Goal: Task Accomplishment & Management: Manage account settings

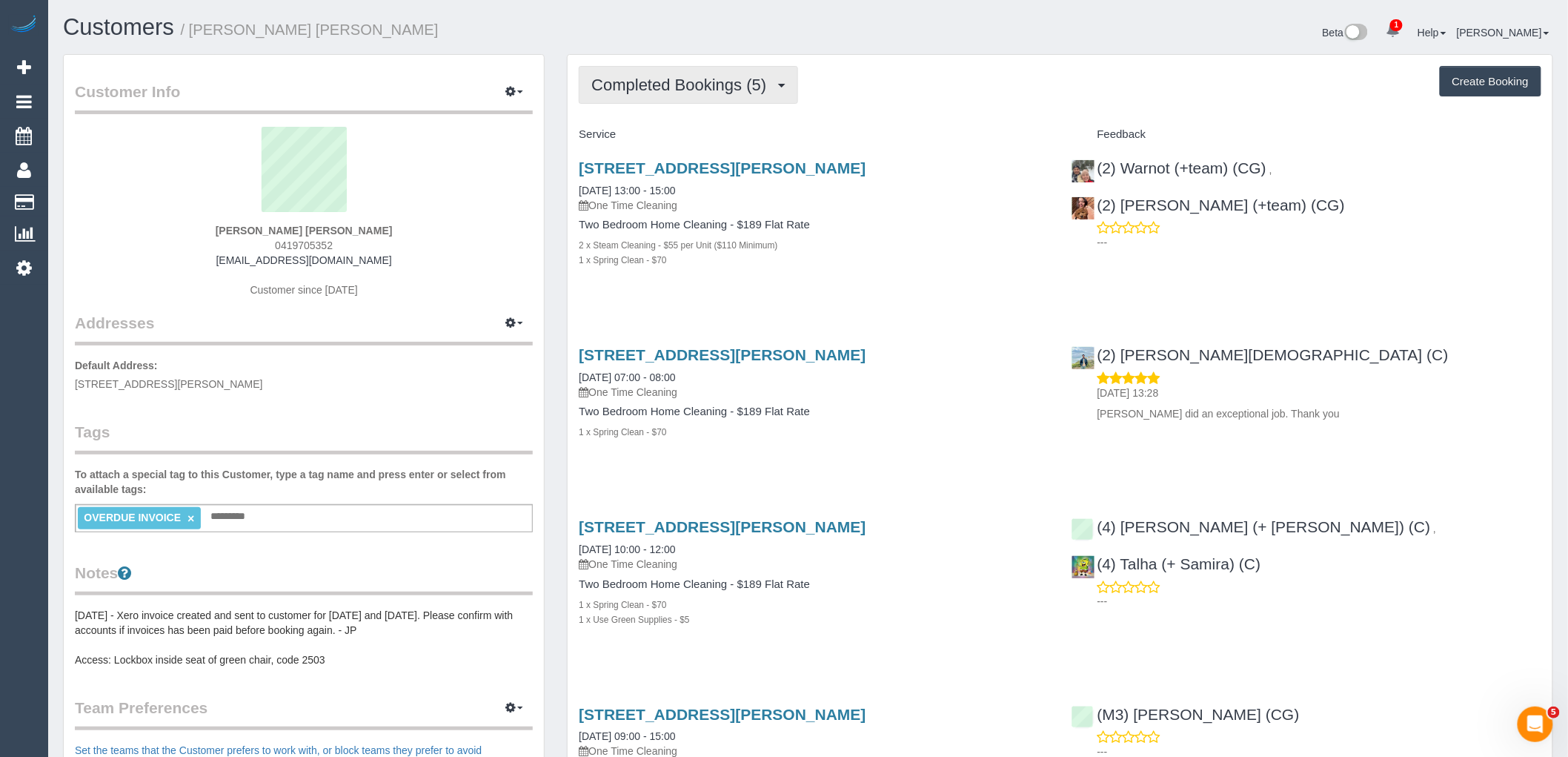
click at [709, 92] on span "Completed Bookings (5)" at bounding box center [683, 85] width 183 height 19
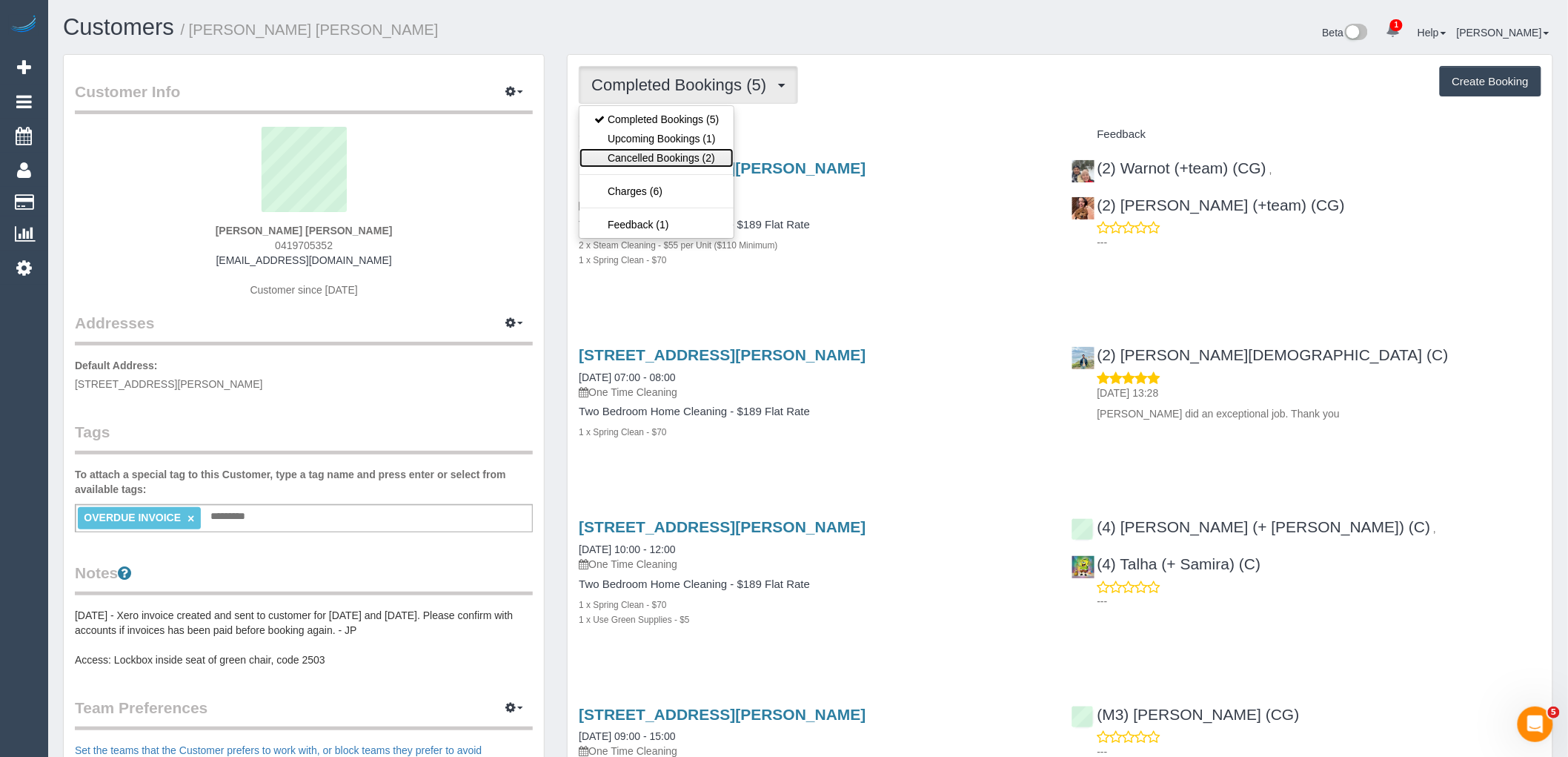
click at [686, 149] on link "Cancelled Bookings (2)" at bounding box center [657, 158] width 154 height 20
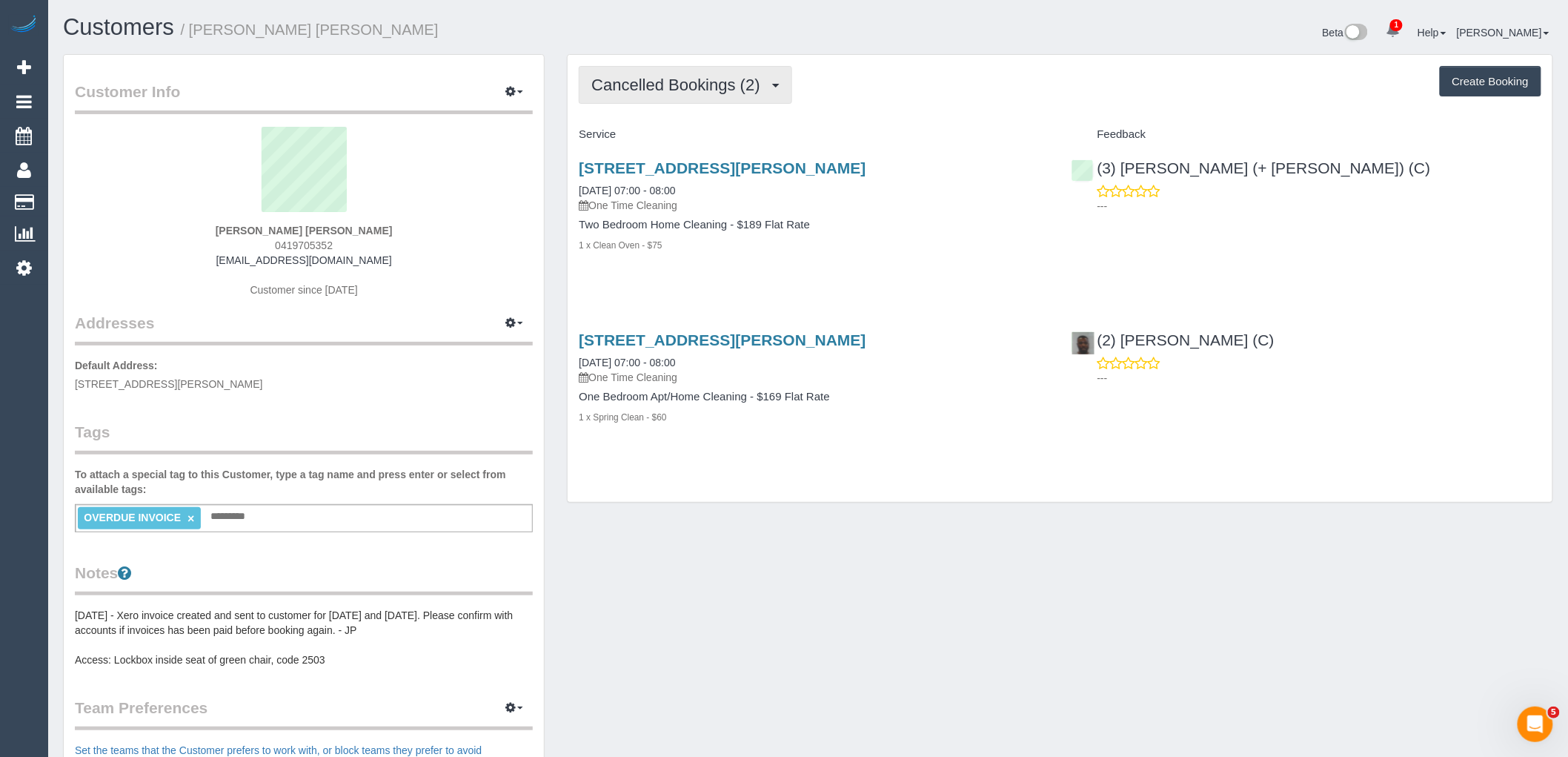
click at [705, 68] on button "Cancelled Bookings (2)" at bounding box center [686, 85] width 213 height 38
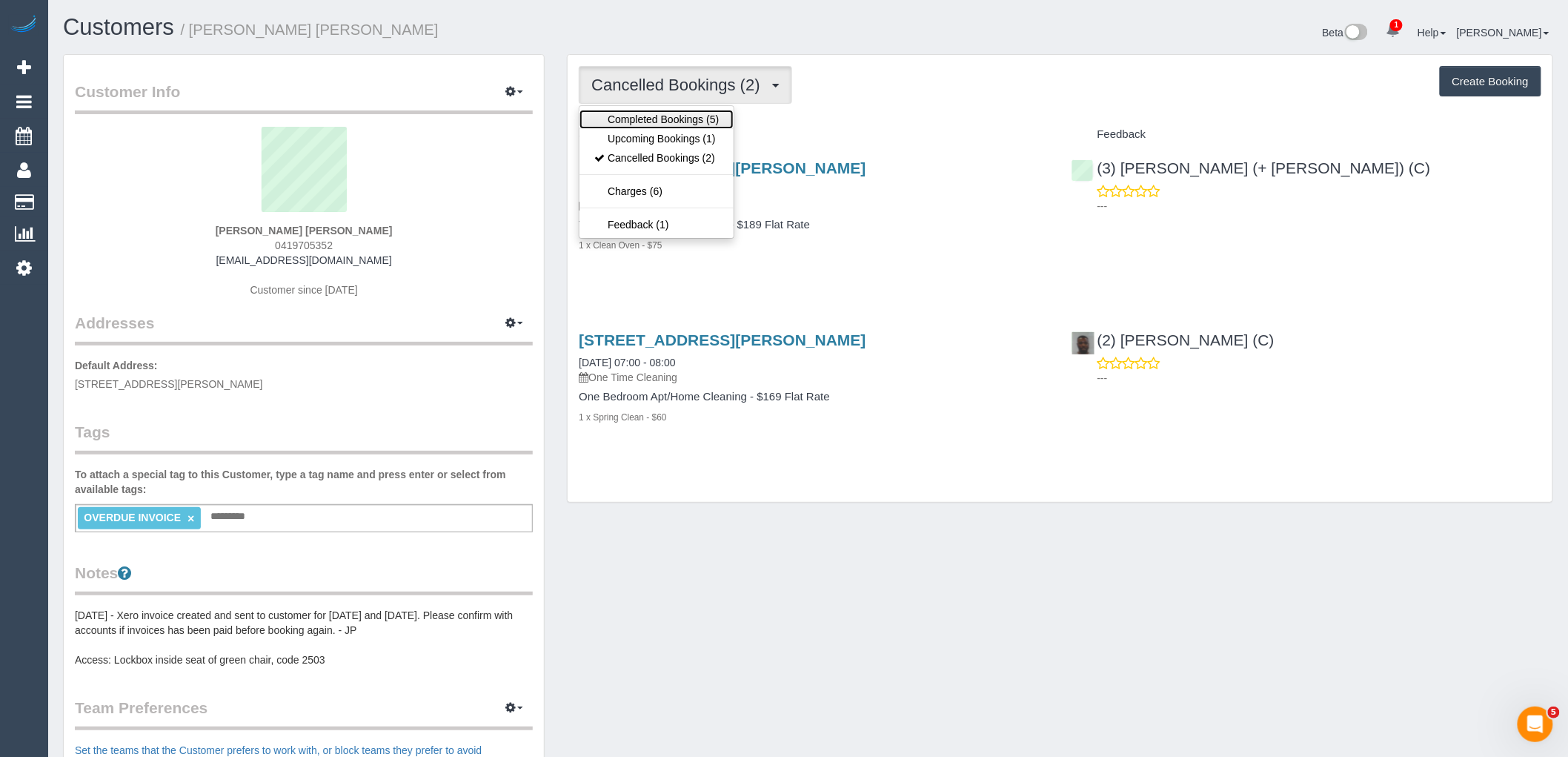
click at [704, 120] on link "Completed Bookings (5)" at bounding box center [657, 119] width 154 height 20
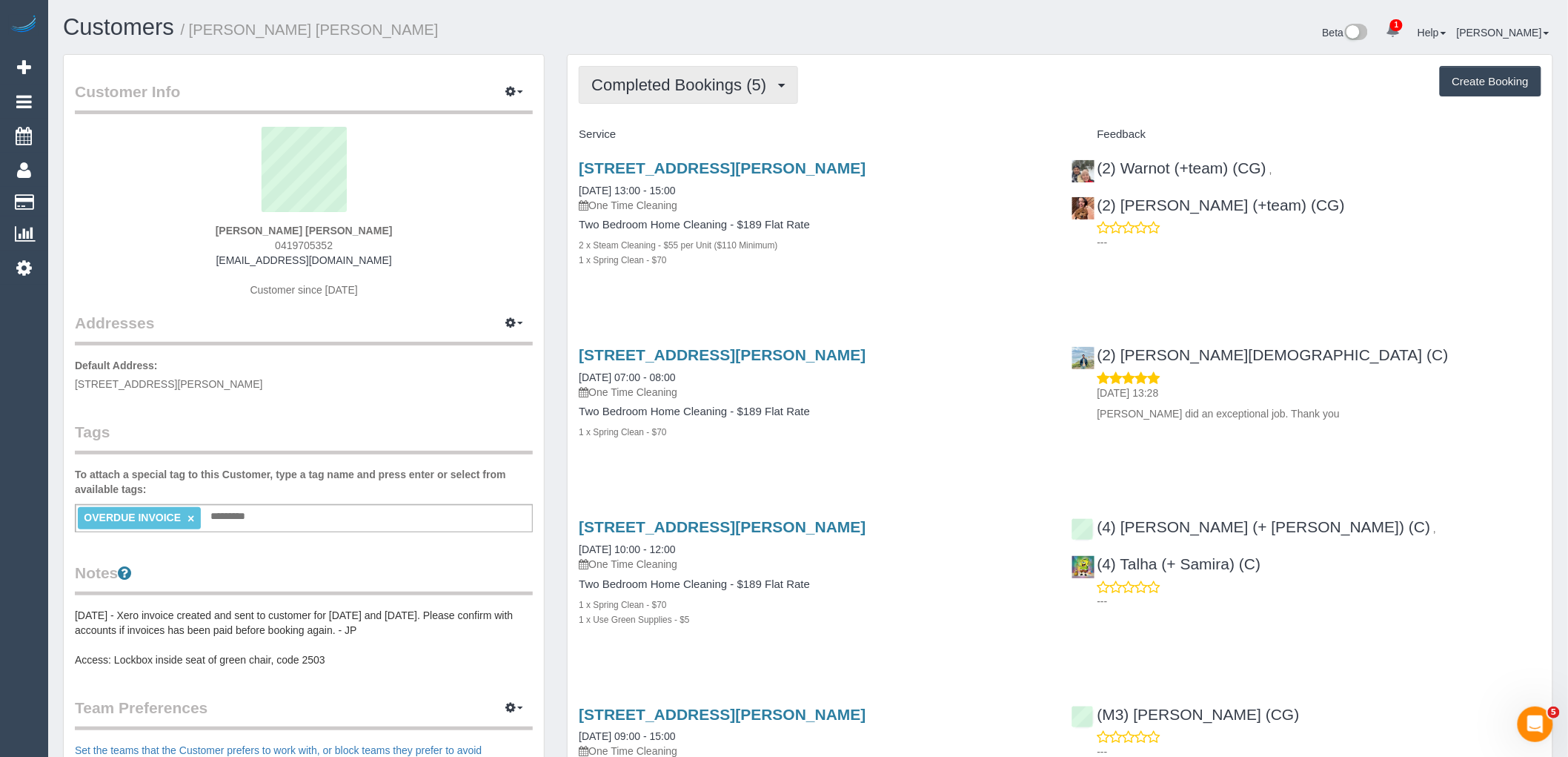
click at [697, 92] on span "Completed Bookings (5)" at bounding box center [683, 85] width 183 height 19
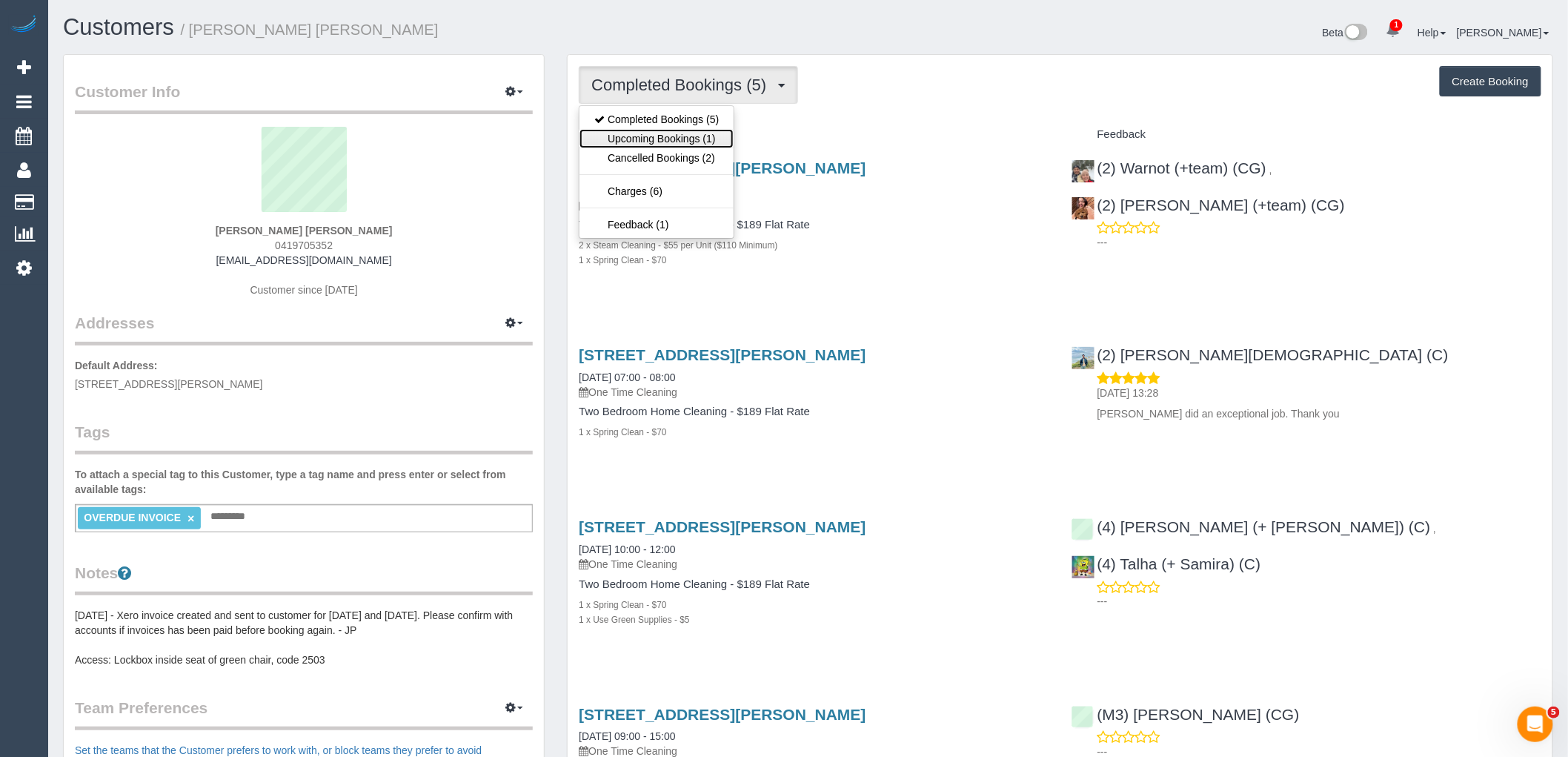
click at [712, 146] on link "Upcoming Bookings (1)" at bounding box center [657, 139] width 154 height 20
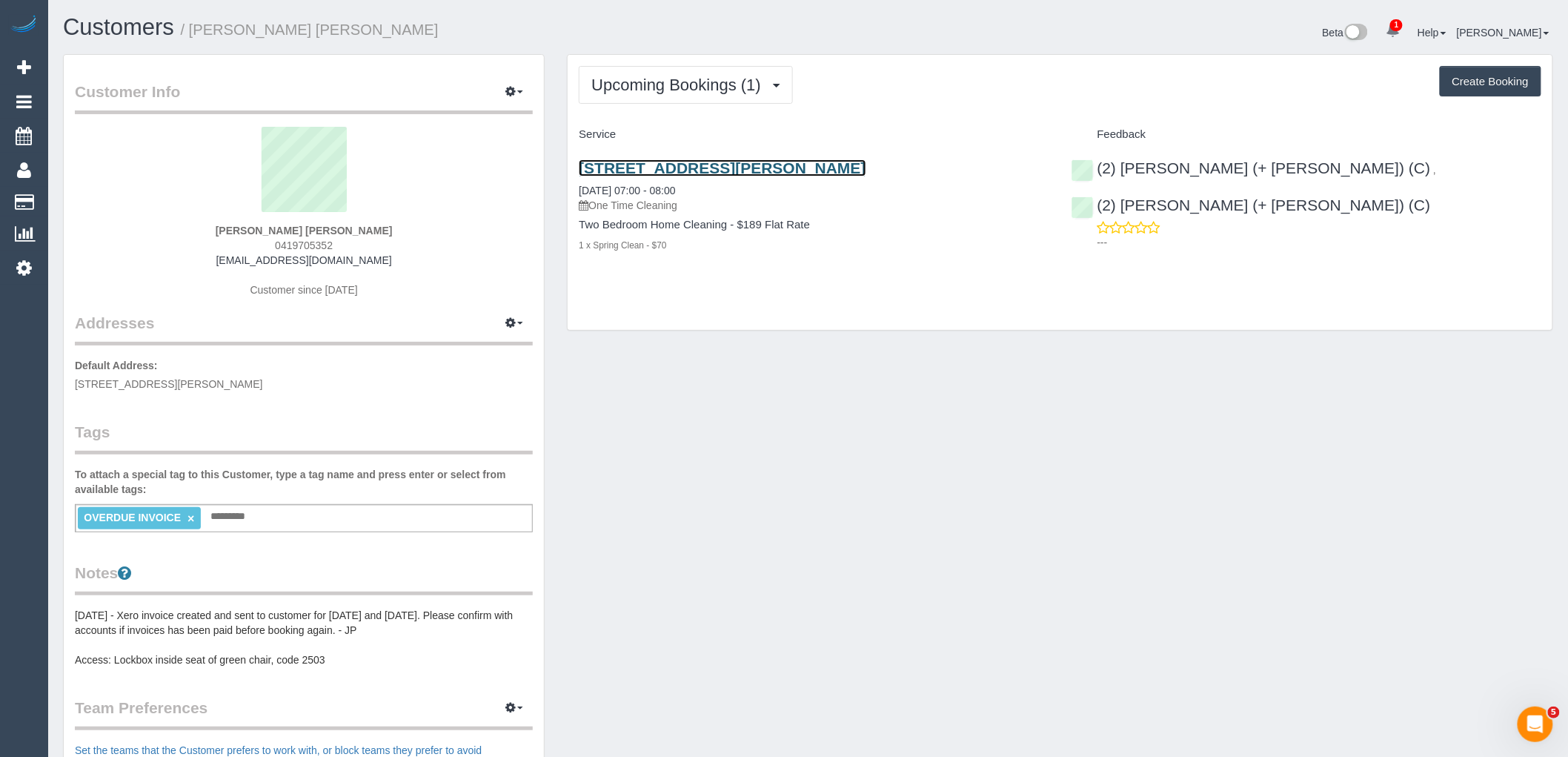
click at [701, 168] on link "Unit 7/10-12 Ida St, Fitzroy North Vic, Australia, 7, Fitzroy North, VIC 3068" at bounding box center [722, 168] width 287 height 17
click at [703, 107] on div "Upcoming Bookings (1) Completed Bookings (5) Upcoming Bookings (1) Cancelled Bo…" at bounding box center [1059, 193] width 985 height 276
click at [710, 91] on span "Upcoming Bookings (1)" at bounding box center [680, 85] width 177 height 19
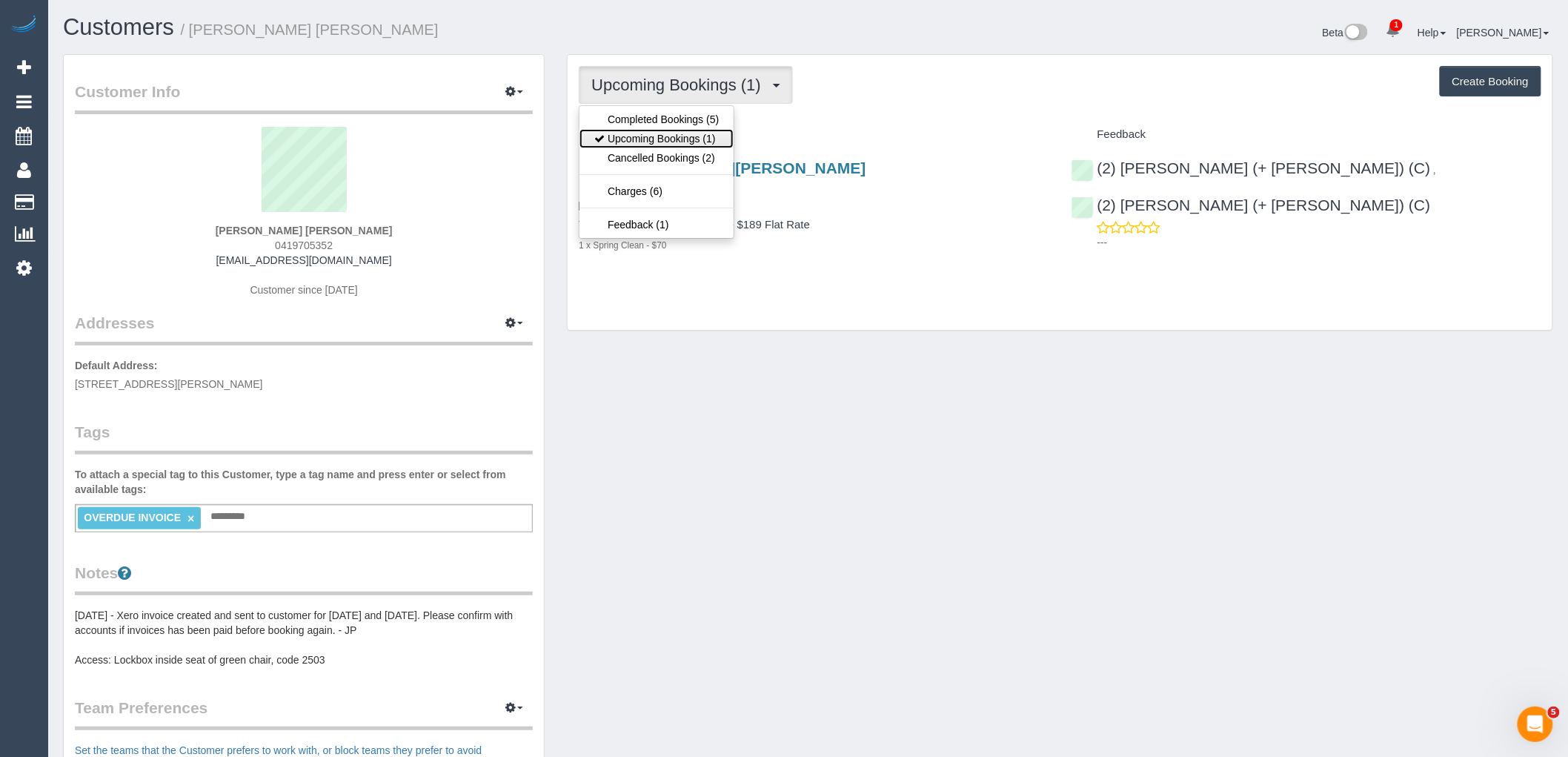
drag, startPoint x: 697, startPoint y: 136, endPoint x: 721, endPoint y: 48, distance: 91.2
click at [697, 137] on link "Upcoming Bookings (1)" at bounding box center [657, 139] width 154 height 20
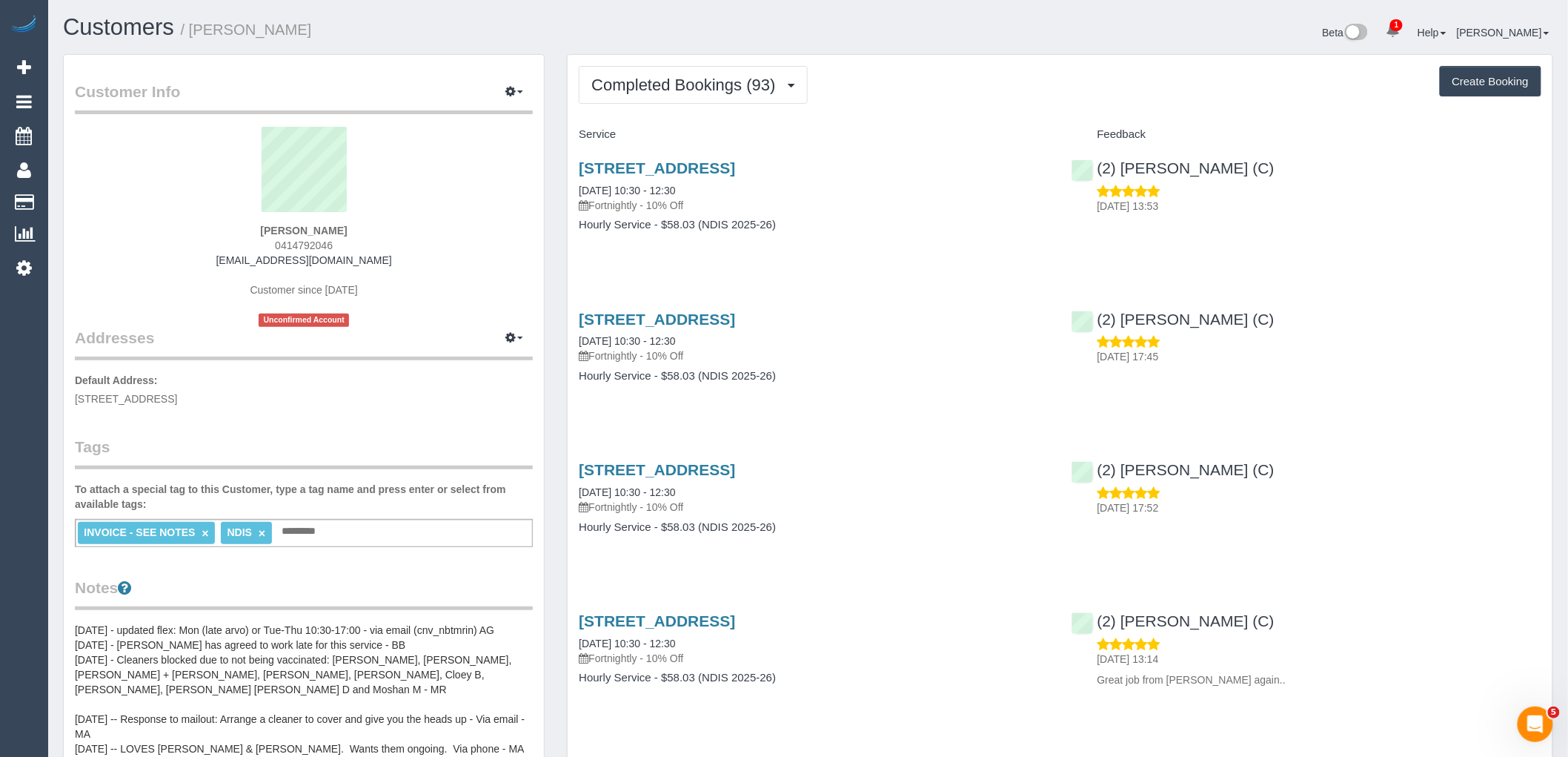
drag, startPoint x: 363, startPoint y: 228, endPoint x: 216, endPoint y: 246, distance: 148.1
click at [212, 228] on div "[PERSON_NAME] 0414792046 [EMAIL_ADDRESS][DOMAIN_NAME] Customer since [DATE] Unc…" at bounding box center [304, 226] width 458 height 200
copy strong "[PERSON_NAME]"
click at [693, 87] on span "Completed Bookings (93)" at bounding box center [687, 85] width 191 height 19
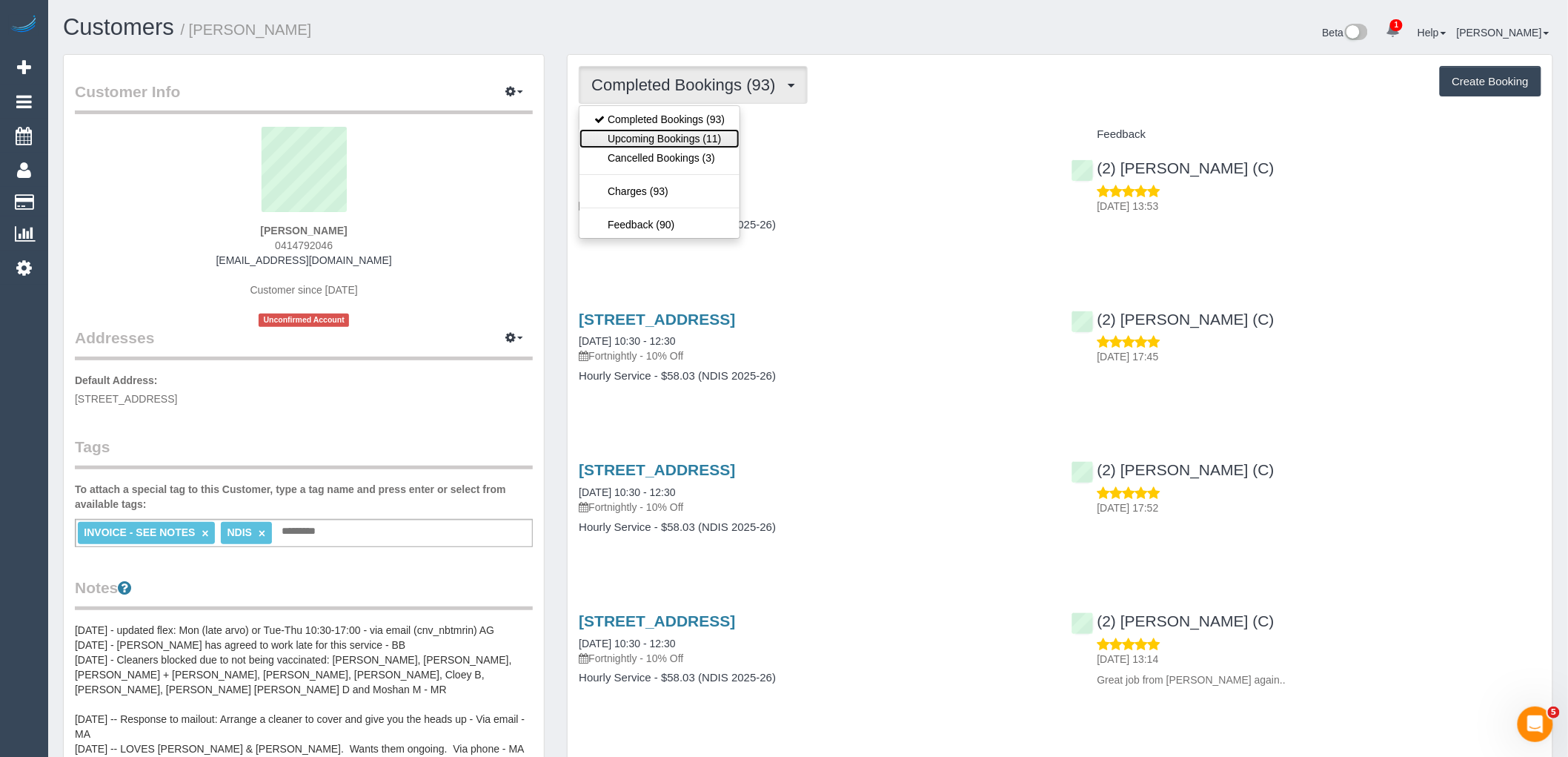
click at [664, 135] on link "Upcoming Bookings (11)" at bounding box center [660, 139] width 160 height 20
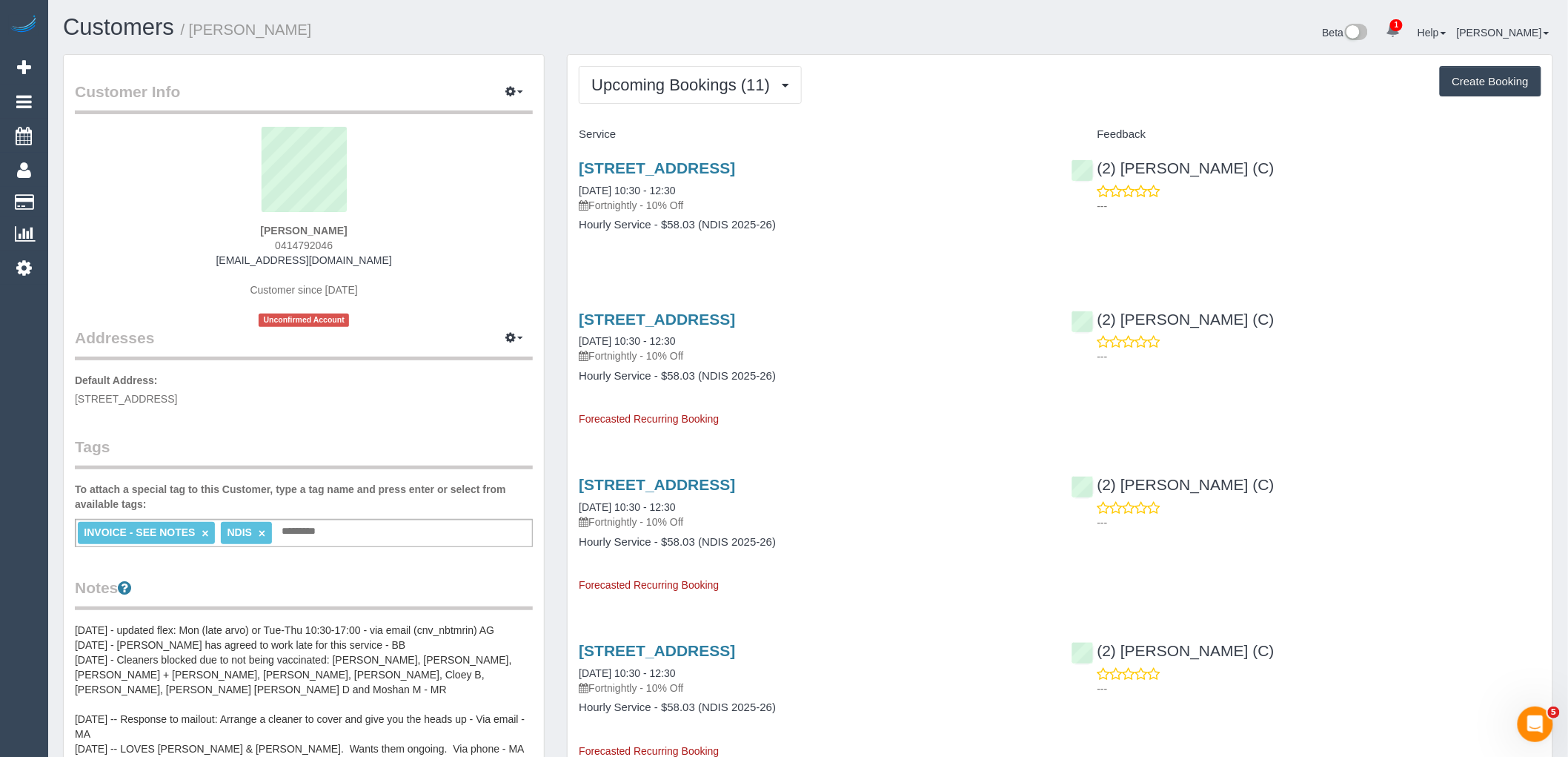
click at [462, 275] on div "Craig Guinane 0414792046 cdg1069@hotmail.com Customer since 2022 Unconfirmed Ac…" at bounding box center [304, 226] width 458 height 200
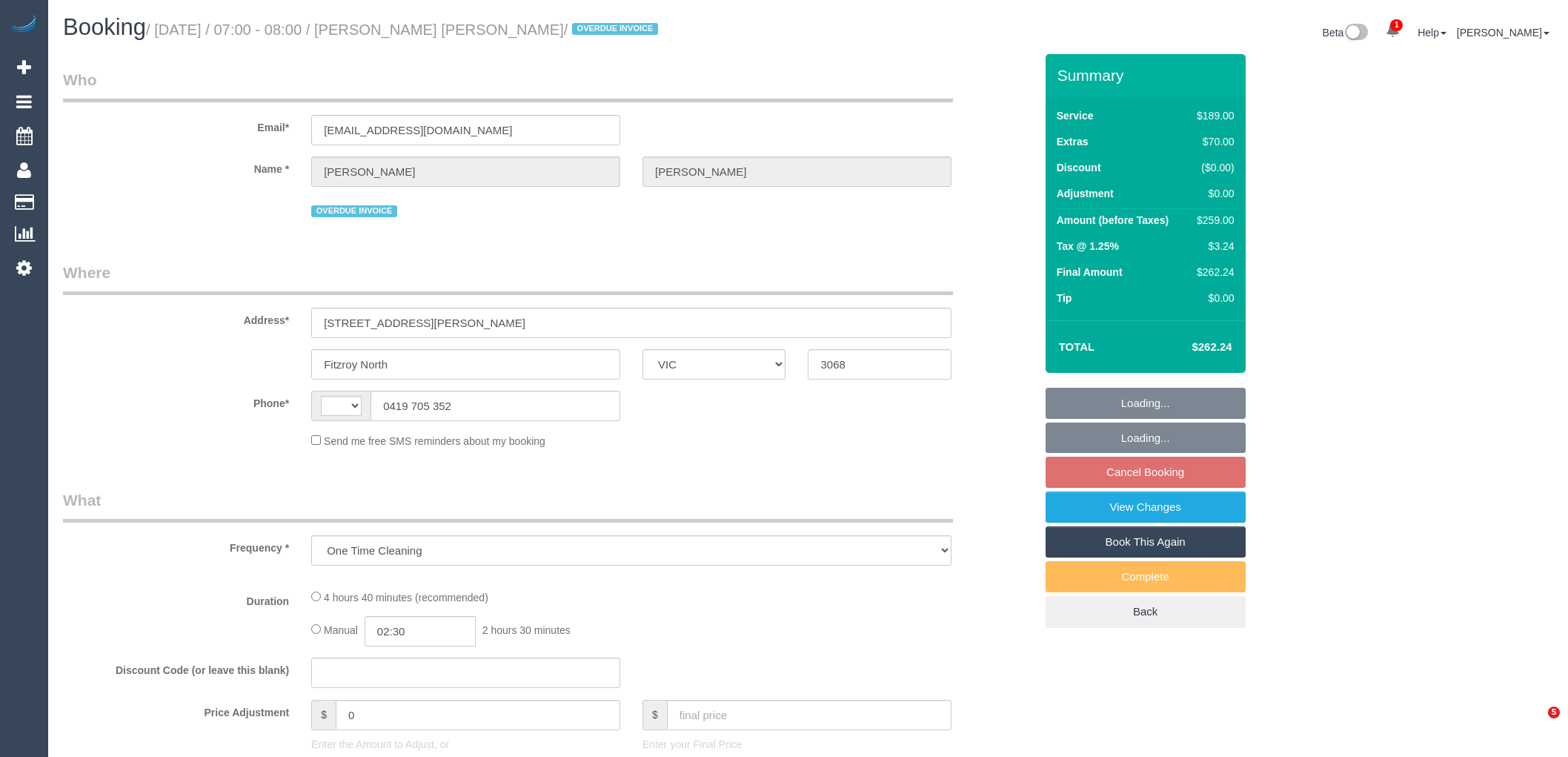
select select "VIC"
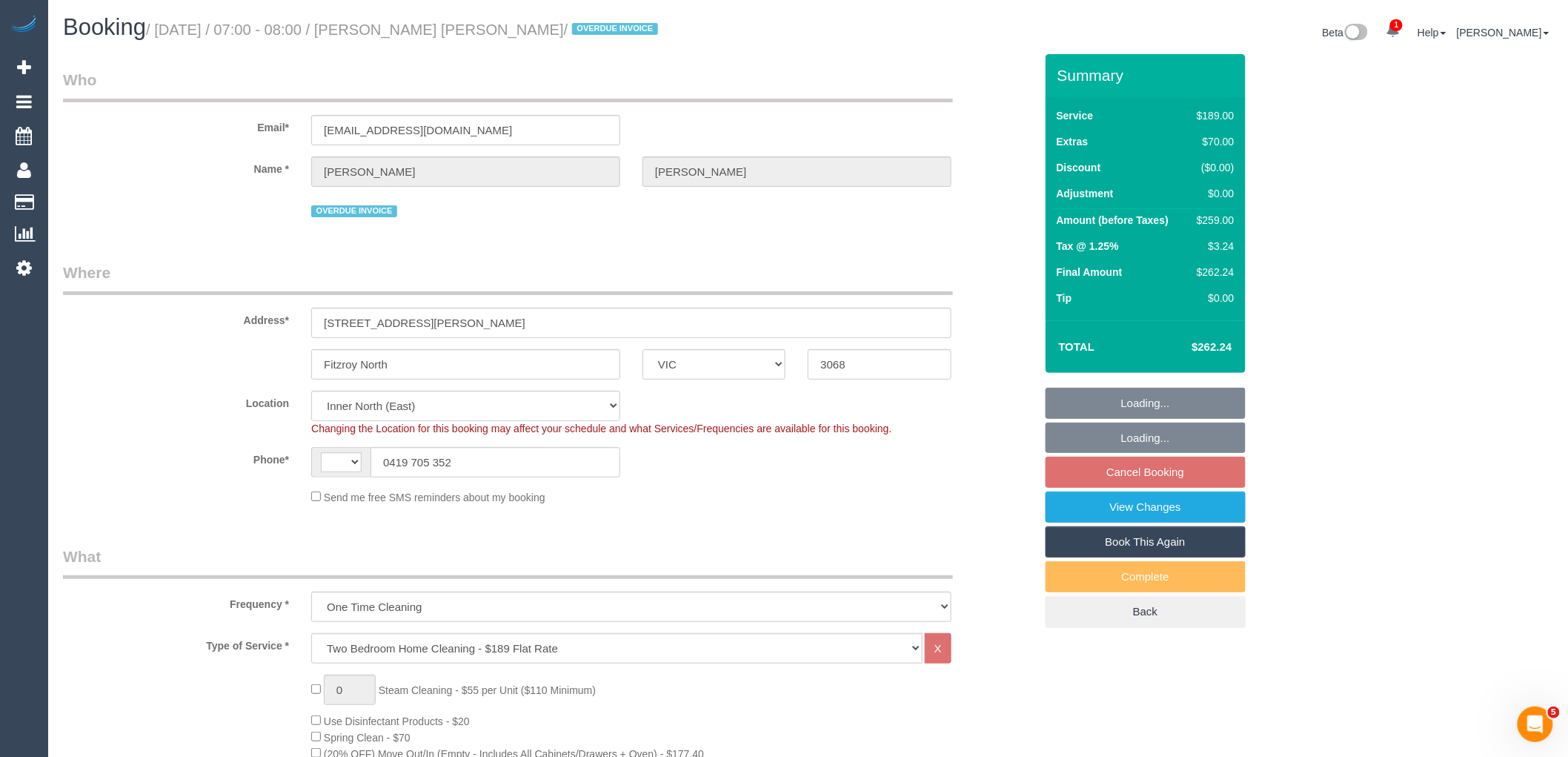
select select "object:712"
select select "string:AU"
select select "string:stripe-pm_1RXBif2GScqysDRVukH2ufkA"
select select "number:28"
select select "number:16"
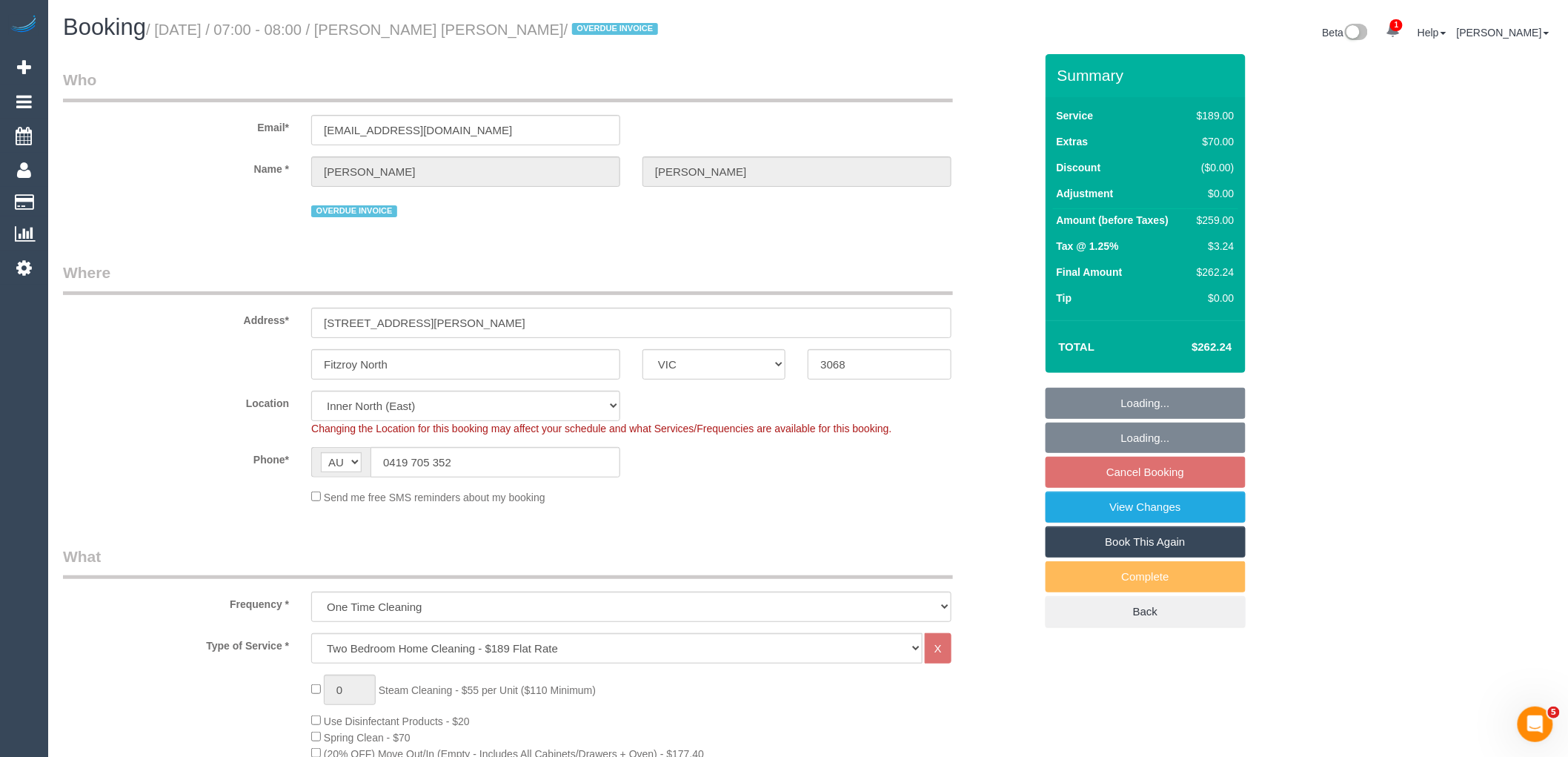
select select "number:18"
select select "number:22"
select select "number:12"
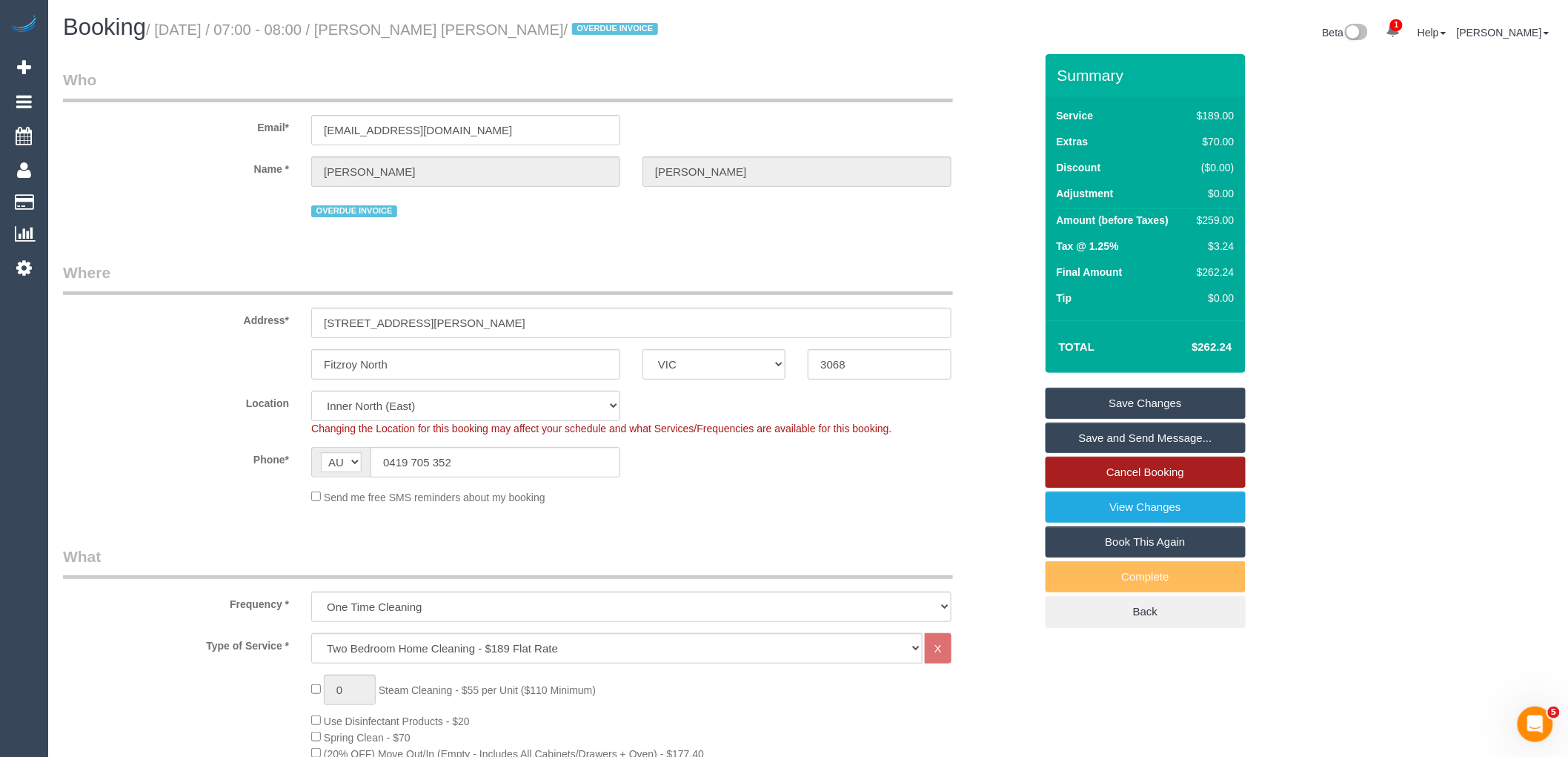
click at [1117, 484] on link "Cancel Booking" at bounding box center [1145, 473] width 200 height 31
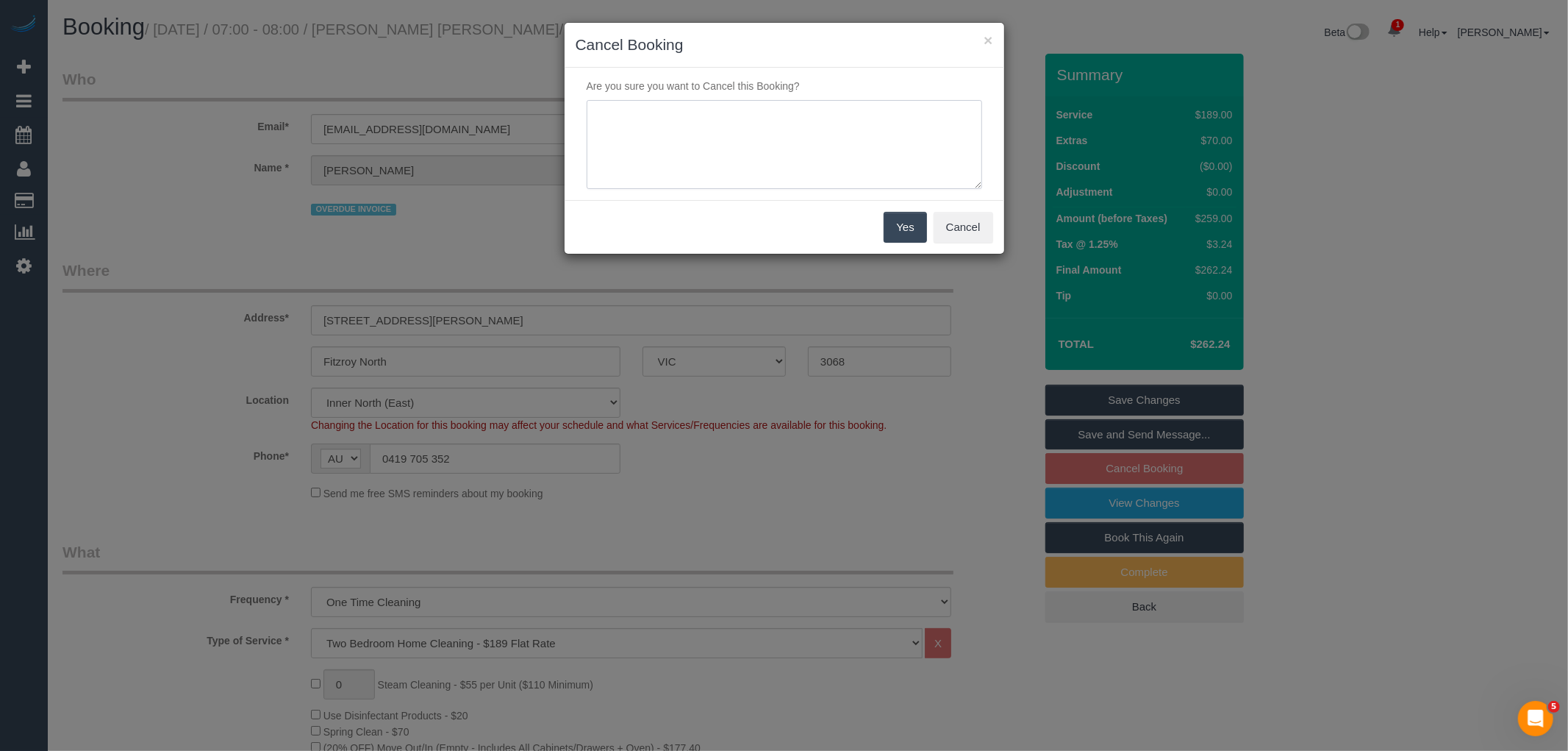
click at [746, 160] on textarea at bounding box center [784, 145] width 396 height 89
click at [619, 112] on textarea at bounding box center [784, 145] width 396 height 89
type textarea "Unable to proceed due to outstanding invoices - advised via text VC"
click at [915, 233] on button "Yes" at bounding box center [905, 227] width 43 height 31
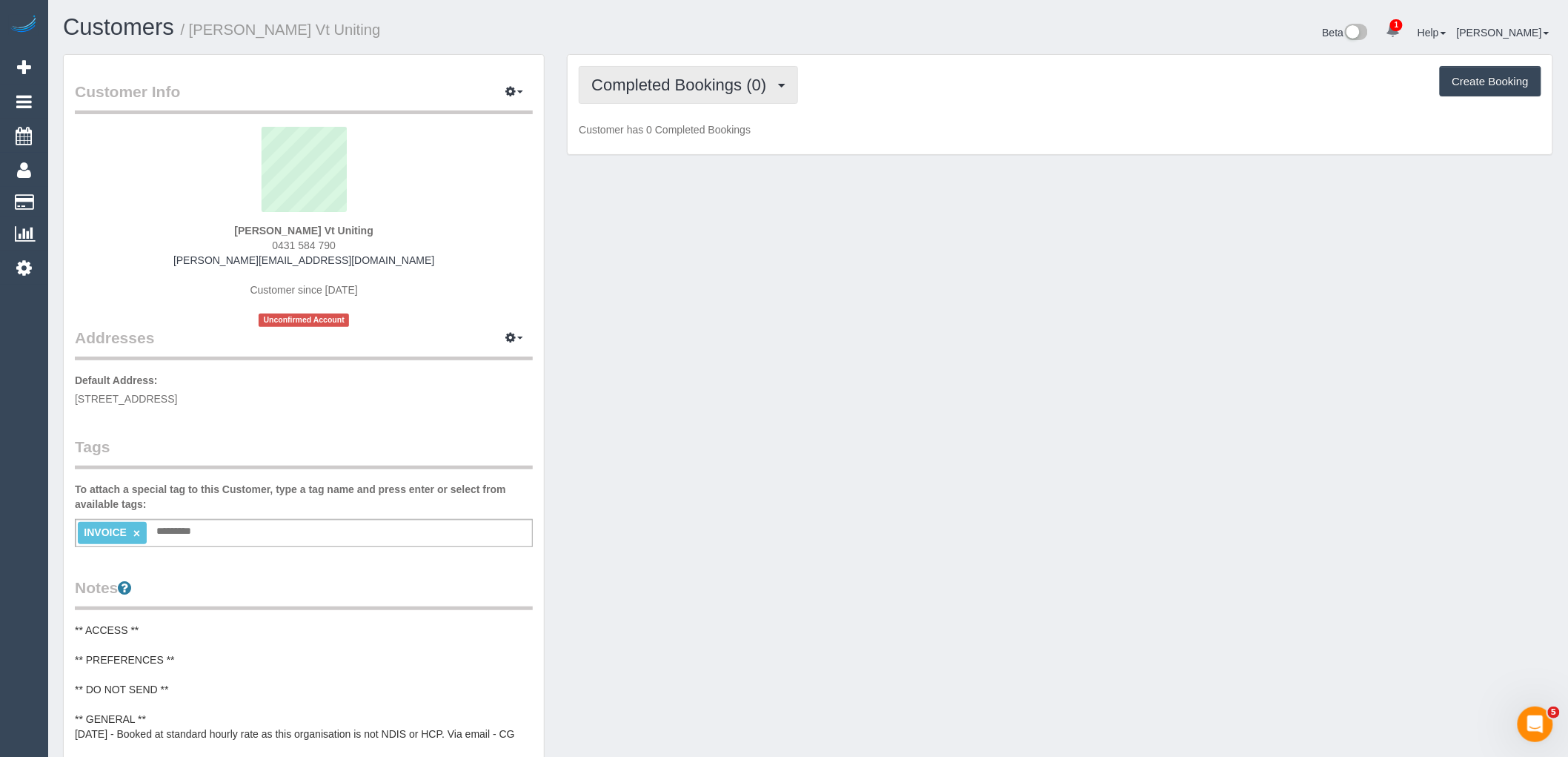
click at [701, 76] on span "Completed Bookings (0)" at bounding box center [683, 85] width 183 height 19
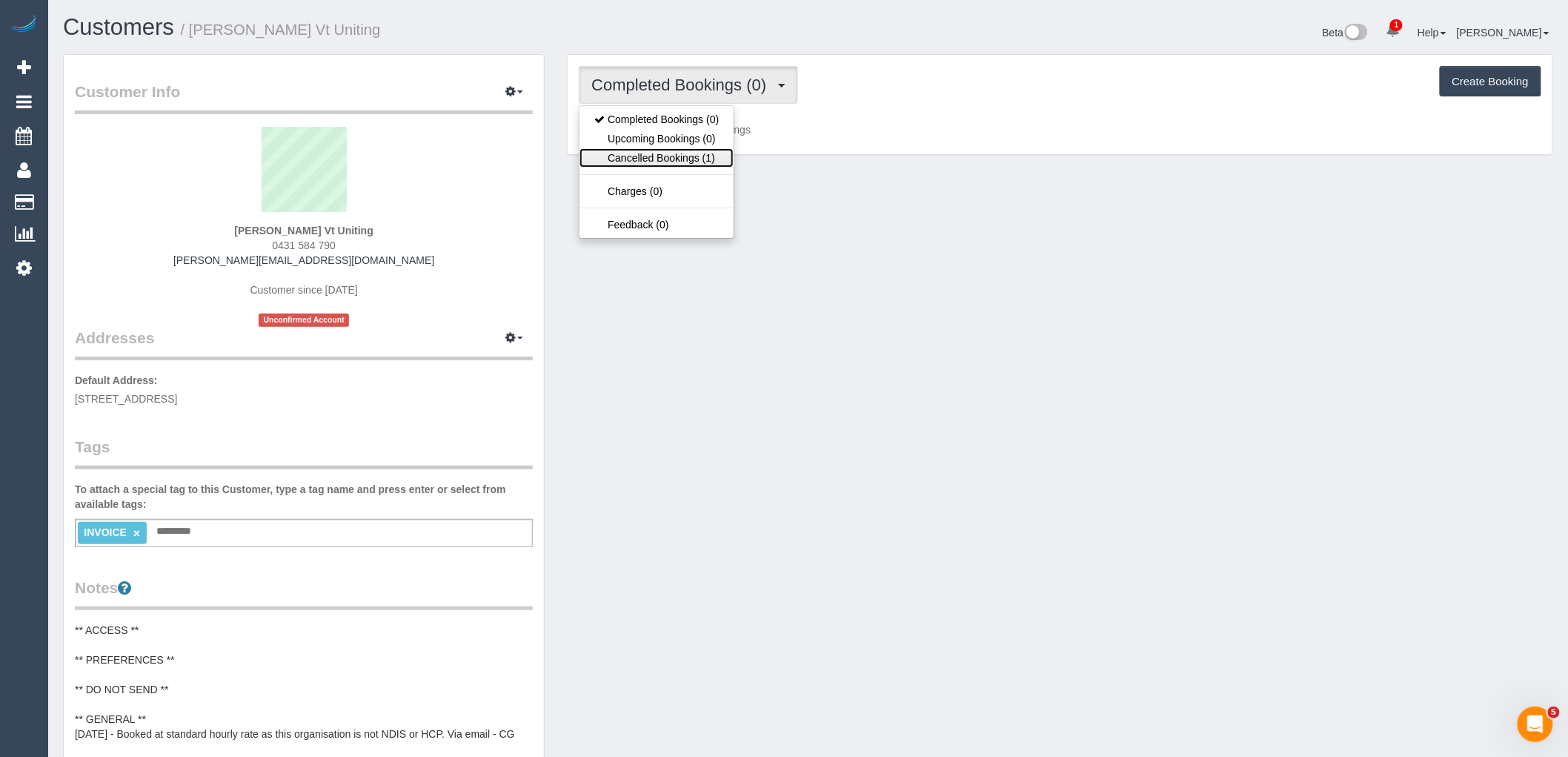
click at [704, 158] on link "Cancelled Bookings (1)" at bounding box center [657, 158] width 154 height 20
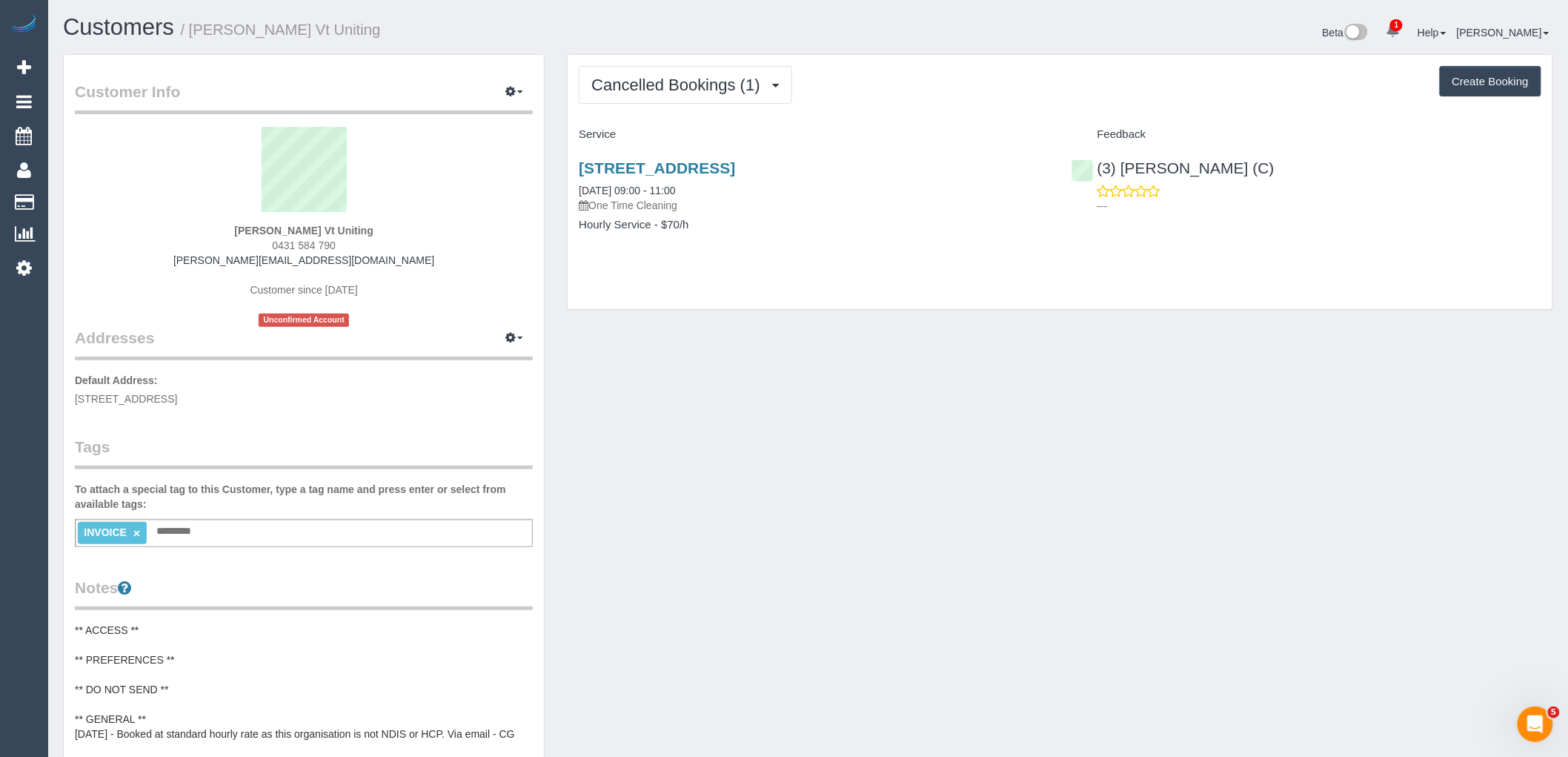
click at [1515, 78] on button "Create Booking" at bounding box center [1491, 81] width 102 height 31
select select "VIC"
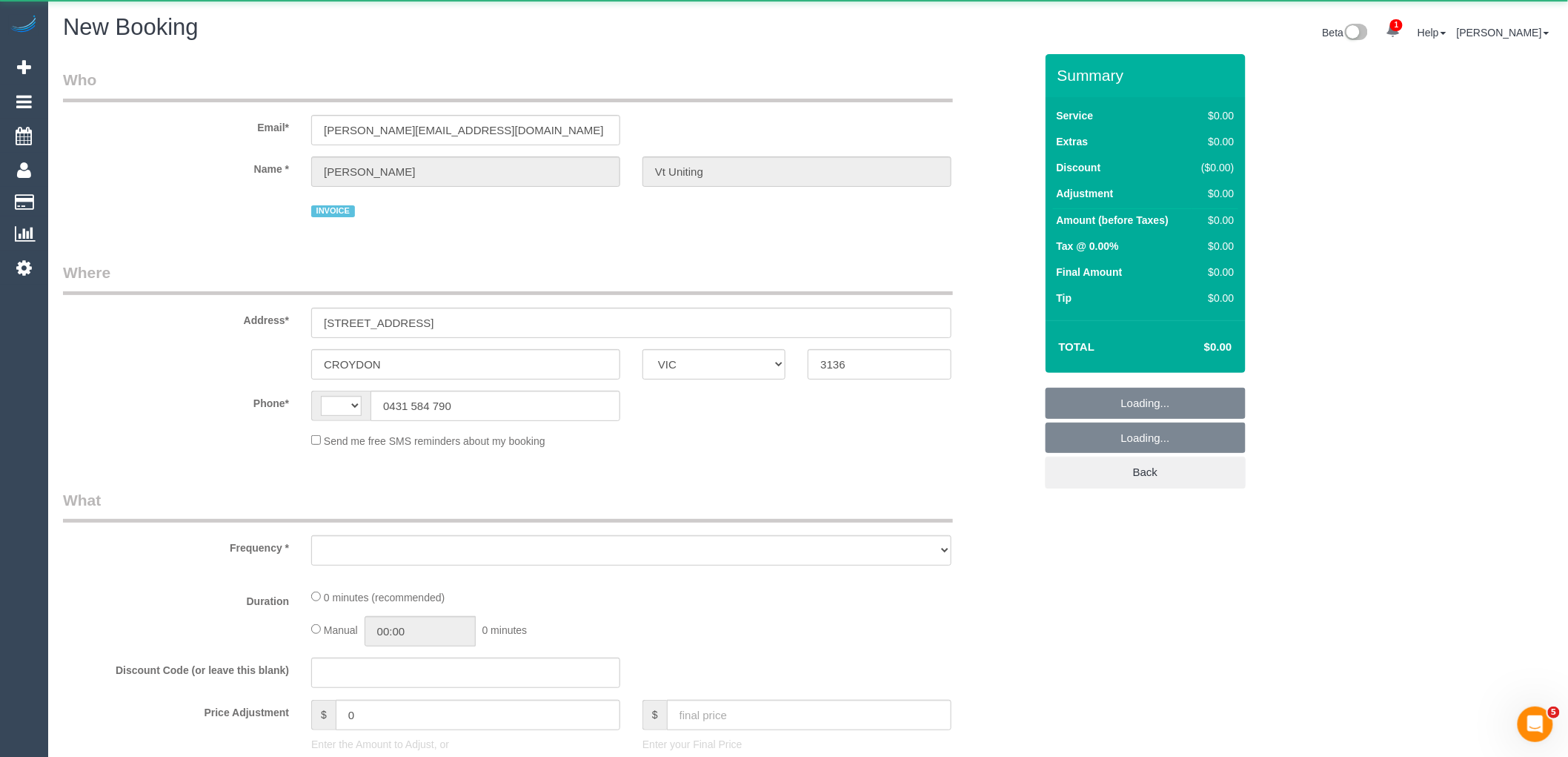
select select "string:AU"
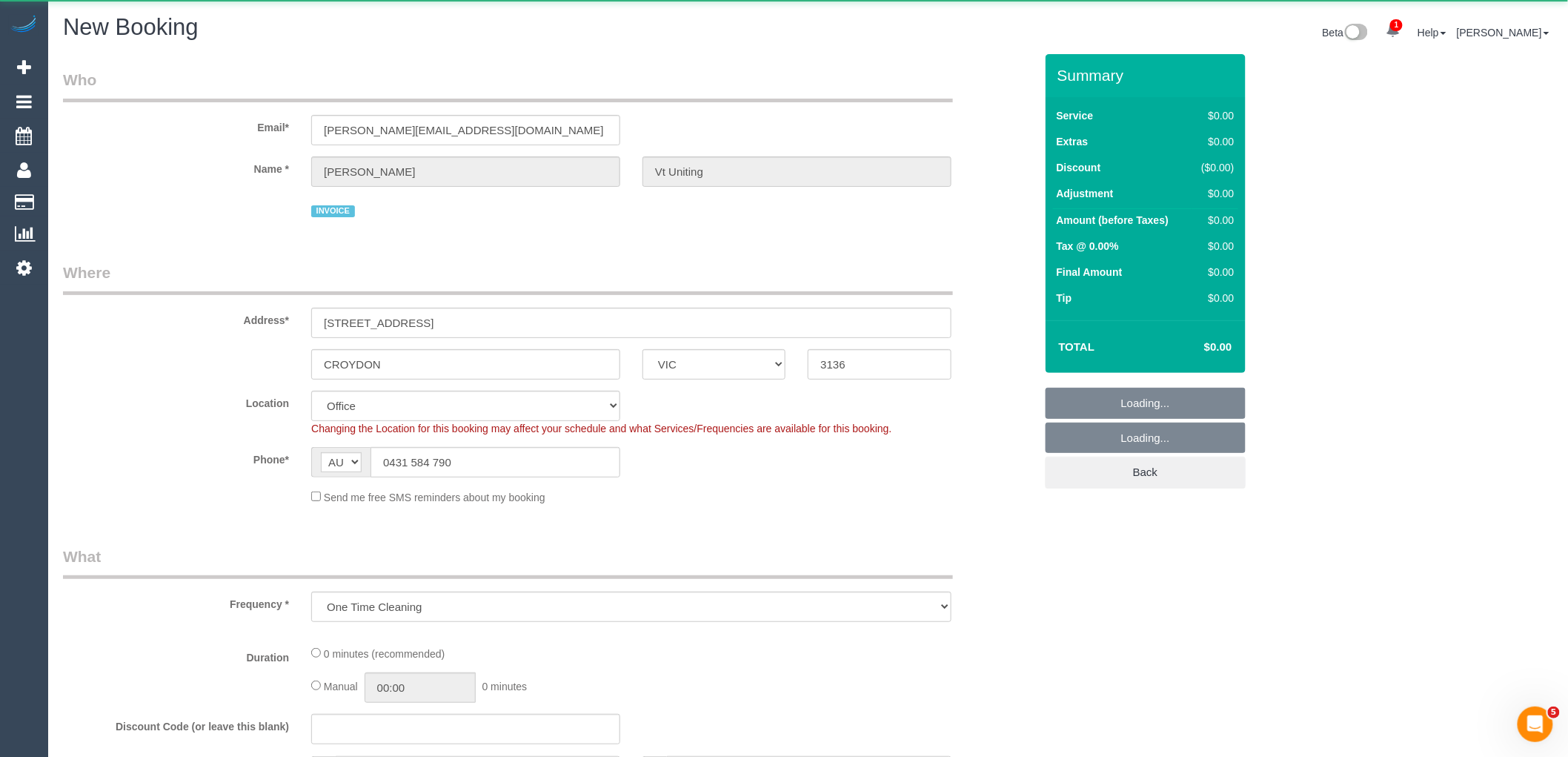
select select "object:1463"
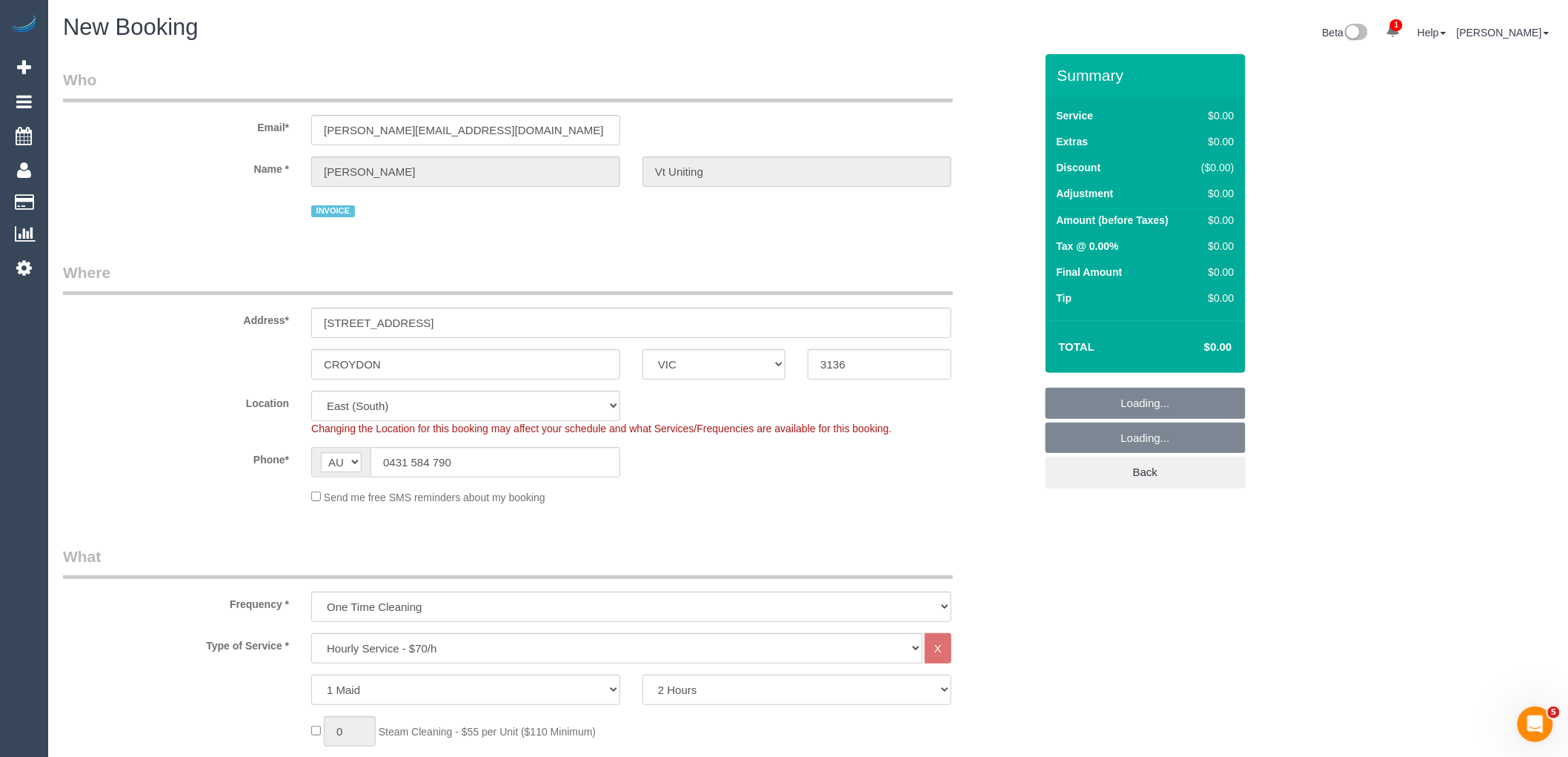
select select "57"
select select "object:2915"
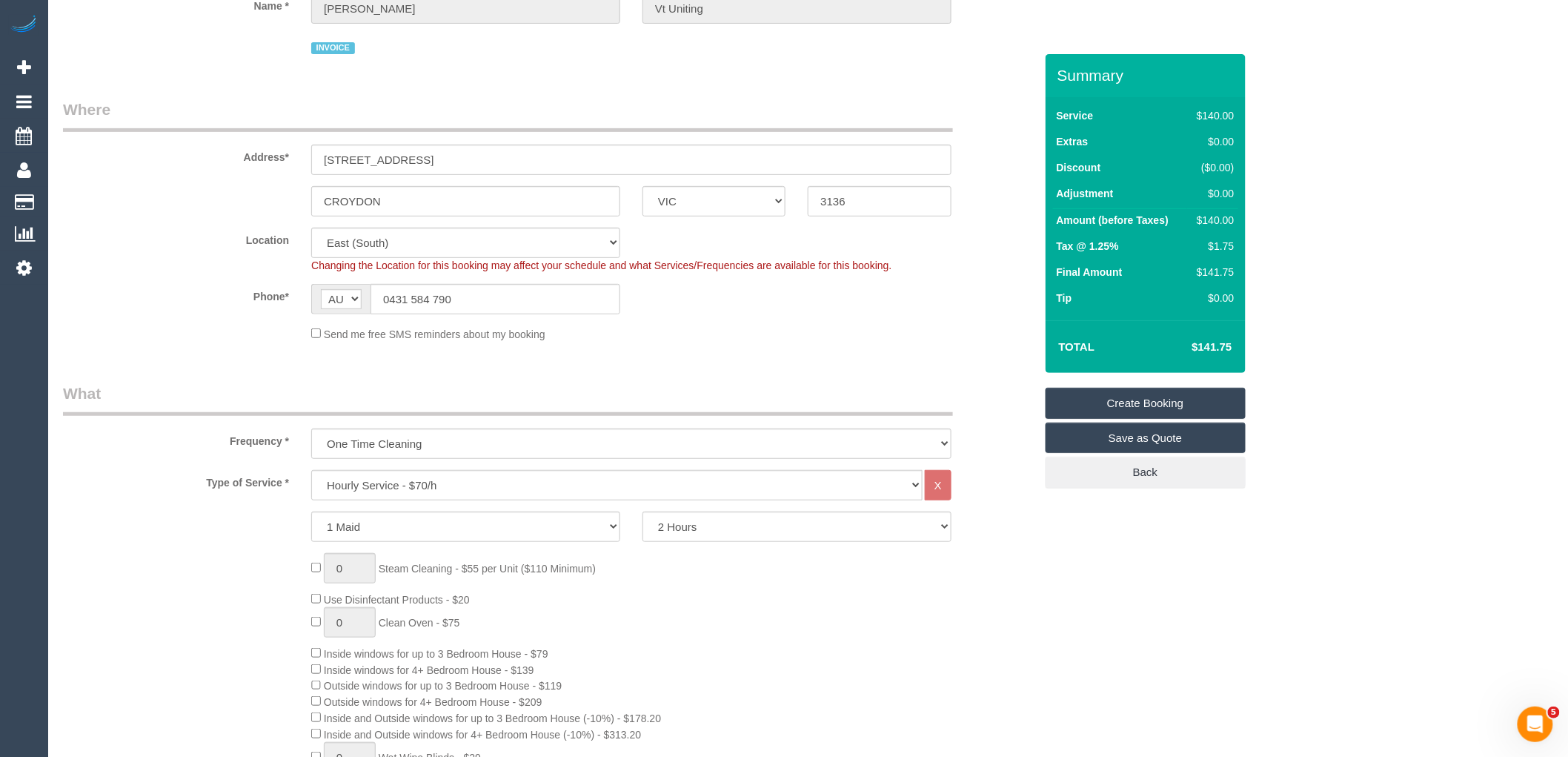
scroll to position [165, 0]
click at [721, 525] on select "2 Hours 2.5 Hours 3 Hours 3.5 Hours 4 Hours 4.5 Hours 5 Hours 5.5 Hours 6 Hours…" at bounding box center [797, 525] width 309 height 31
click at [684, 527] on select "2 Hours 2.5 Hours 3 Hours 3.5 Hours 4 Hours 4.5 Hours 5 Hours 5.5 Hours 6 Hours…" at bounding box center [797, 525] width 309 height 31
select select "240"
click at [643, 513] on select "2 Hours 2.5 Hours 3 Hours 3.5 Hours 4 Hours 4.5 Hours 5 Hours 5.5 Hours 6 Hours…" at bounding box center [797, 525] width 309 height 31
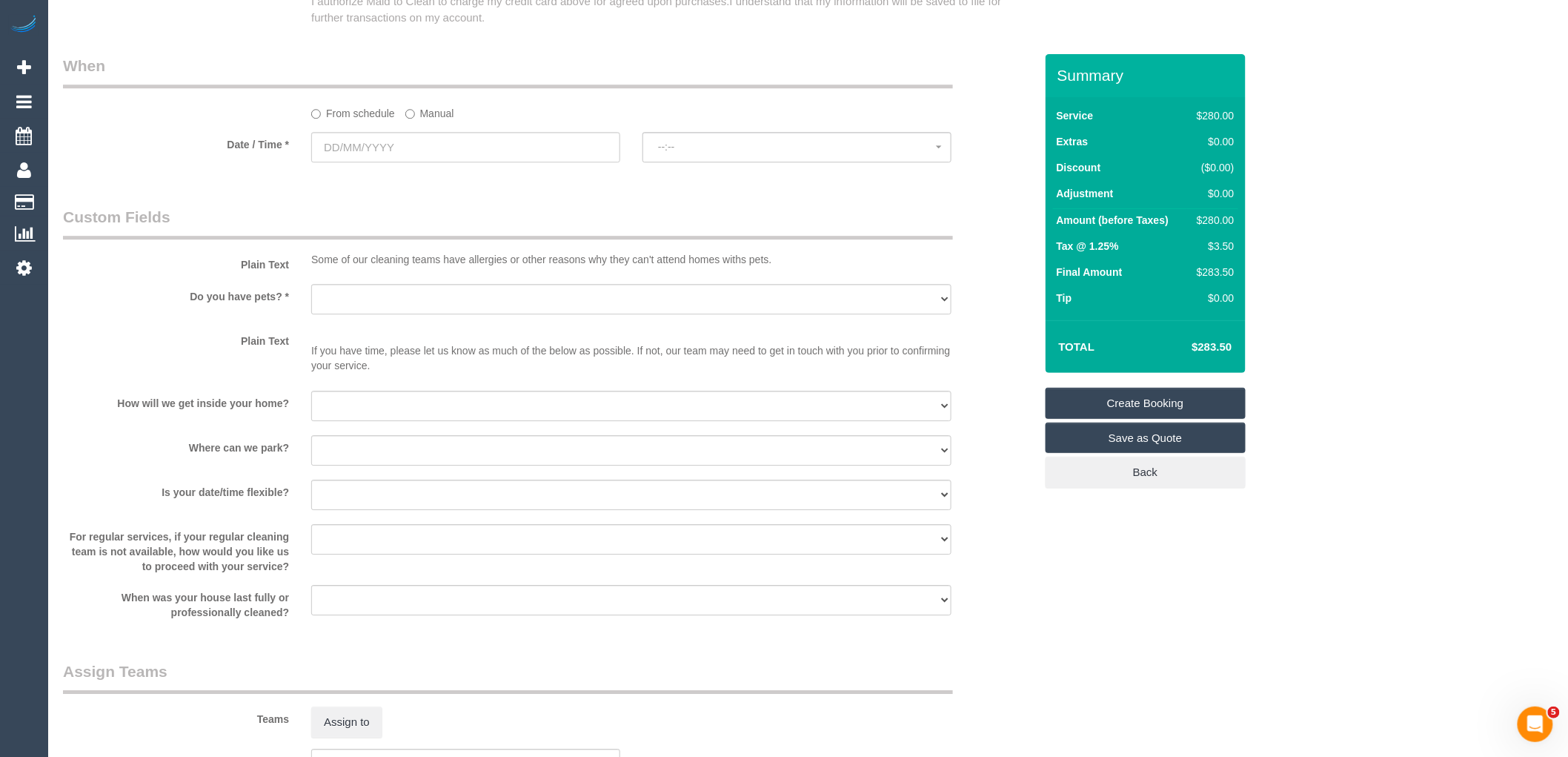
scroll to position [1730, 0]
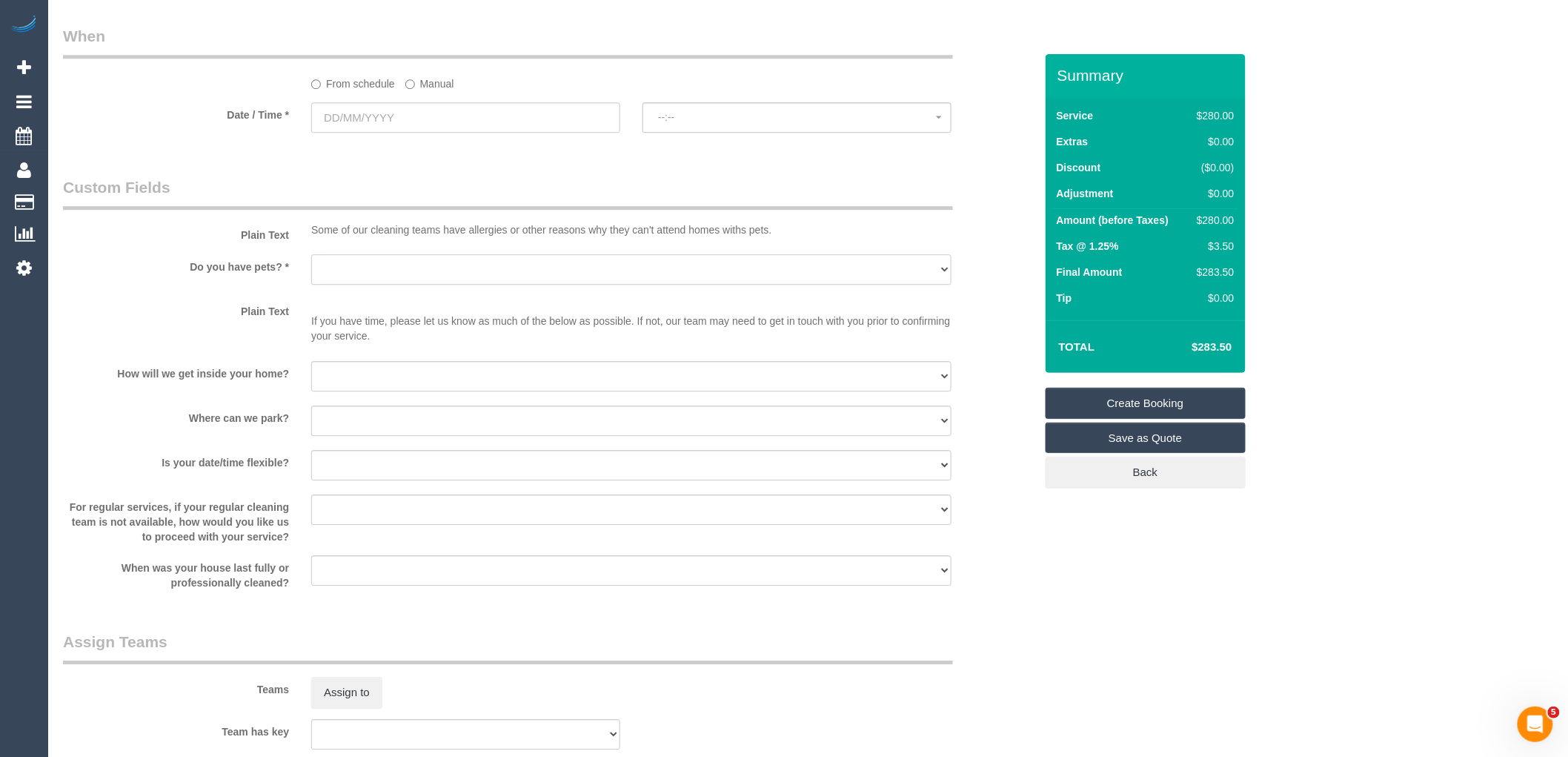
click at [354, 280] on select "Yes - Cats Yes - Dogs No pets Yes - Dogs and Cats Yes - Other" at bounding box center [631, 269] width 640 height 31
select select "number:28"
click at [311, 271] on select "Yes - Cats Yes - Dogs No pets Yes - Dogs and Cats Yes - Other" at bounding box center [631, 269] width 640 height 31
click at [356, 386] on select "I will be home Key will be left (please provide details below) Lock box/Access …" at bounding box center [631, 376] width 640 height 31
select select "number:14"
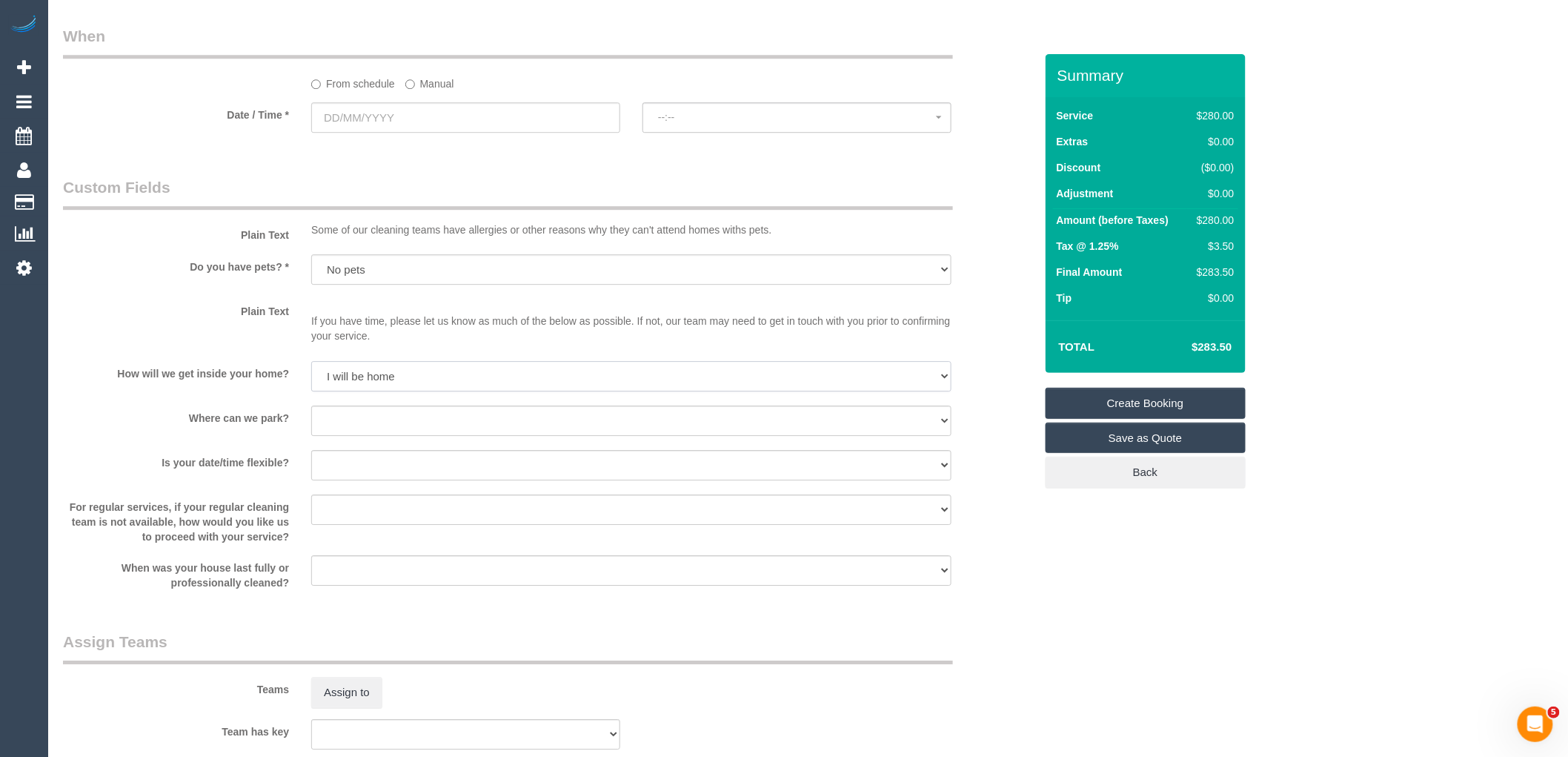
click at [311, 377] on select "I will be home Key will be left (please provide details below) Lock box/Access …" at bounding box center [631, 376] width 640 height 31
click at [359, 436] on select "I will provide parking on-site Free street parking Paid street parking (cost wi…" at bounding box center [631, 420] width 640 height 31
select select "number:19"
click at [311, 422] on select "I will provide parking on-site Free street parking Paid street parking (cost wi…" at bounding box center [631, 420] width 640 height 31
click at [369, 480] on select "Yes - date and time Yes - date but not time Yes - time but not date No - No fle…" at bounding box center [631, 465] width 640 height 31
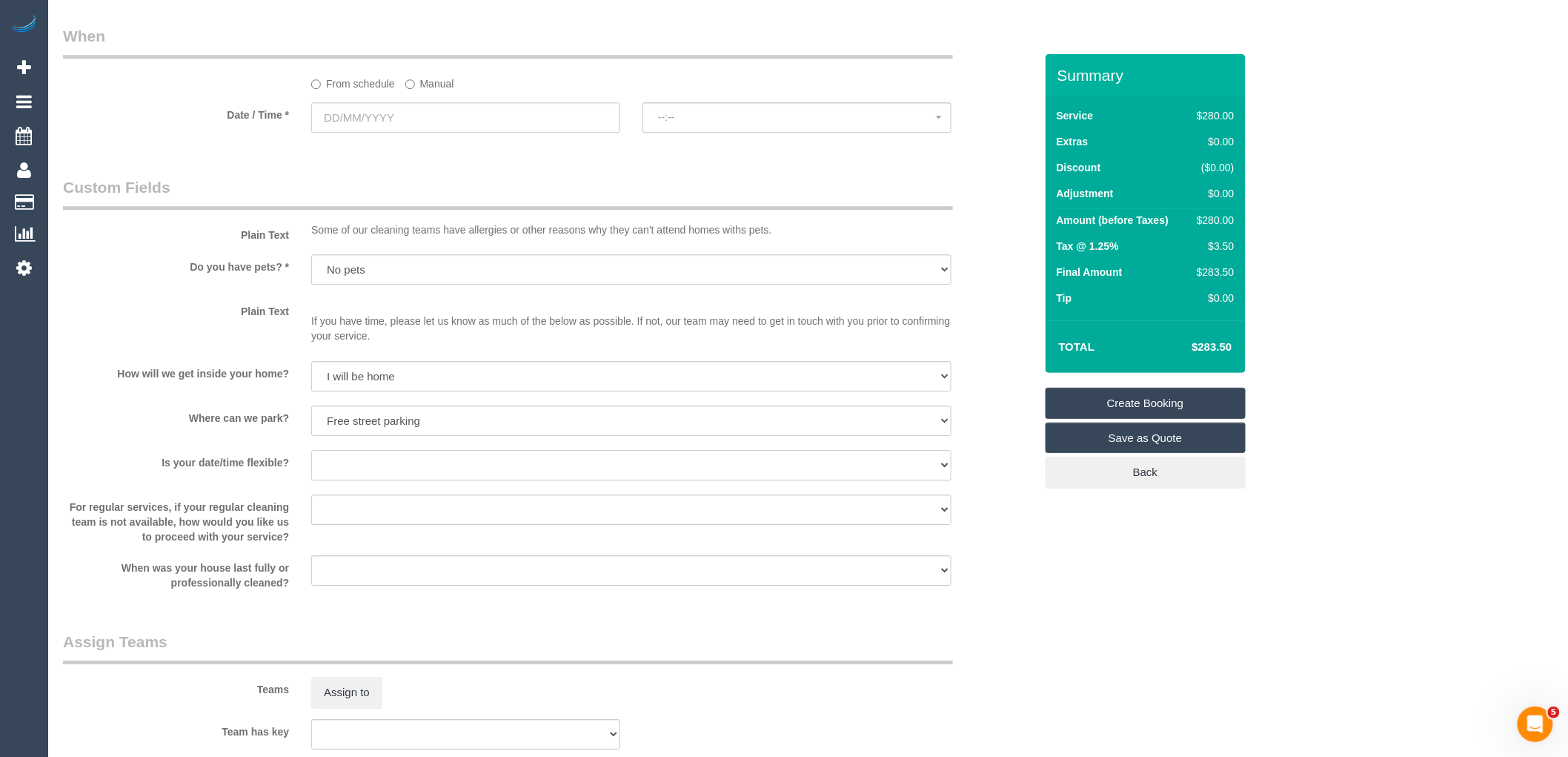
select select "number:22"
click at [311, 466] on select "Yes - date and time Yes - date but not time Yes - time but not date No - No fle…" at bounding box center [631, 465] width 640 height 31
click at [374, 525] on select "Arrange a cleaner to cover and do not bother you Arrange a cleaner to cover and…" at bounding box center [631, 509] width 640 height 31
select select "number:35"
click at [311, 511] on select "Arrange a cleaner to cover and do not bother you Arrange a cleaner to cover and…" at bounding box center [631, 509] width 640 height 31
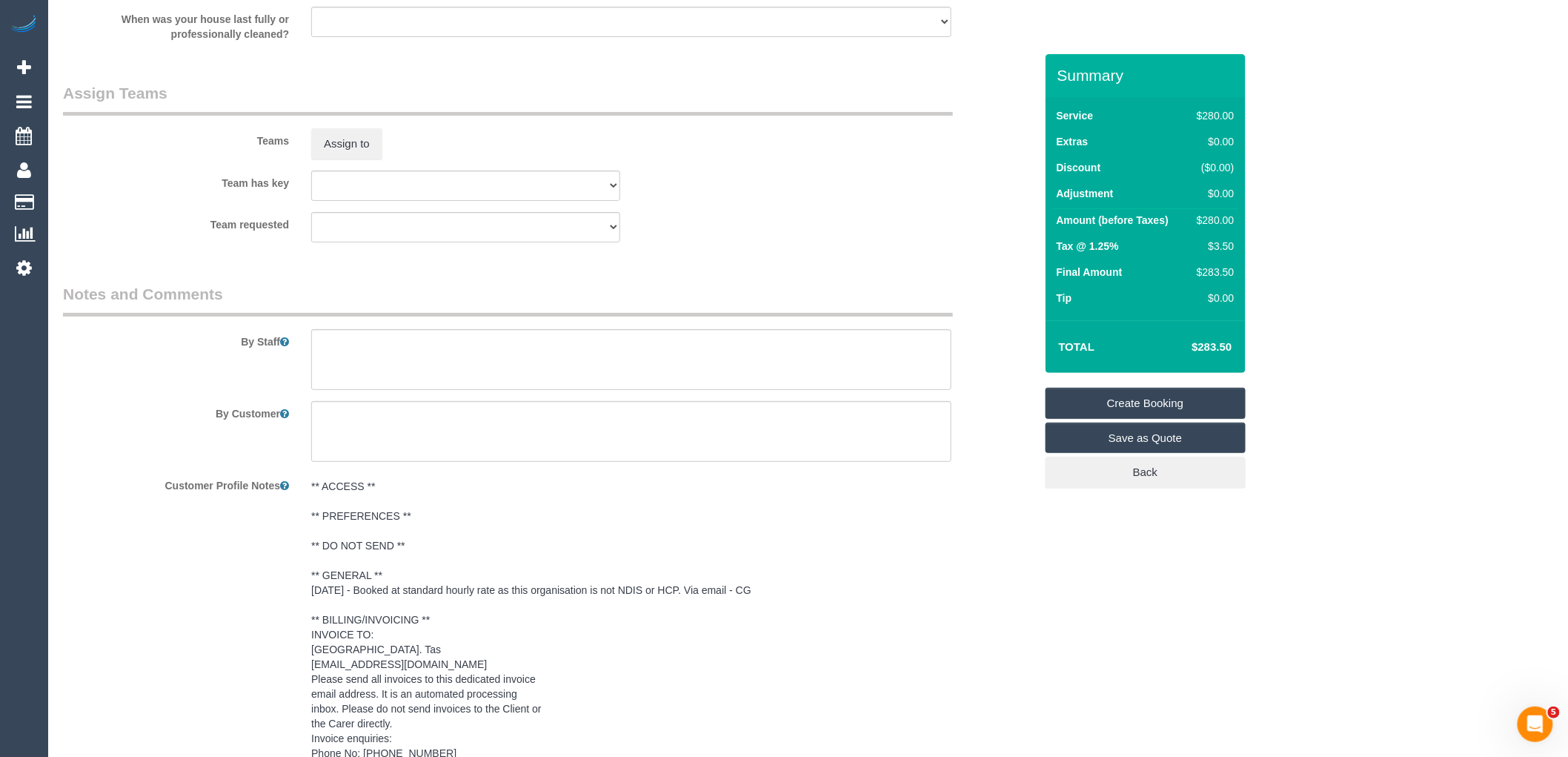
scroll to position [2486, 0]
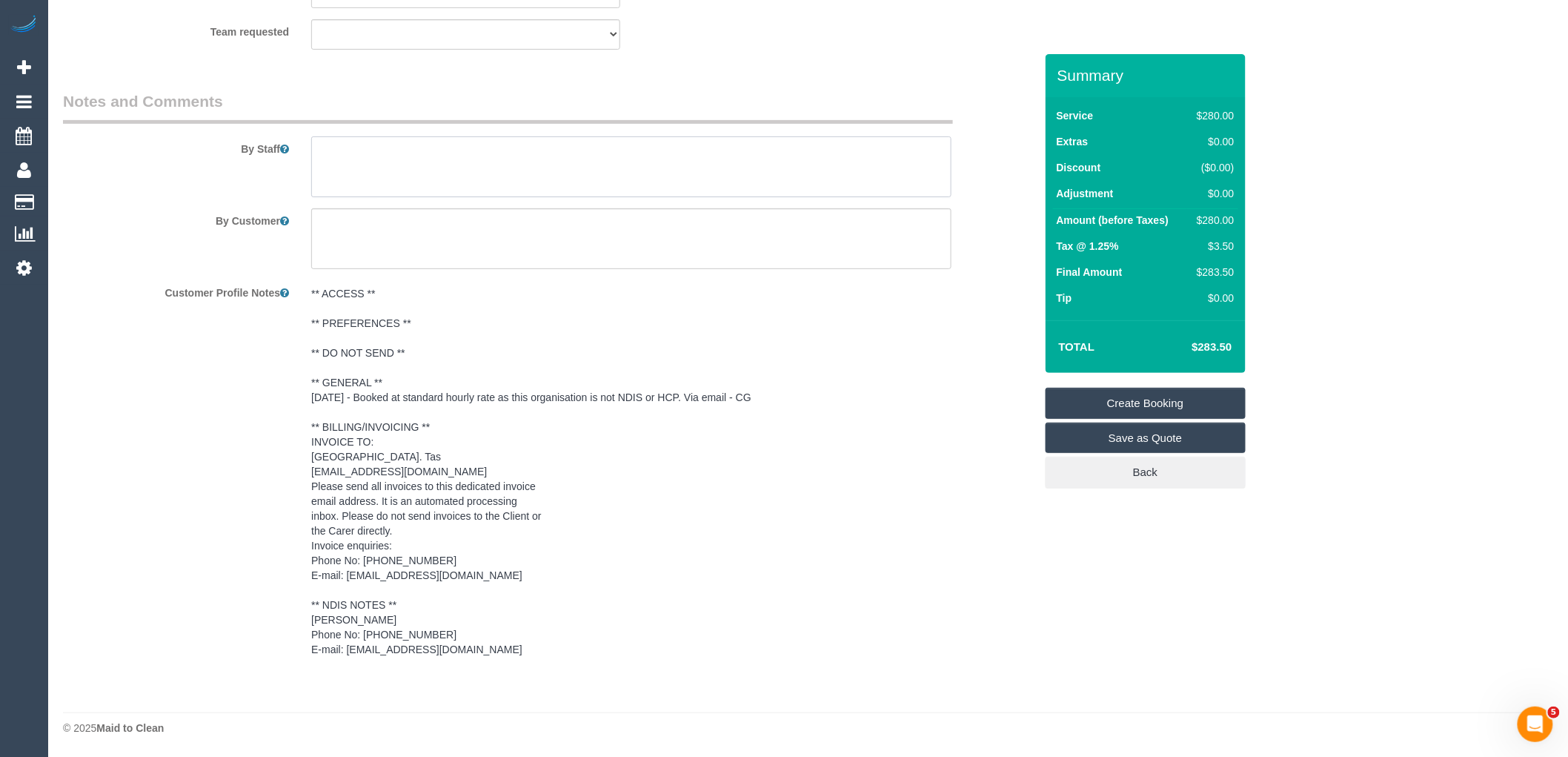
drag, startPoint x: 465, startPoint y: 154, endPoint x: 517, endPoint y: 166, distance: 53.4
click at [465, 154] on textarea at bounding box center [631, 167] width 640 height 61
paste textarea "Deep clean of bathrooms cobwebs and if time deep clean of carpet in main living…"
click at [312, 168] on textarea at bounding box center [631, 167] width 640 height 61
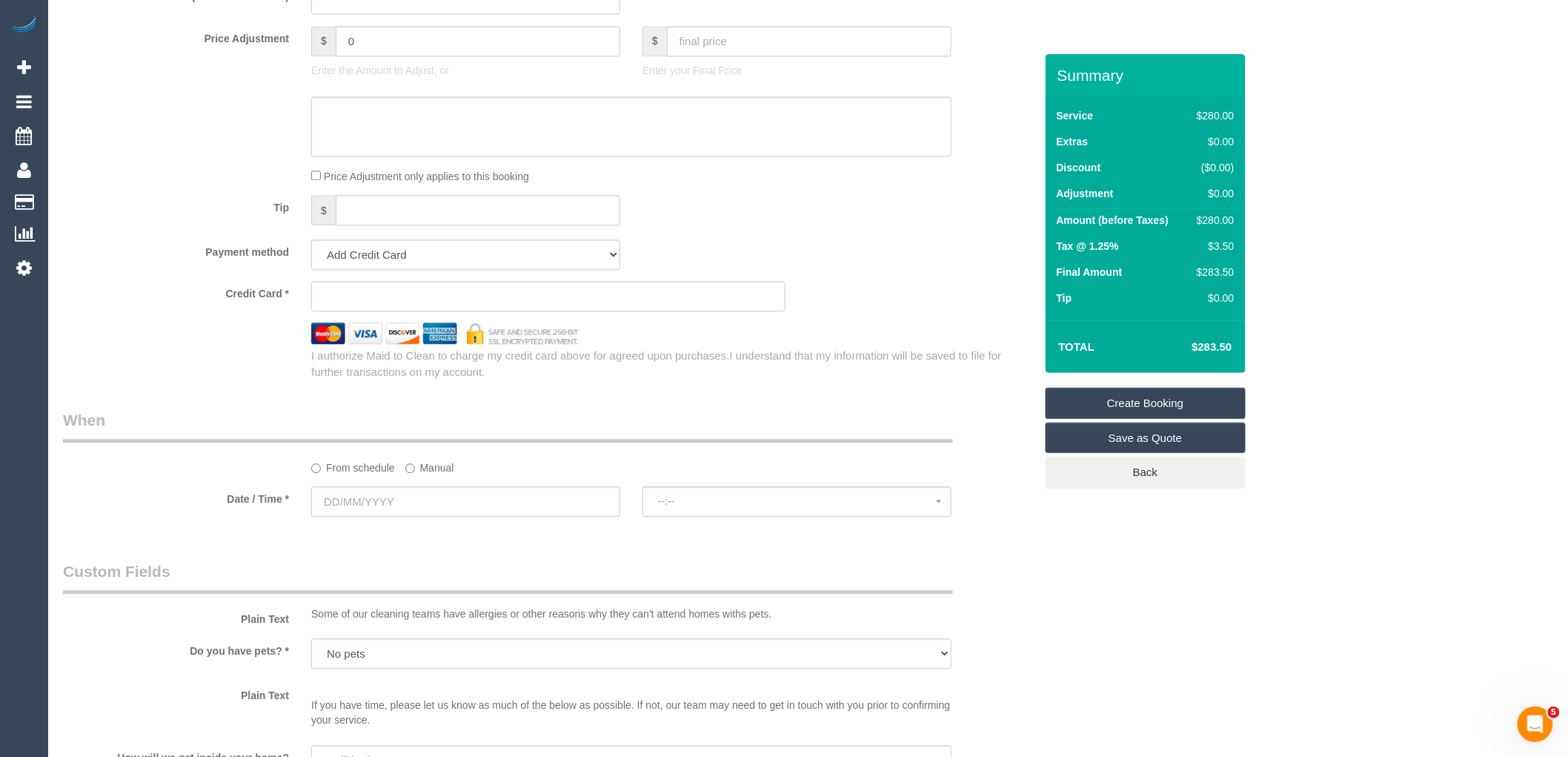
scroll to position [1333, 0]
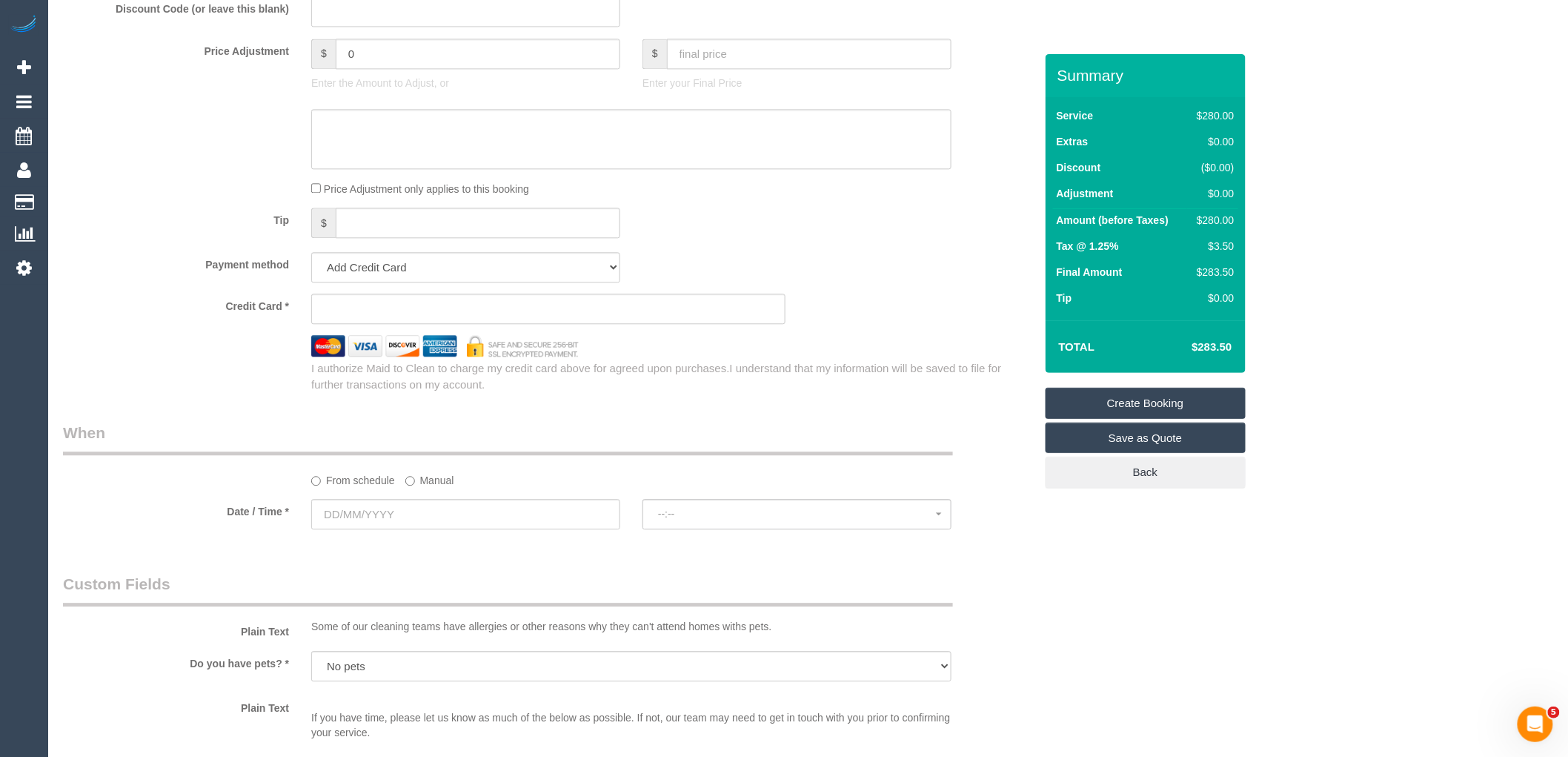
type textarea "Deep clean of bathrooms cobwebs and if time deep clean of carpet in main living…"
click at [403, 282] on select "Add Credit Card Cash Check Paypal" at bounding box center [465, 267] width 309 height 31
select select "string:check"
click at [311, 269] on select "Add Credit Card Cash Check Paypal" at bounding box center [465, 267] width 309 height 31
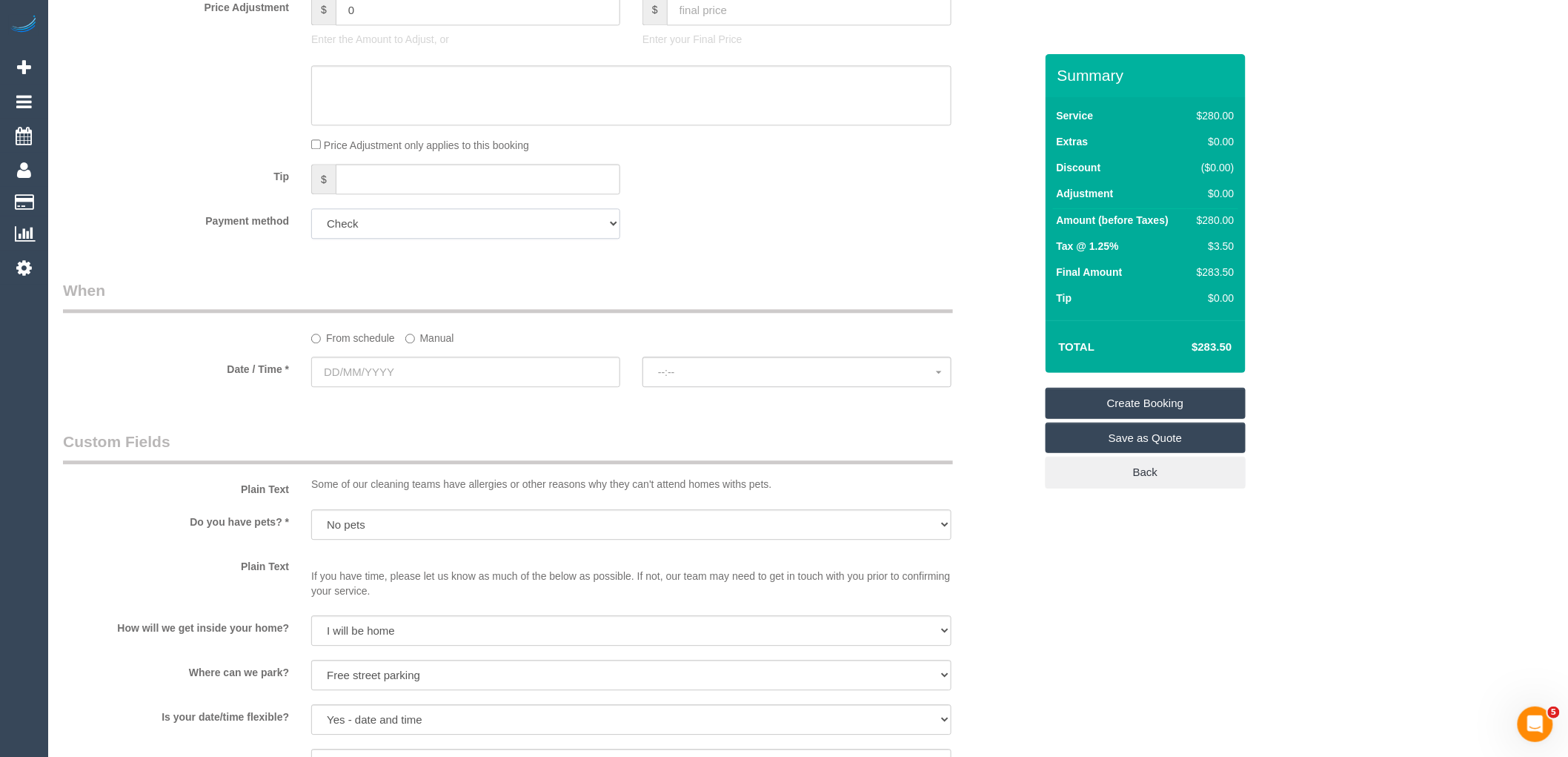
scroll to position [1415, 0]
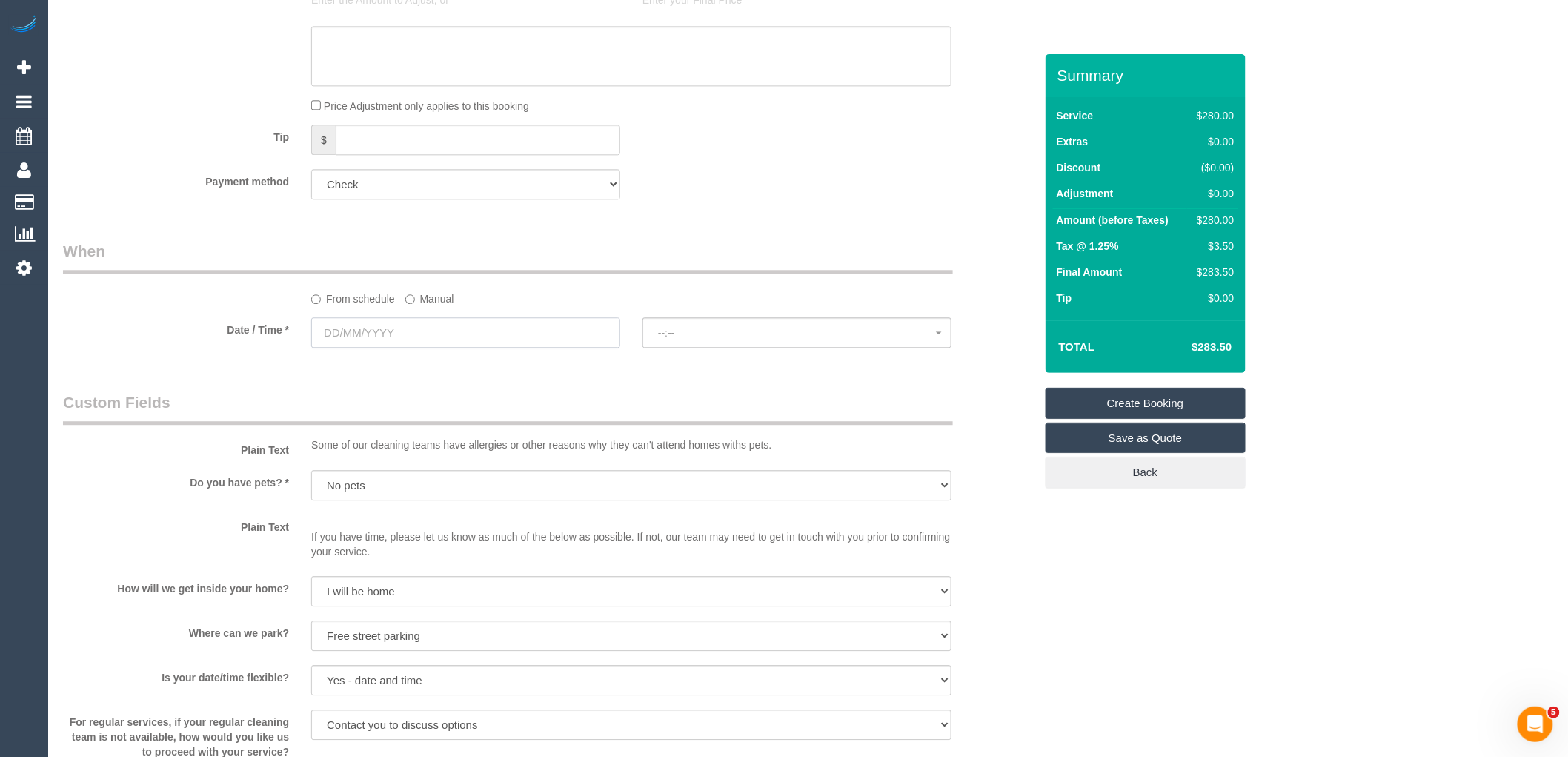
click at [408, 345] on input "text" at bounding box center [465, 332] width 309 height 31
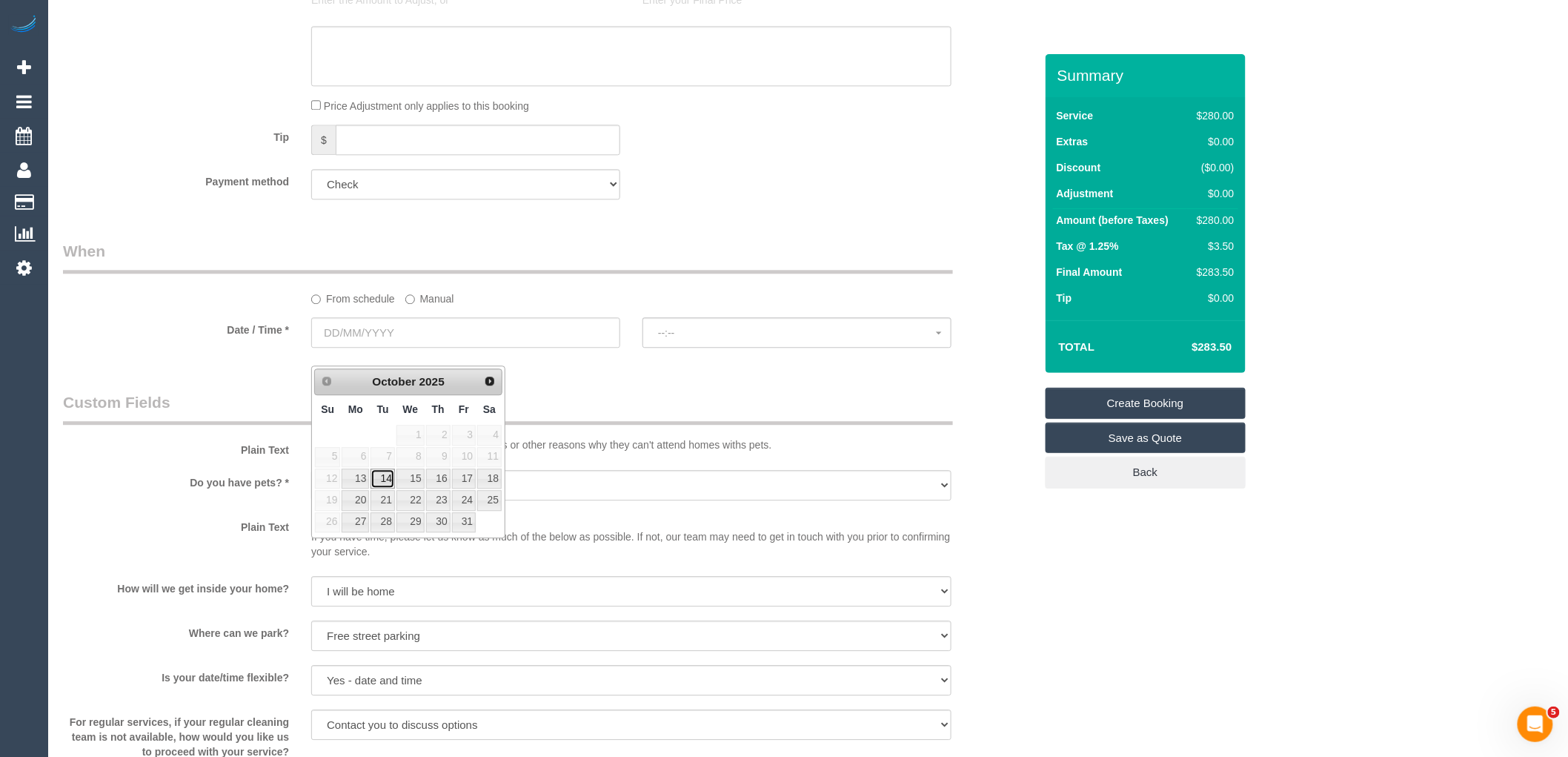
click at [378, 482] on link "14" at bounding box center [382, 479] width 24 height 20
type input "14/10/2025"
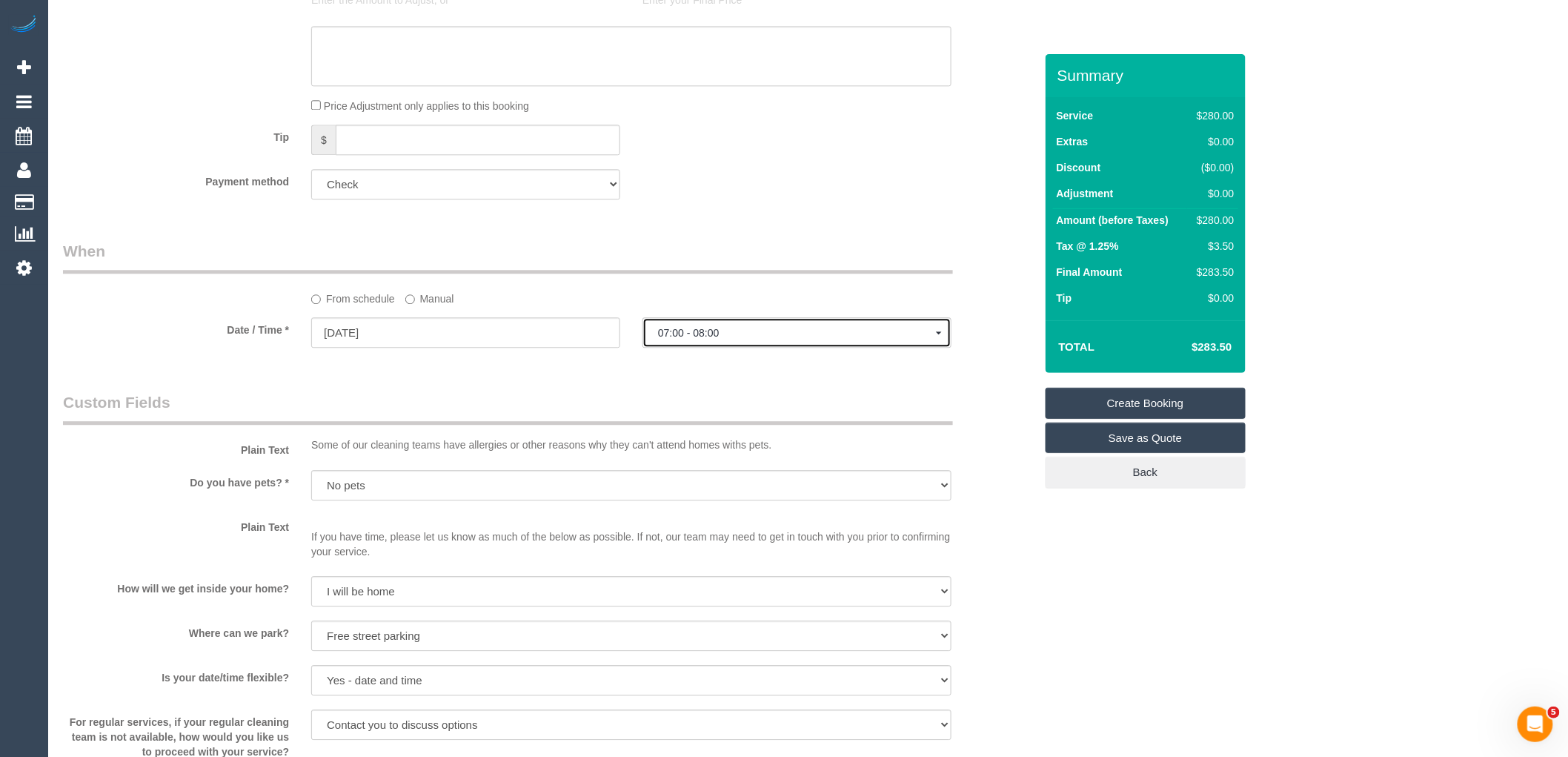
click at [744, 339] on span "07:00 - 08:00" at bounding box center [797, 332] width 278 height 12
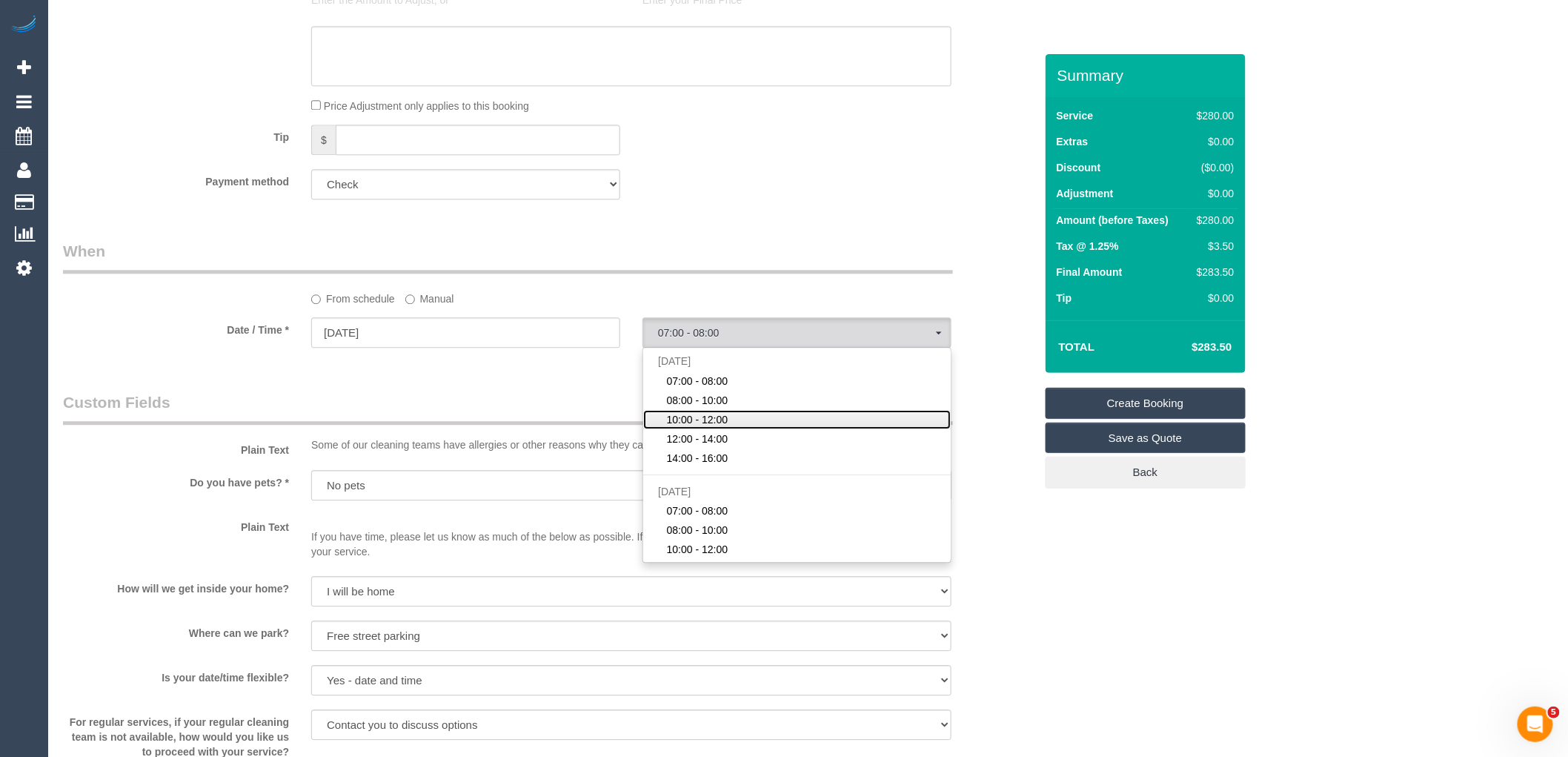
click at [735, 429] on link "10:00 - 12:00" at bounding box center [797, 419] width 307 height 20
select select "spot3"
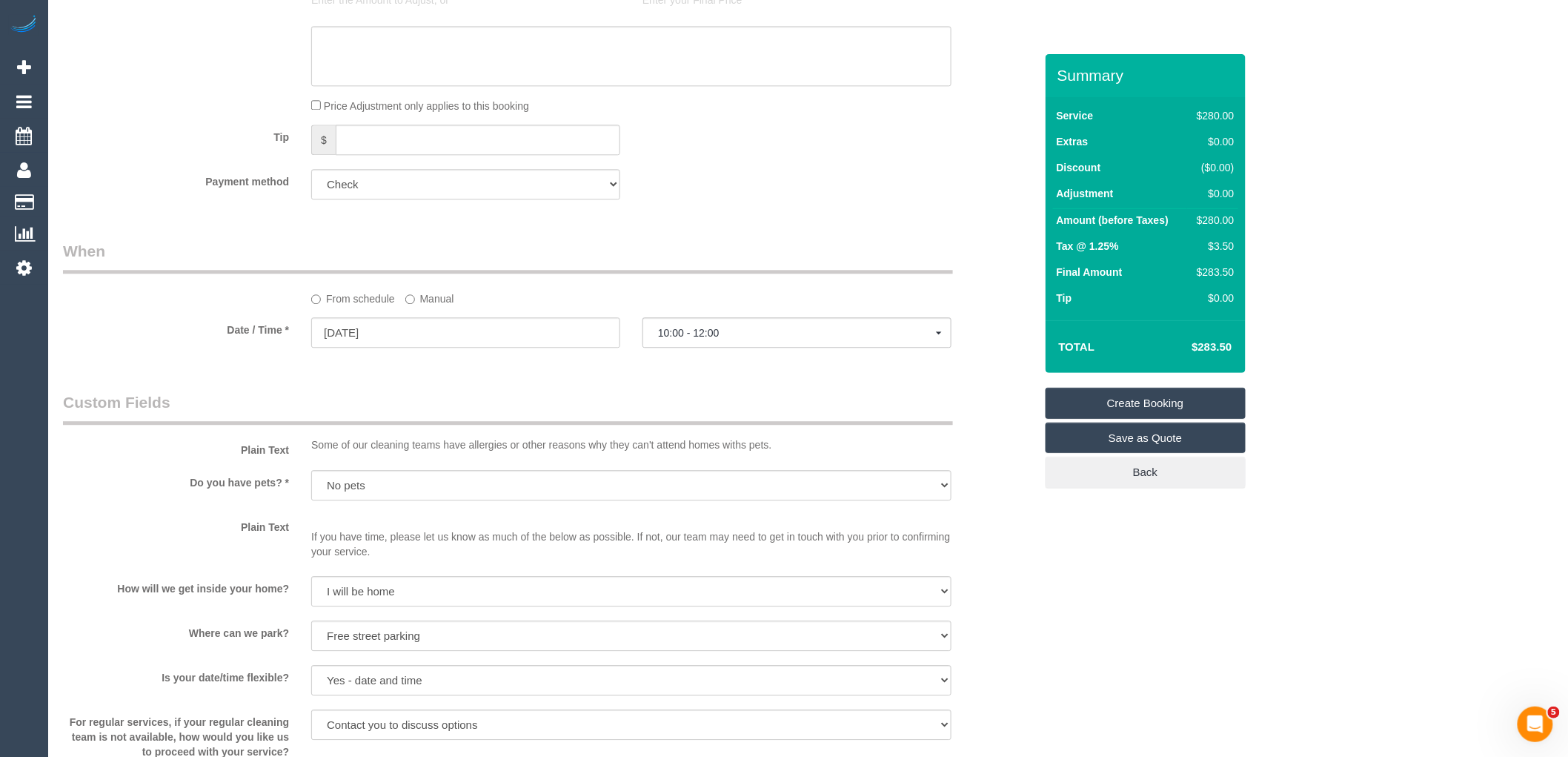
click at [632, 418] on legend "Custom Fields" at bounding box center [508, 407] width 890 height 34
click at [1140, 393] on link "Create Booking" at bounding box center [1145, 404] width 200 height 31
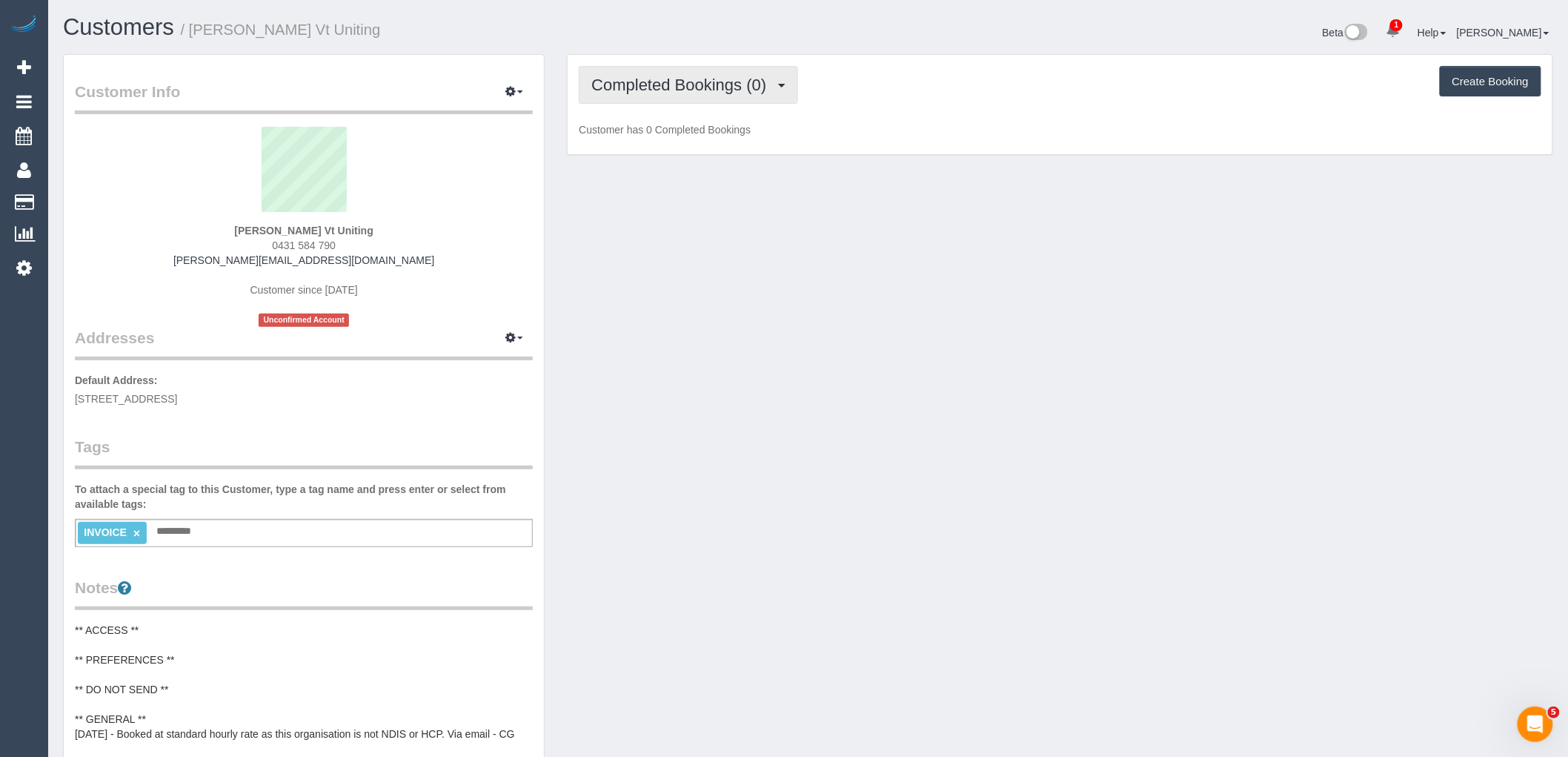
click at [734, 99] on button "Completed Bookings (0)" at bounding box center [689, 85] width 219 height 38
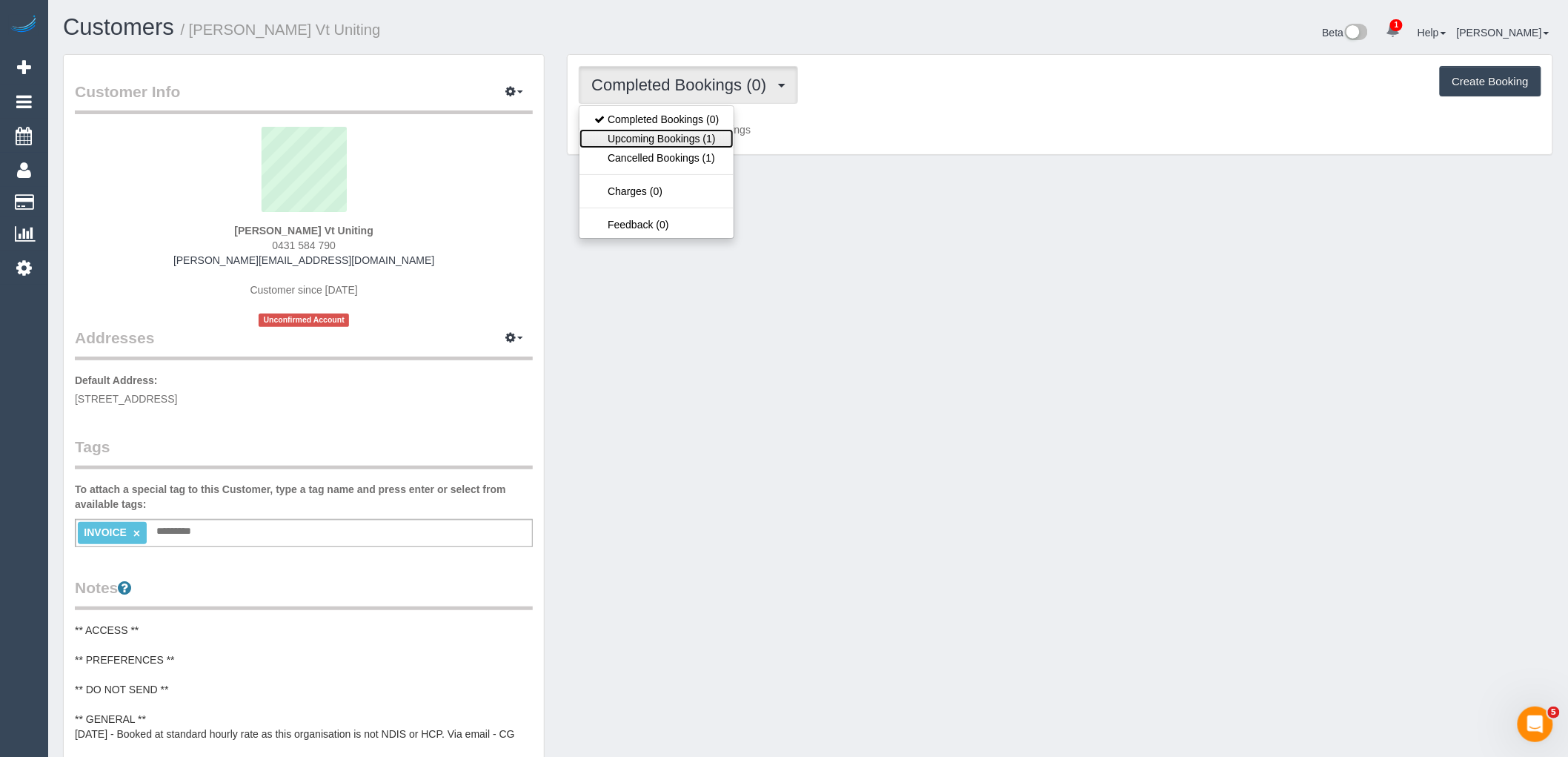
click at [723, 136] on link "Upcoming Bookings (1)" at bounding box center [657, 139] width 154 height 20
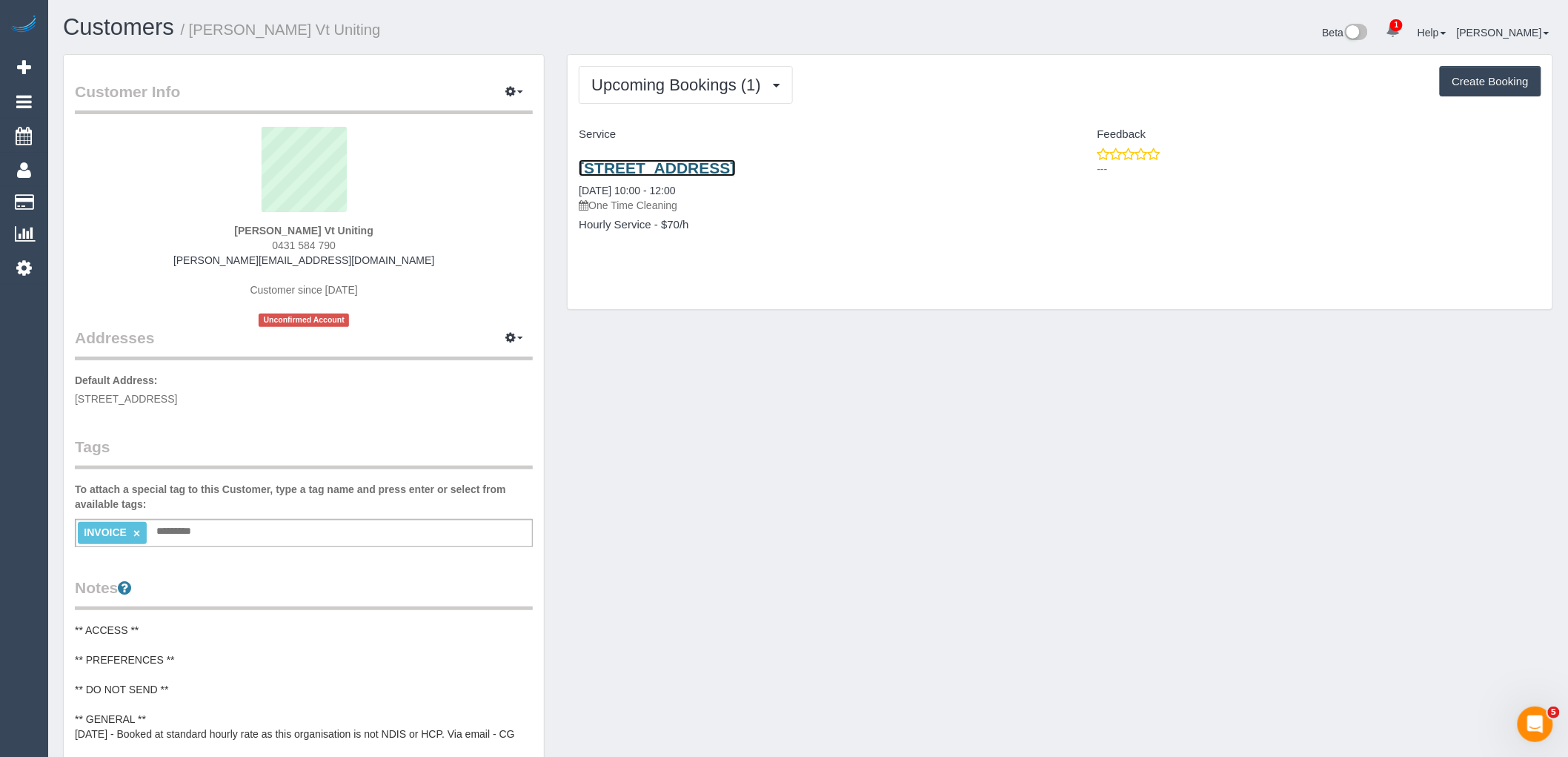
click at [723, 169] on link "60 Binbrook Drive, Croydon, VIC 3136" at bounding box center [657, 168] width 157 height 17
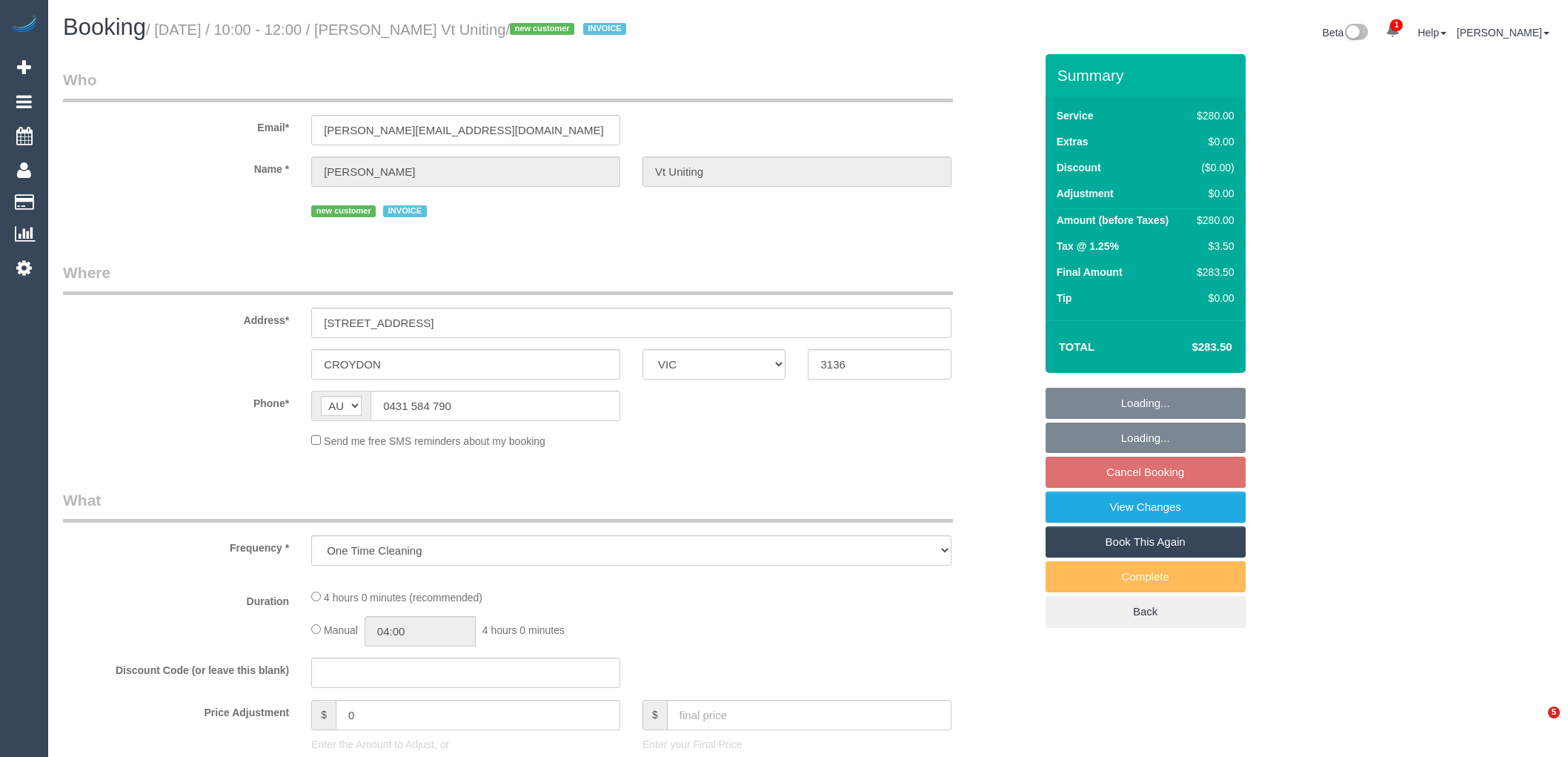
select select "VIC"
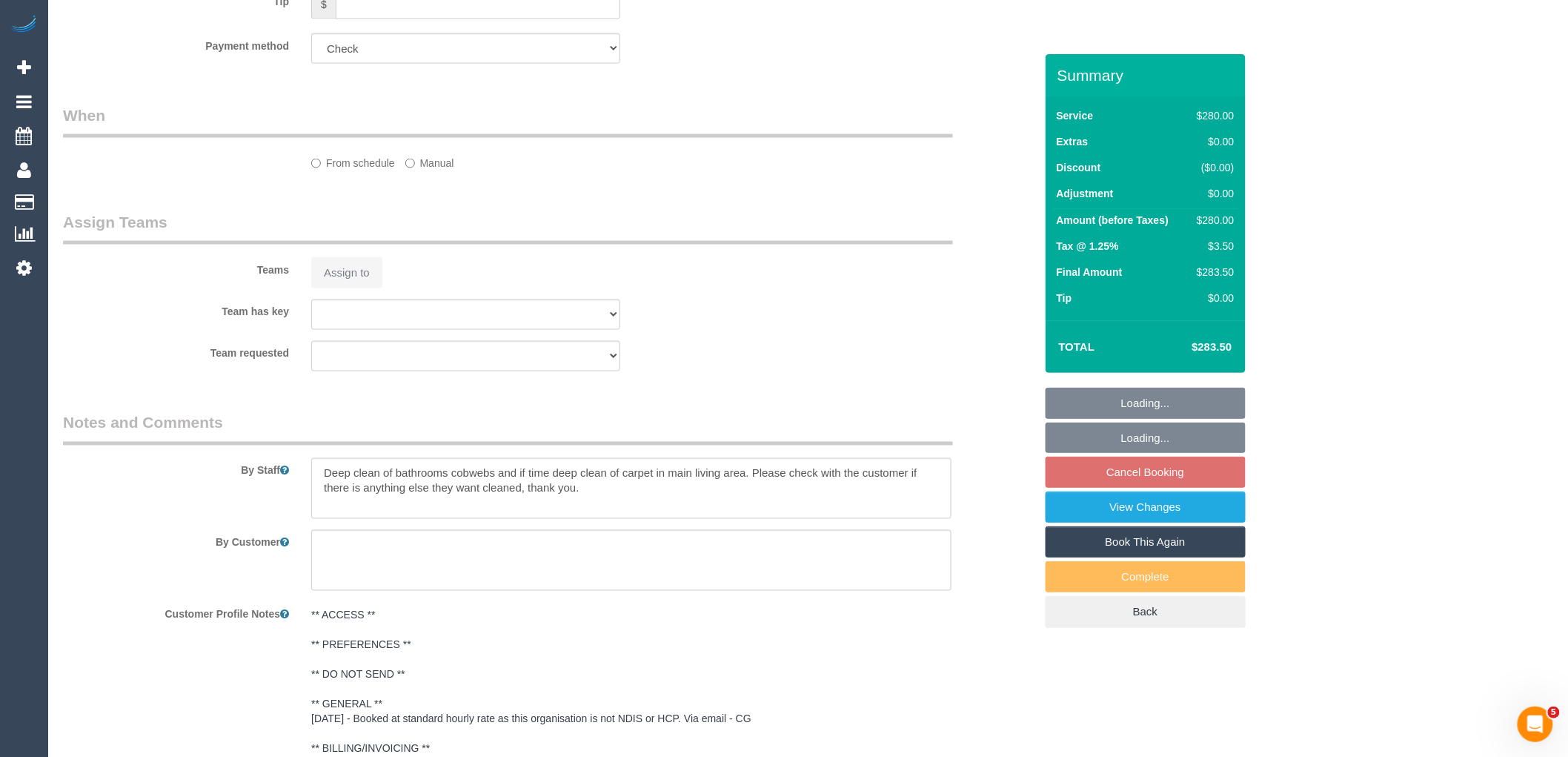
select select "240"
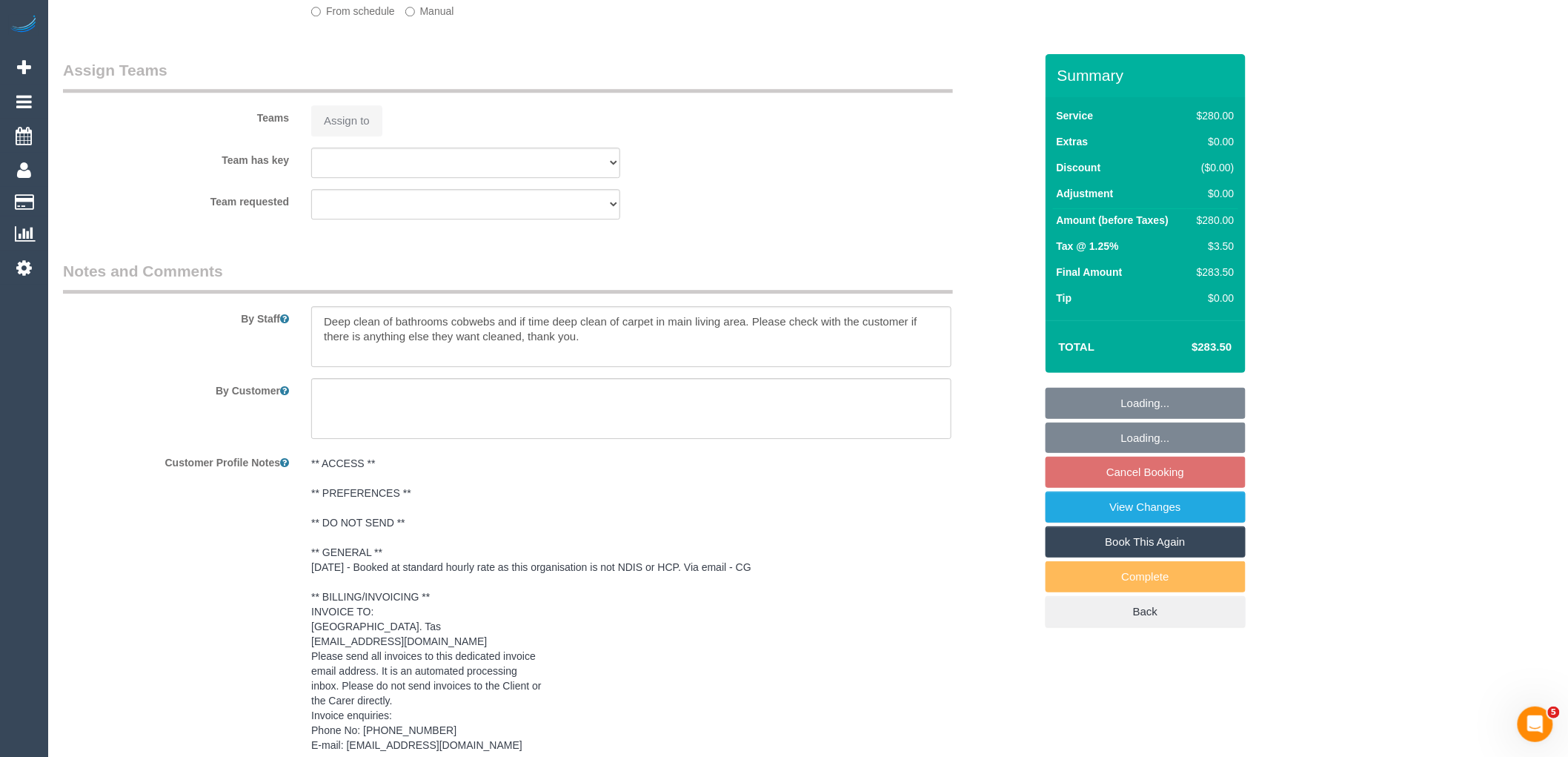
select select "object:711"
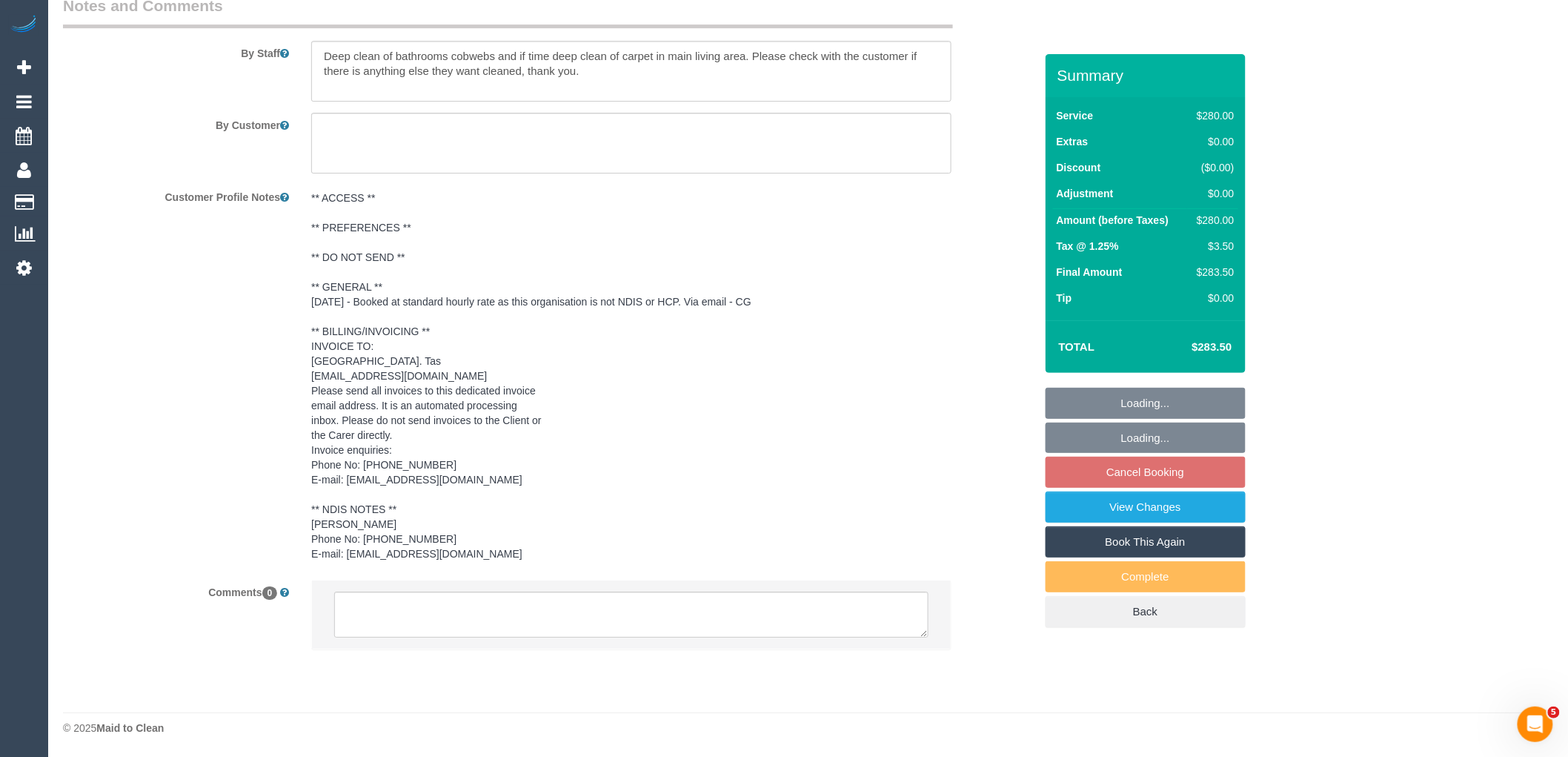
select select "number:28"
select select "number:14"
select select "number:19"
select select "number:22"
select select "number:35"
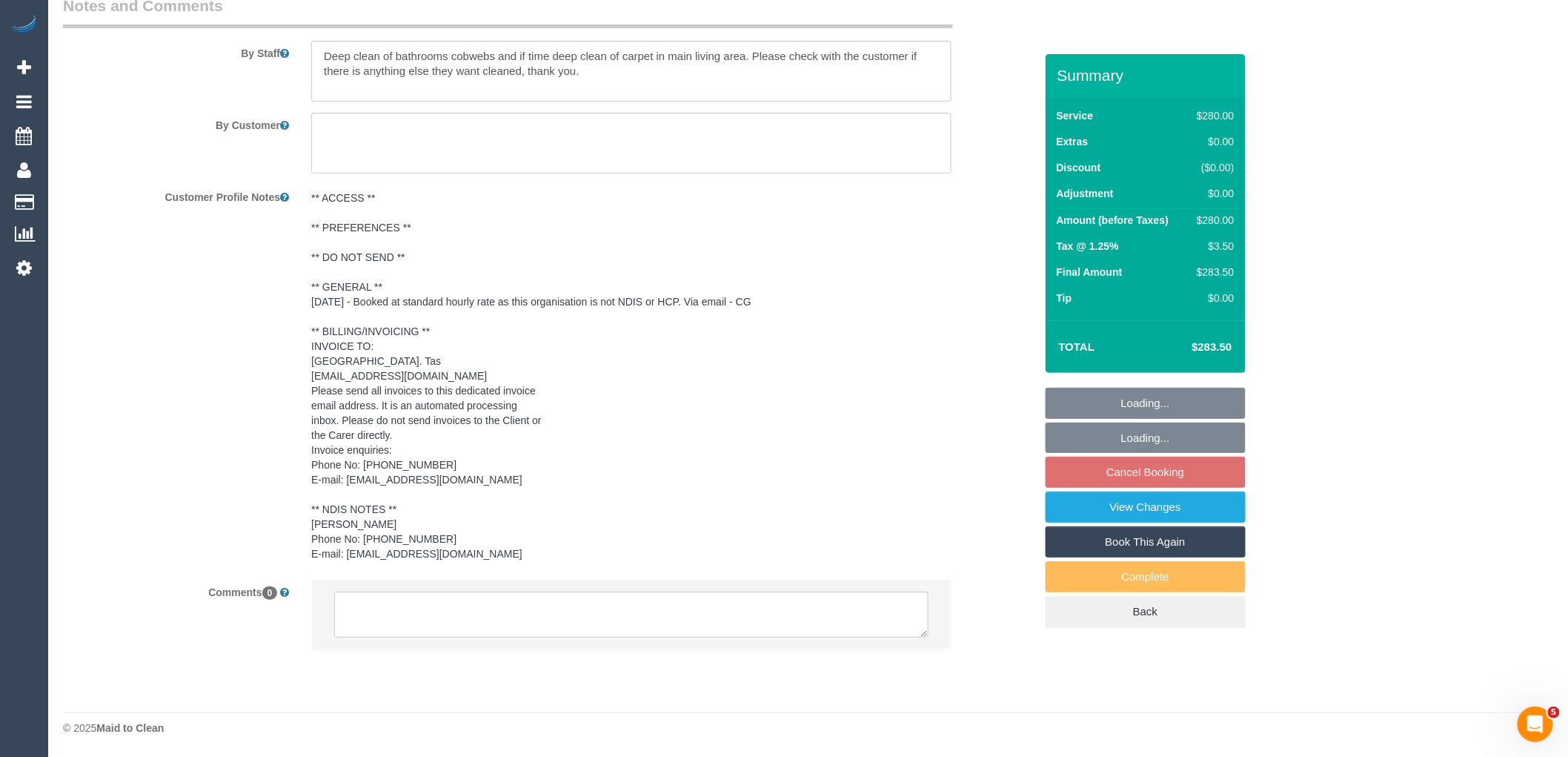
select select "spot3"
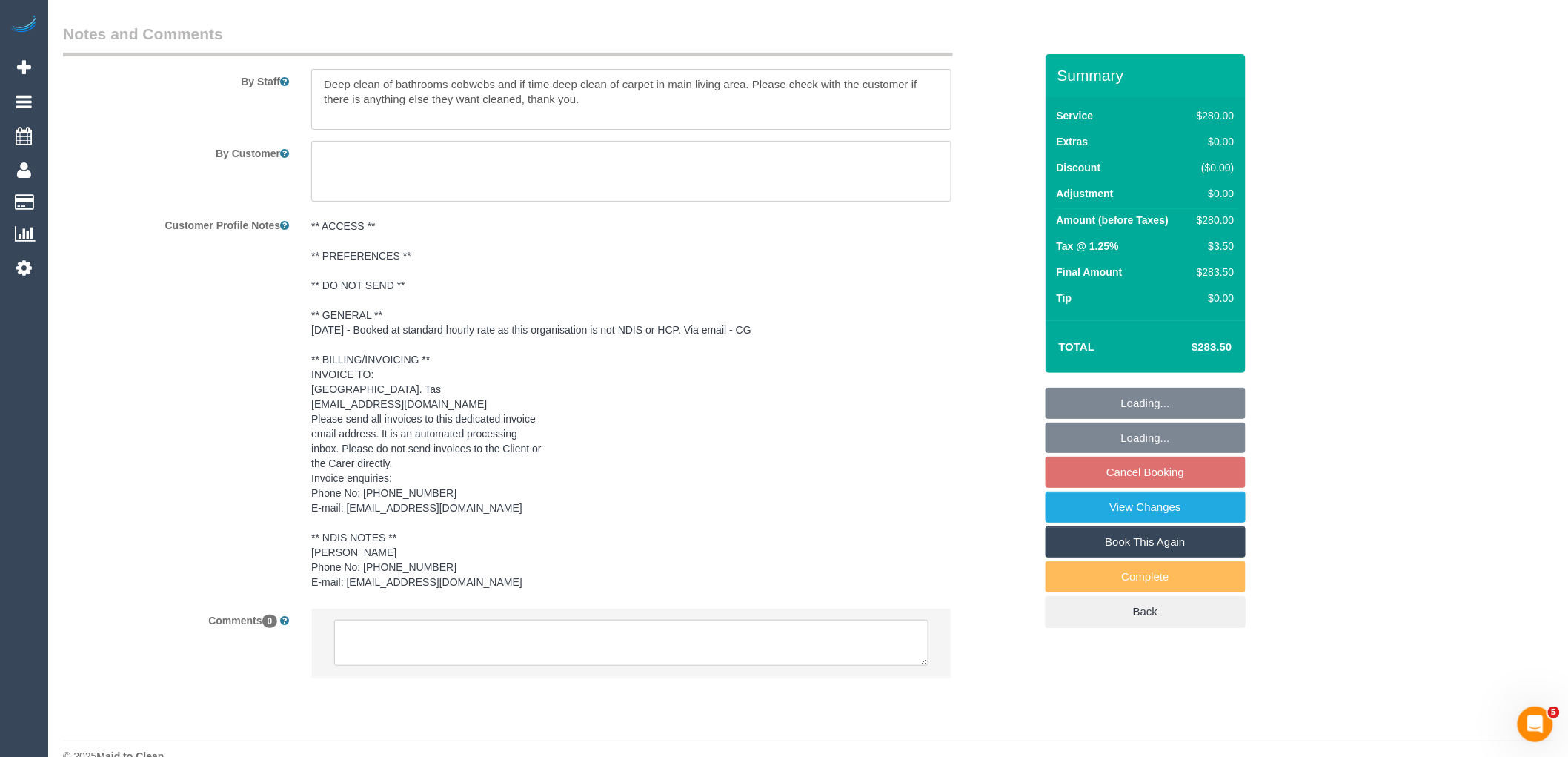
scroll to position [2483, 0]
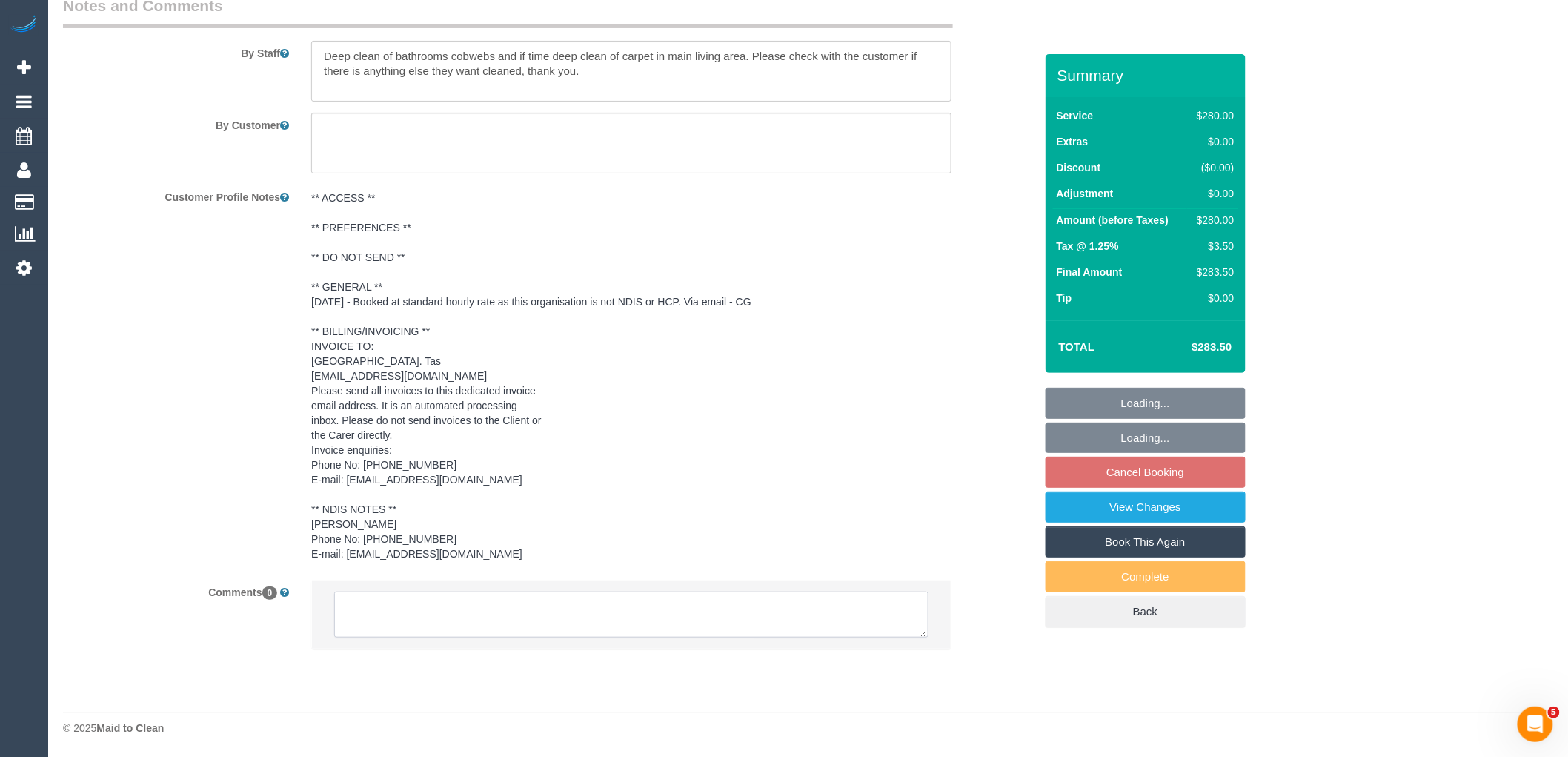
click at [382, 615] on textarea at bounding box center [632, 614] width 595 height 46
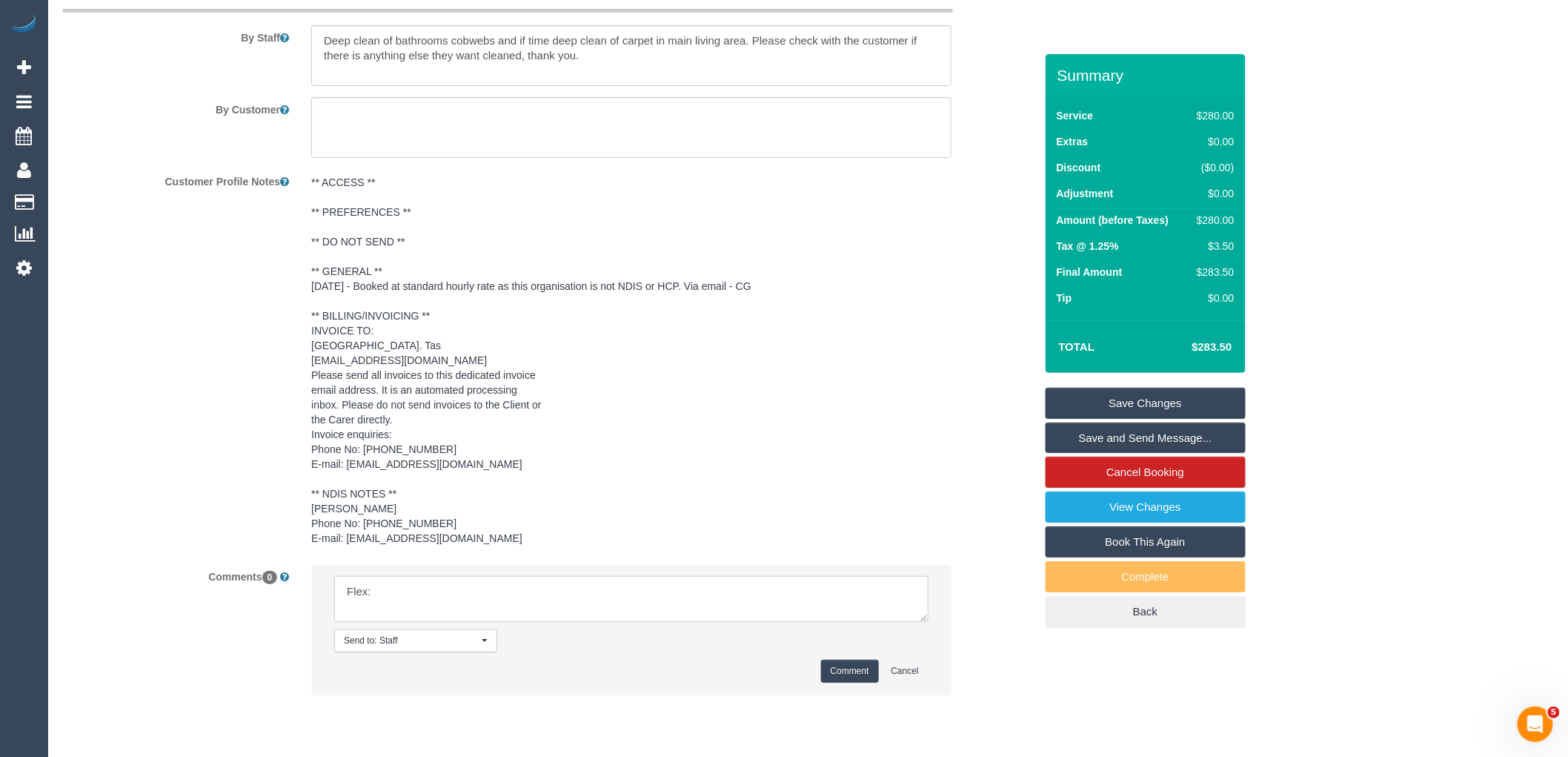
paste textarea "i can do Tuesday, Thursday or Friday next week?"
click at [797, 605] on textarea at bounding box center [632, 599] width 595 height 46
paste textarea "cnv_qh74ekv"
type textarea "Flex: i can do Tuesday, Thursday or Friday next week. Waiting on timing via ema…"
click at [848, 679] on button "Comment" at bounding box center [850, 671] width 58 height 23
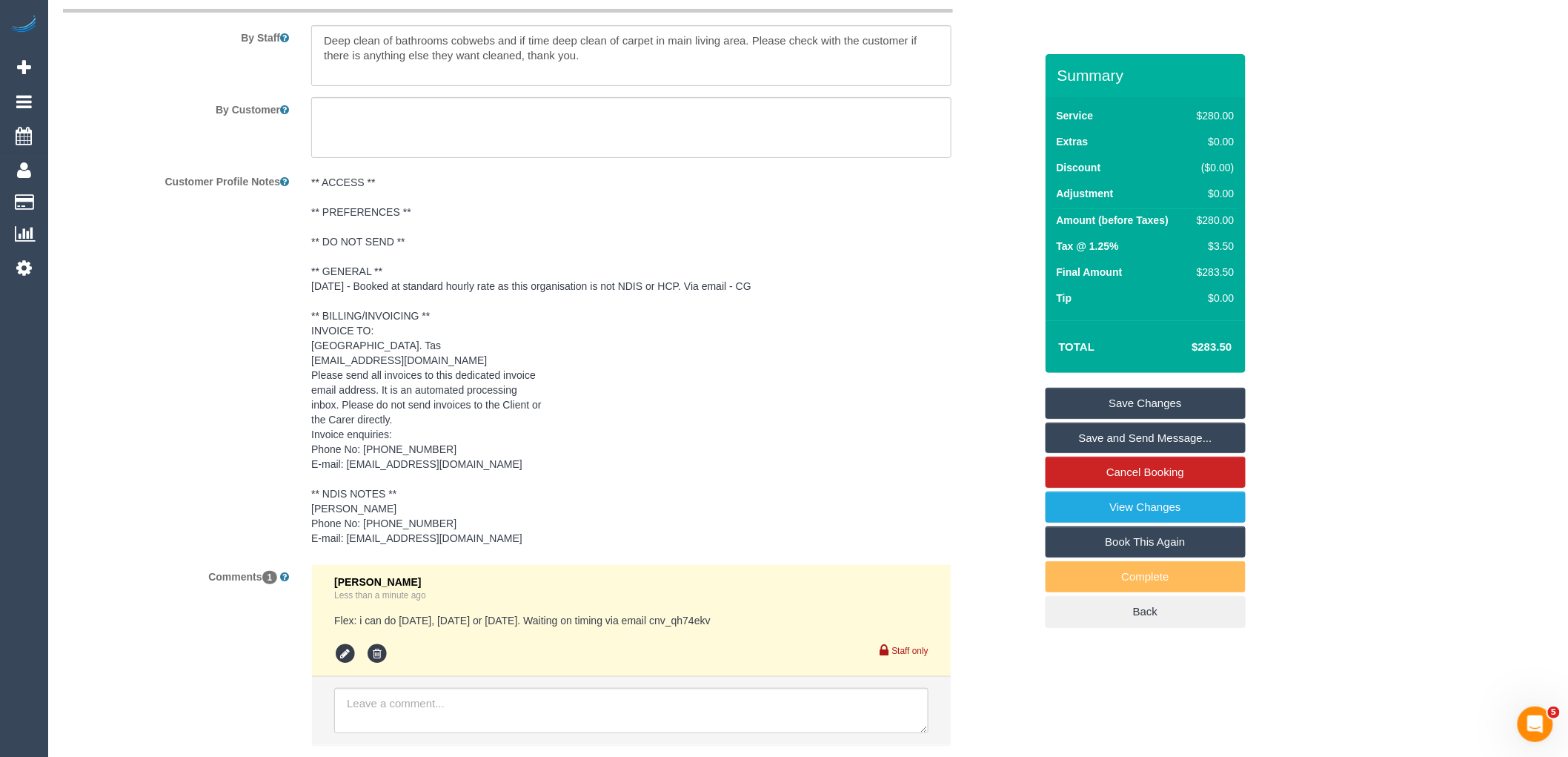
click at [1171, 396] on link "Save Changes" at bounding box center [1145, 404] width 200 height 31
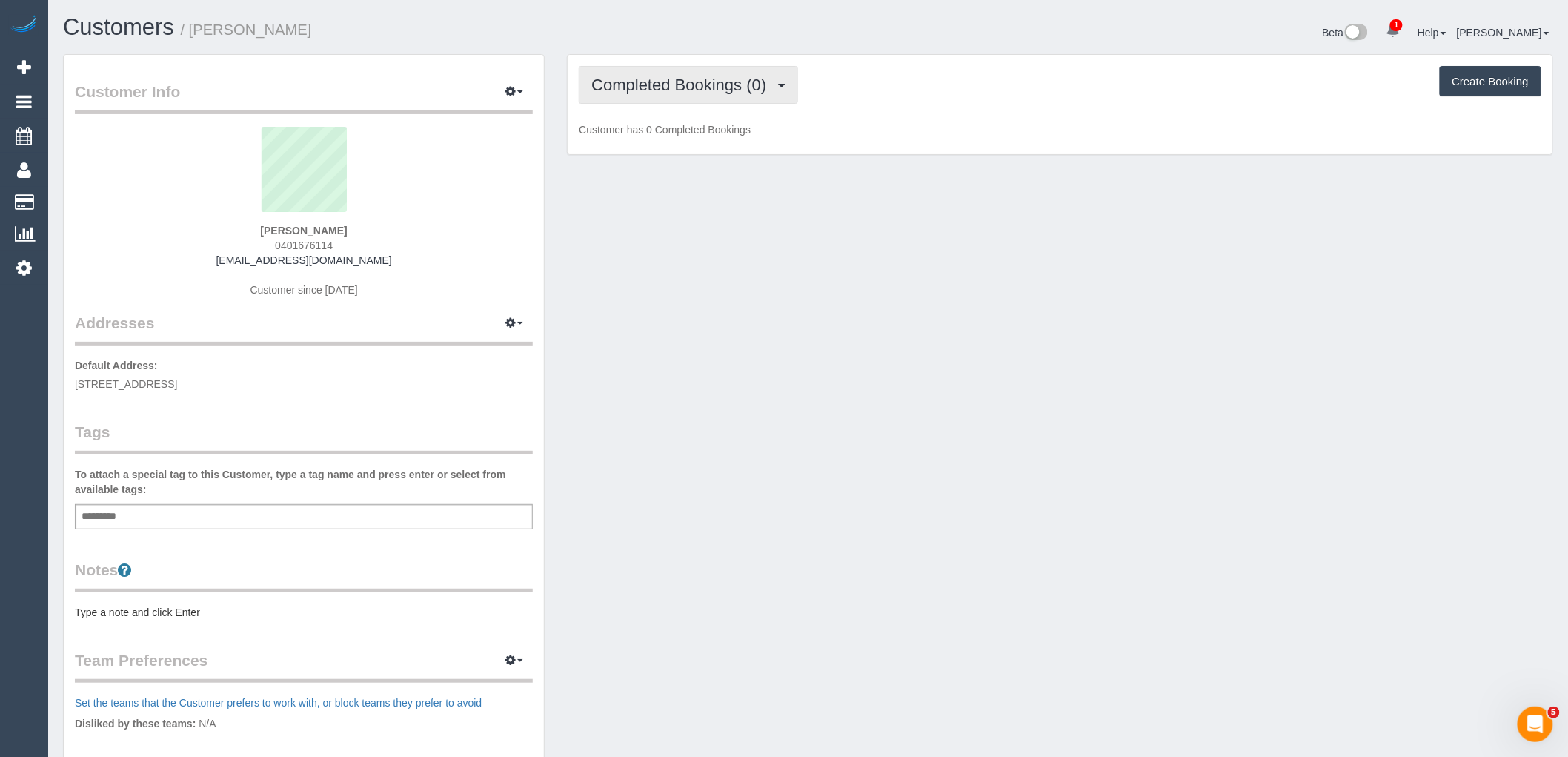
click at [728, 89] on span "Completed Bookings (0)" at bounding box center [683, 85] width 183 height 19
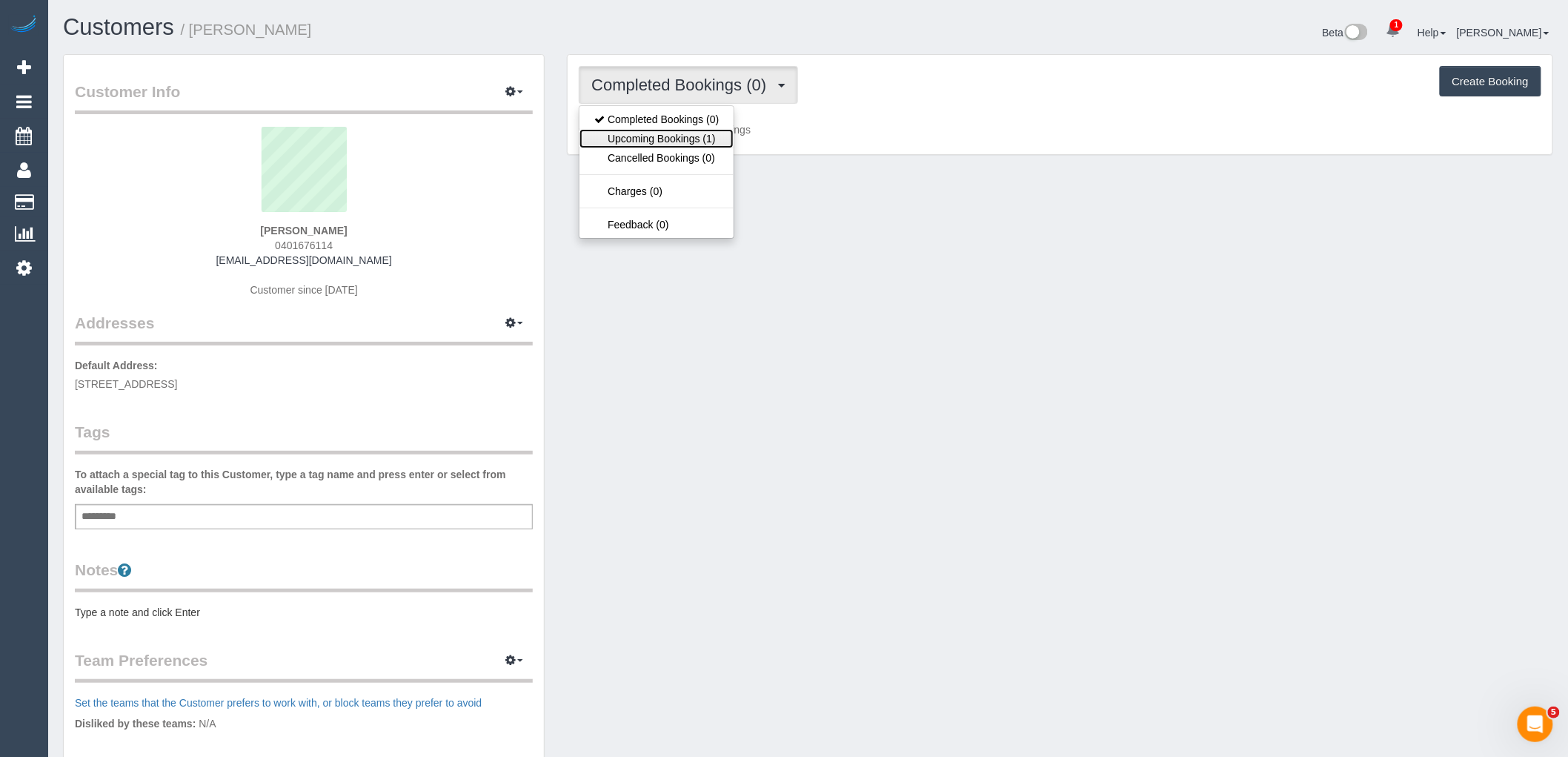
click at [715, 138] on link "Upcoming Bookings (1)" at bounding box center [657, 139] width 154 height 20
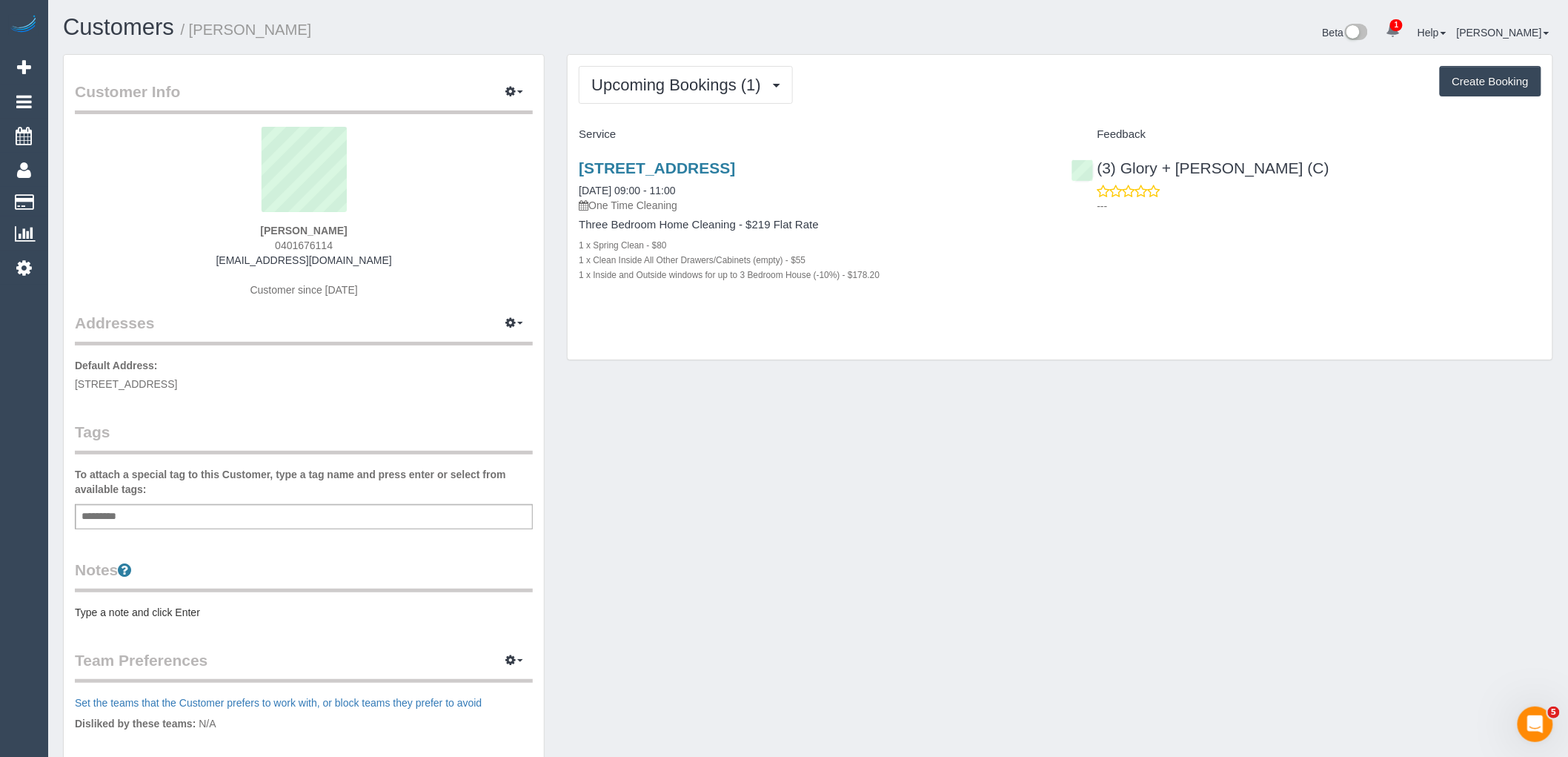
click at [256, 514] on div "Add a tag" at bounding box center [304, 516] width 458 height 25
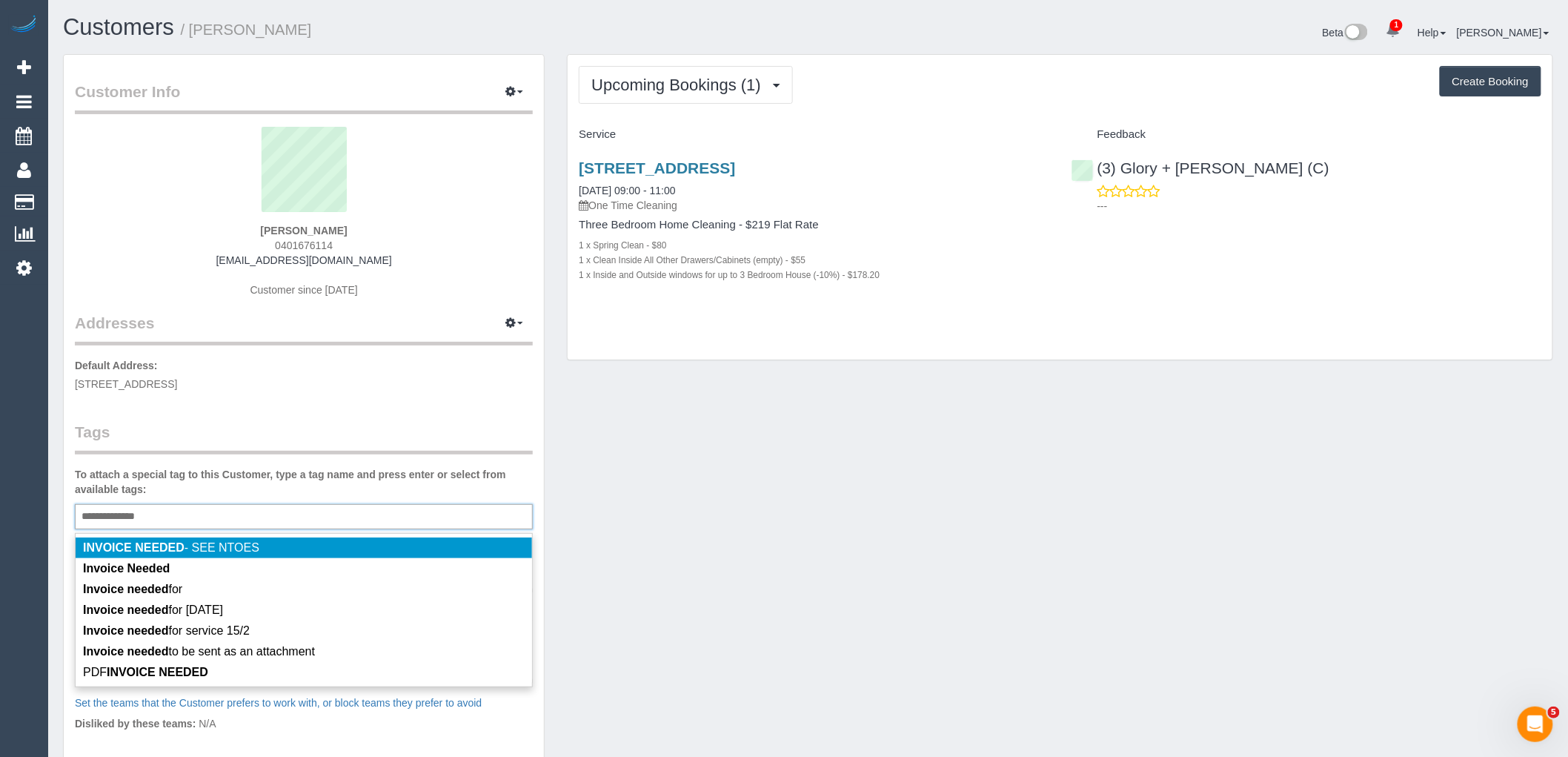
type input "**********"
click at [339, 401] on div "Customer Info Edit Contact Info Send Message Email Preferences Special Sales Ta…" at bounding box center [303, 528] width 480 height 947
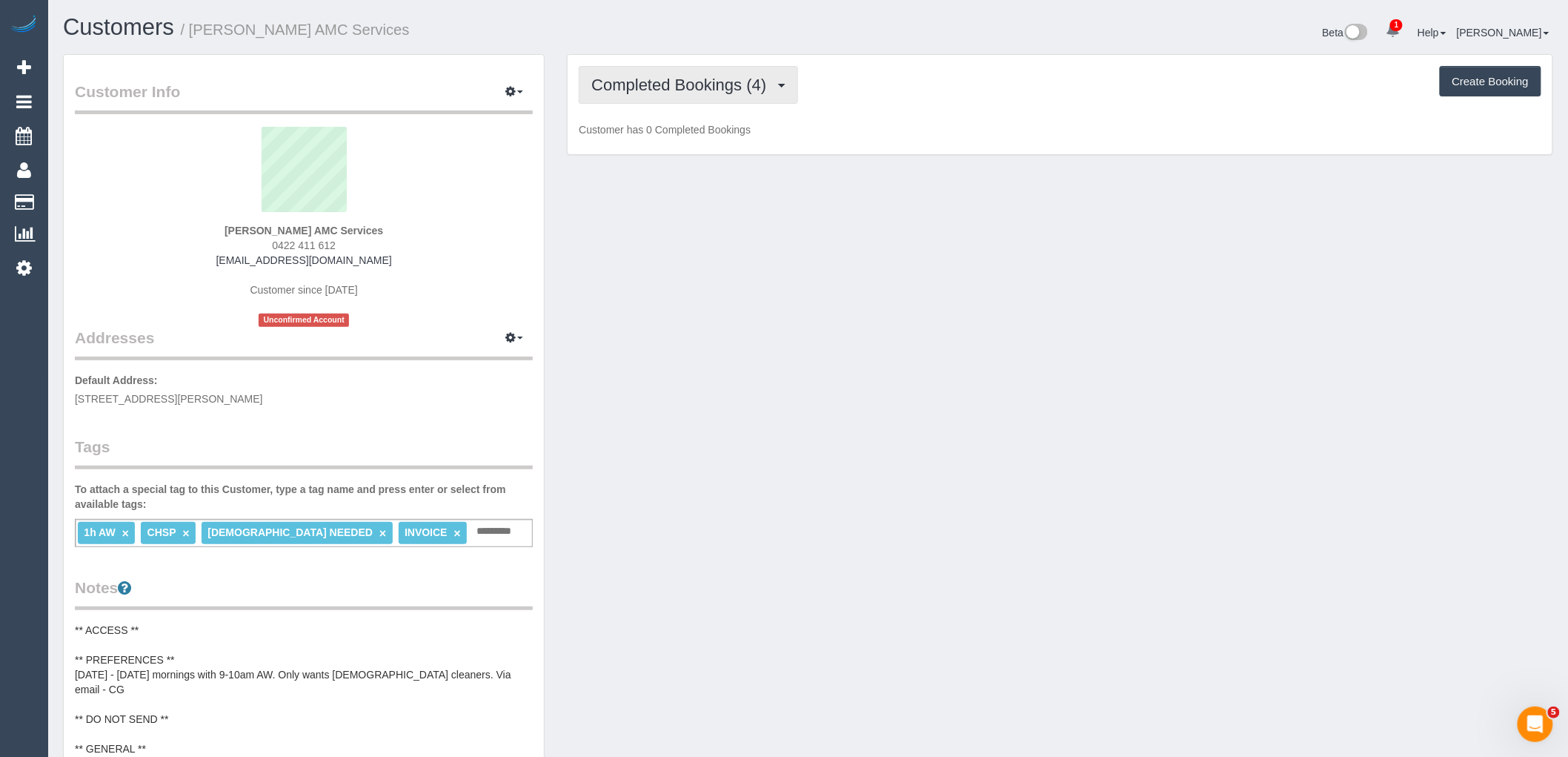
click at [612, 85] on span "Completed Bookings (4)" at bounding box center [683, 85] width 183 height 19
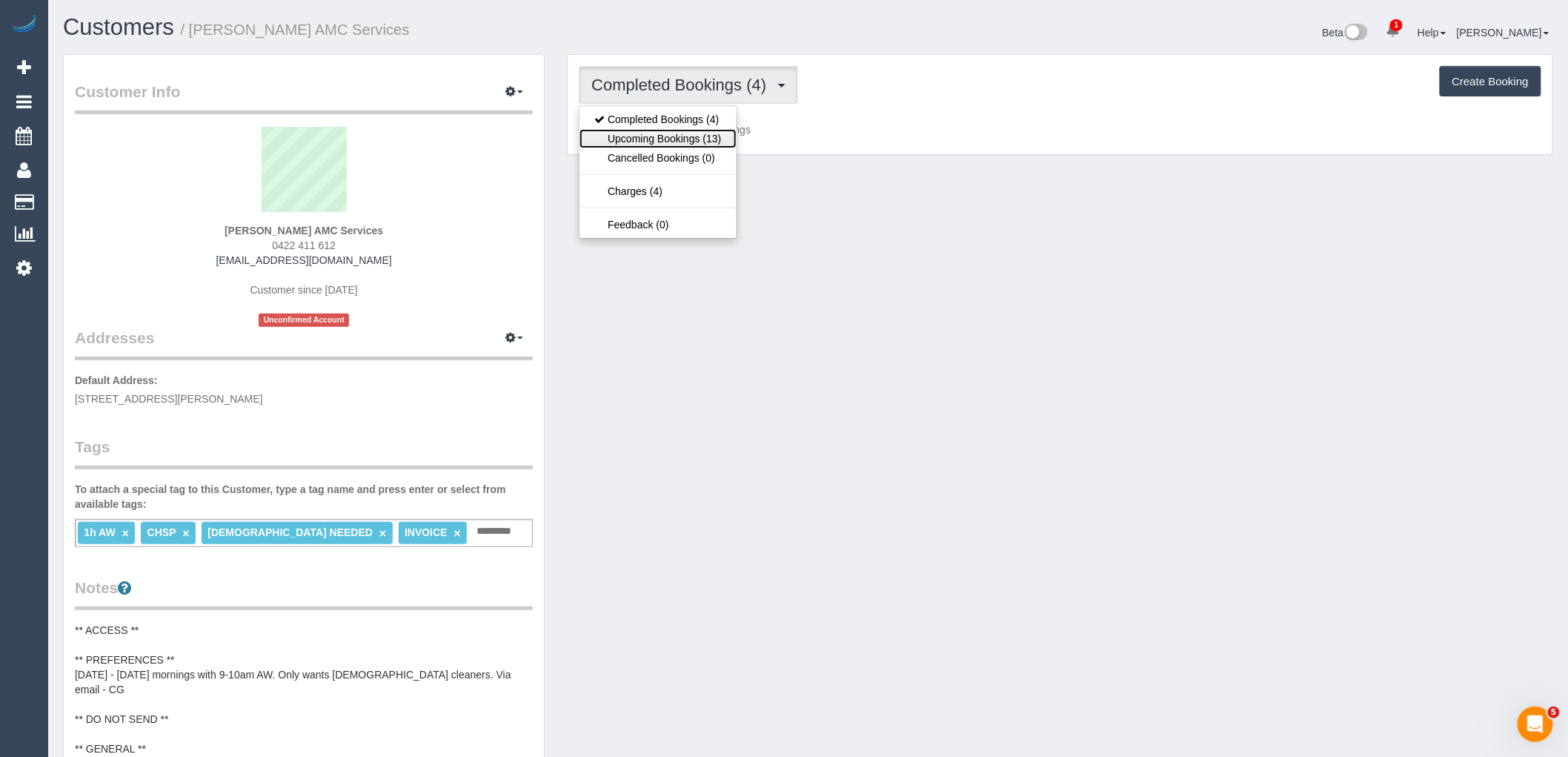
click at [628, 147] on link "Upcoming Bookings (13)" at bounding box center [658, 139] width 157 height 20
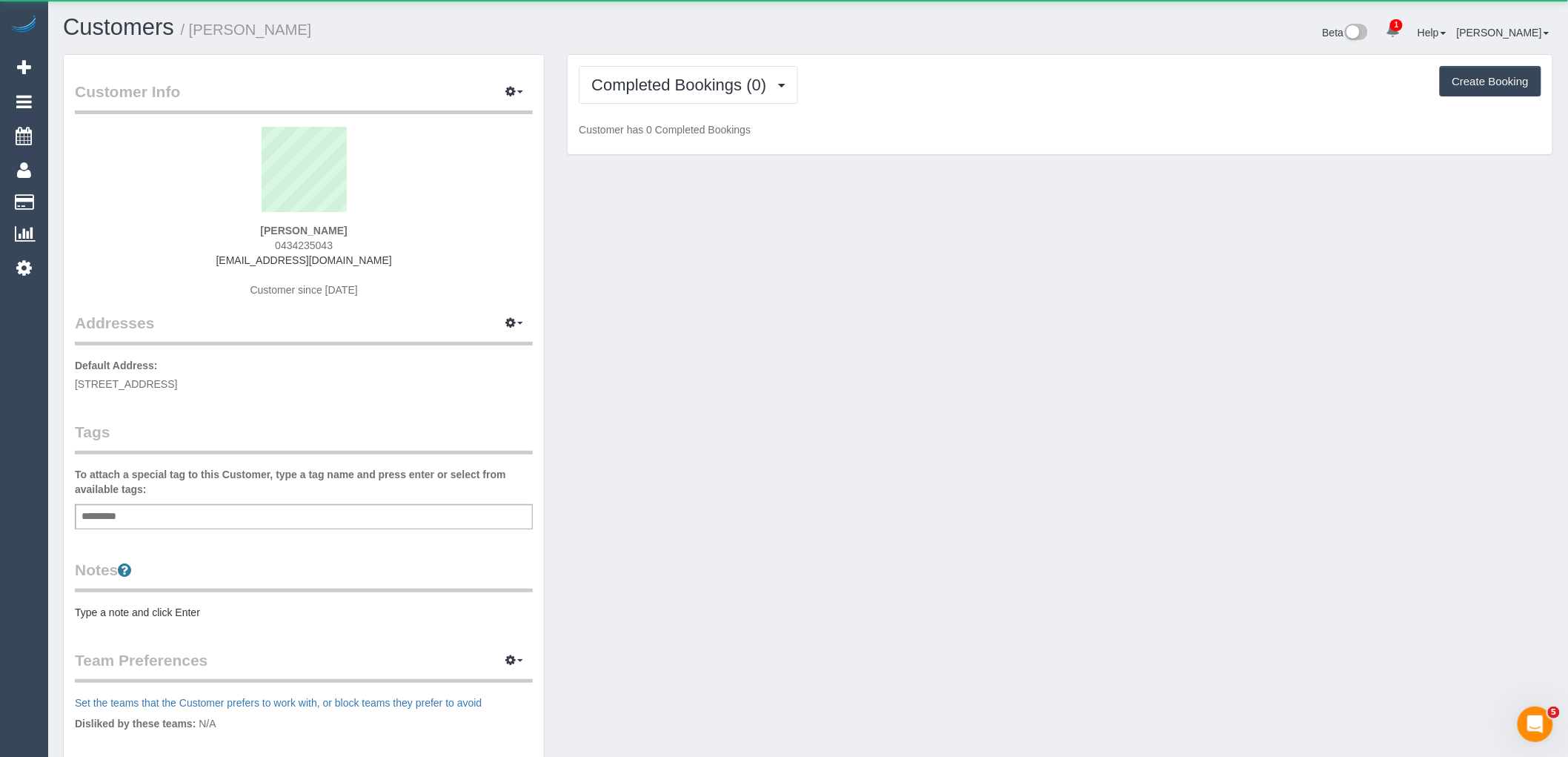
click at [716, 63] on div "Completed Bookings (0) Completed Bookings (0) Upcoming Bookings (1) Cancelled B…" at bounding box center [1059, 105] width 985 height 100
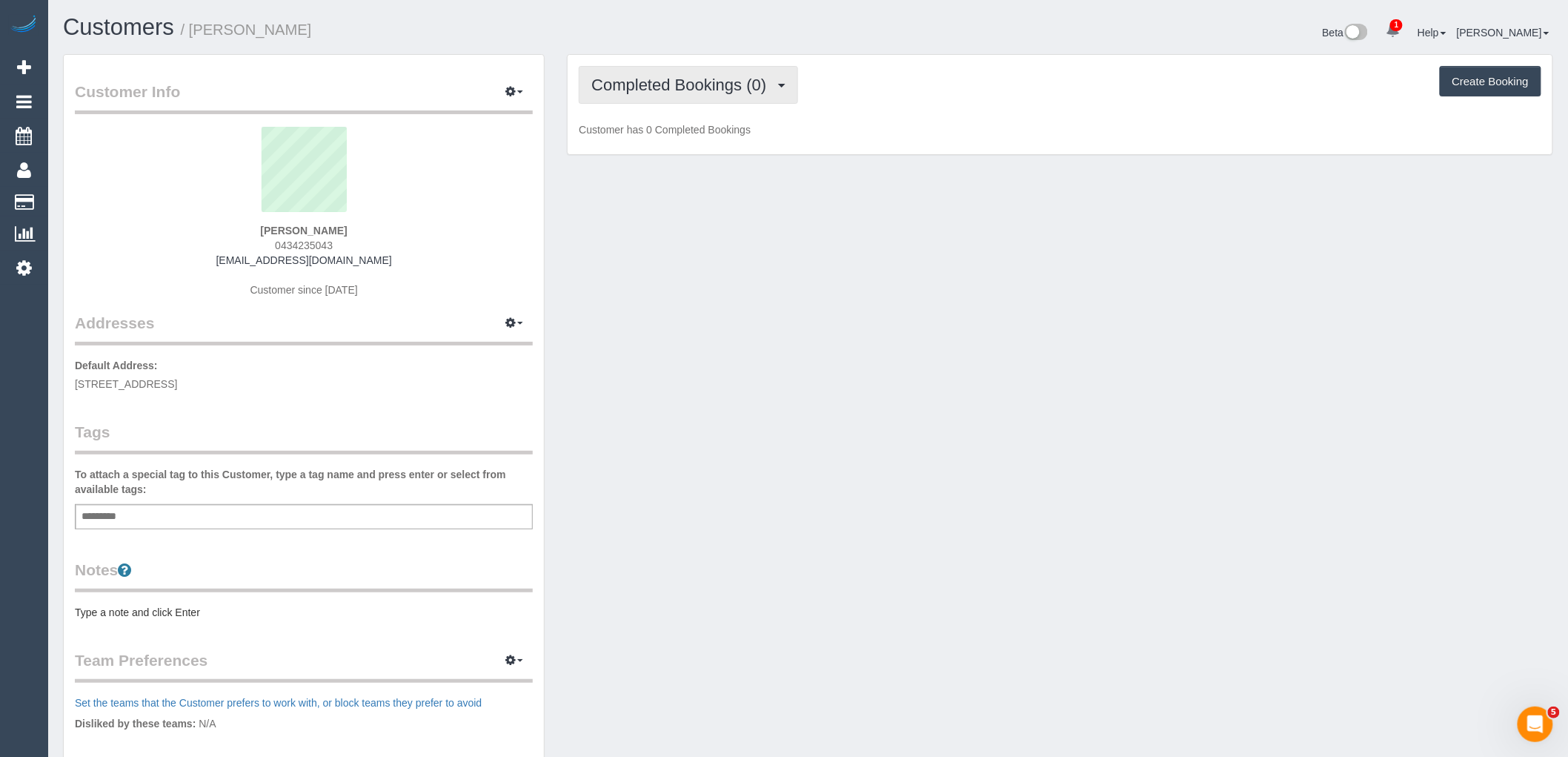
click at [715, 83] on span "Completed Bookings (0)" at bounding box center [683, 85] width 183 height 19
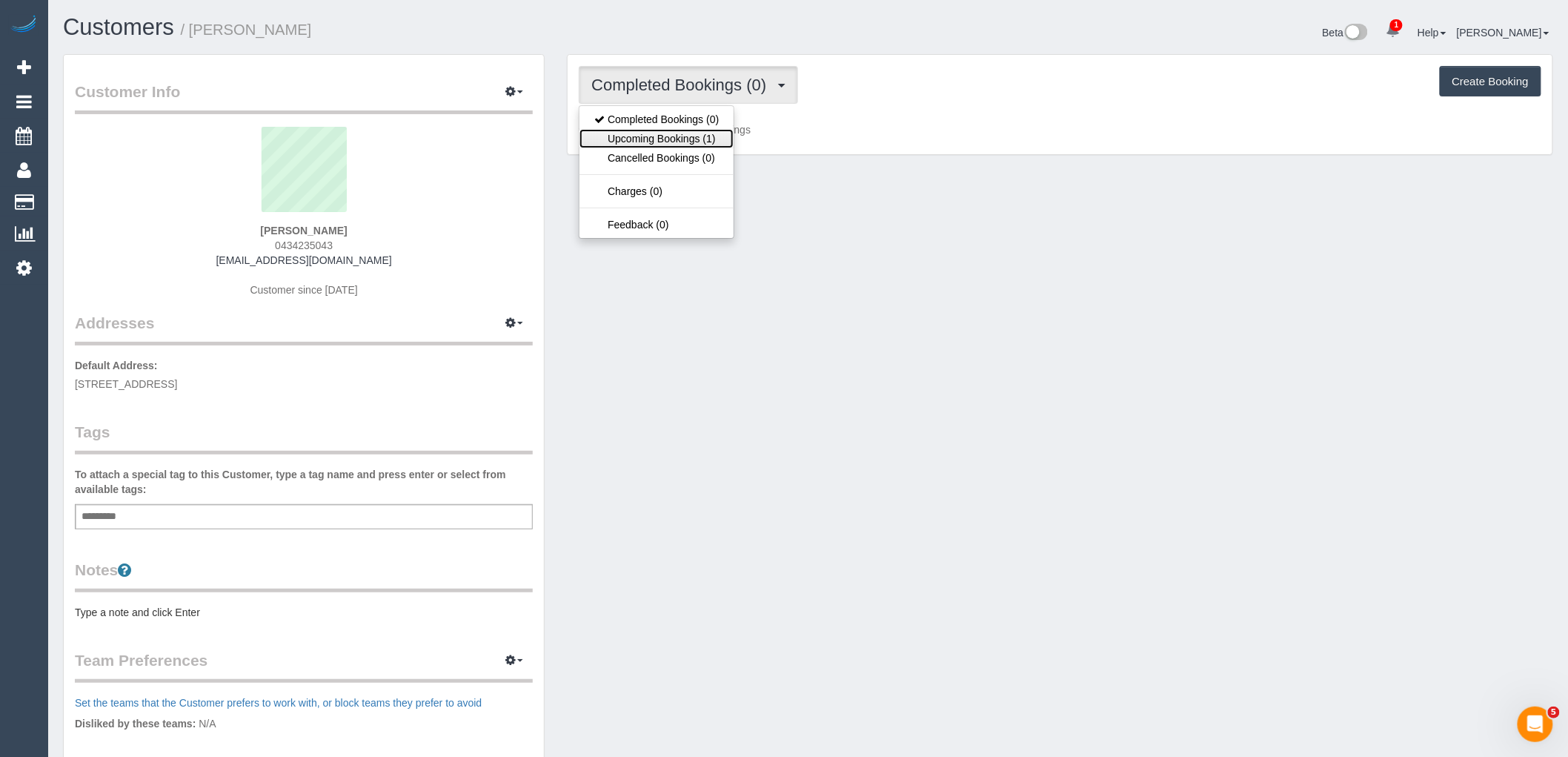
click at [705, 141] on link "Upcoming Bookings (1)" at bounding box center [657, 139] width 154 height 20
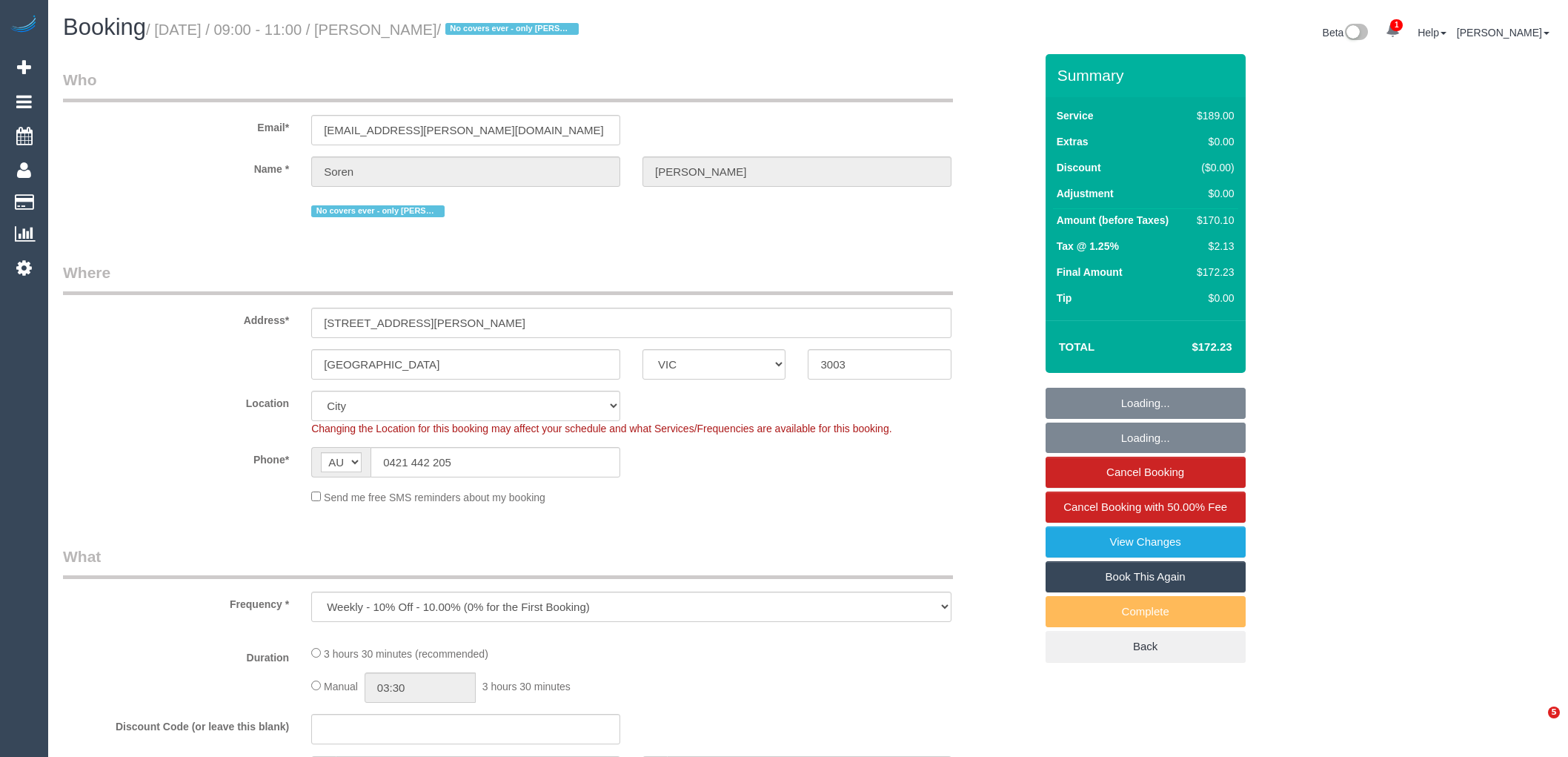
select select "VIC"
select select "object:2769"
select select "string:stripe-pm_1R8Ak02GScqysDRVDO5Pc8JE"
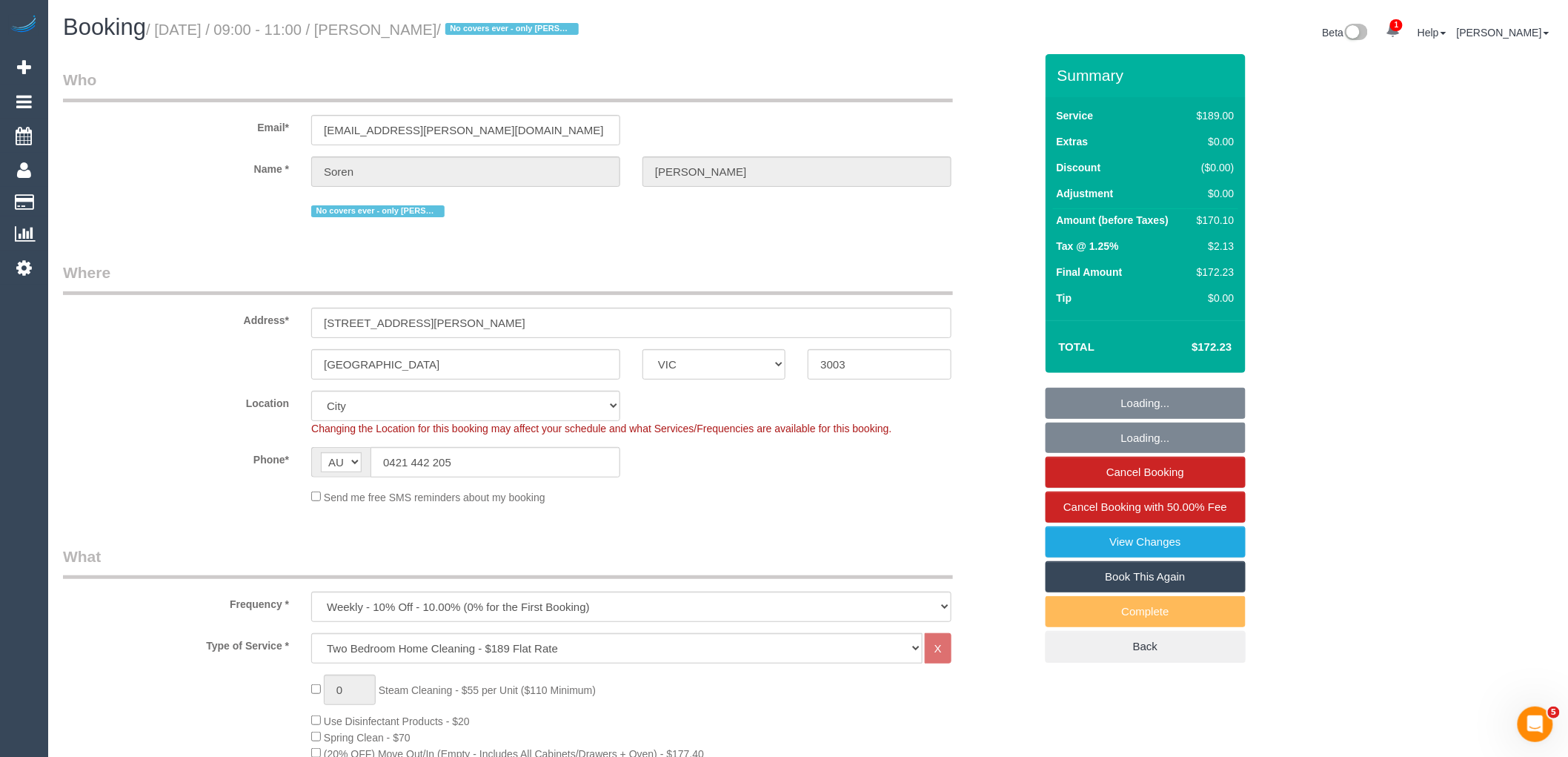
select select "number:29"
select select "number:17"
select select "number:21"
select select "number:36"
select select "number:35"
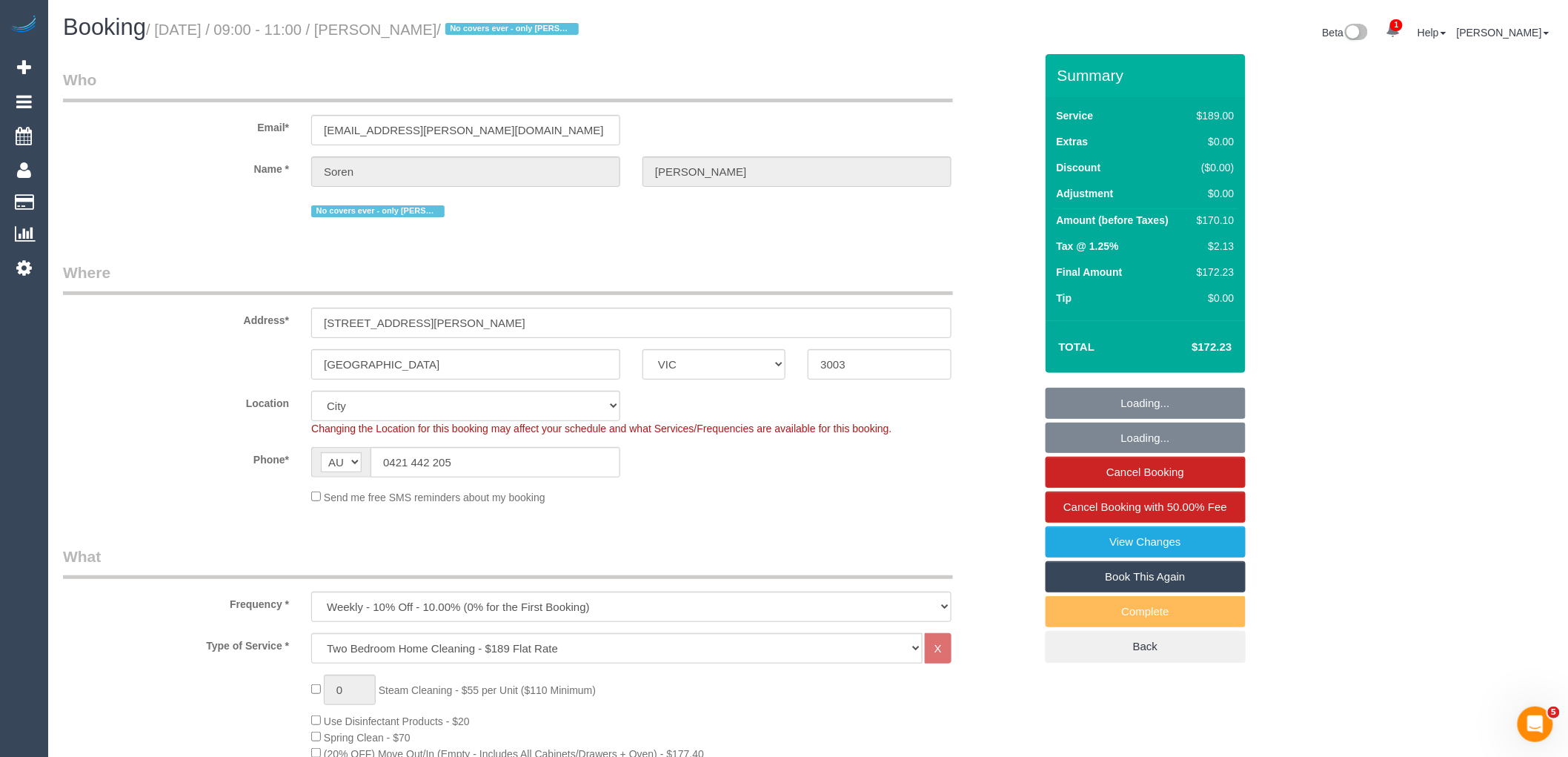
select select "number:12"
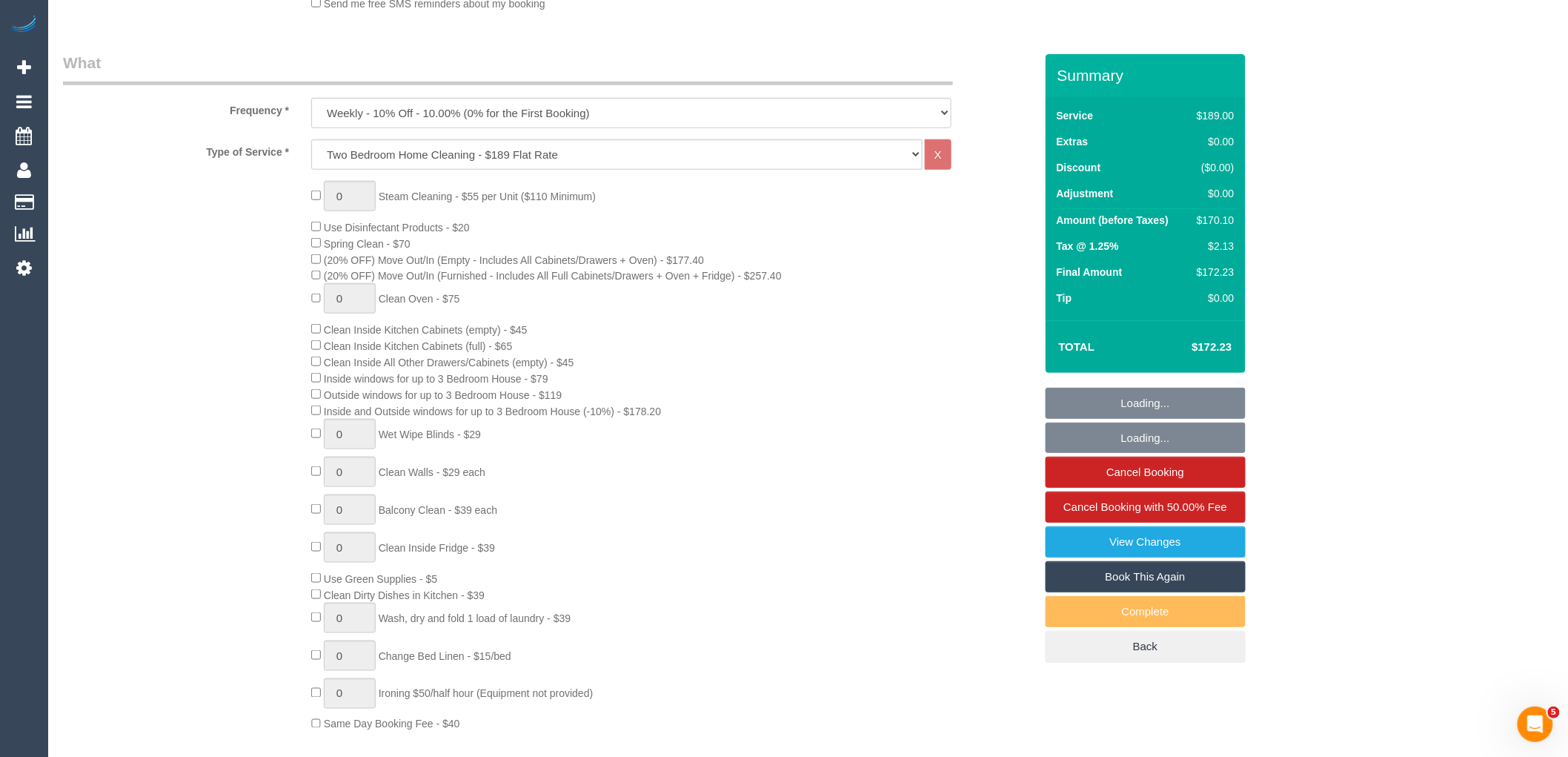
scroll to position [988, 0]
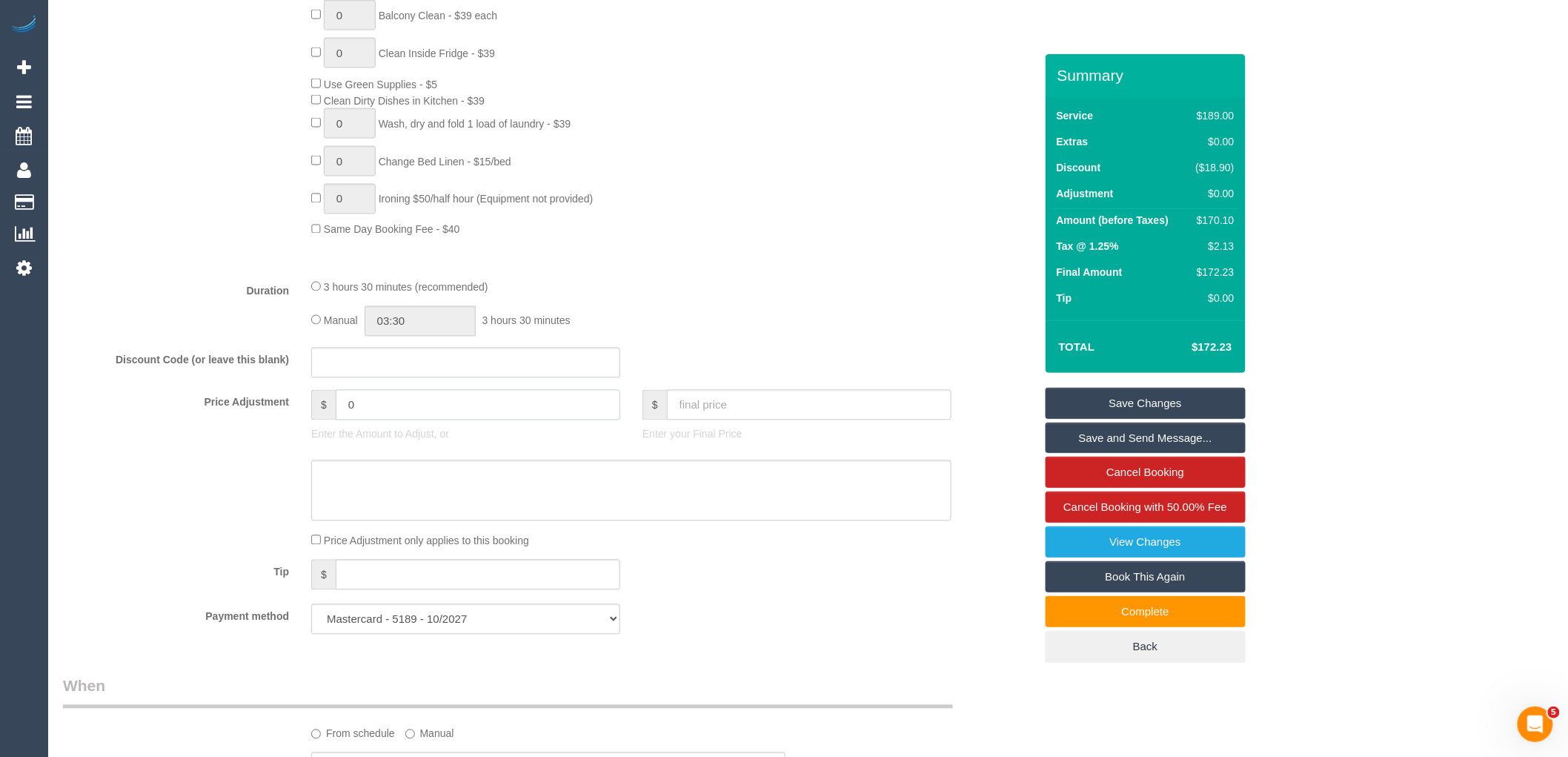
click at [401, 420] on input "0" at bounding box center [477, 404] width 284 height 31
click at [364, 517] on textarea at bounding box center [631, 491] width 640 height 61
type input "8.22"
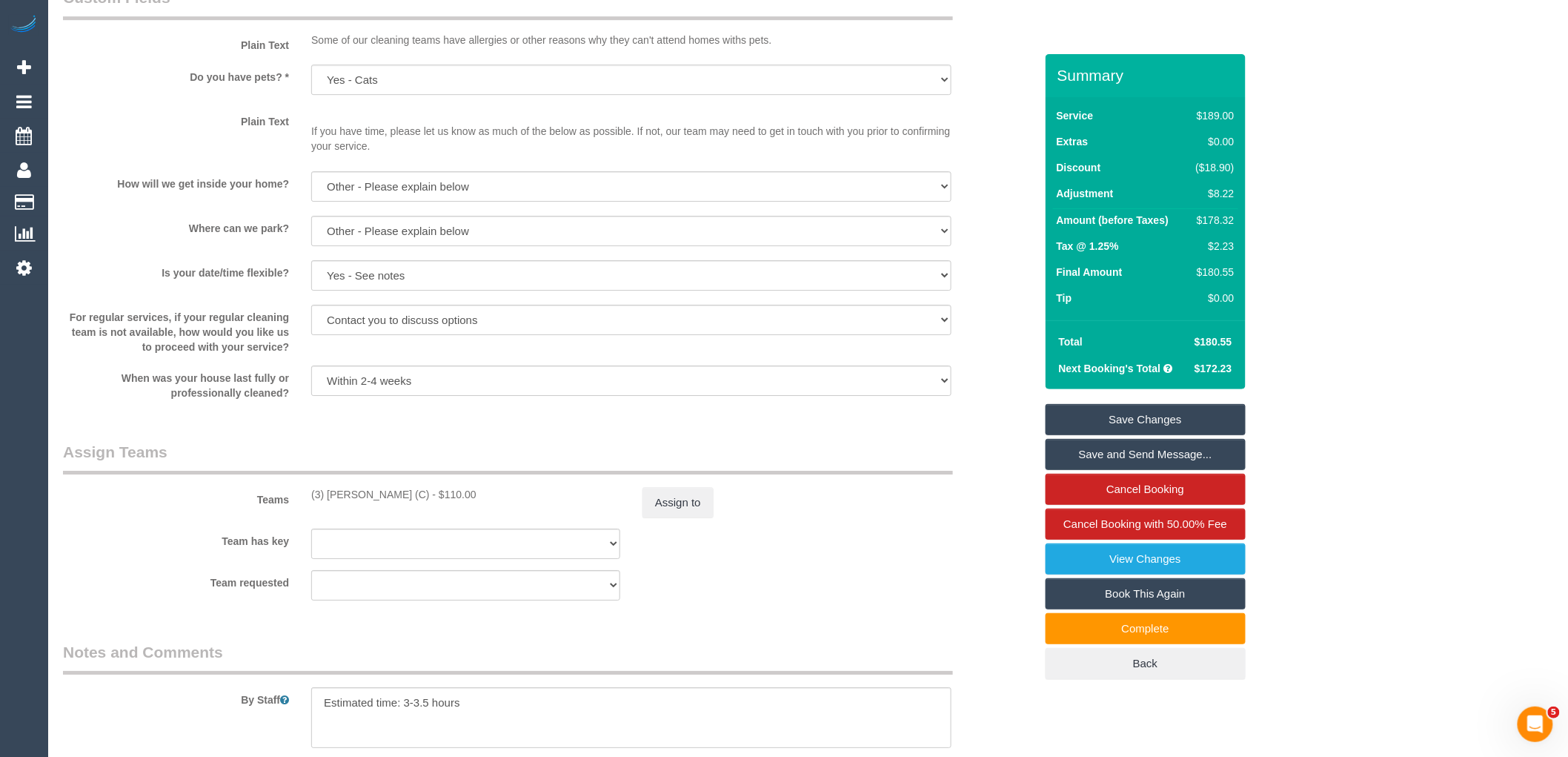
scroll to position [2140, 0]
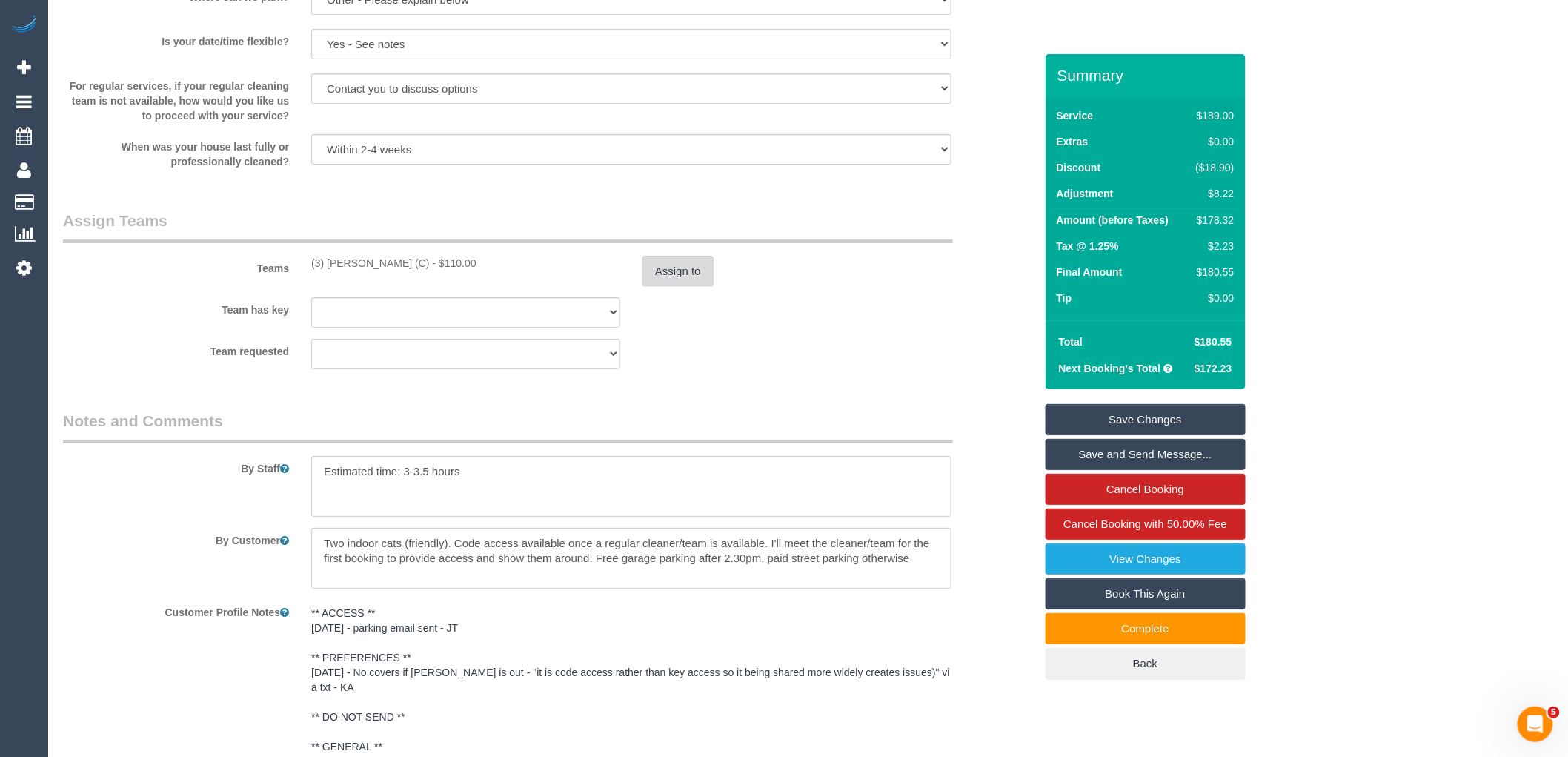
type textarea "$8.22 parking VC"
click at [694, 287] on button "Assign to" at bounding box center [678, 271] width 71 height 31
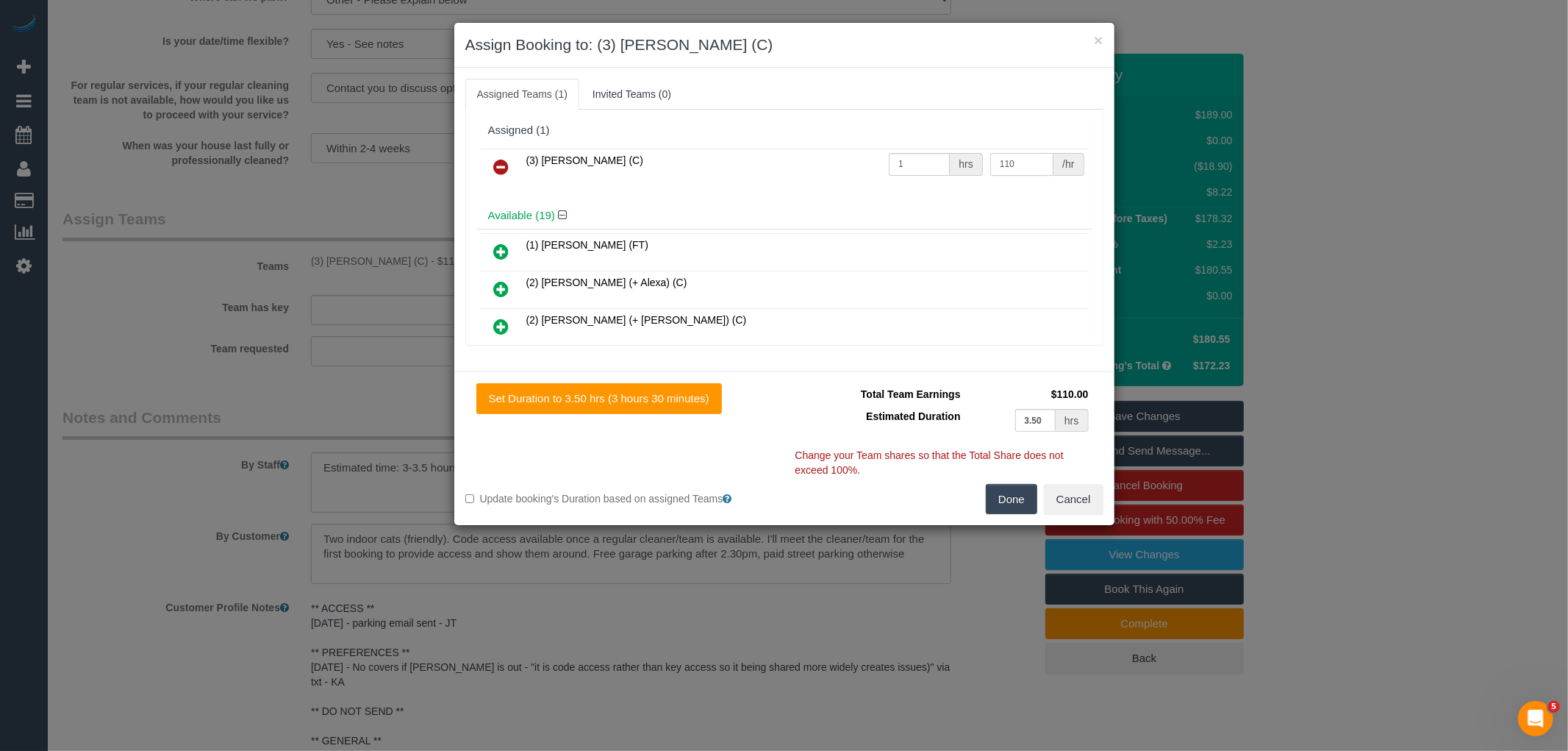
click at [1018, 162] on input "110" at bounding box center [1021, 164] width 63 height 23
type input "118.22"
click at [1008, 501] on button "Done" at bounding box center [1011, 499] width 51 height 31
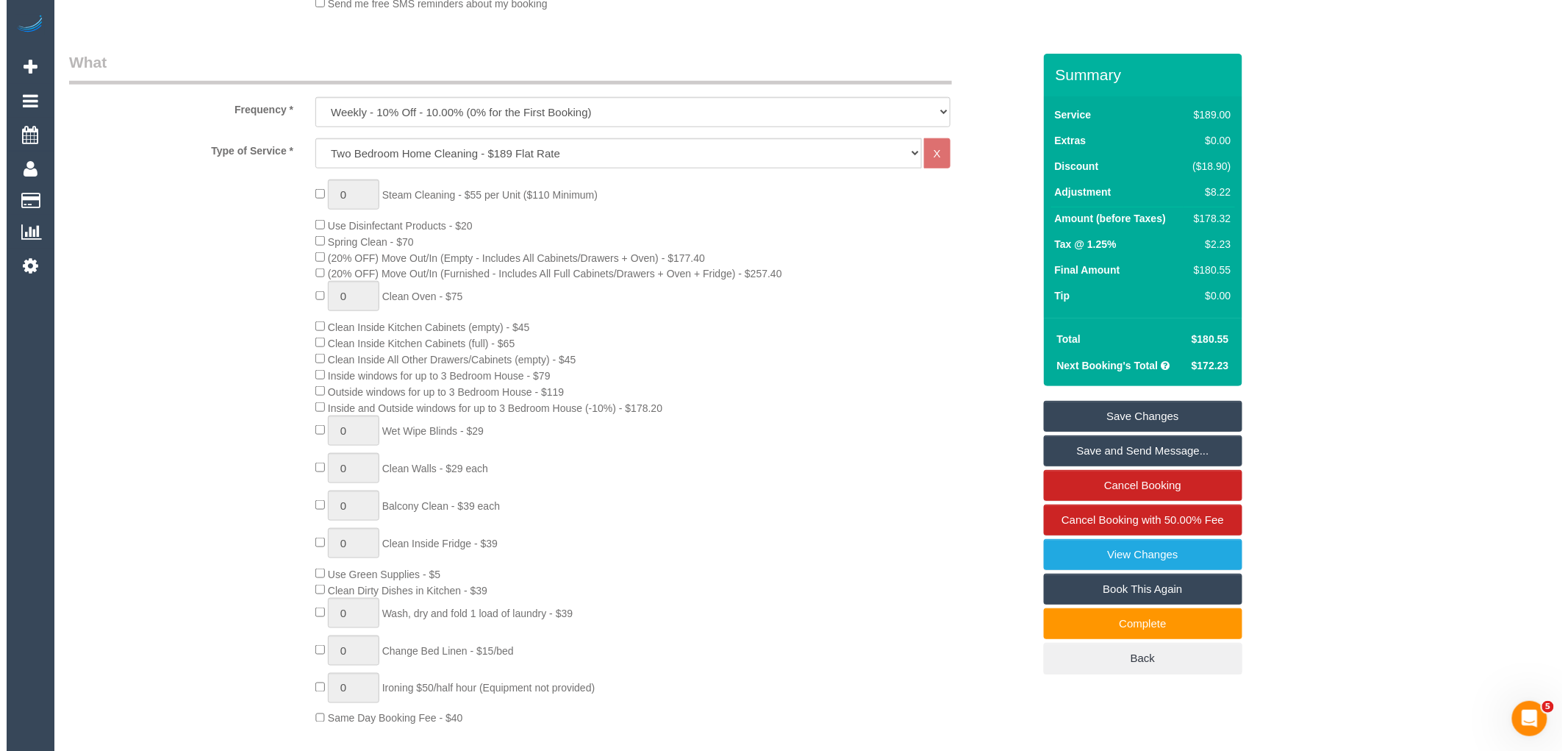
scroll to position [0, 0]
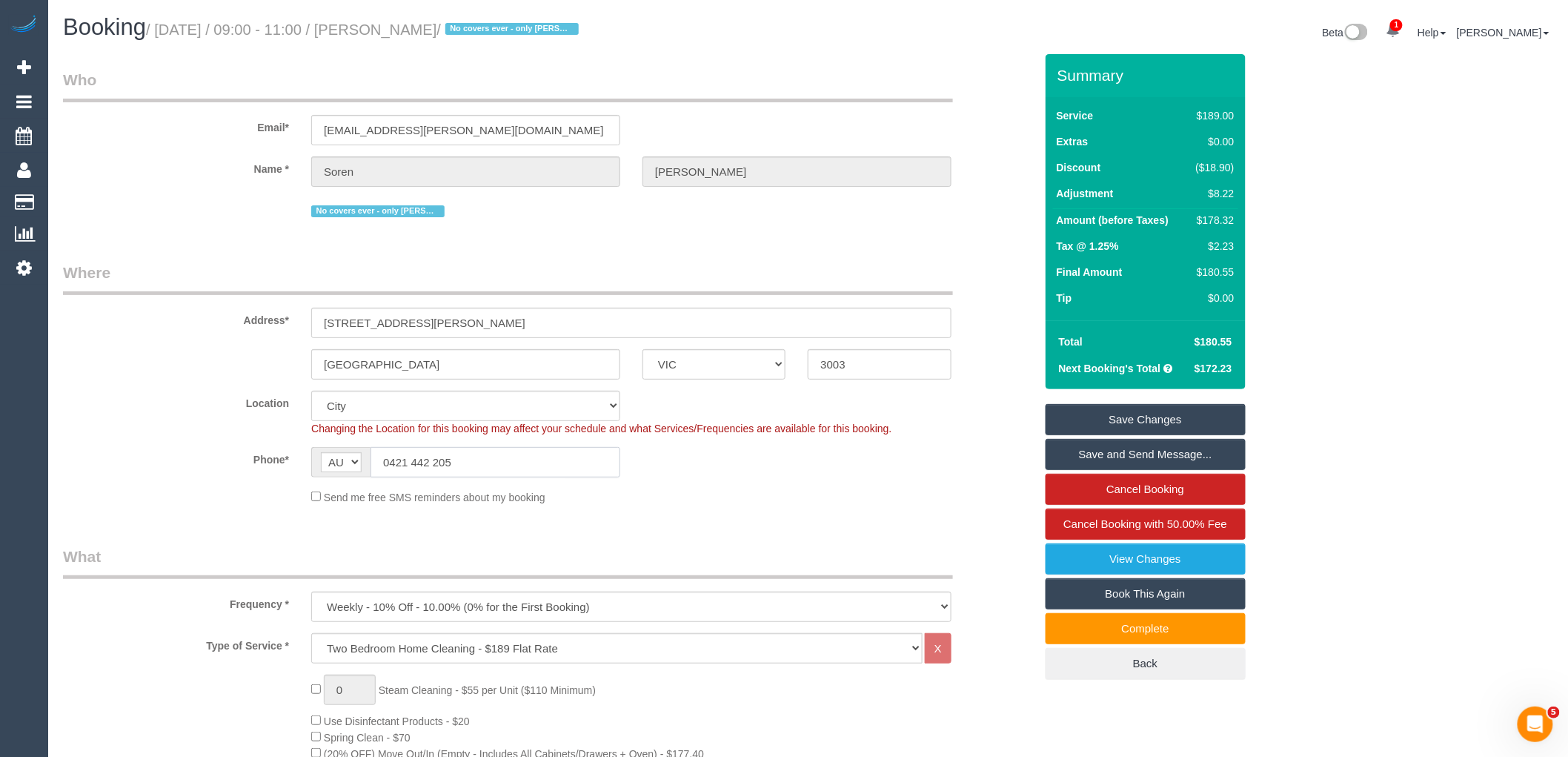
drag, startPoint x: 493, startPoint y: 451, endPoint x: 271, endPoint y: 451, distance: 222.0
click at [271, 451] on div "Phone* AF AL DZ AD AO AI AQ AG AR AM AW AU AT AZ BS BH BD BB BY BE BZ BJ BM BT …" at bounding box center [549, 462] width 994 height 31
click at [1135, 417] on link "Save Changes" at bounding box center [1145, 419] width 200 height 31
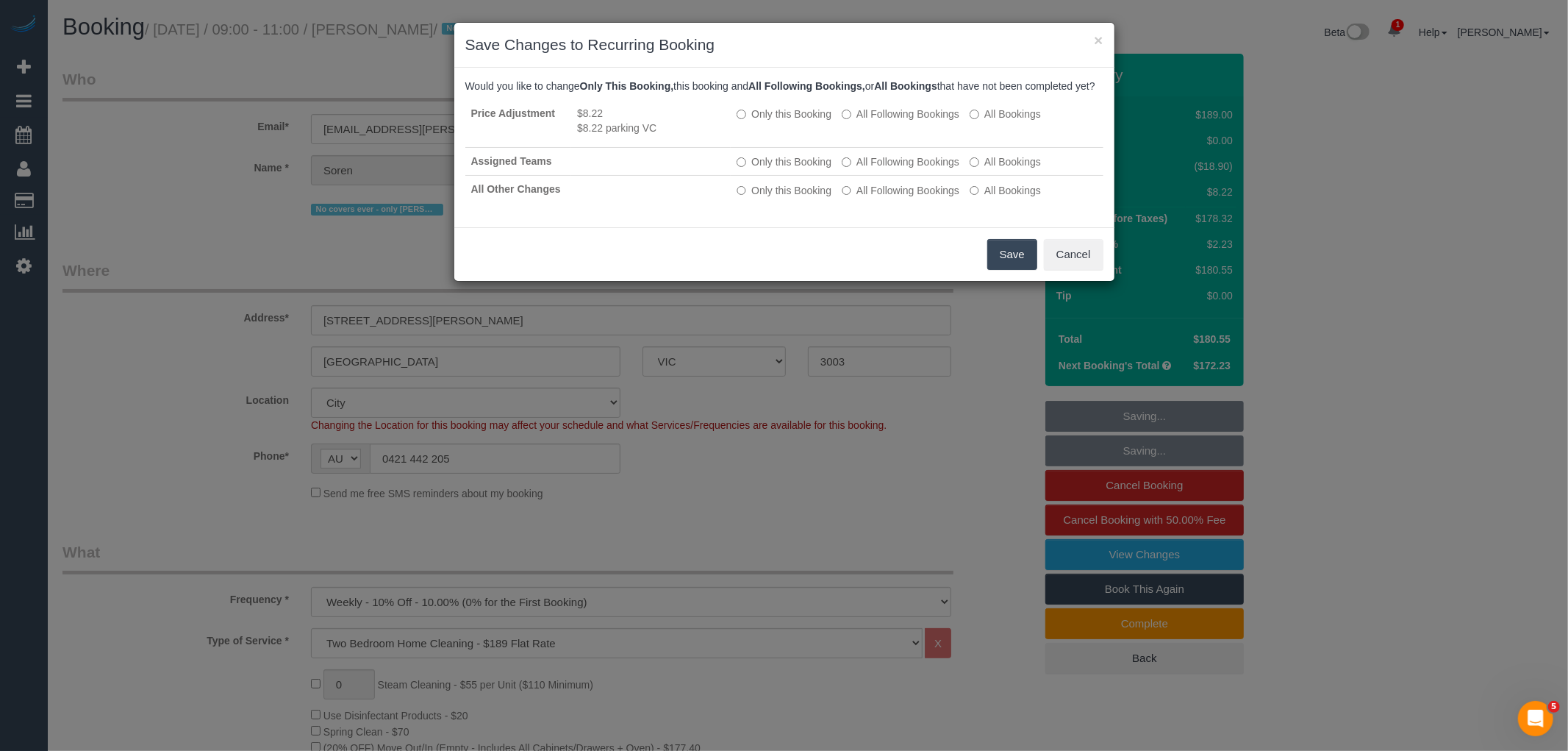
drag, startPoint x: 1019, startPoint y: 272, endPoint x: 752, endPoint y: 361, distance: 281.4
click at [1019, 270] on button "Save" at bounding box center [1012, 254] width 50 height 31
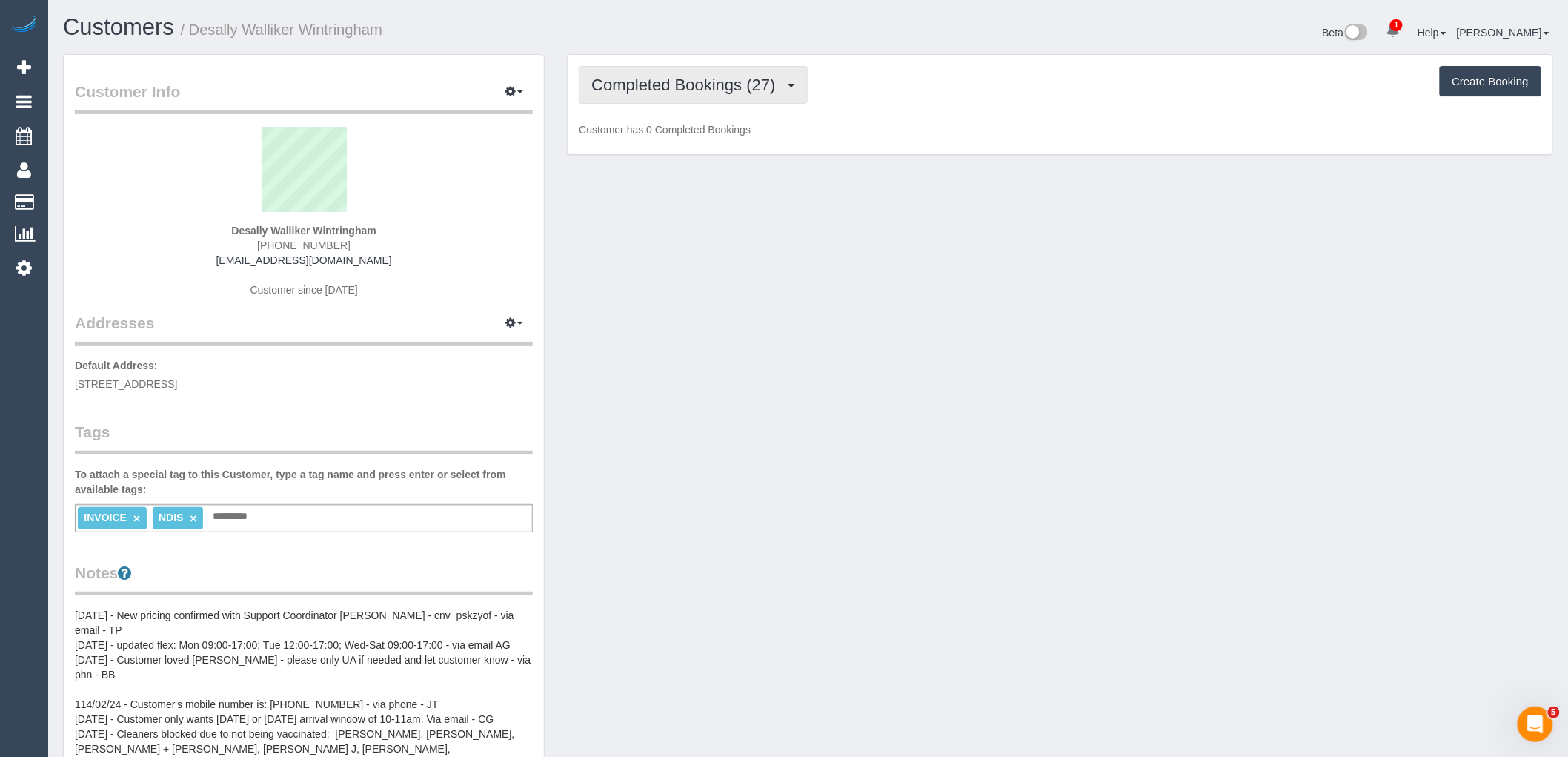
click at [736, 93] on span "Completed Bookings (27)" at bounding box center [687, 85] width 191 height 19
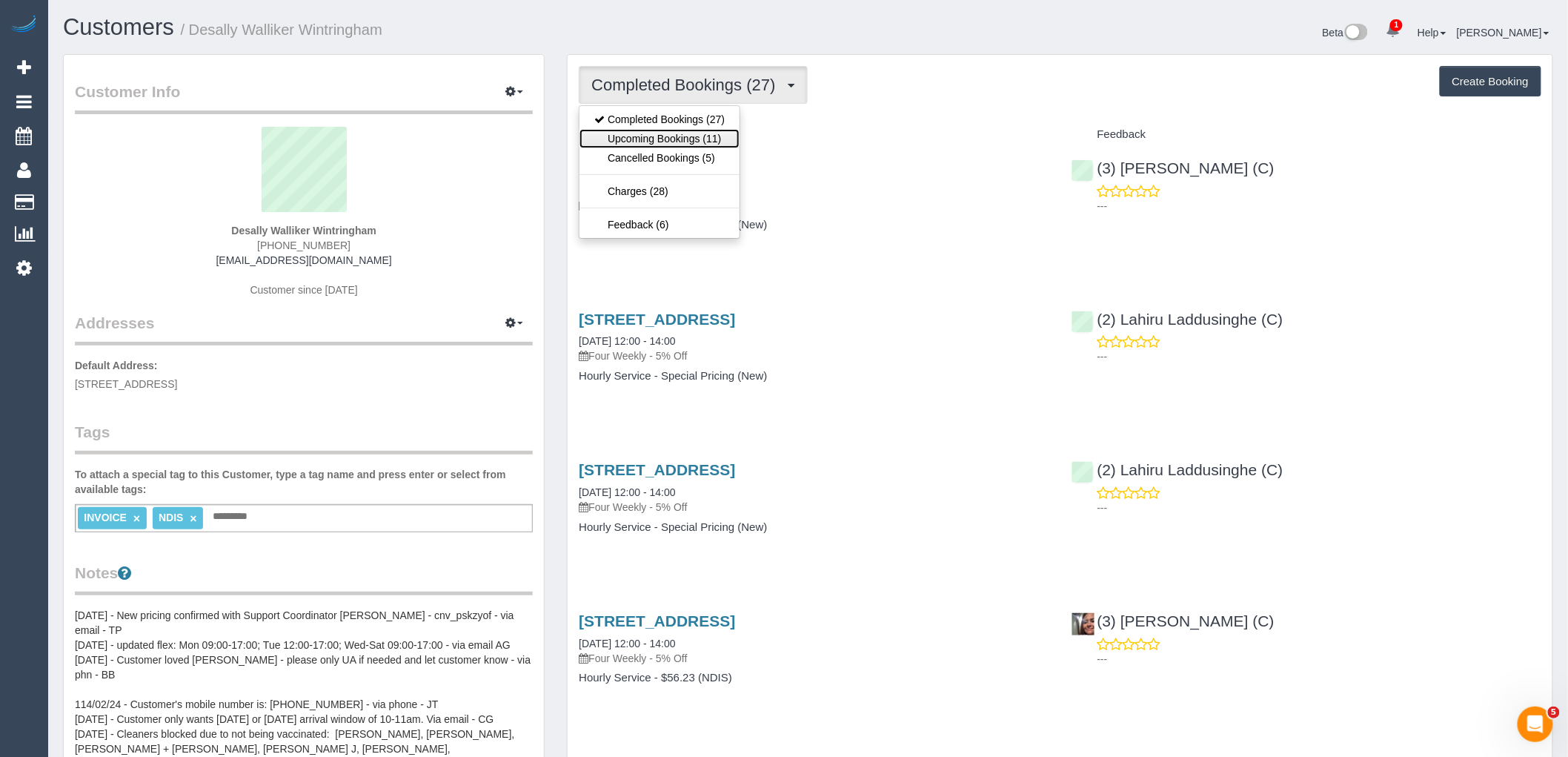
click at [704, 134] on link "Upcoming Bookings (11)" at bounding box center [660, 139] width 160 height 20
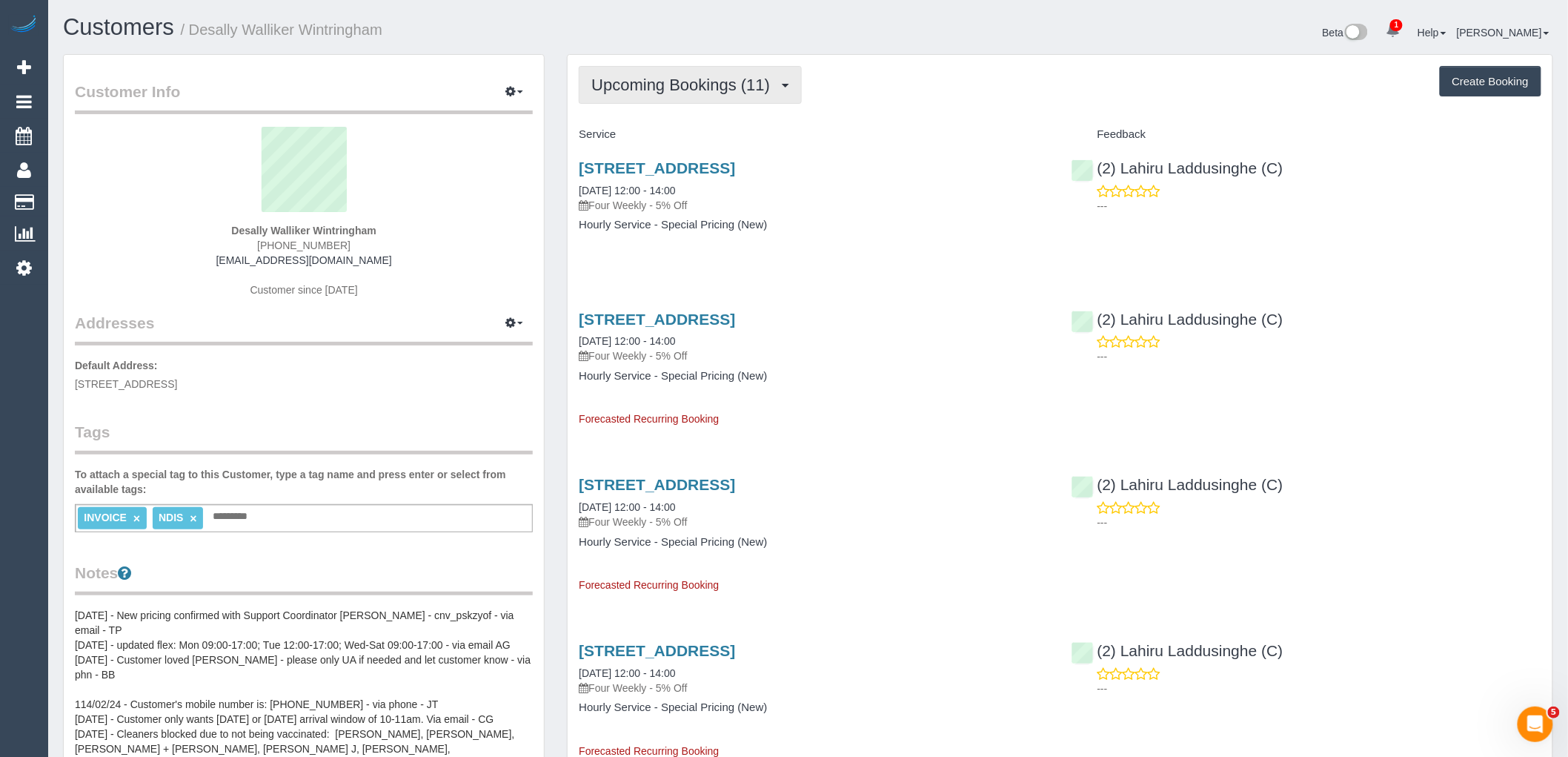
click at [643, 84] on span "Upcoming Bookings (11)" at bounding box center [684, 85] width 186 height 19
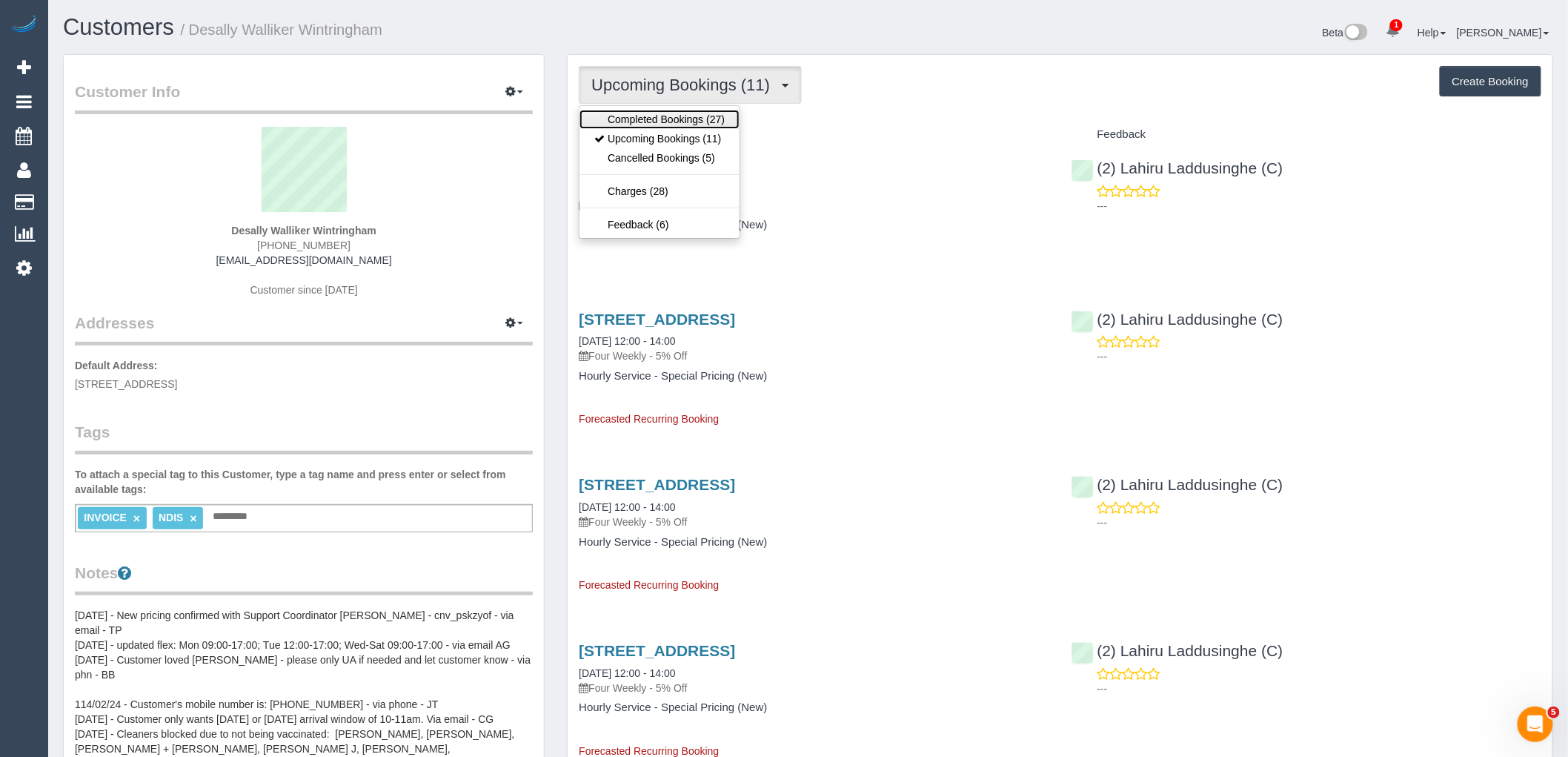
click at [650, 116] on link "Completed Bookings (27)" at bounding box center [660, 119] width 160 height 20
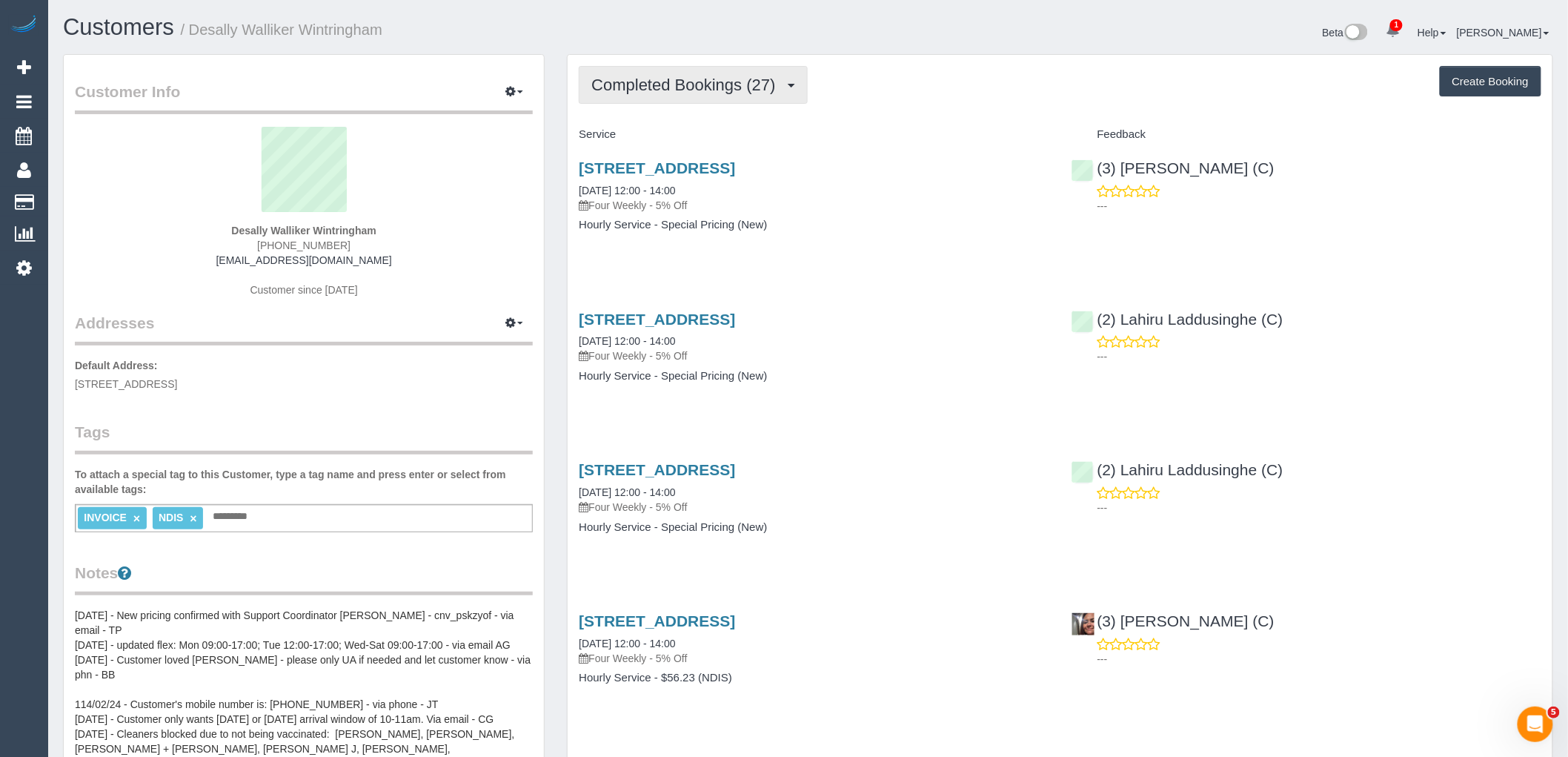
click at [663, 78] on span "Completed Bookings (27)" at bounding box center [687, 85] width 191 height 19
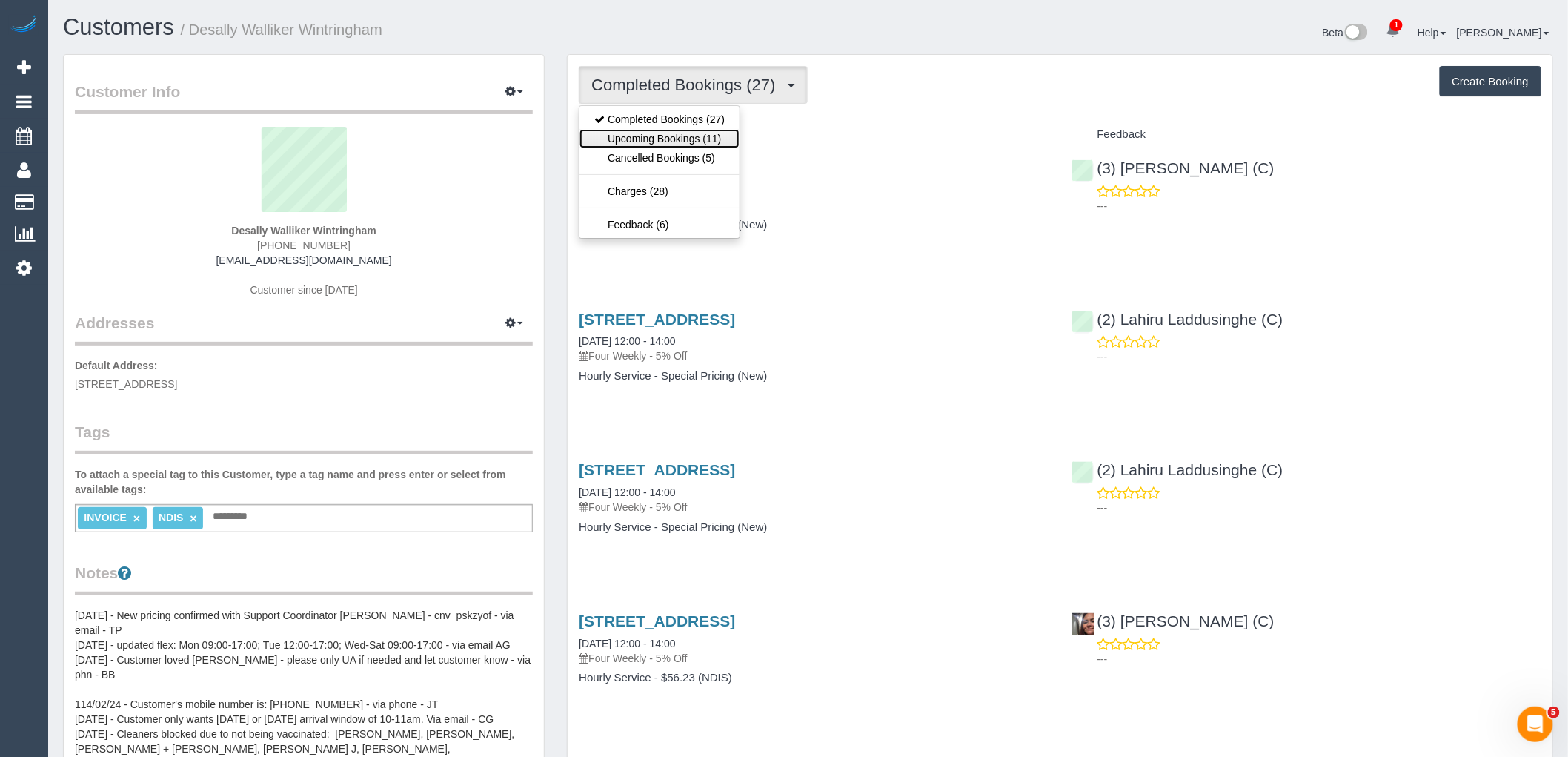
click at [676, 133] on link "Upcoming Bookings (11)" at bounding box center [660, 139] width 160 height 20
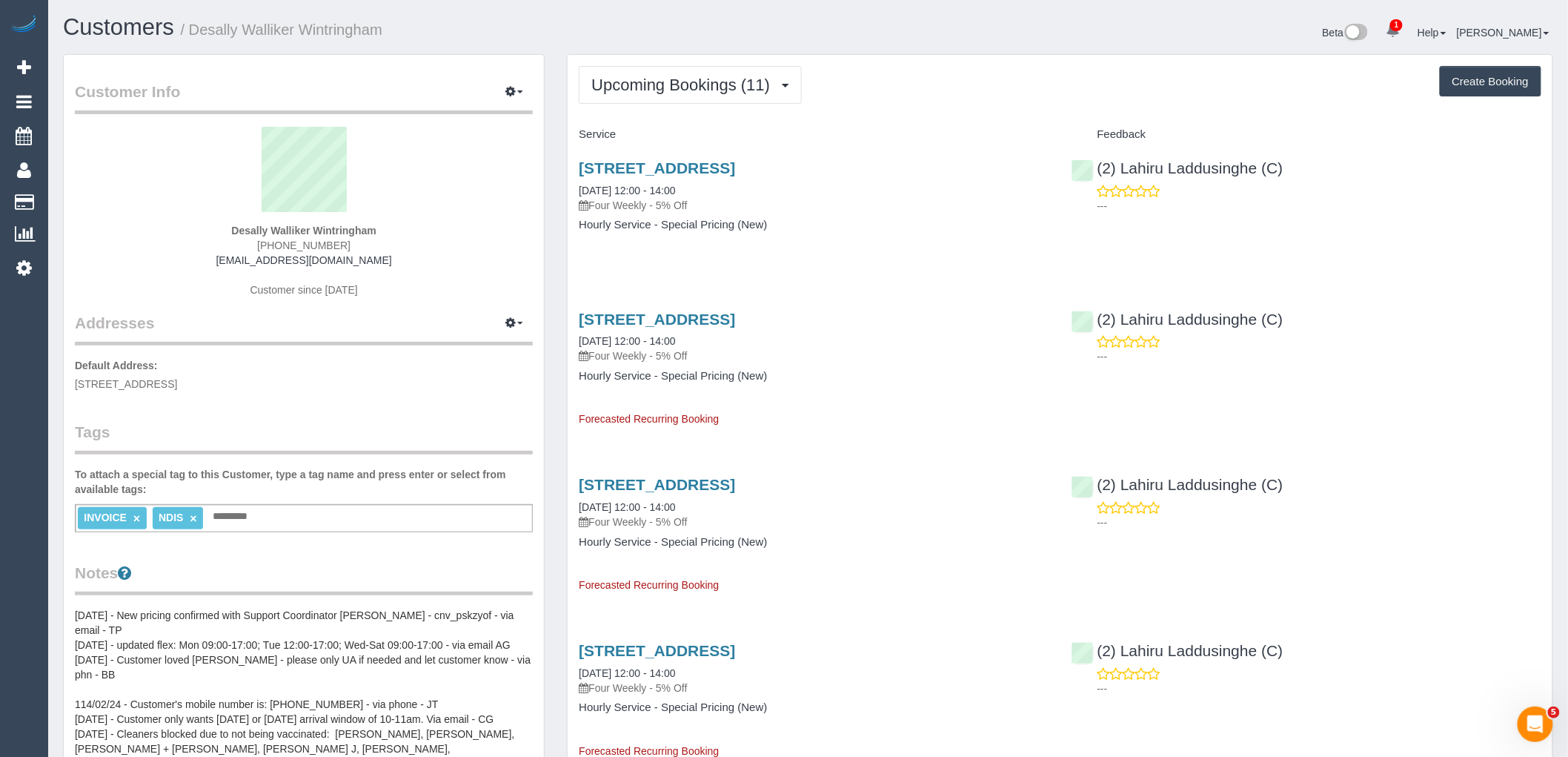
click at [828, 380] on h4 "Hourly Service - Special Pricing (New)" at bounding box center [814, 376] width 470 height 13
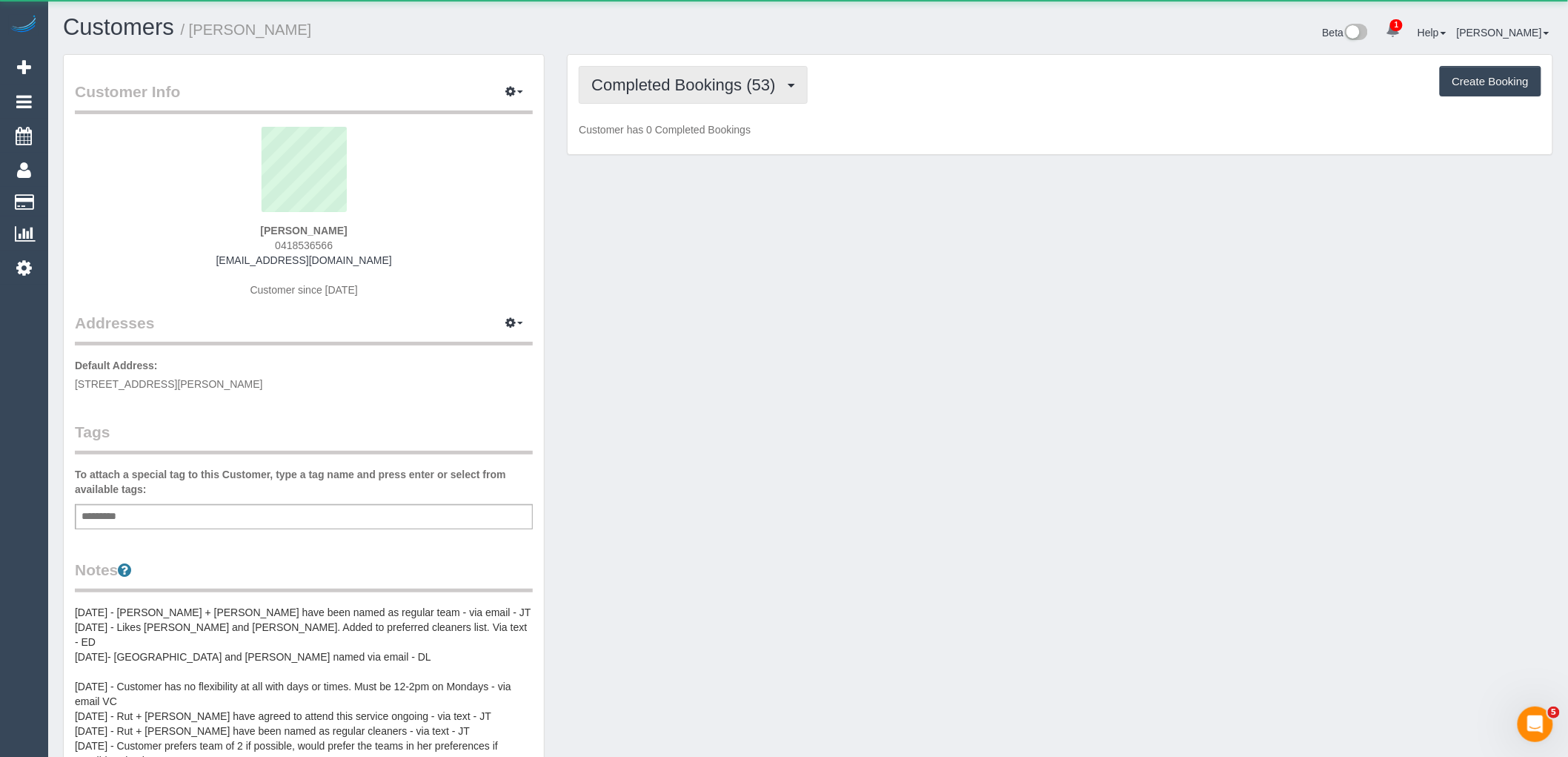
click at [746, 81] on span "Completed Bookings (53)" at bounding box center [687, 85] width 191 height 19
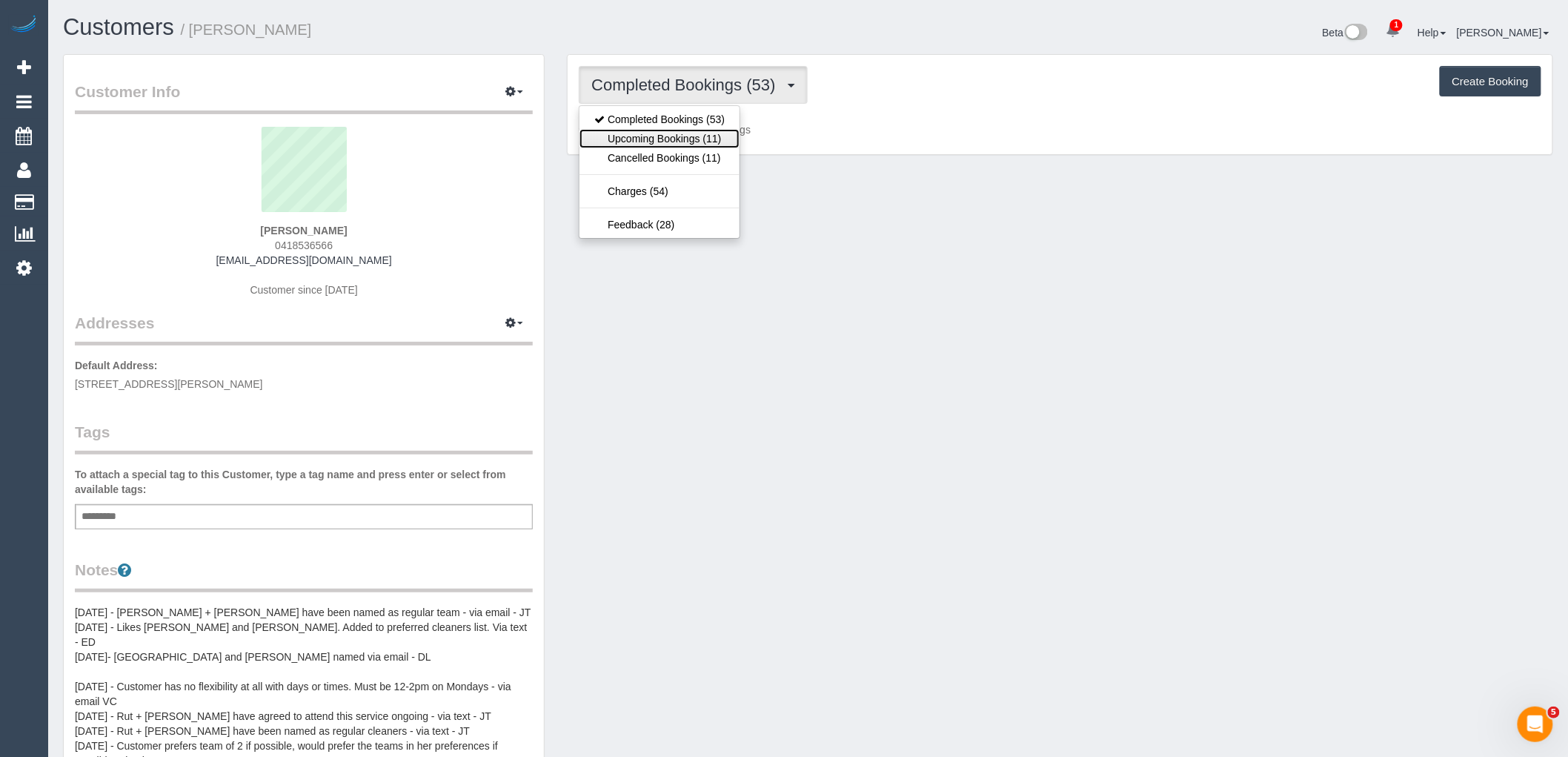
click at [697, 138] on link "Upcoming Bookings (11)" at bounding box center [660, 139] width 160 height 20
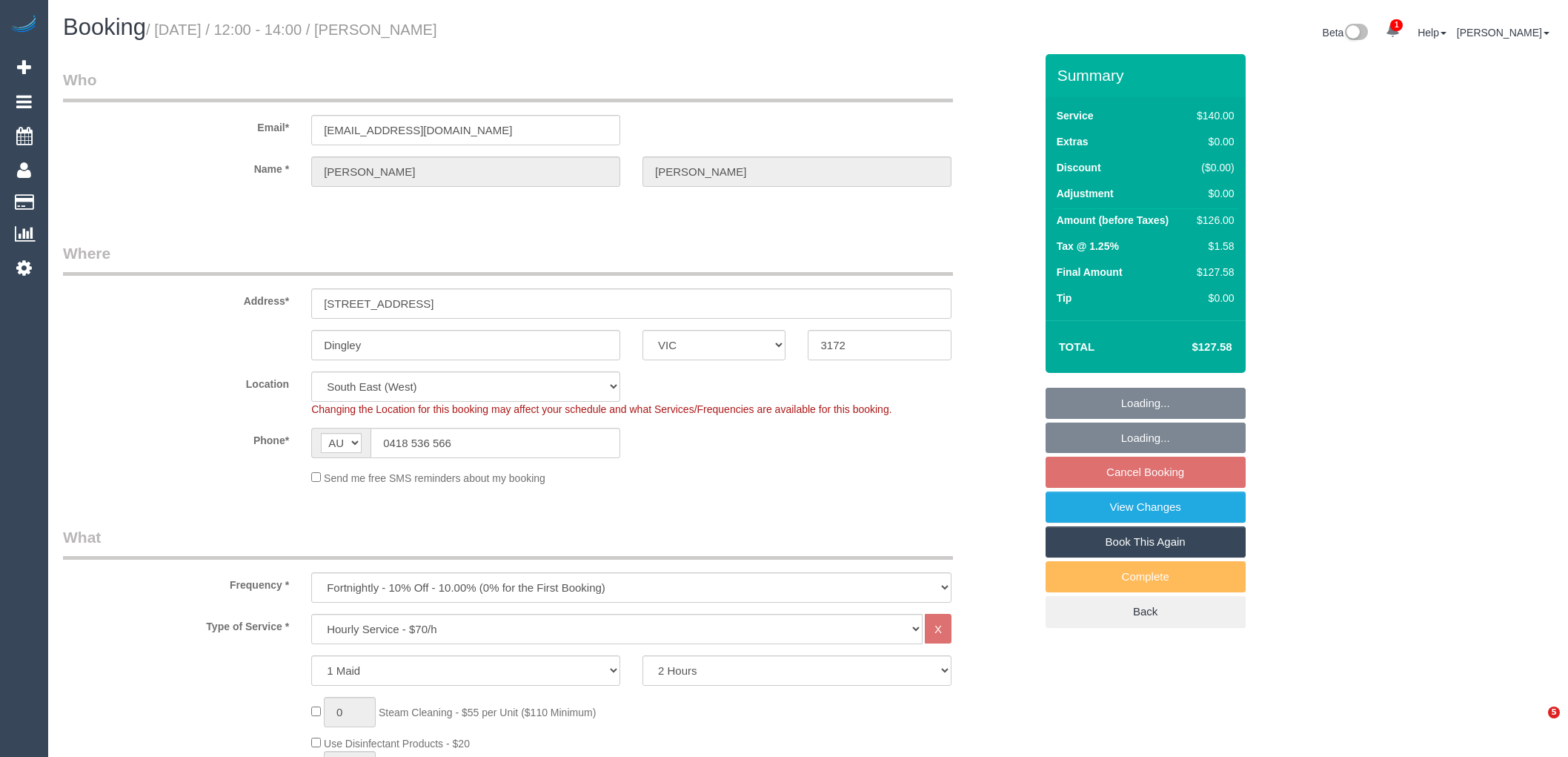
select select "VIC"
select select "string:stripe-pm_1NOboU2GScqysDRVcSysneRN"
select select "number:27"
select select "number:14"
select select "number:19"
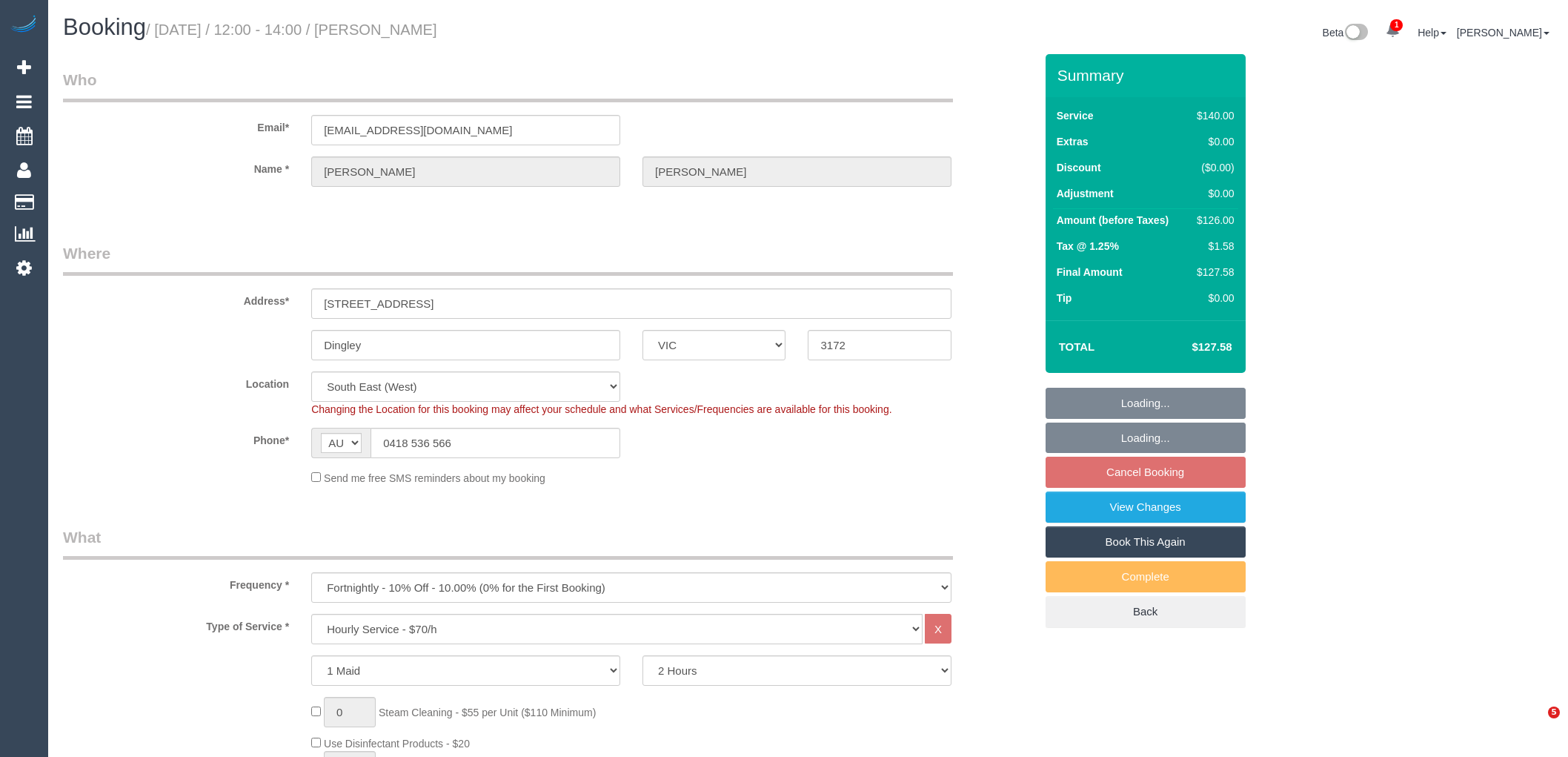
select select "number:25"
select select "number:35"
select select "number:11"
select select "spot4"
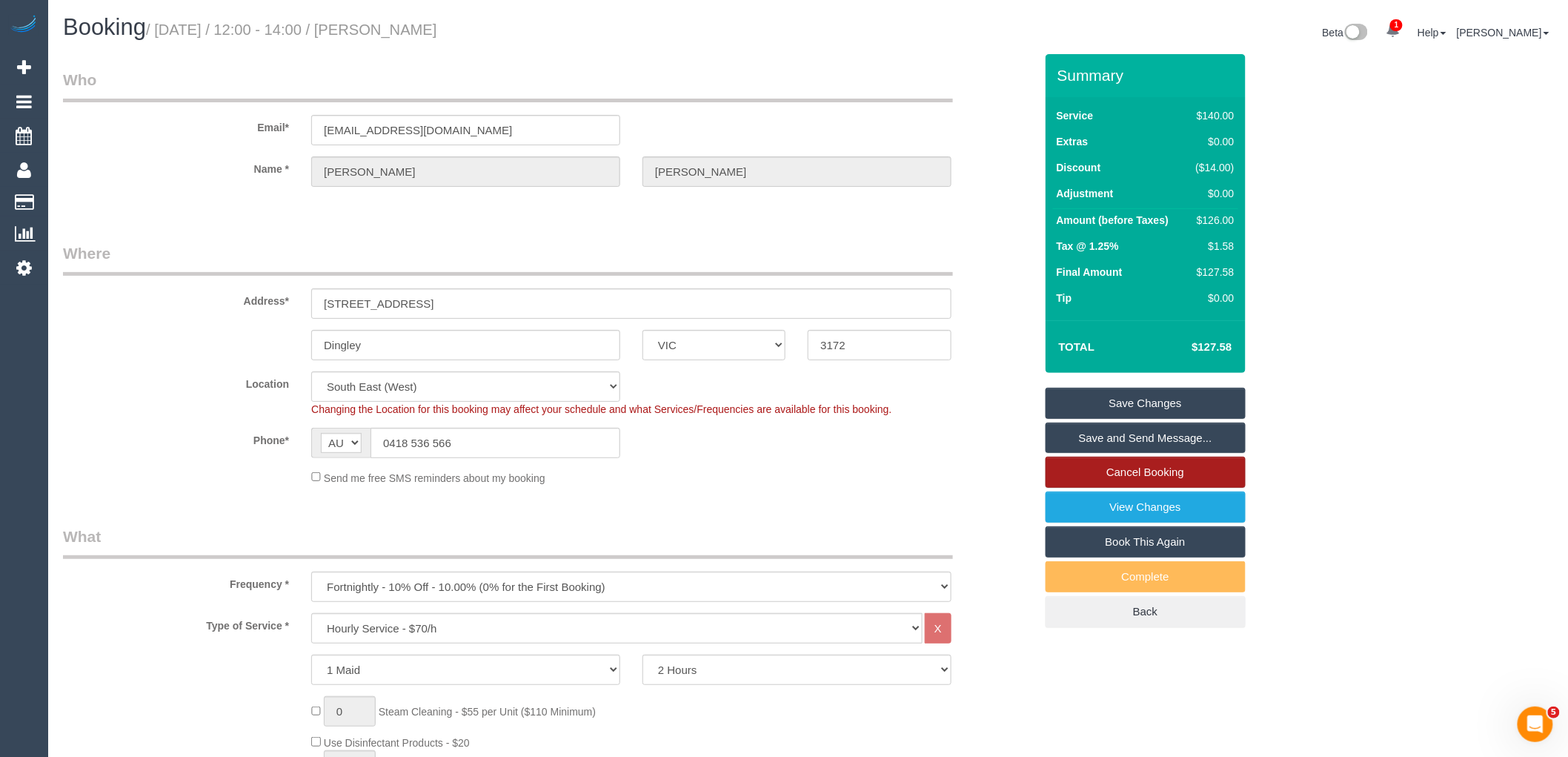
click at [1190, 474] on link "Cancel Booking" at bounding box center [1145, 473] width 200 height 31
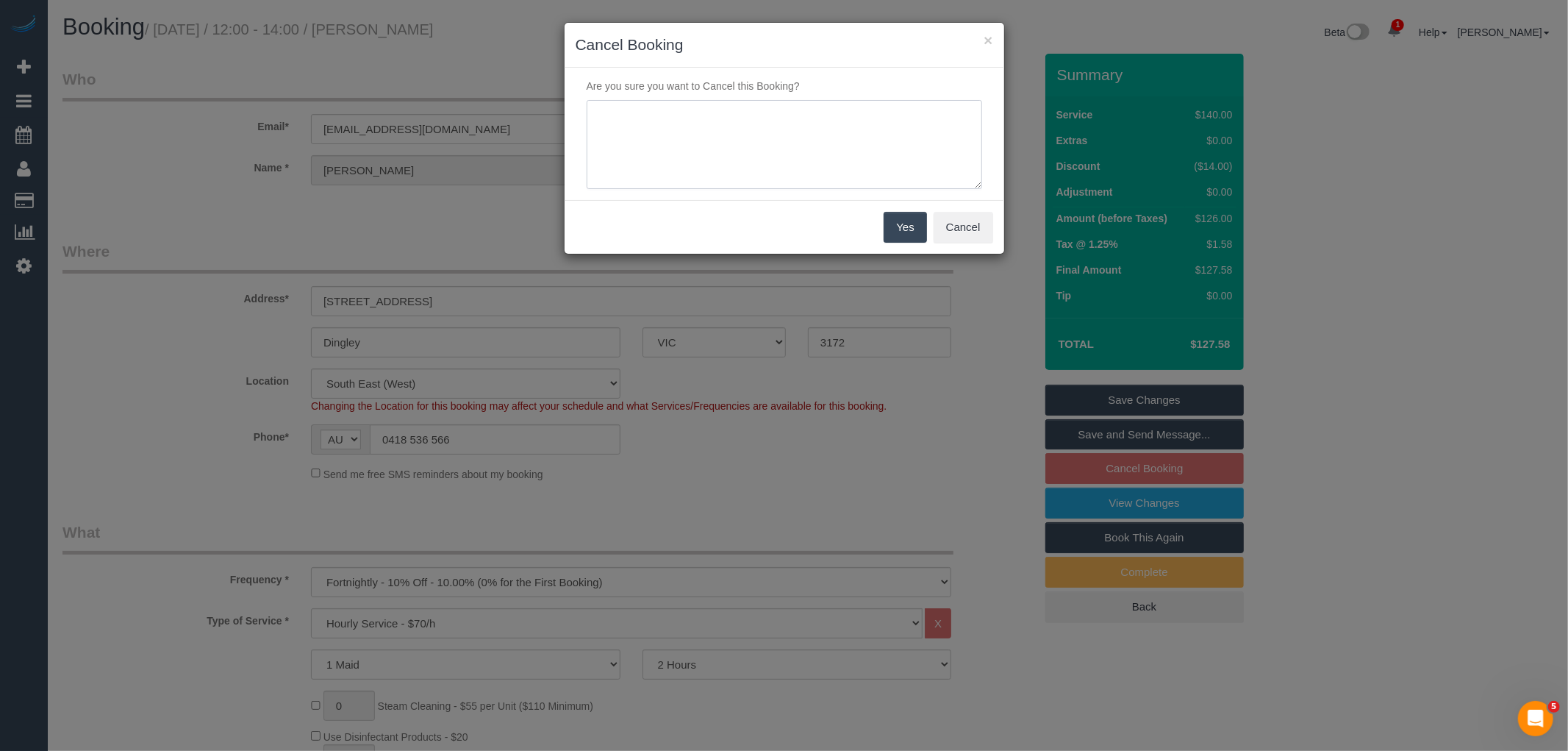
click at [832, 156] on textarea at bounding box center [784, 145] width 396 height 89
type textarea "Service not needed via phone VC"
click at [895, 230] on button "Yes" at bounding box center [905, 227] width 43 height 31
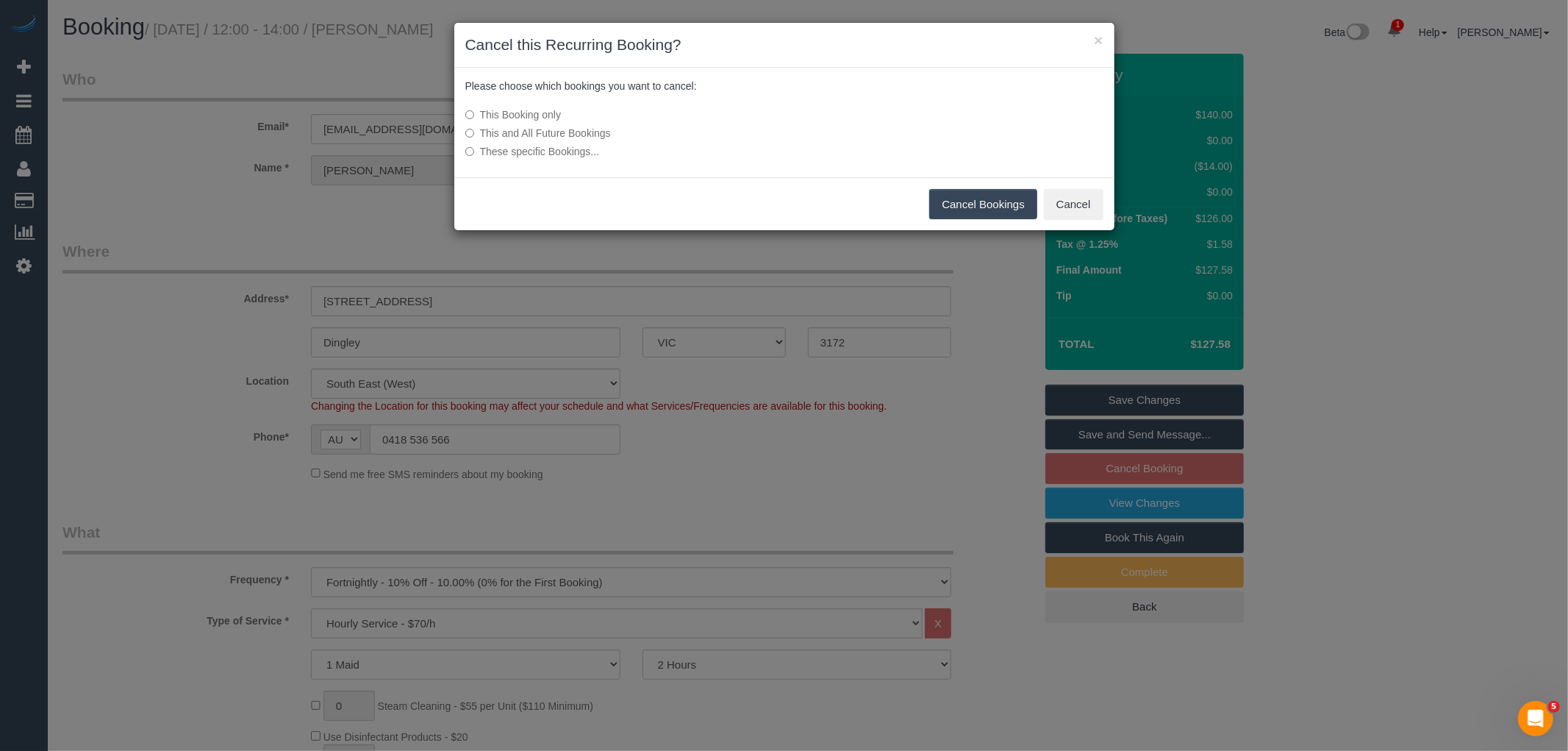
click at [966, 201] on button "Cancel Bookings" at bounding box center [983, 204] width 108 height 31
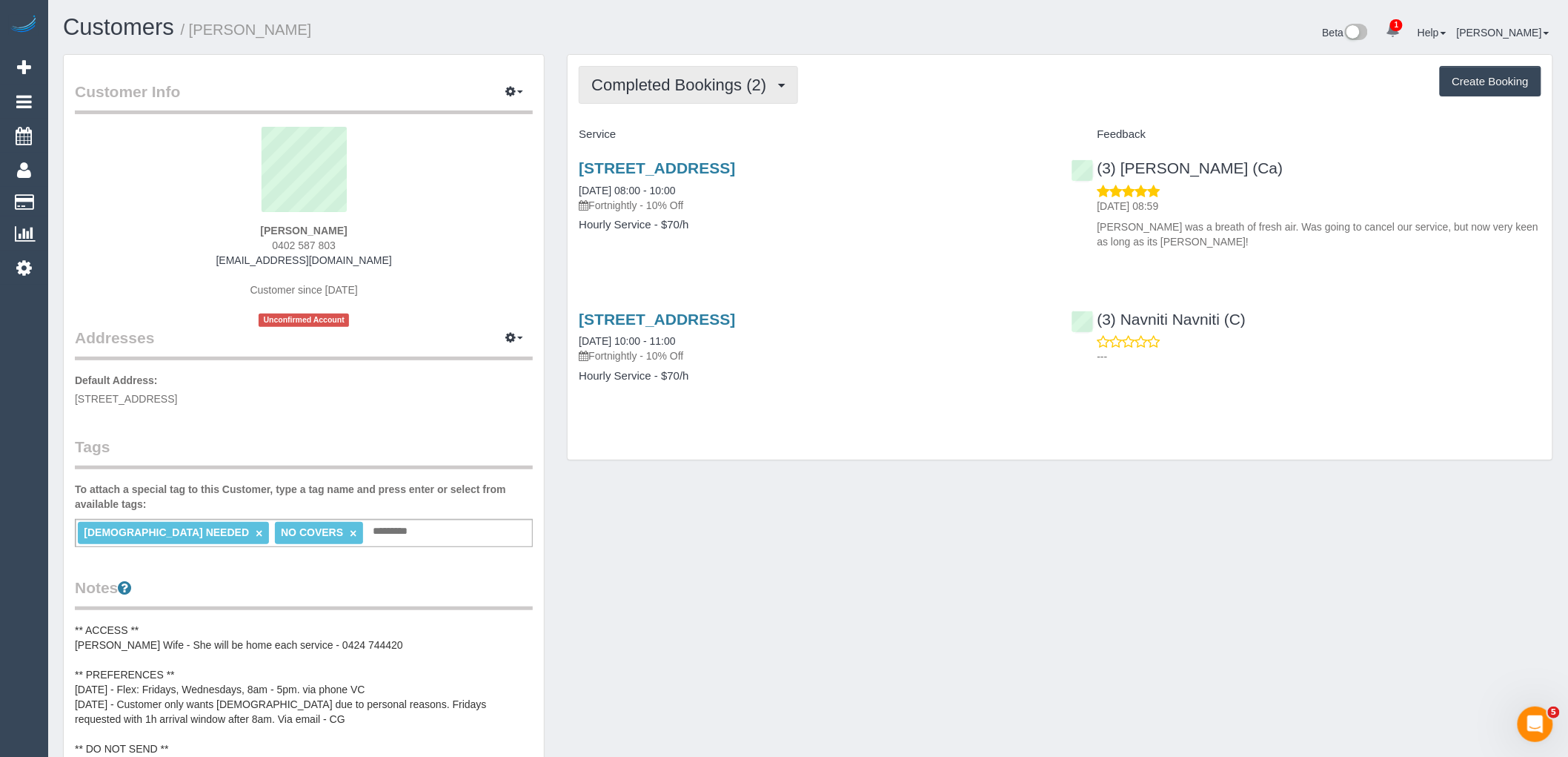
click at [727, 89] on span "Completed Bookings (2)" at bounding box center [683, 85] width 183 height 19
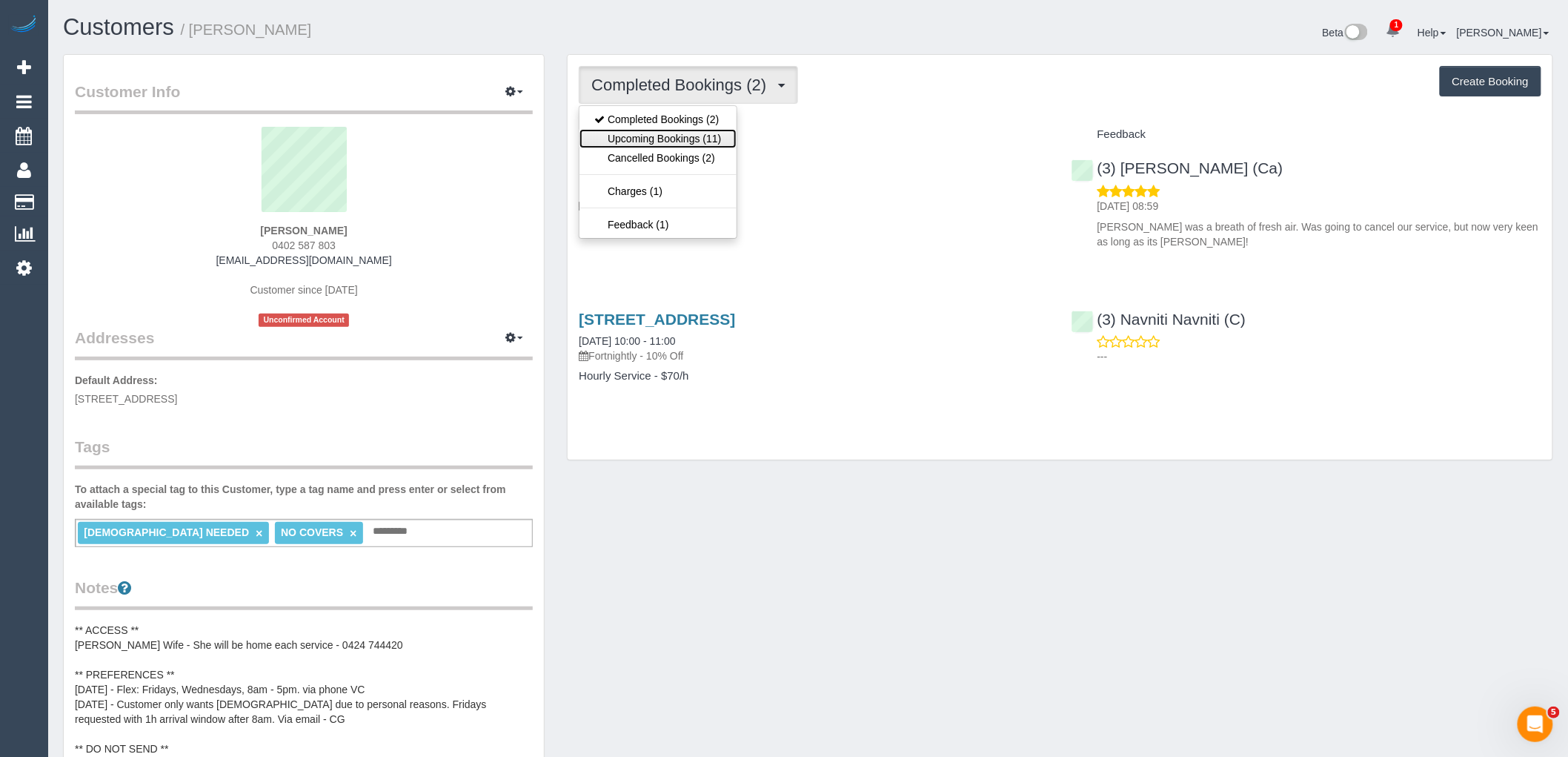
click at [715, 137] on link "Upcoming Bookings (11)" at bounding box center [658, 139] width 157 height 20
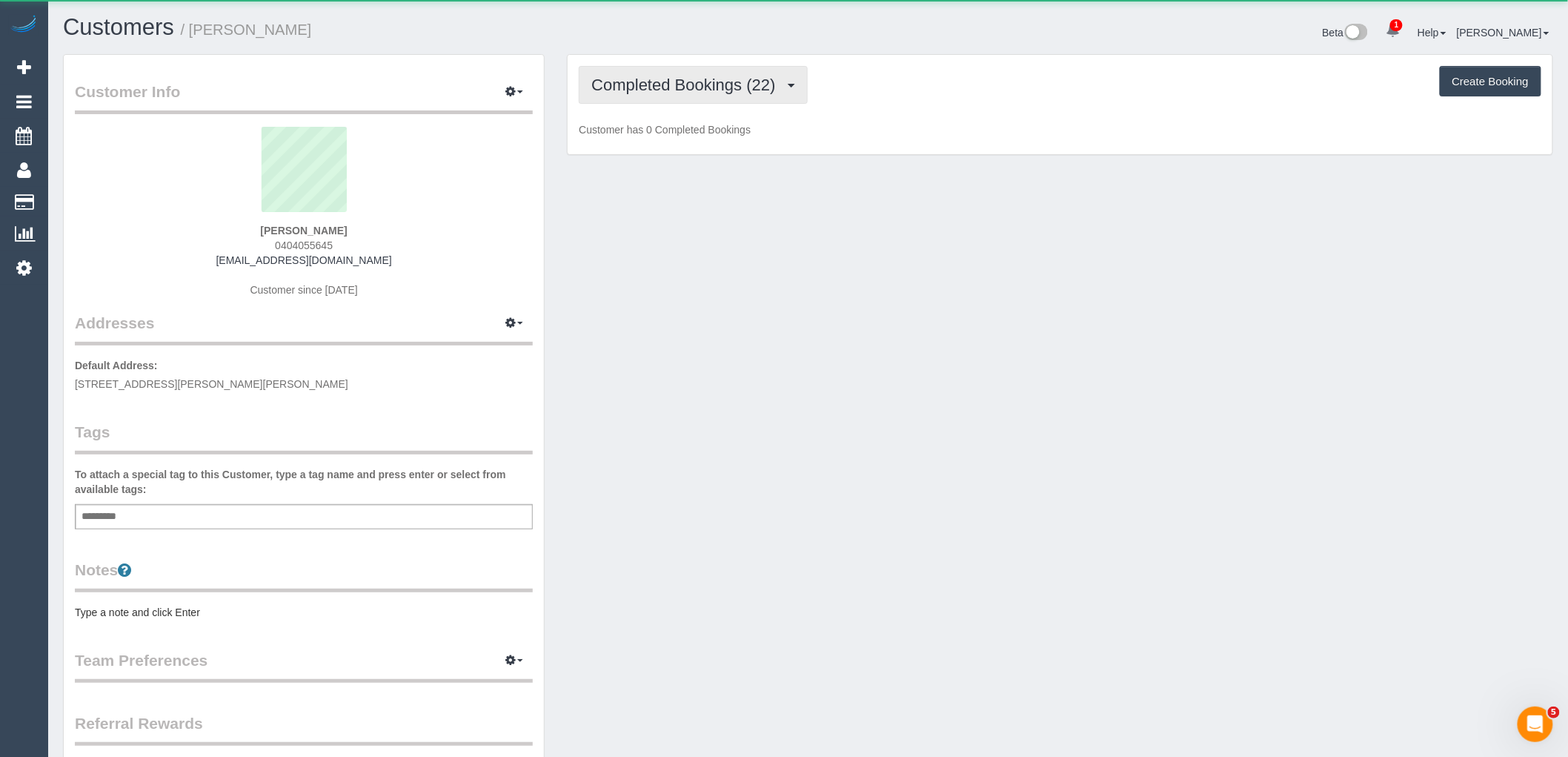
click at [735, 78] on span "Completed Bookings (22)" at bounding box center [687, 85] width 191 height 19
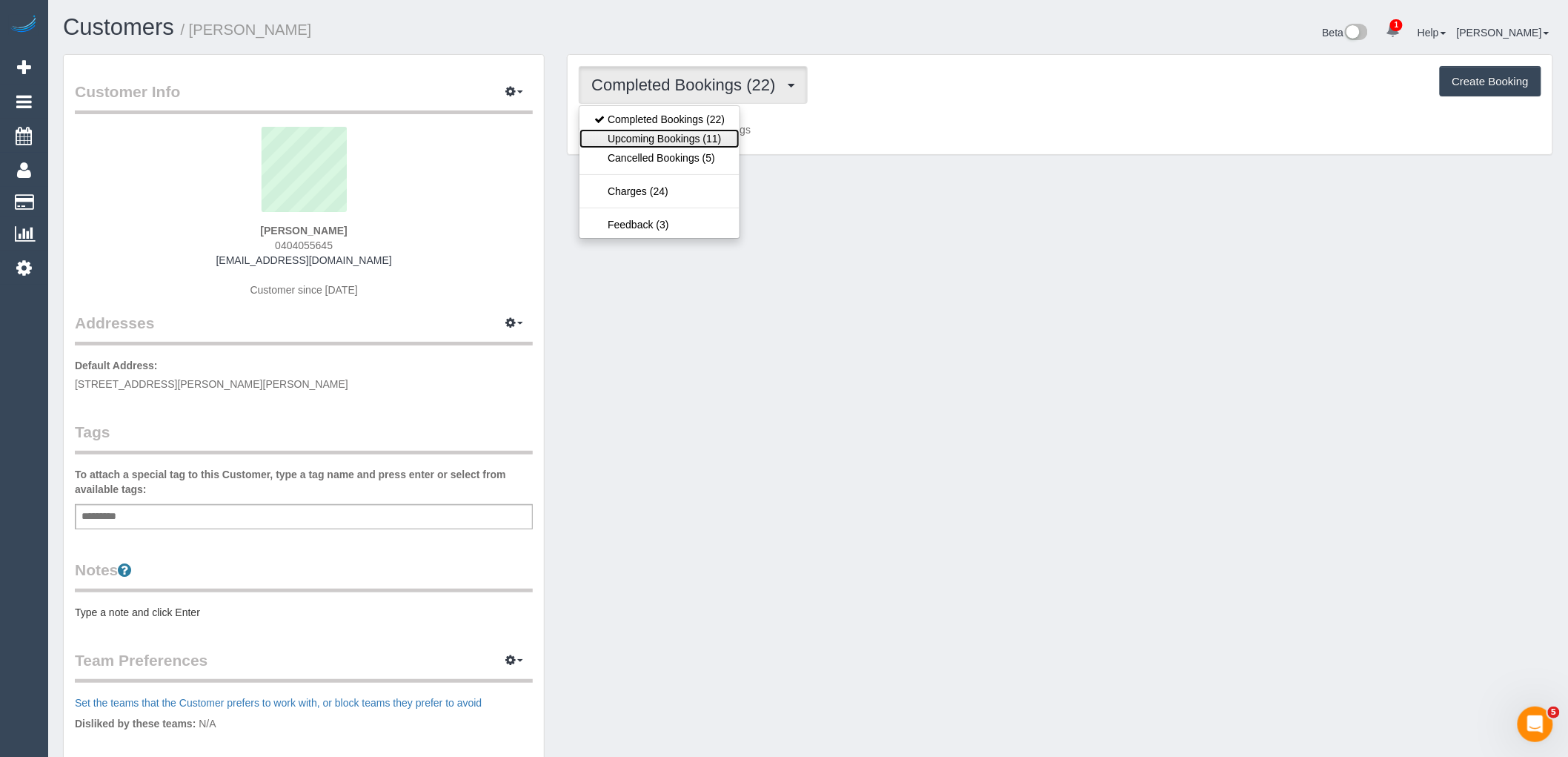
click at [710, 136] on link "Upcoming Bookings (11)" at bounding box center [660, 139] width 160 height 20
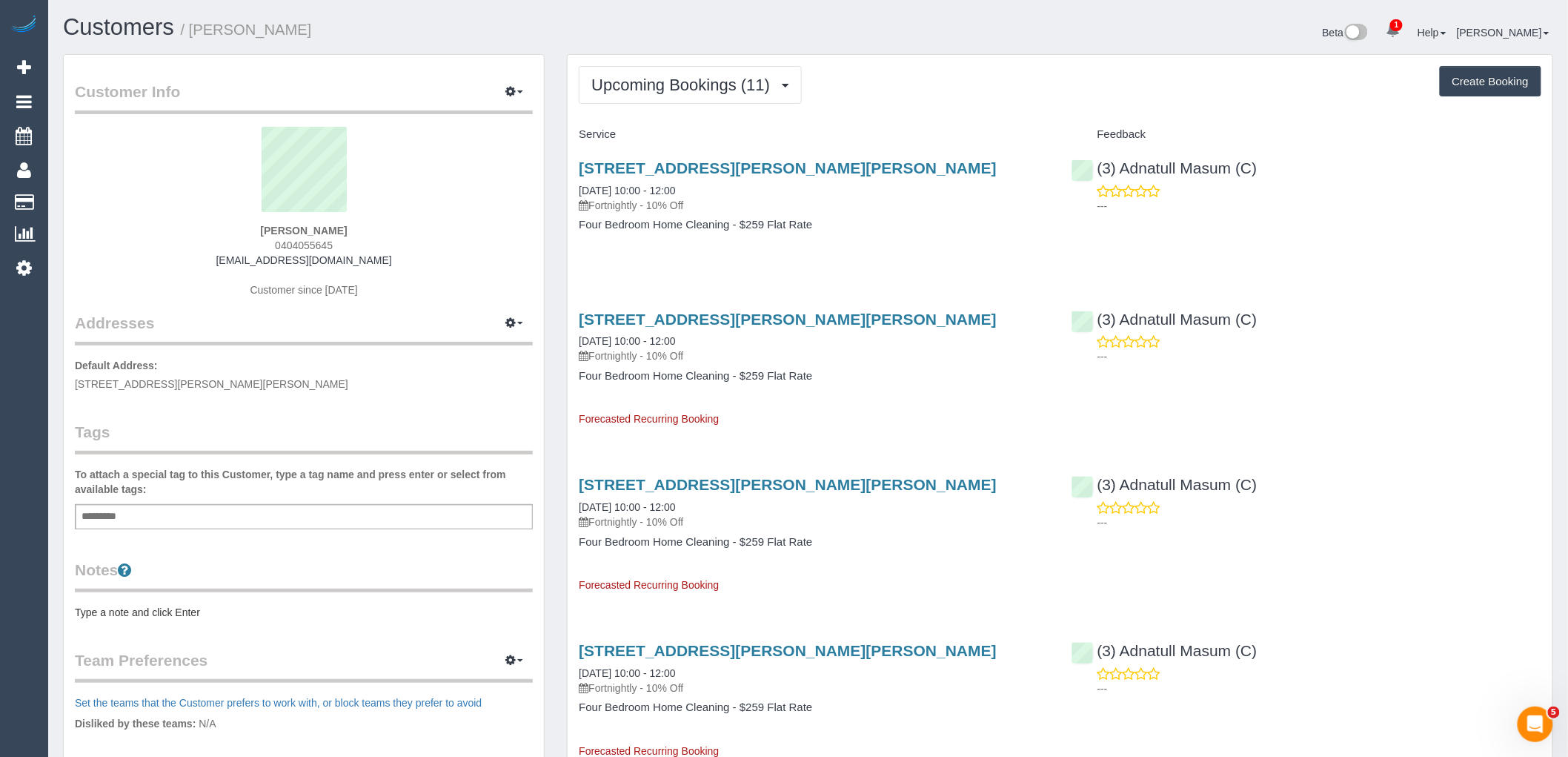
drag, startPoint x: 328, startPoint y: 243, endPoint x: 270, endPoint y: 243, distance: 58.0
click at [270, 243] on div "[PERSON_NAME] 0404055645 [EMAIL_ADDRESS][DOMAIN_NAME] Customer since [DATE]" at bounding box center [304, 219] width 458 height 185
copy span "0404055645"
click at [335, 264] on link "[EMAIL_ADDRESS][DOMAIN_NAME]" at bounding box center [304, 259] width 176 height 12
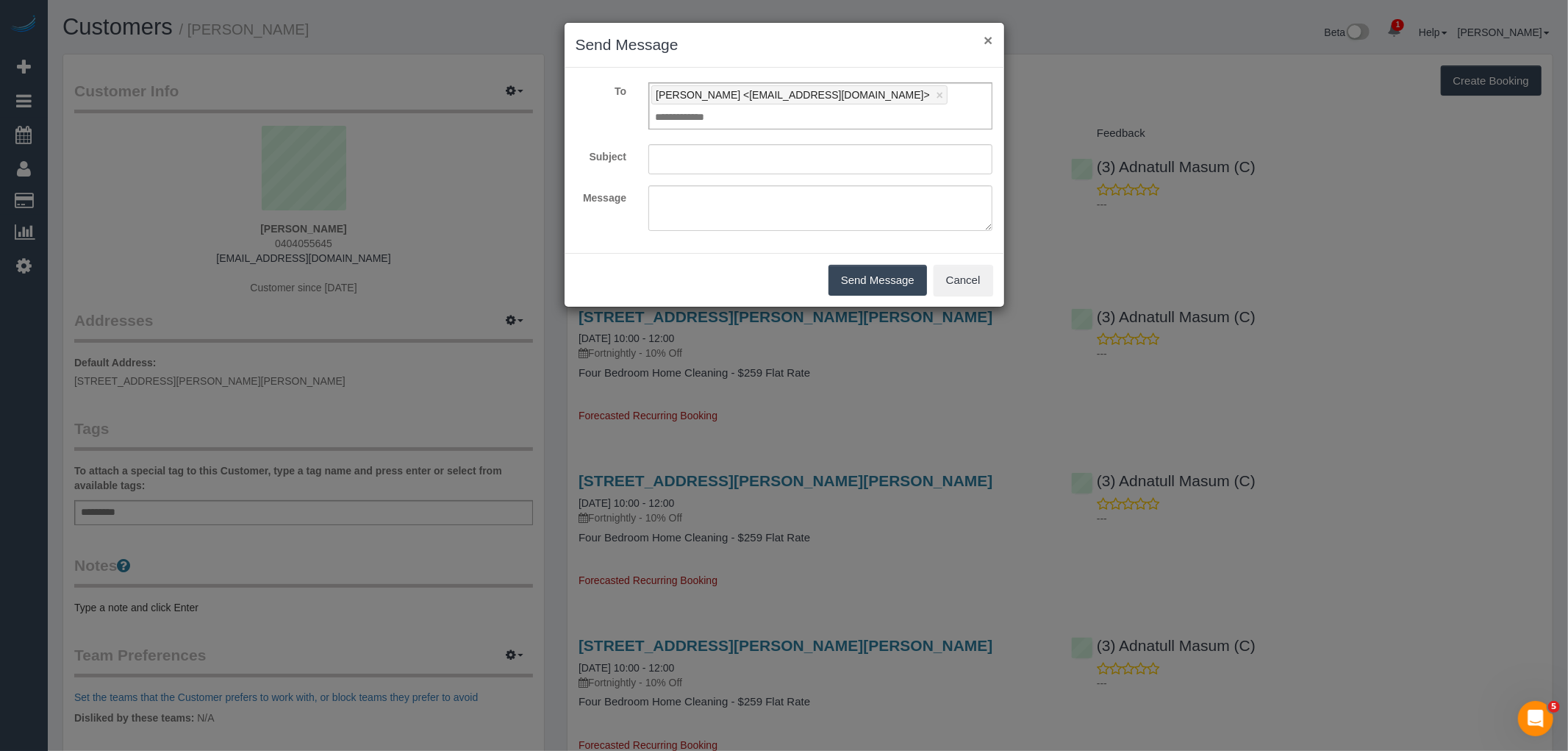
click at [989, 39] on button "×" at bounding box center [987, 40] width 9 height 16
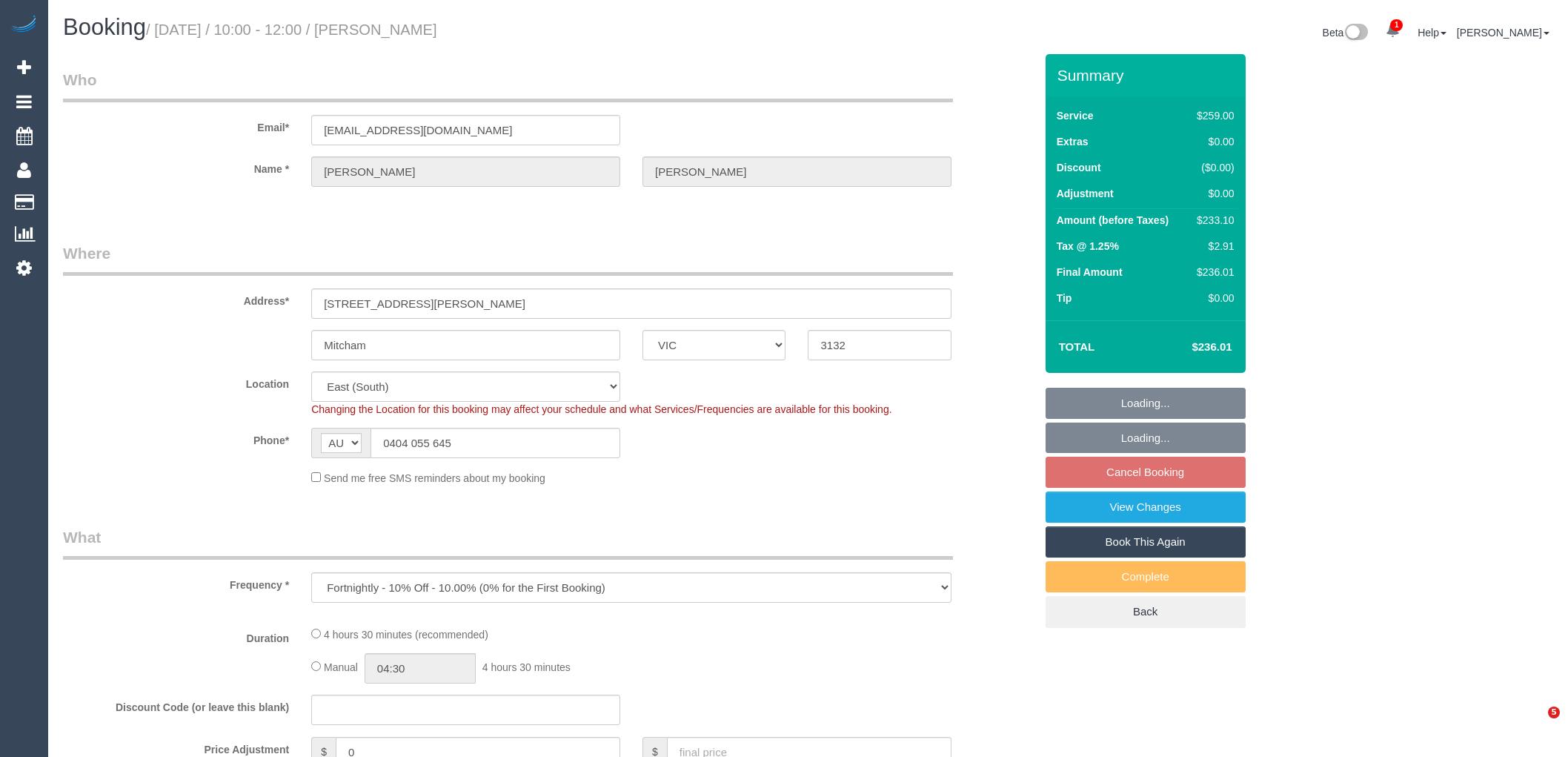
select select "VIC"
select select "number:27"
select select "number:15"
select select "number:18"
select select "number:22"
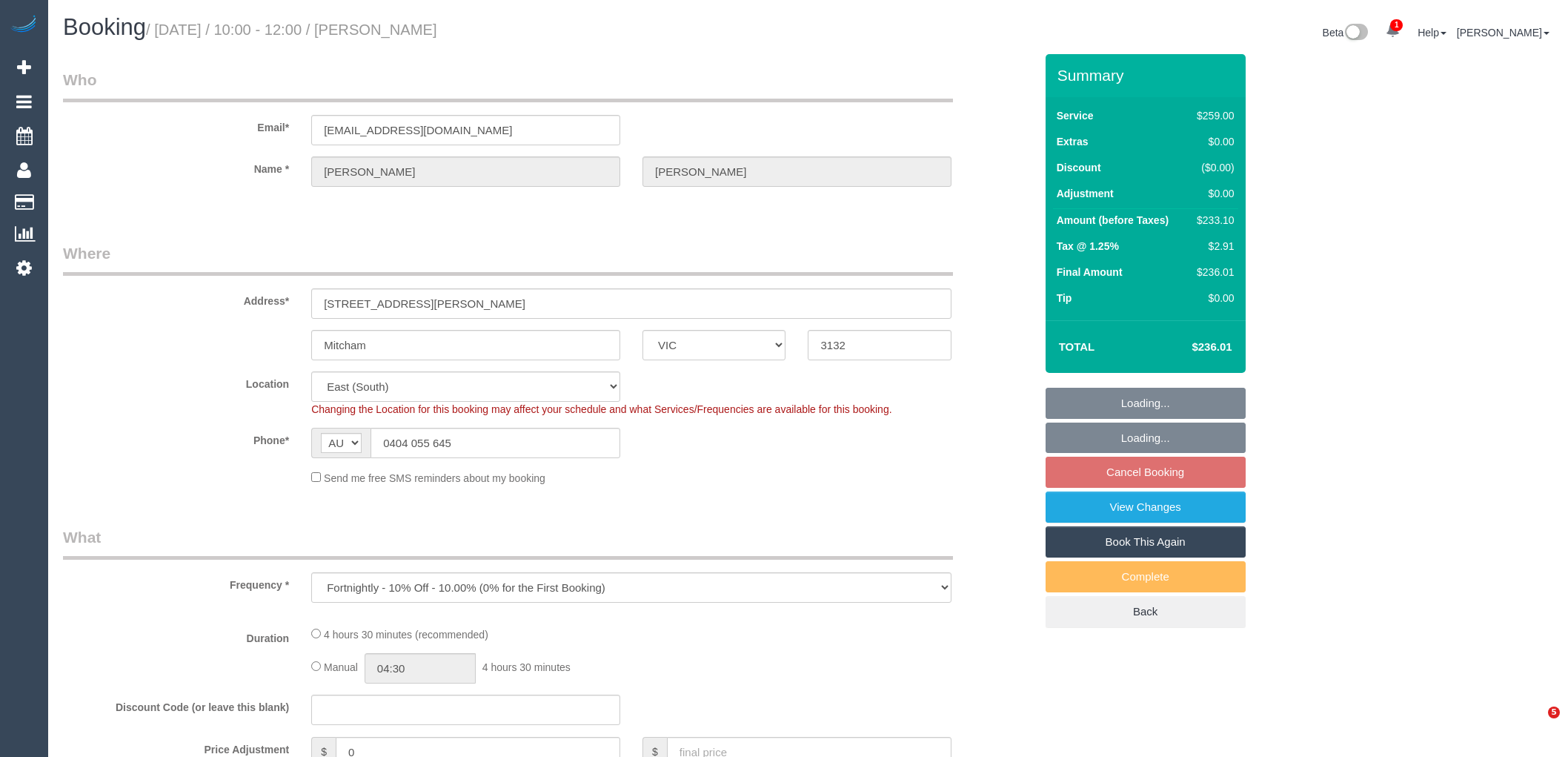
select select "number:33"
select select "number:13"
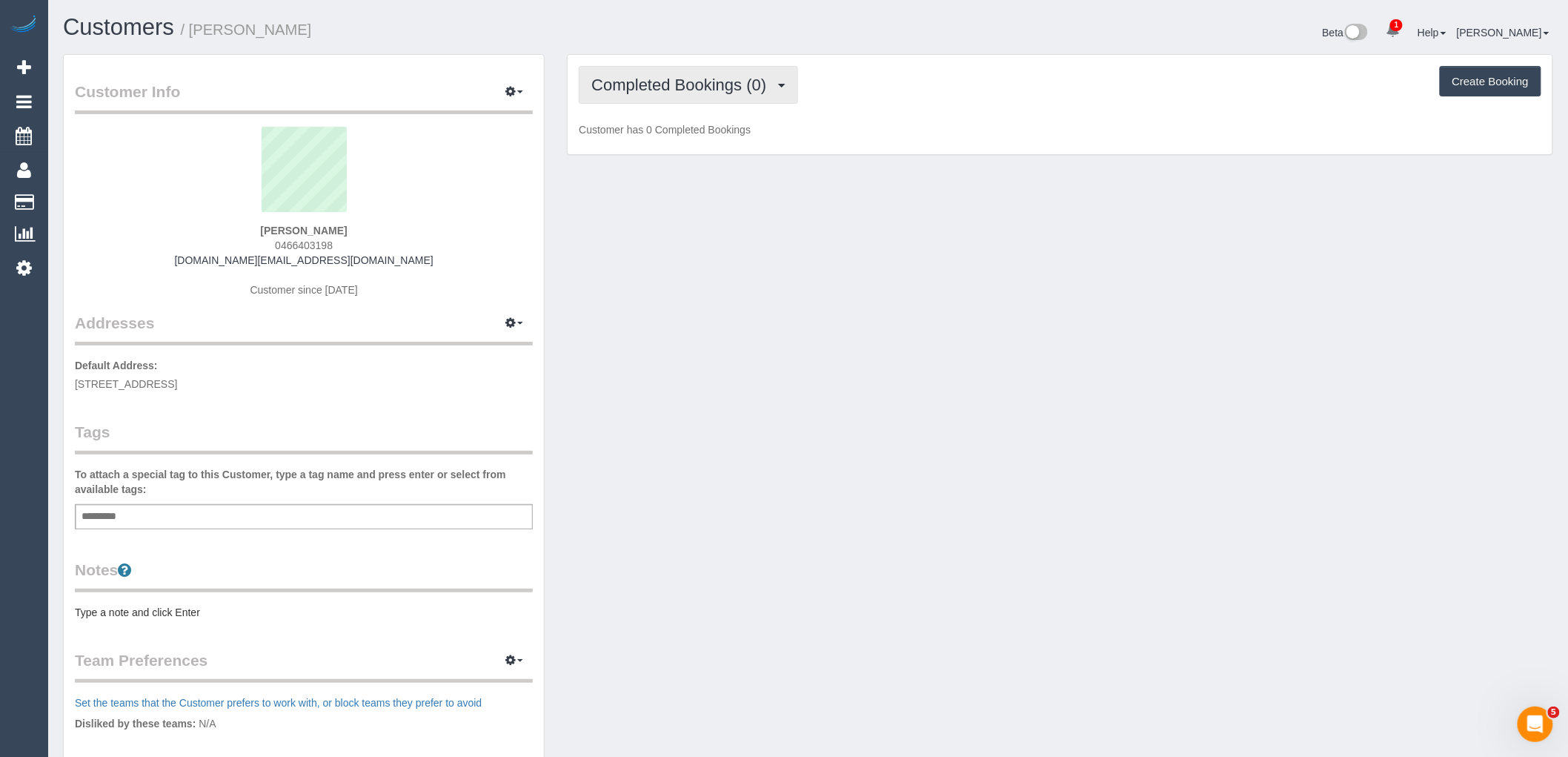
click at [724, 85] on span "Completed Bookings (0)" at bounding box center [683, 85] width 183 height 19
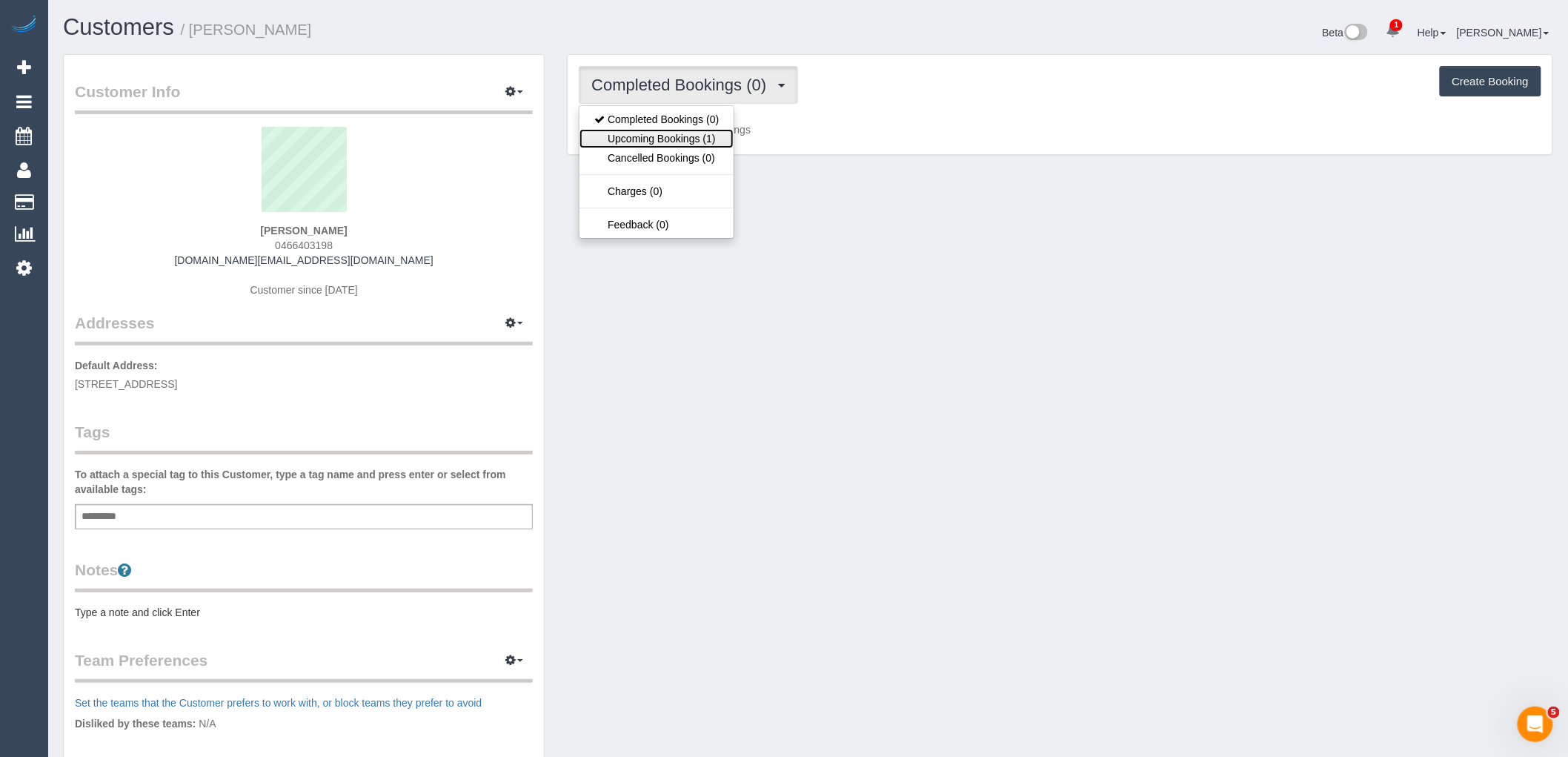
click at [712, 141] on link "Upcoming Bookings (1)" at bounding box center [657, 139] width 154 height 20
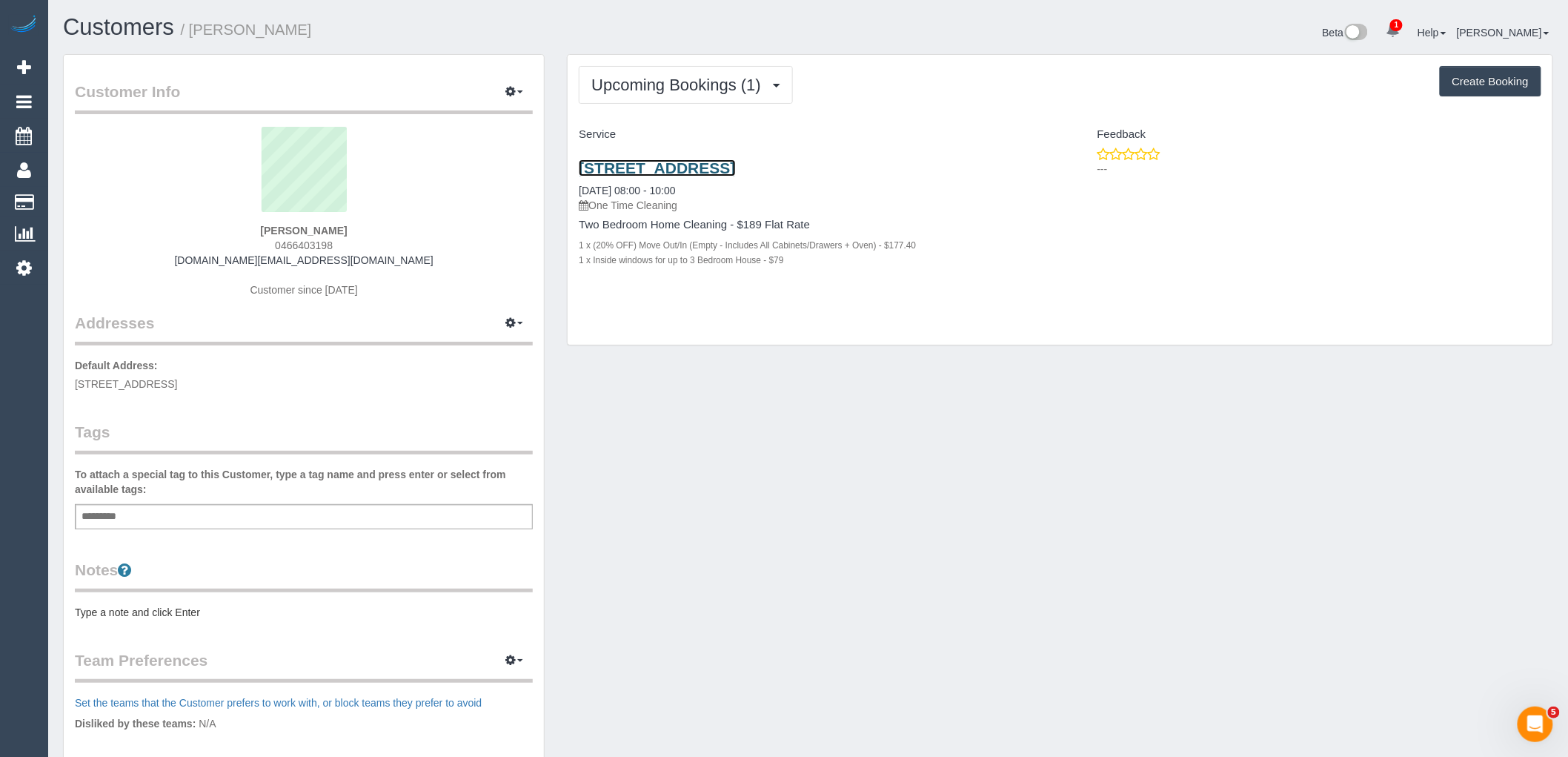
click at [735, 164] on link "94 Paget Avenue, 2, Glenroy, VIC 3046" at bounding box center [657, 168] width 157 height 17
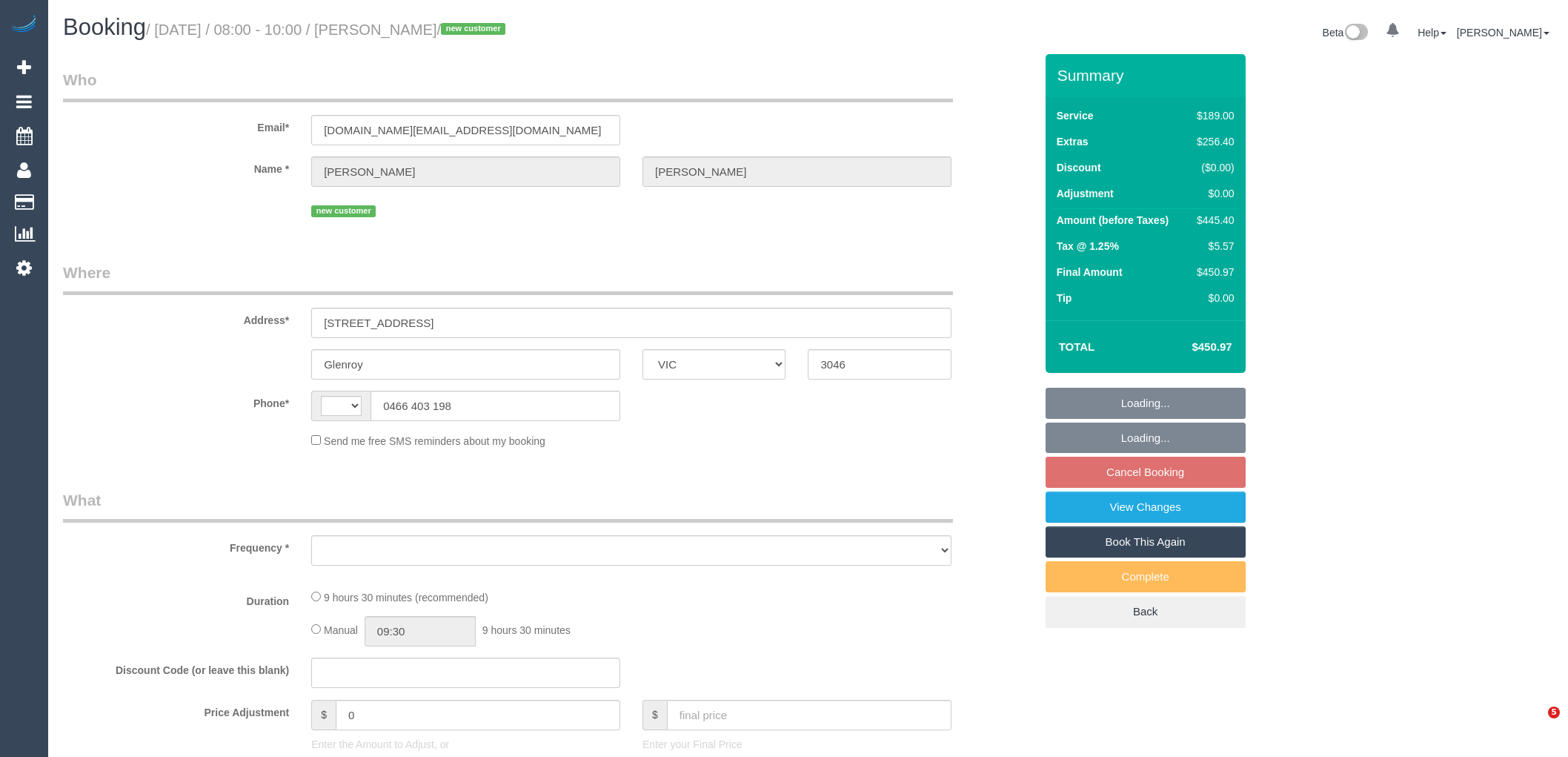
select select "VIC"
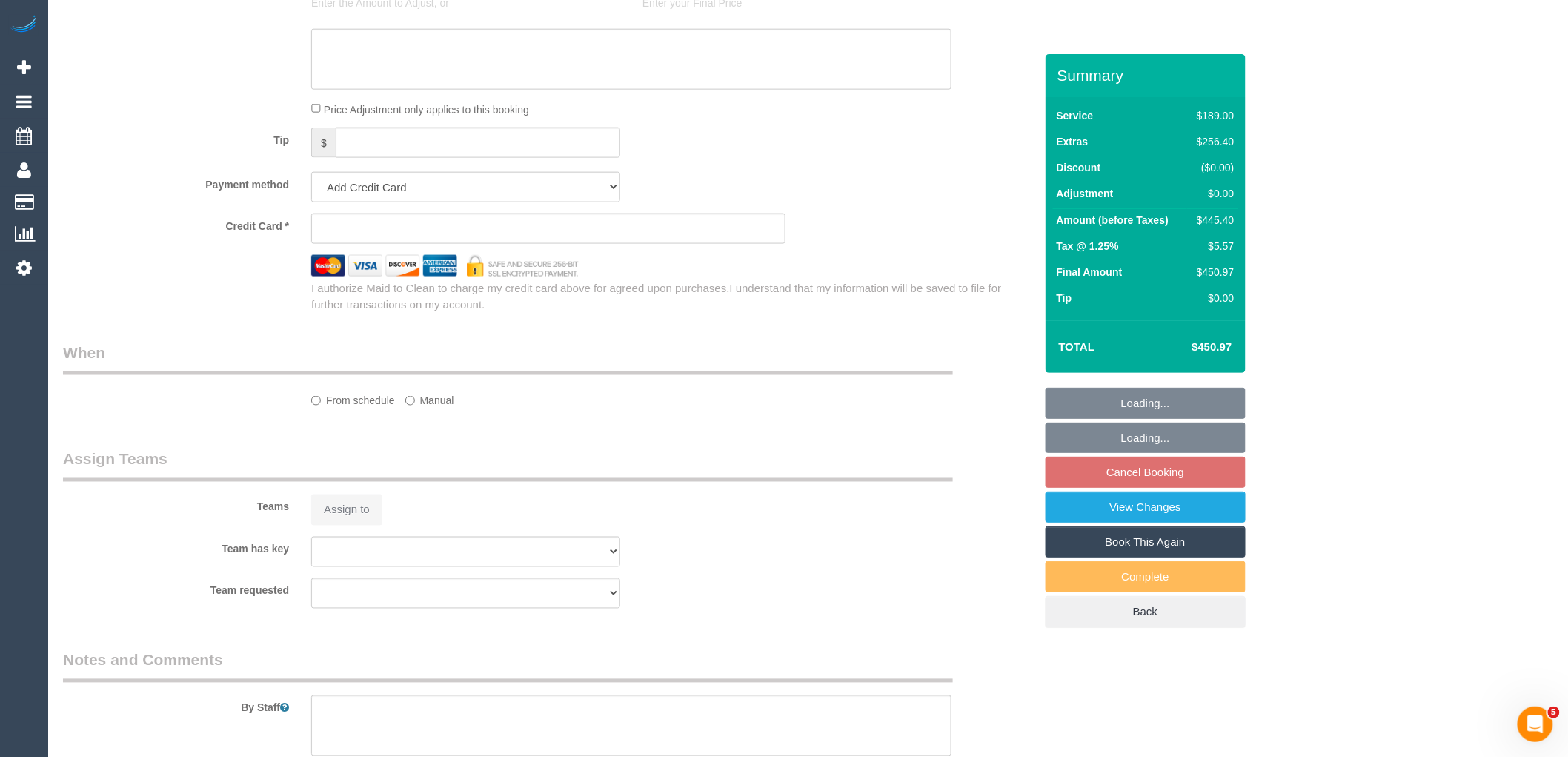
select select "object:293"
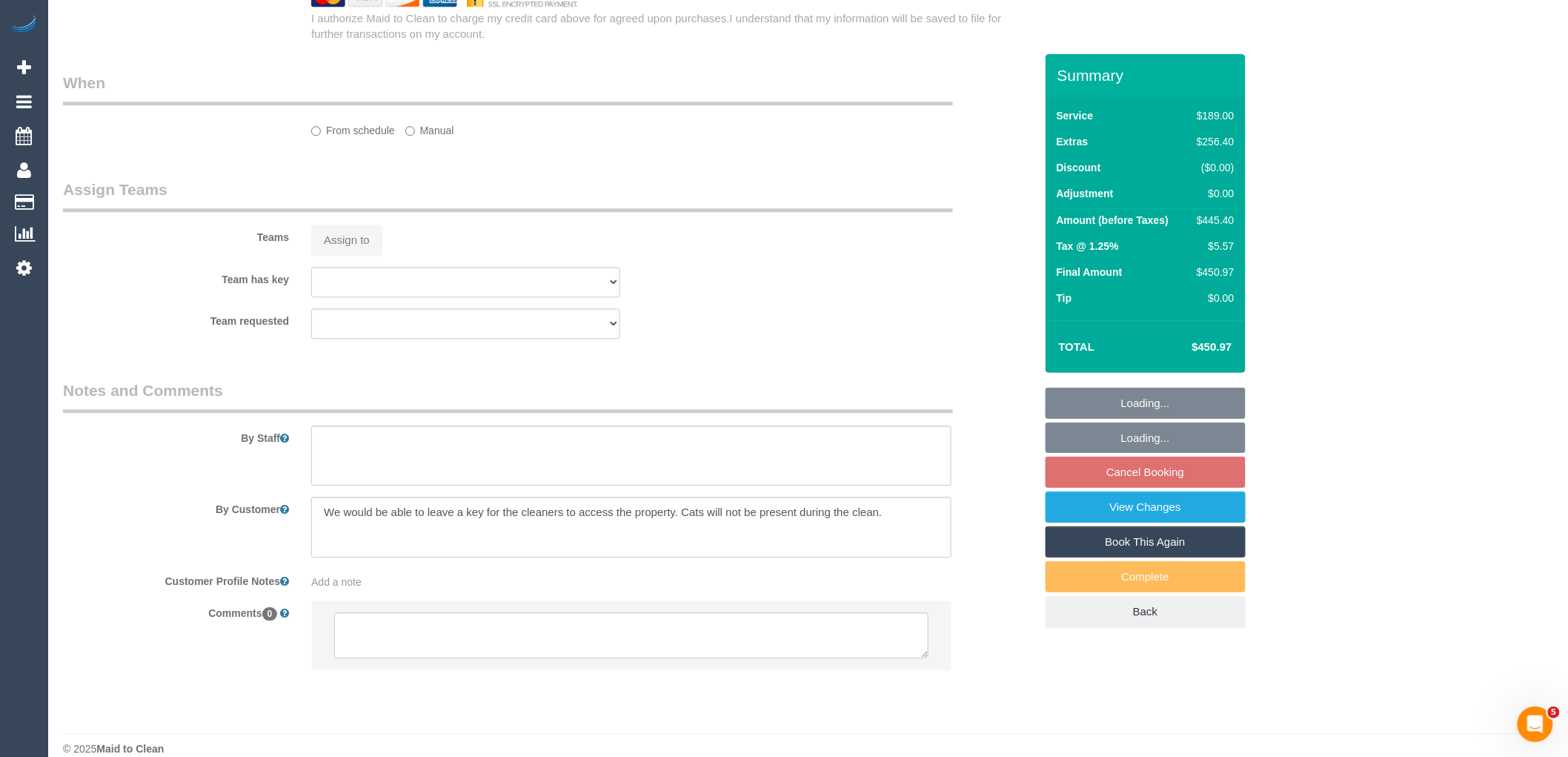
select select "string:AU"
select select "string:stripe-pm_1SA0xx2GScqysDRVD2rmXnWA"
select select "spot2"
select select "number:29"
select select "number:15"
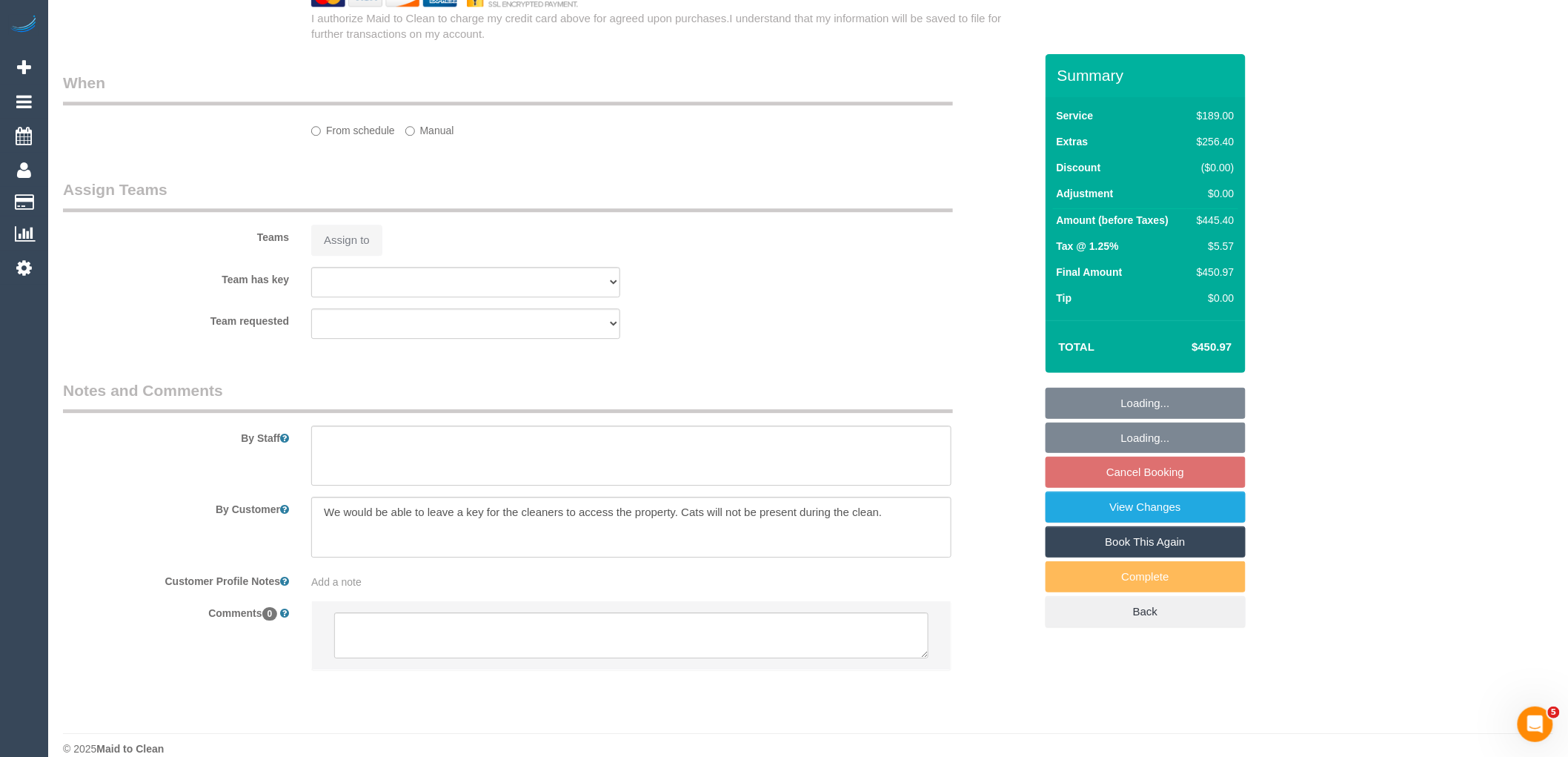
select select "number:18"
select select "number:24"
select select "number:26"
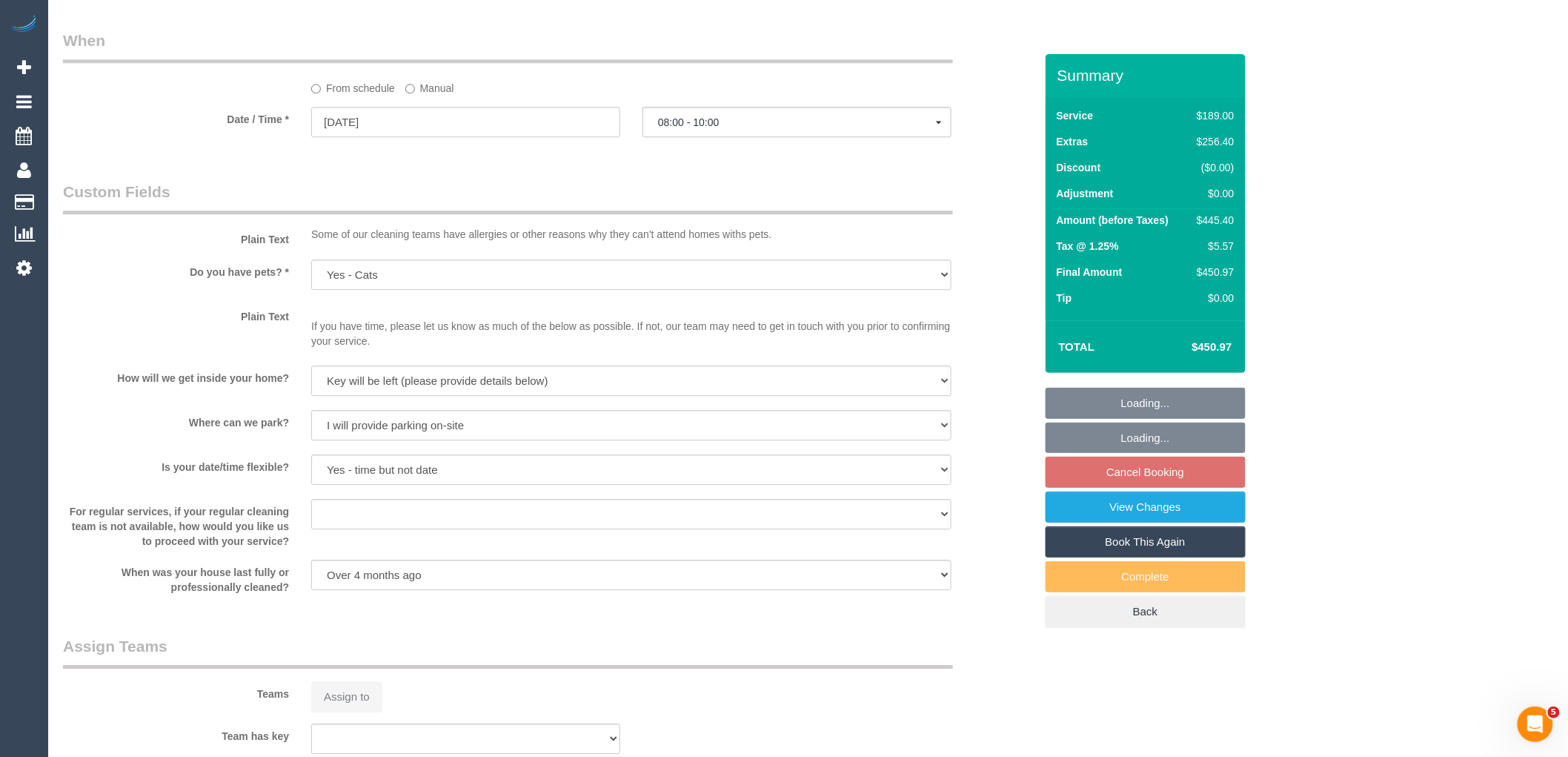
select select "object:800"
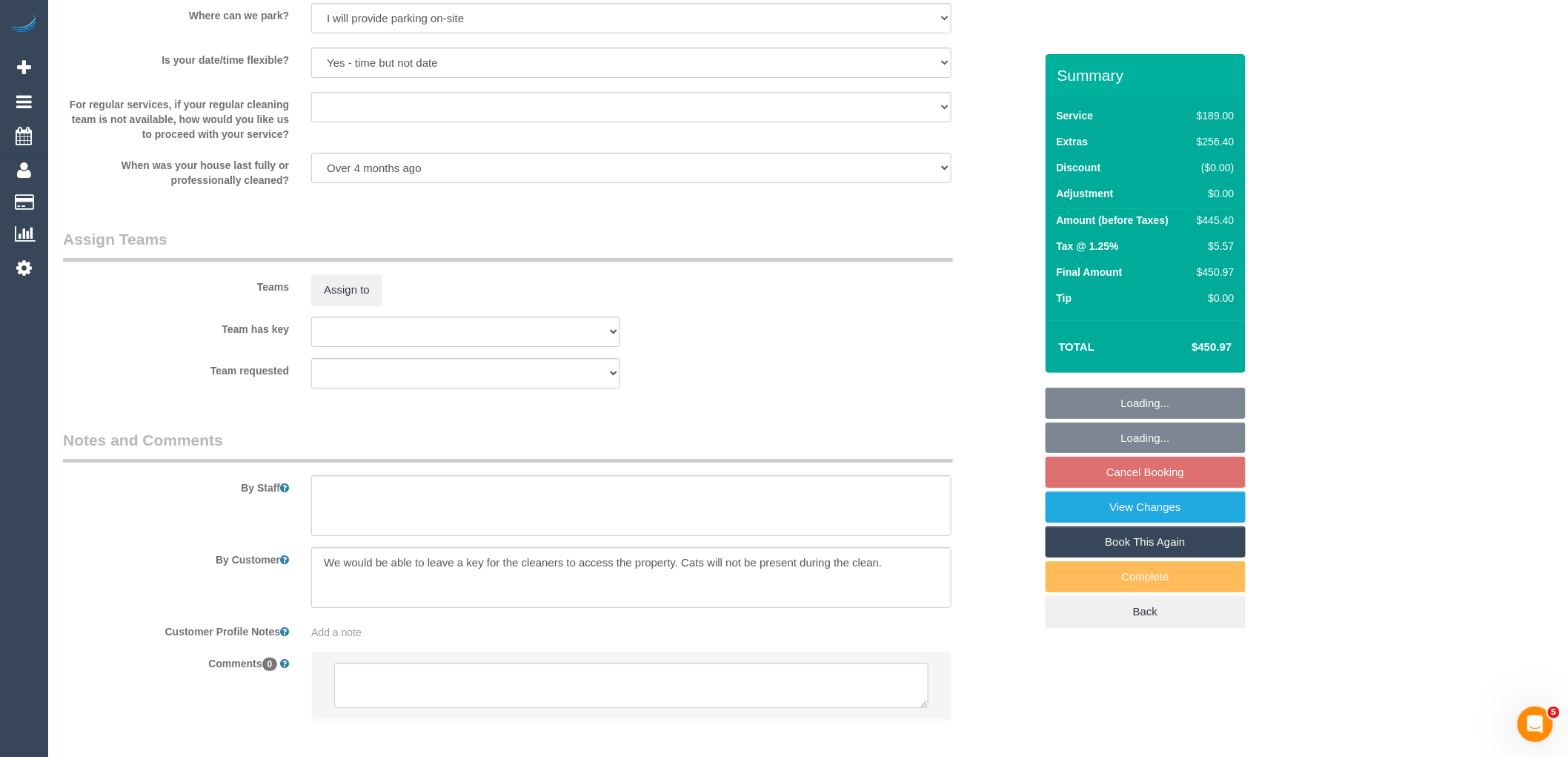
scroll to position [2132, 0]
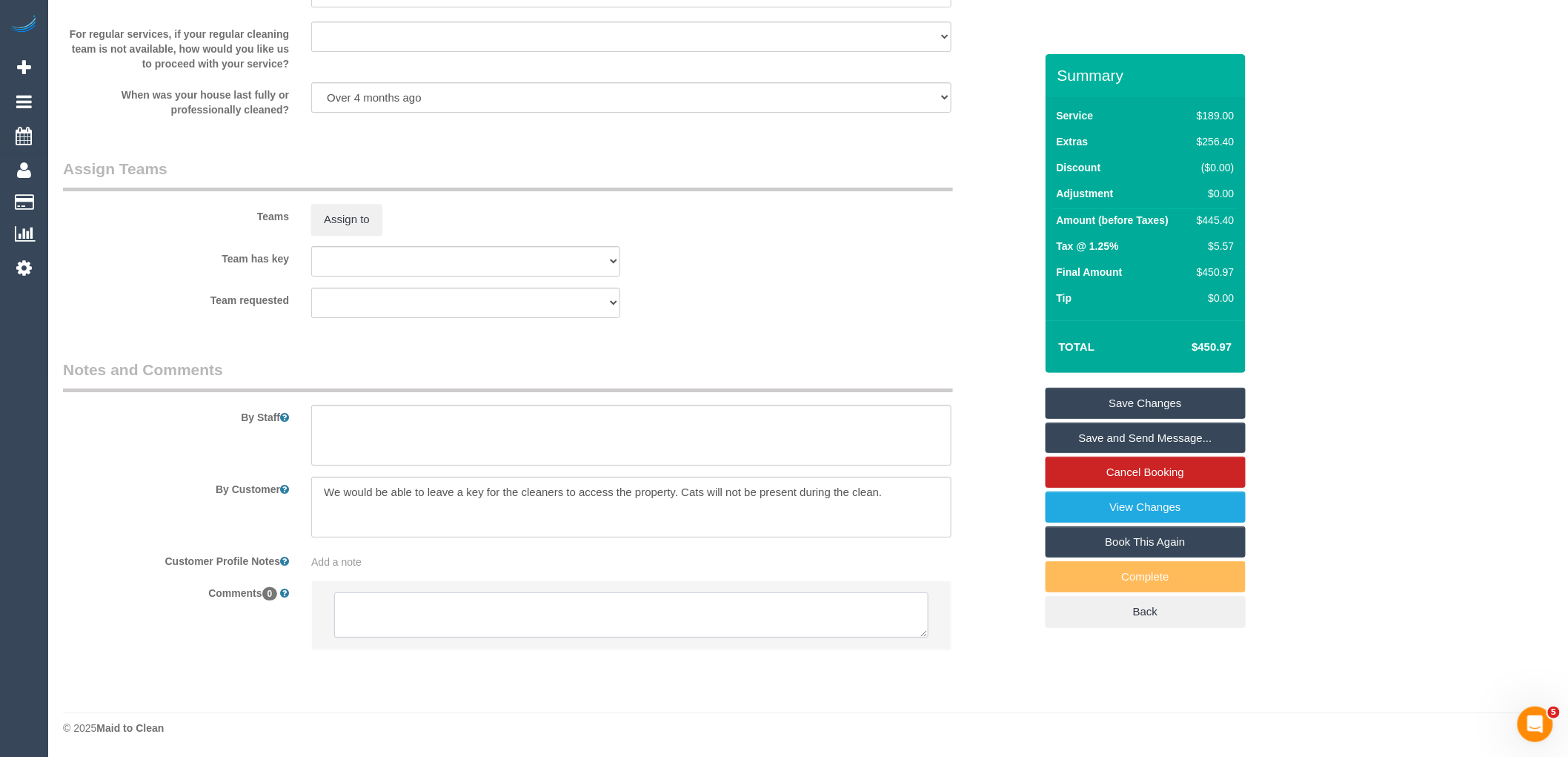
click at [458, 617] on textarea at bounding box center [632, 615] width 595 height 46
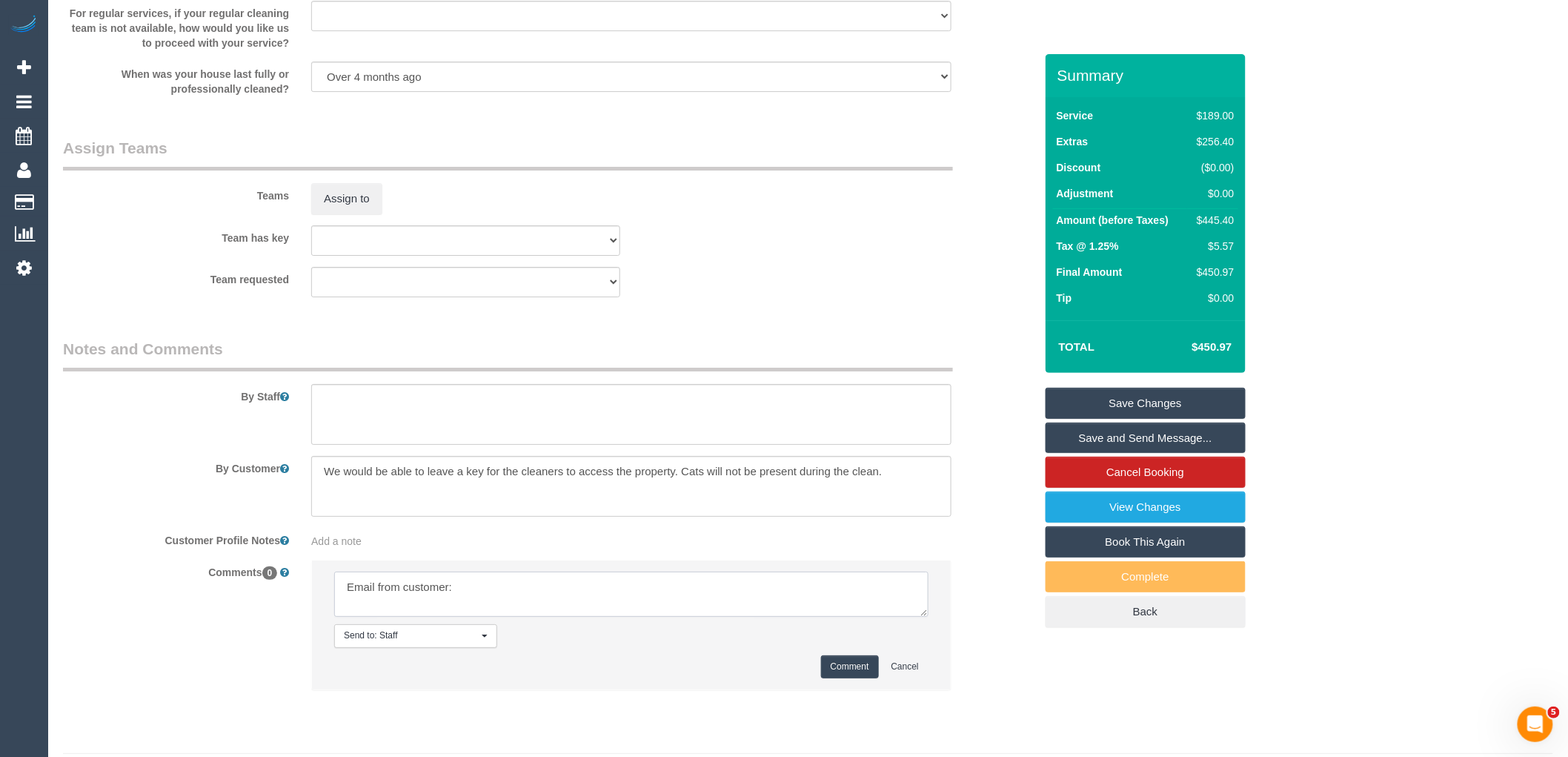
paste textarea "Good afternoon, I’m reaching out to confirm my vacate clean booking on Tuesday …"
type textarea "Email from customer: Good afternoon, I’m reaching out to confirm my vacate clea…"
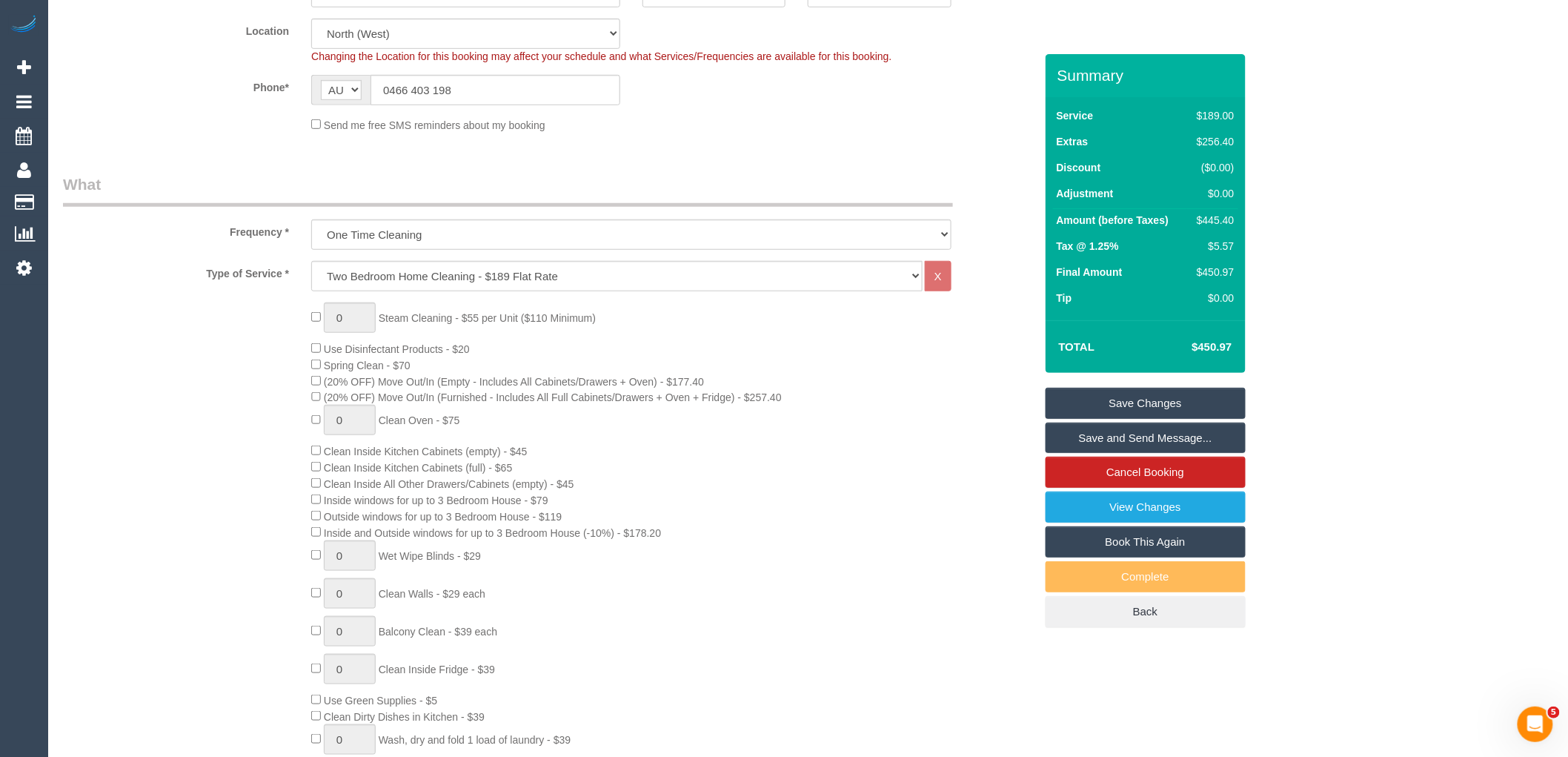
scroll to position [0, 0]
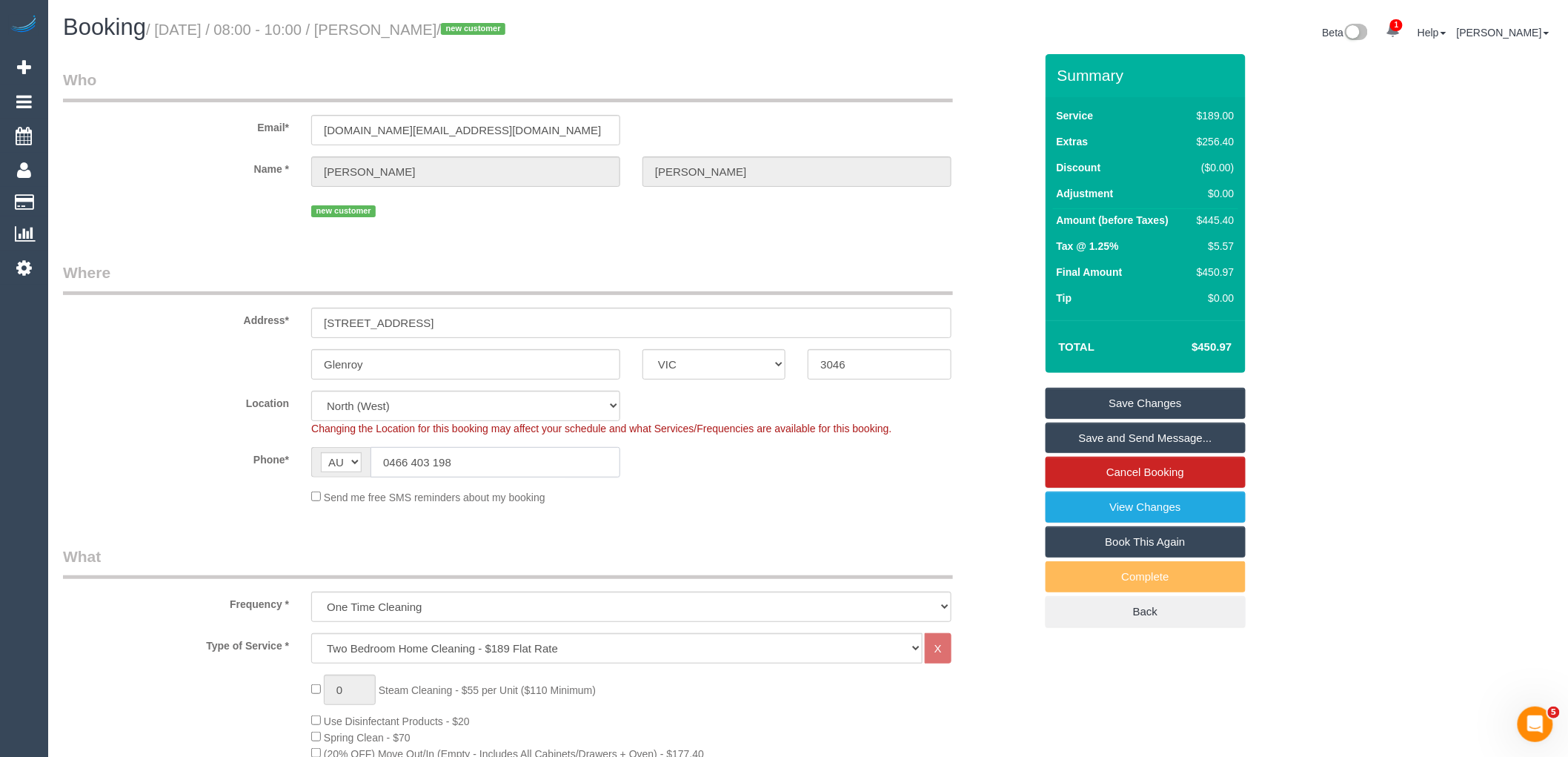
drag, startPoint x: 373, startPoint y: 462, endPoint x: 247, endPoint y: 462, distance: 126.0
click at [247, 462] on div "Phone* AF AL DZ AD AO AI AQ AG AR AM AW AU AT AZ BS BH BD BB BY BE BZ BJ BM BT …" at bounding box center [549, 462] width 994 height 31
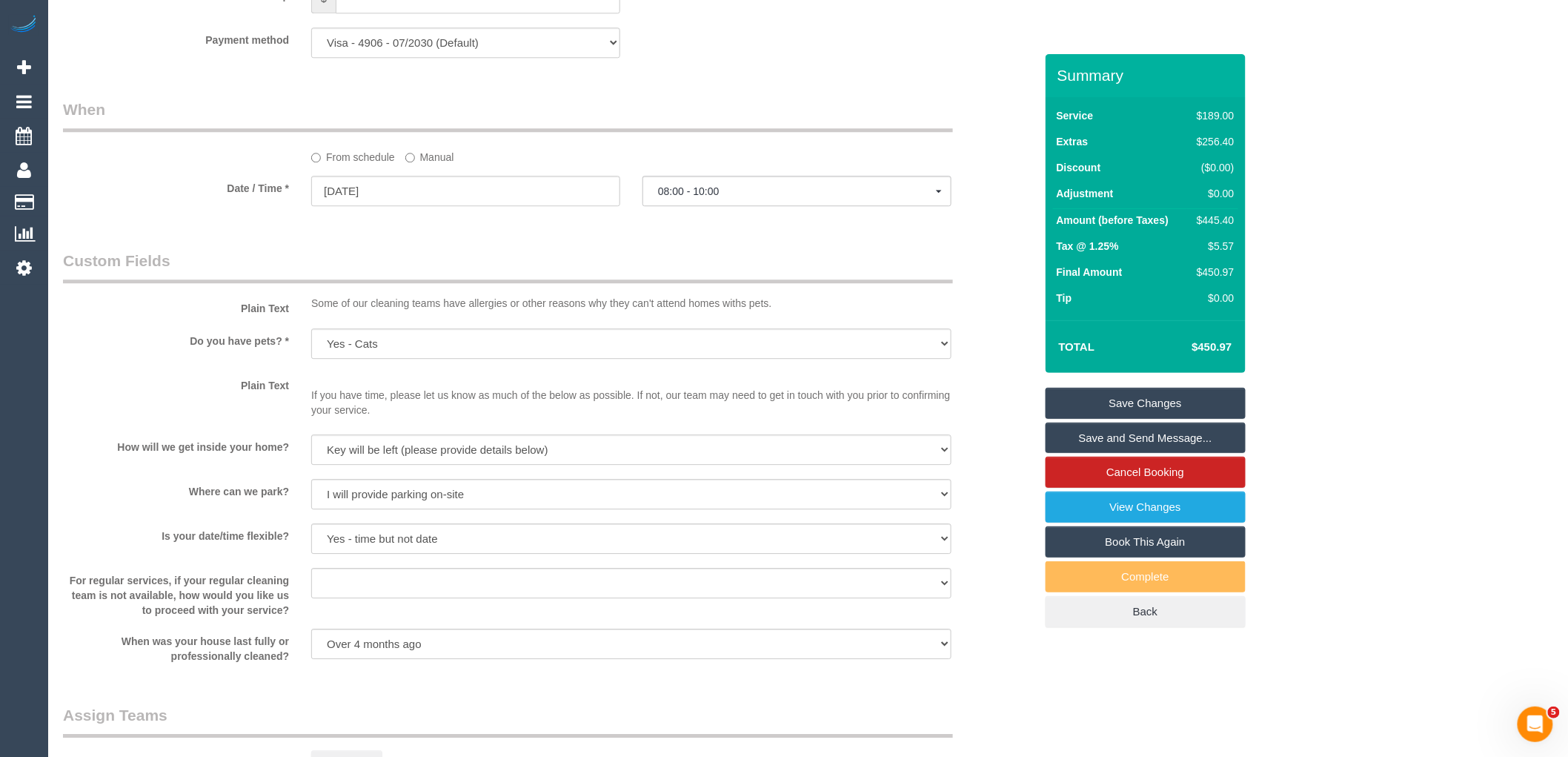
scroll to position [2193, 0]
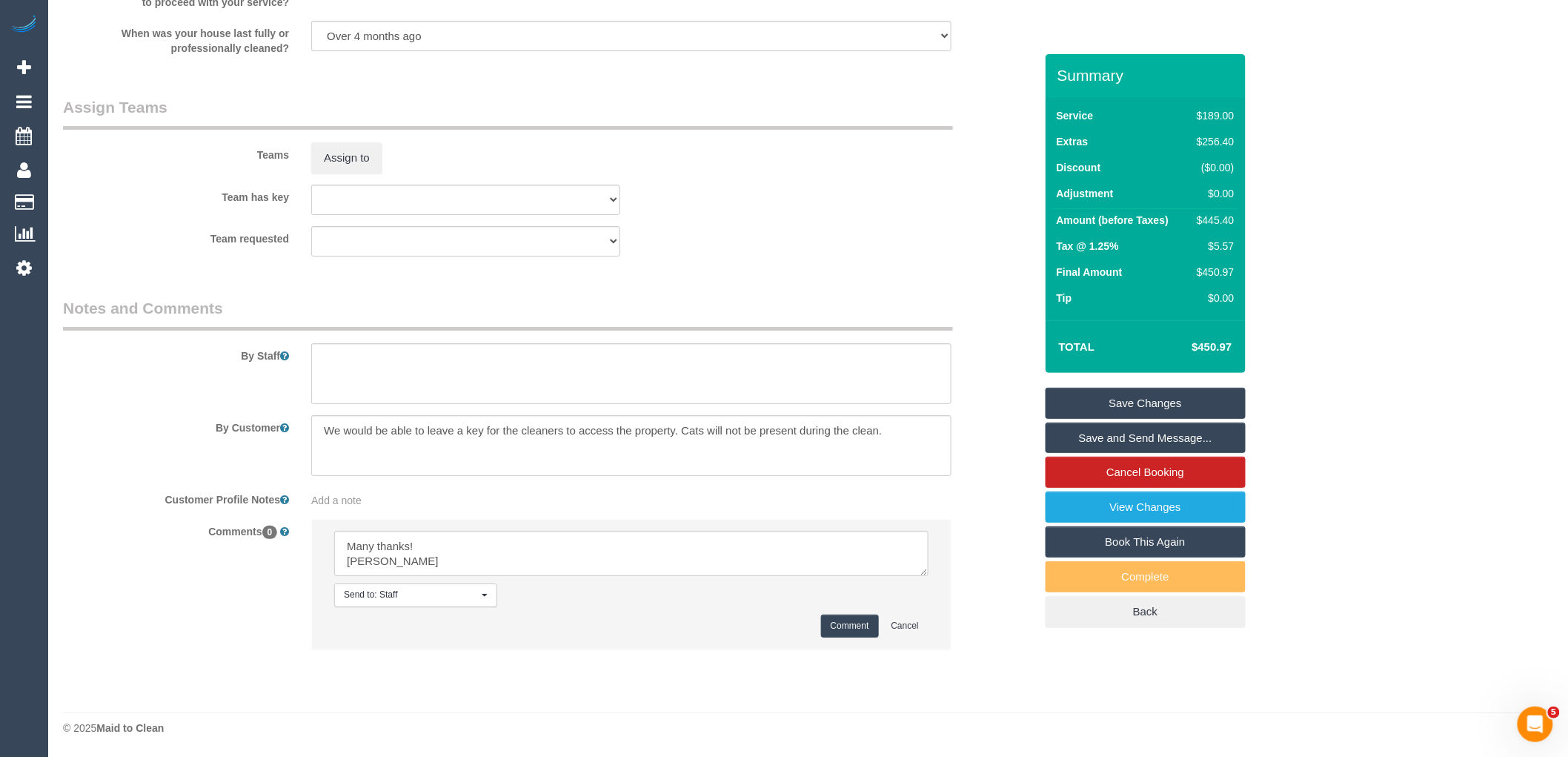
click at [869, 627] on button "Comment" at bounding box center [850, 625] width 58 height 23
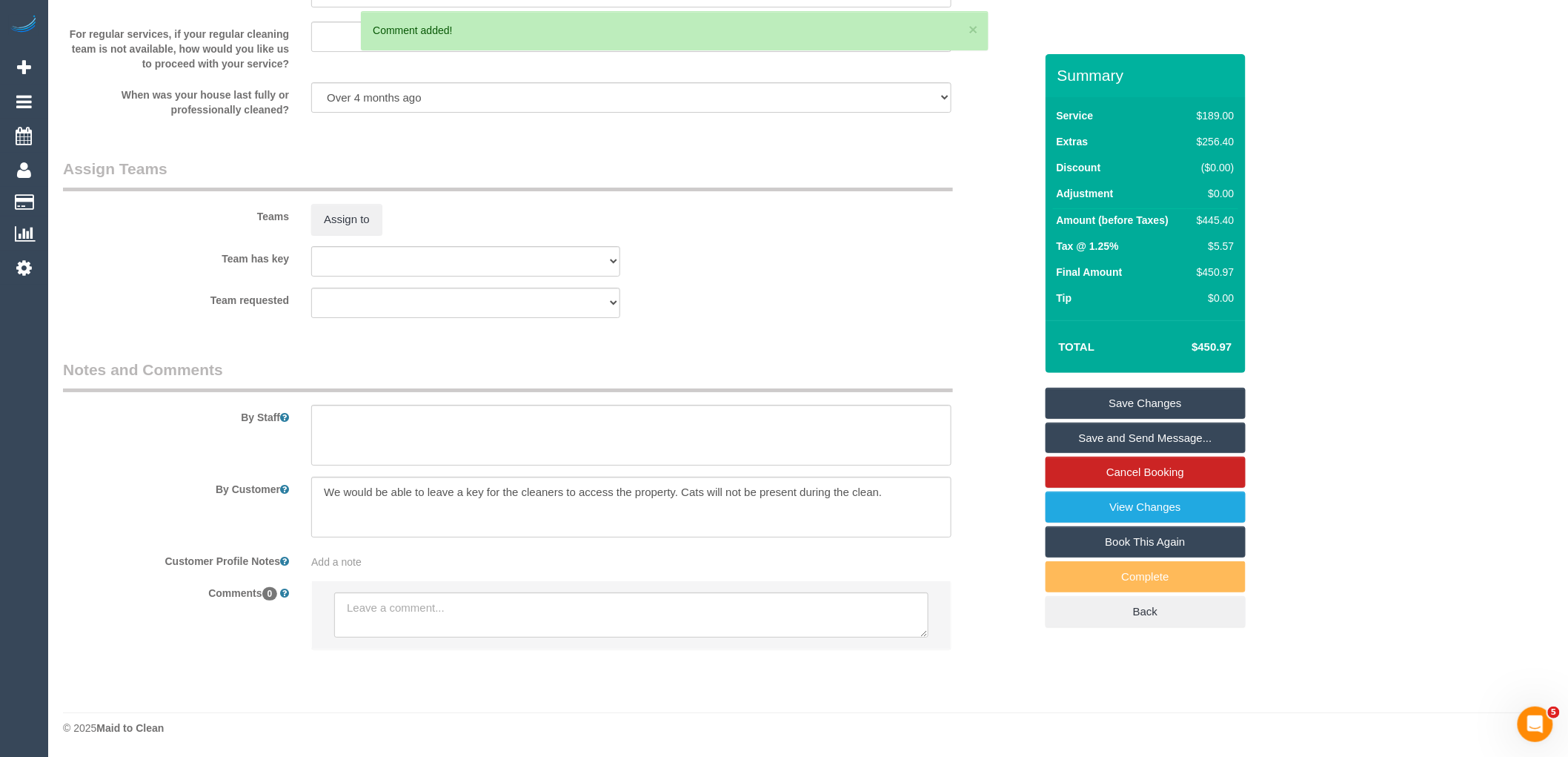
scroll to position [0, 0]
click at [384, 378] on legend "Notes and Comments" at bounding box center [508, 375] width 890 height 34
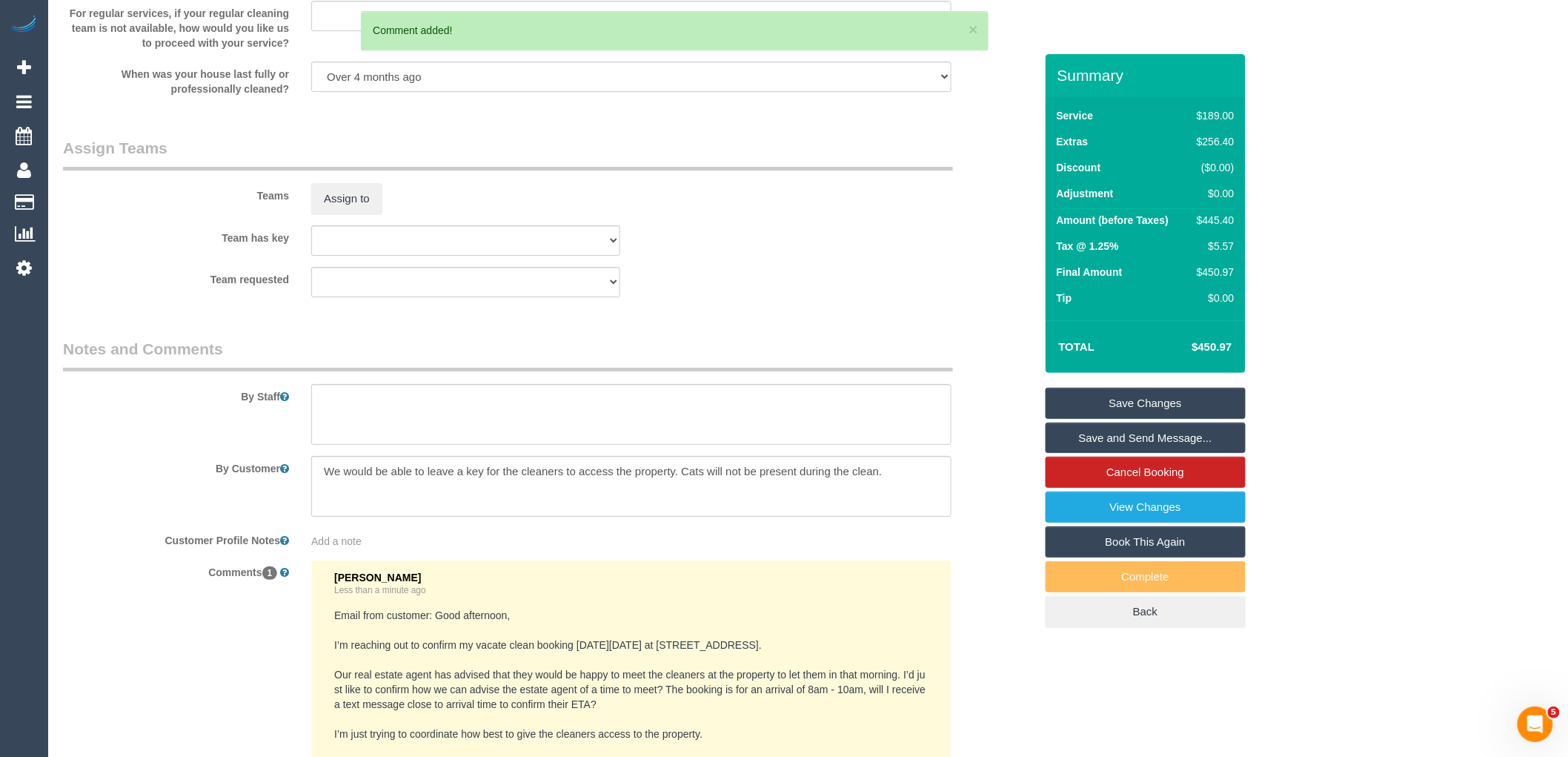
scroll to position [2193, 0]
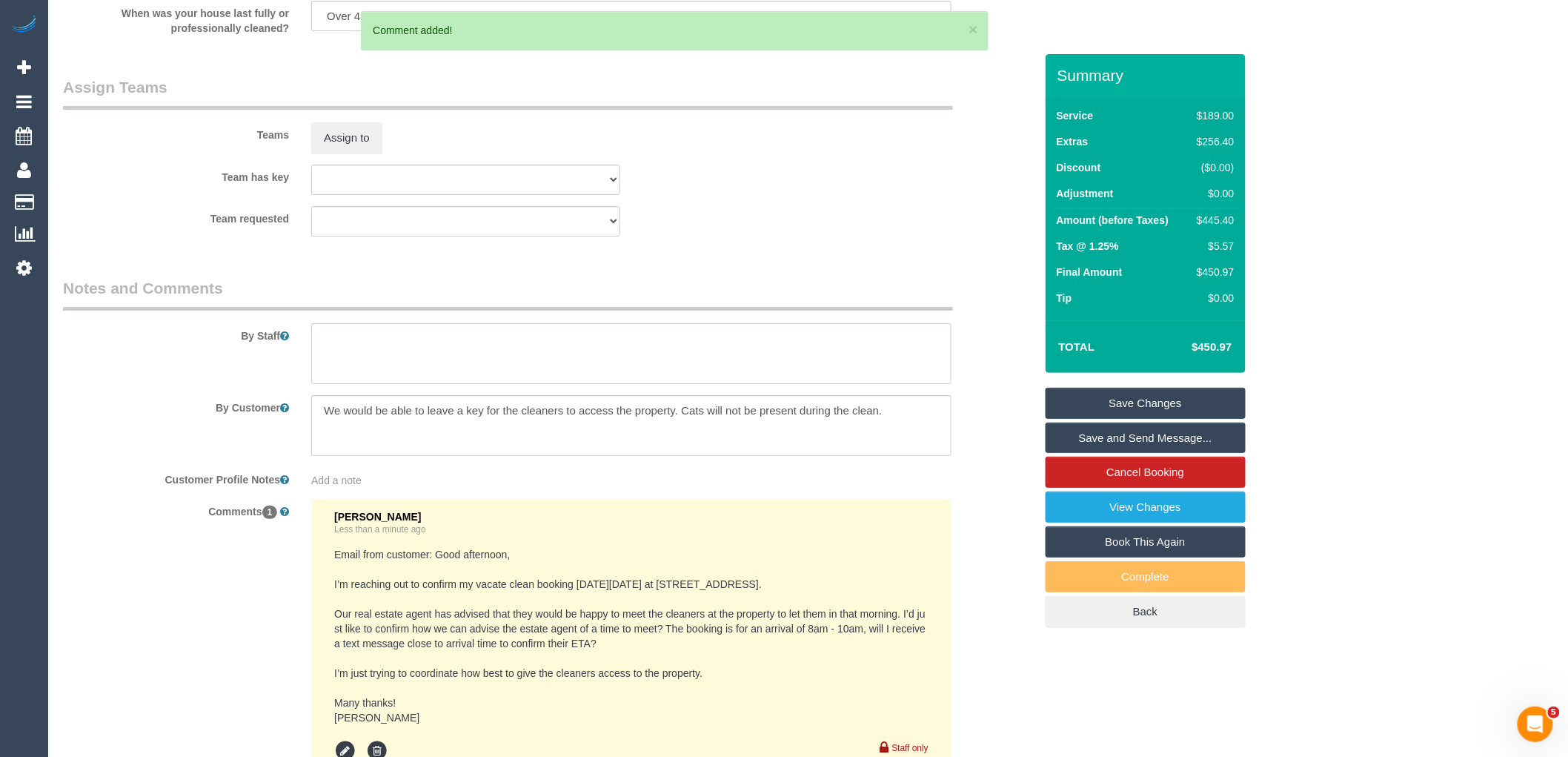
click at [384, 378] on textarea at bounding box center [631, 353] width 640 height 61
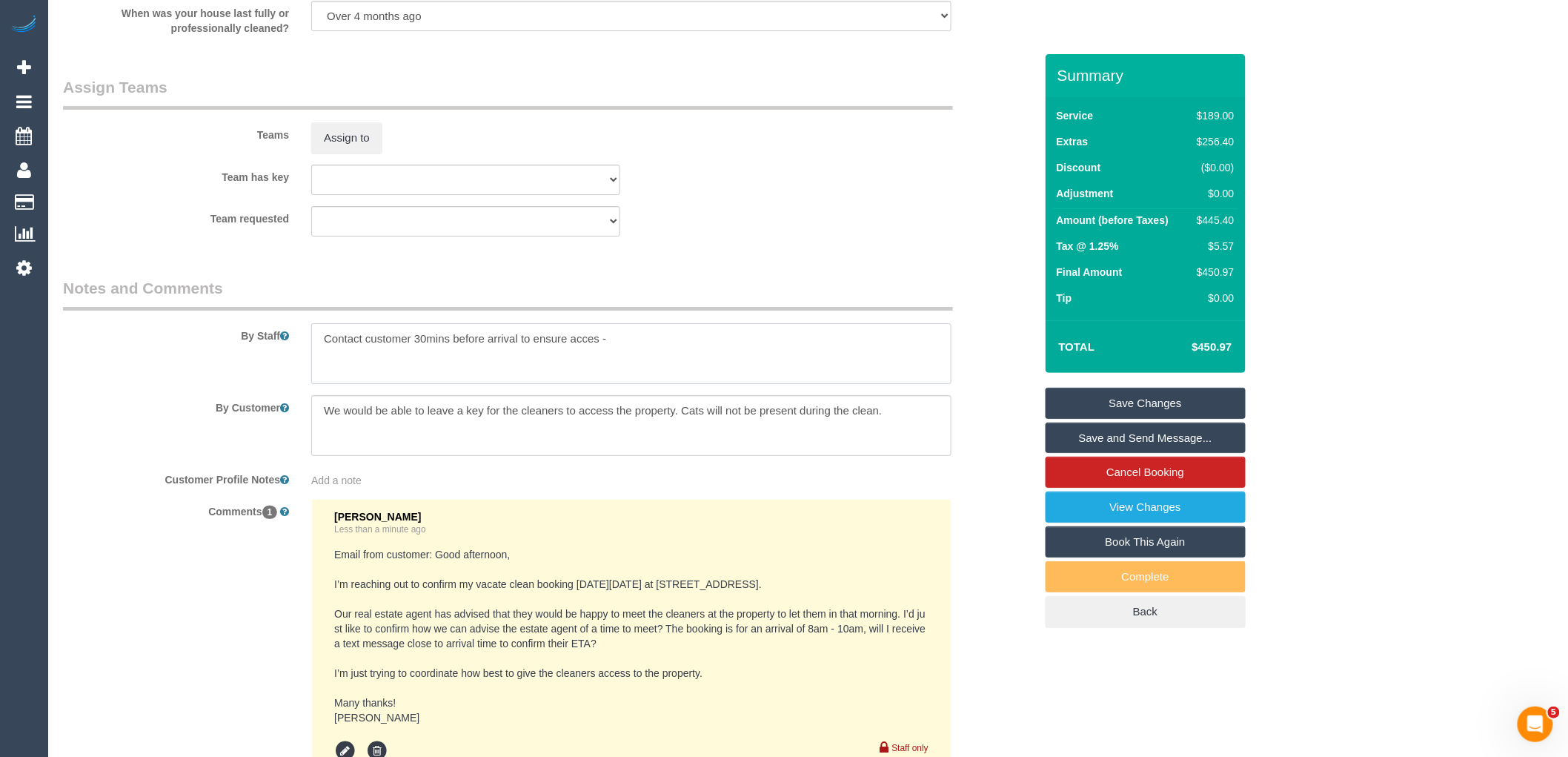
paste textarea "0466 403 198"
type textarea "Contact customer 30mins before arrival to ensure acces - 0466 403 198"
click at [1202, 393] on link "Save Changes" at bounding box center [1145, 404] width 200 height 31
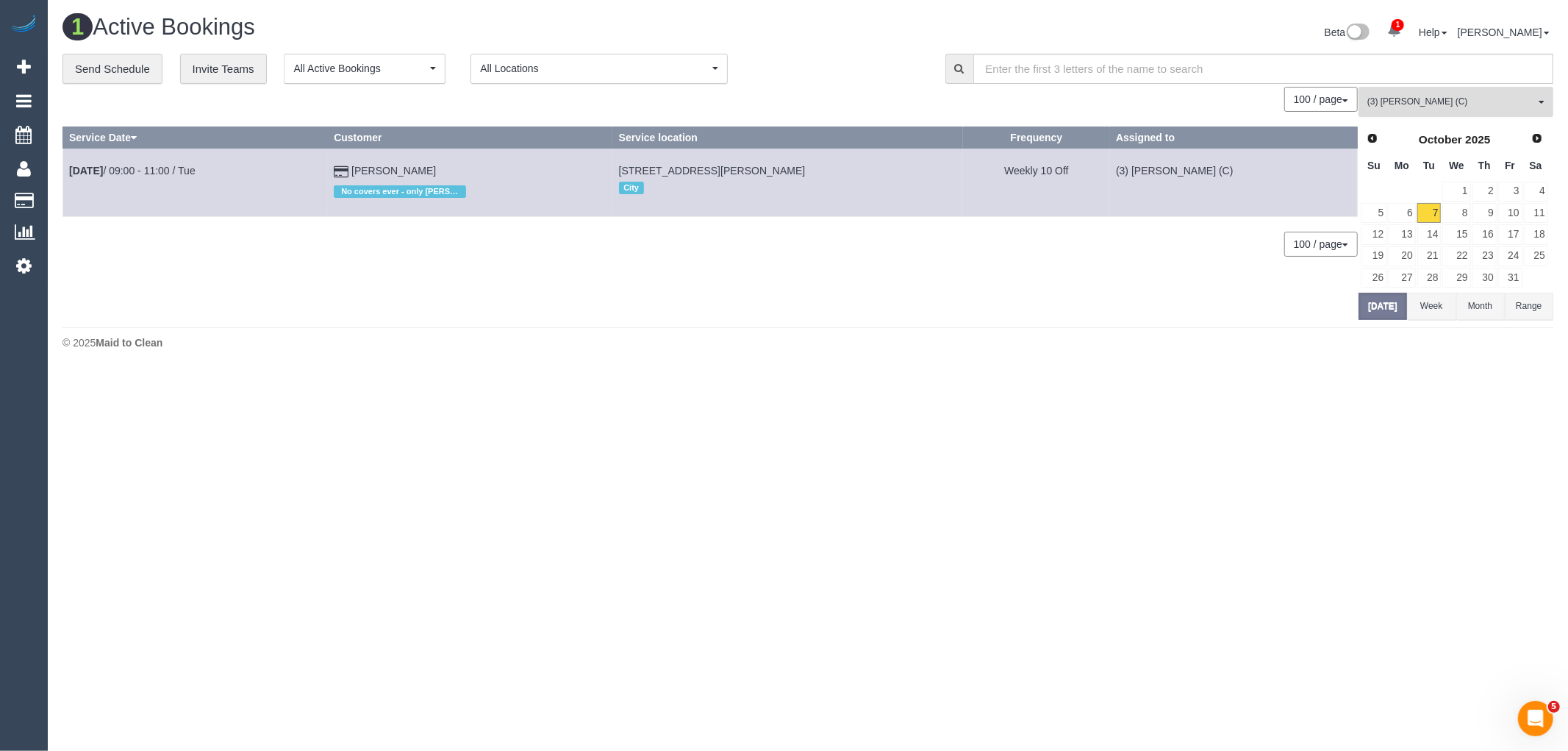
click at [1500, 97] on span "(3) Fabio Nieves (C)" at bounding box center [1451, 102] width 168 height 12
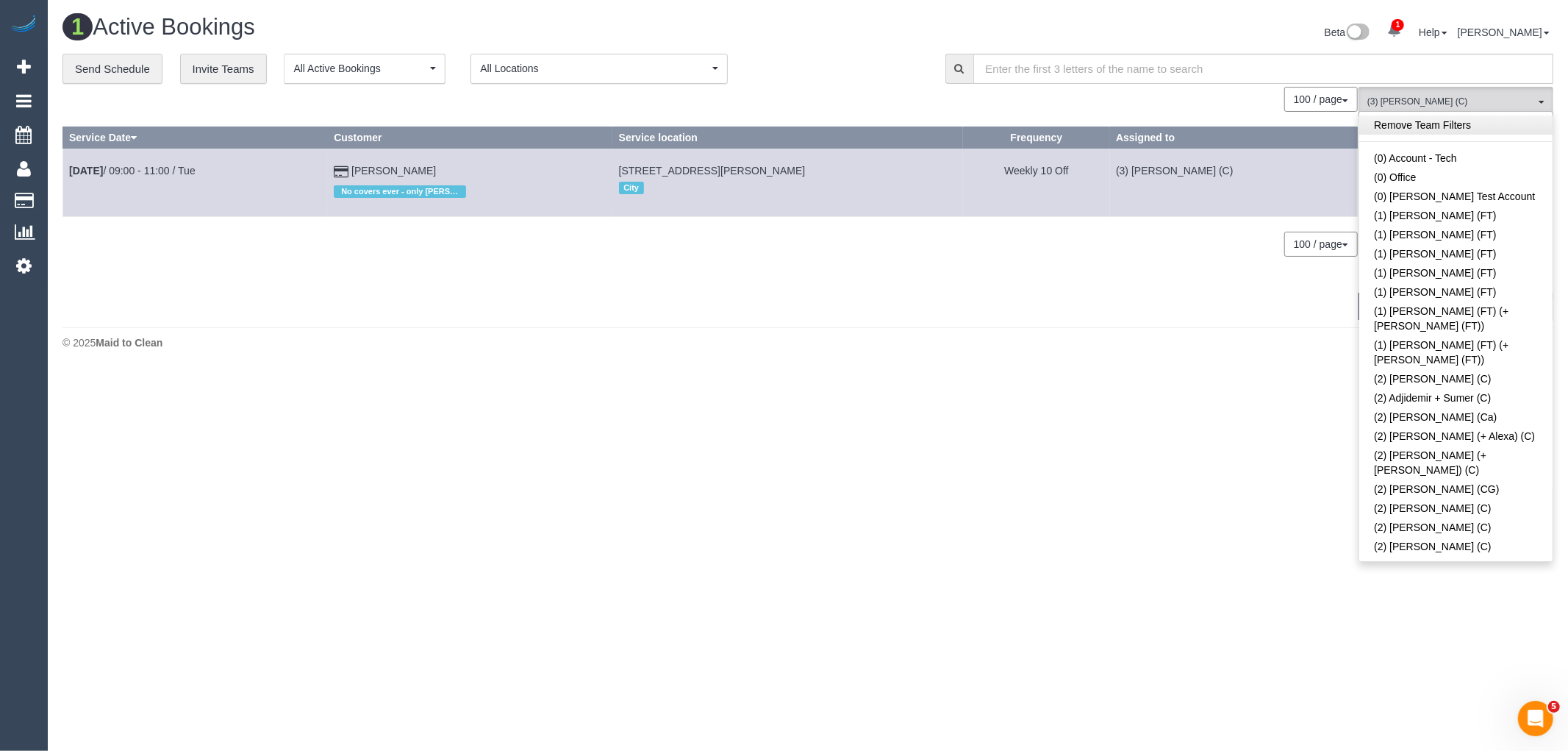
click at [1453, 124] on link "Remove Team Filters" at bounding box center [1456, 124] width 194 height 19
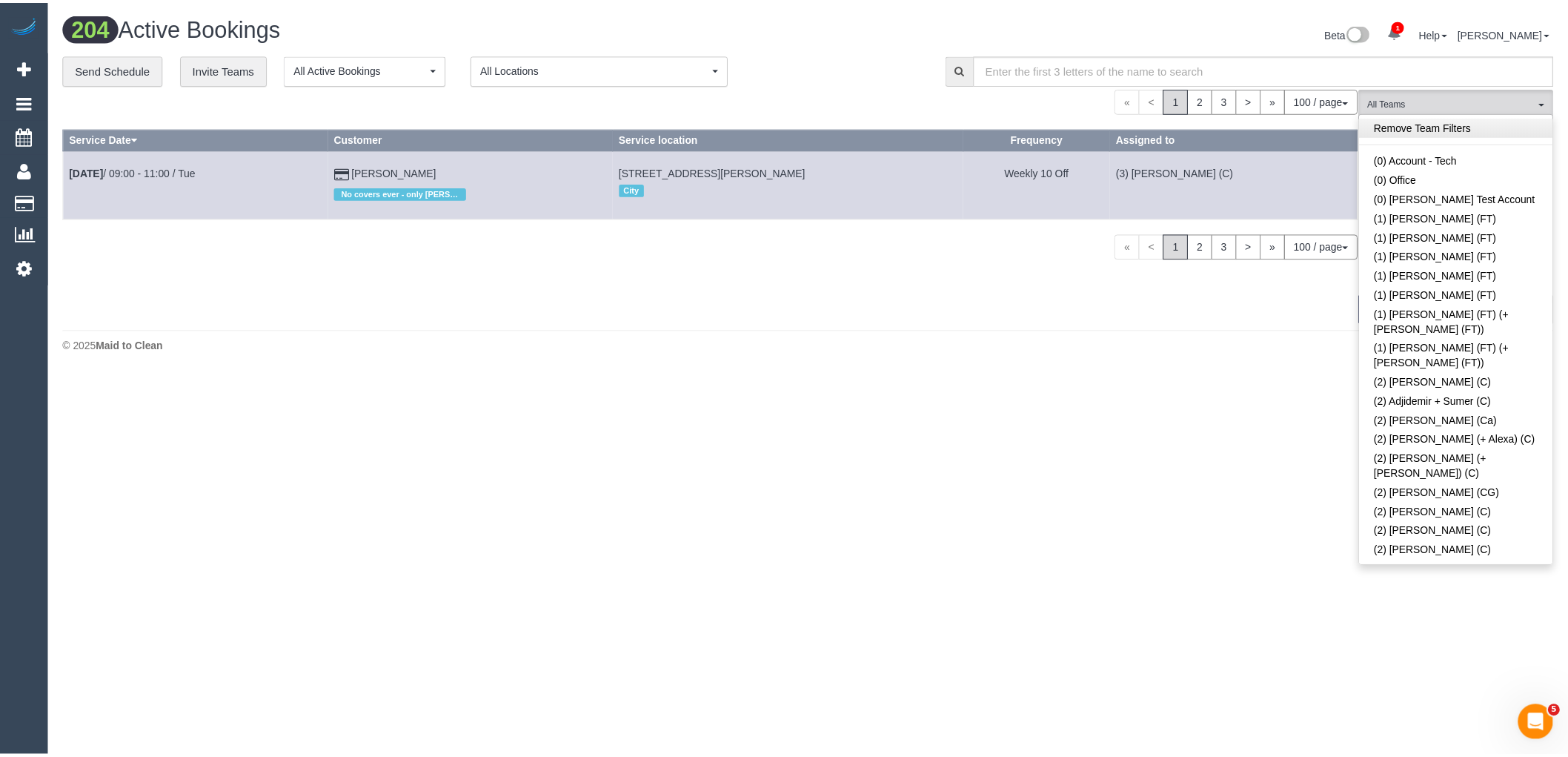
scroll to position [1166, 0]
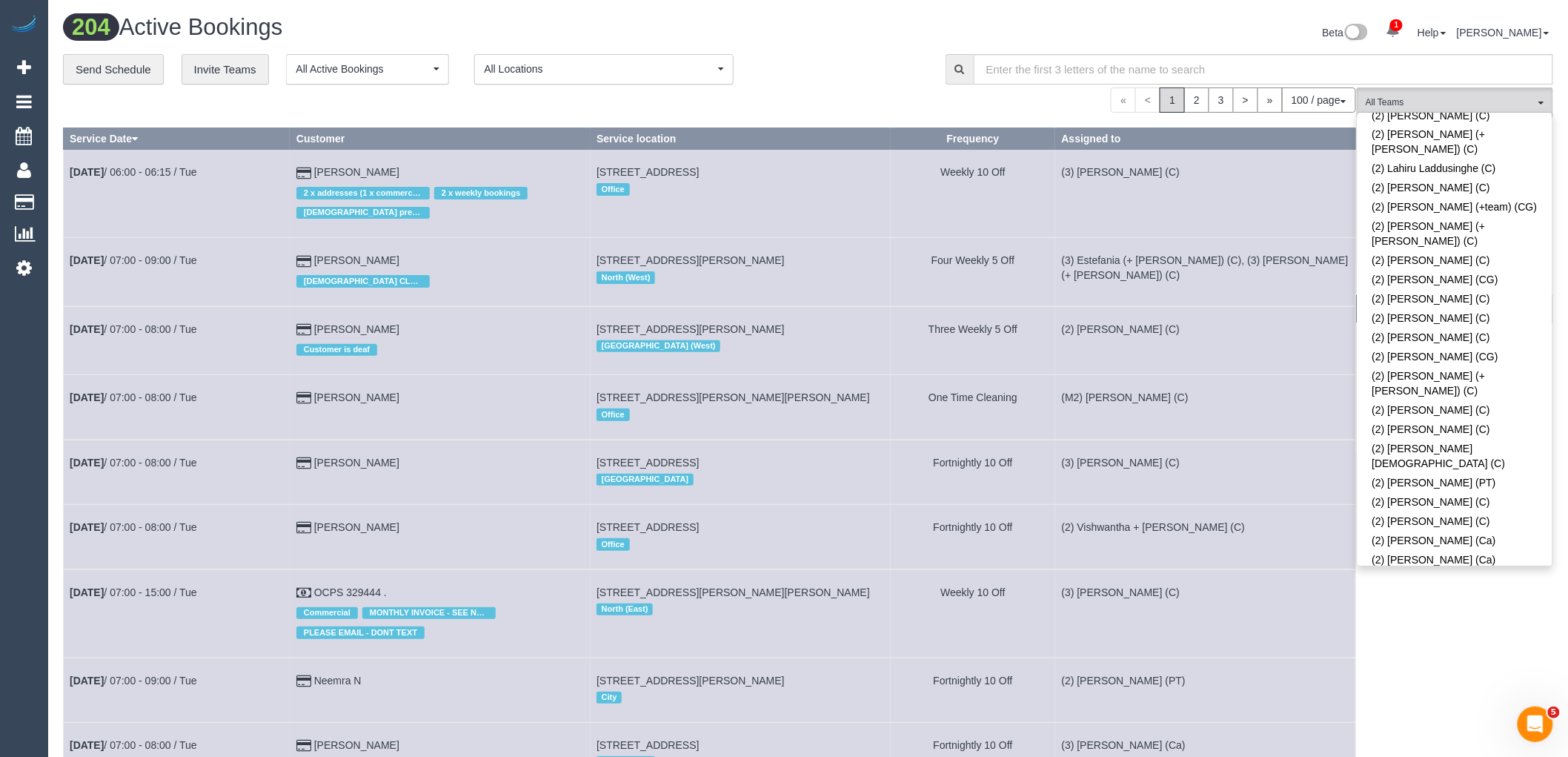
click at [1465, 570] on link "(2) Sewmina De Silva (C)" at bounding box center [1455, 579] width 195 height 20
click at [896, 28] on div "Beta 1 Your Notifications You have 0 alerts × You have 3 to charge for 07/10/20…" at bounding box center [1187, 34] width 757 height 39
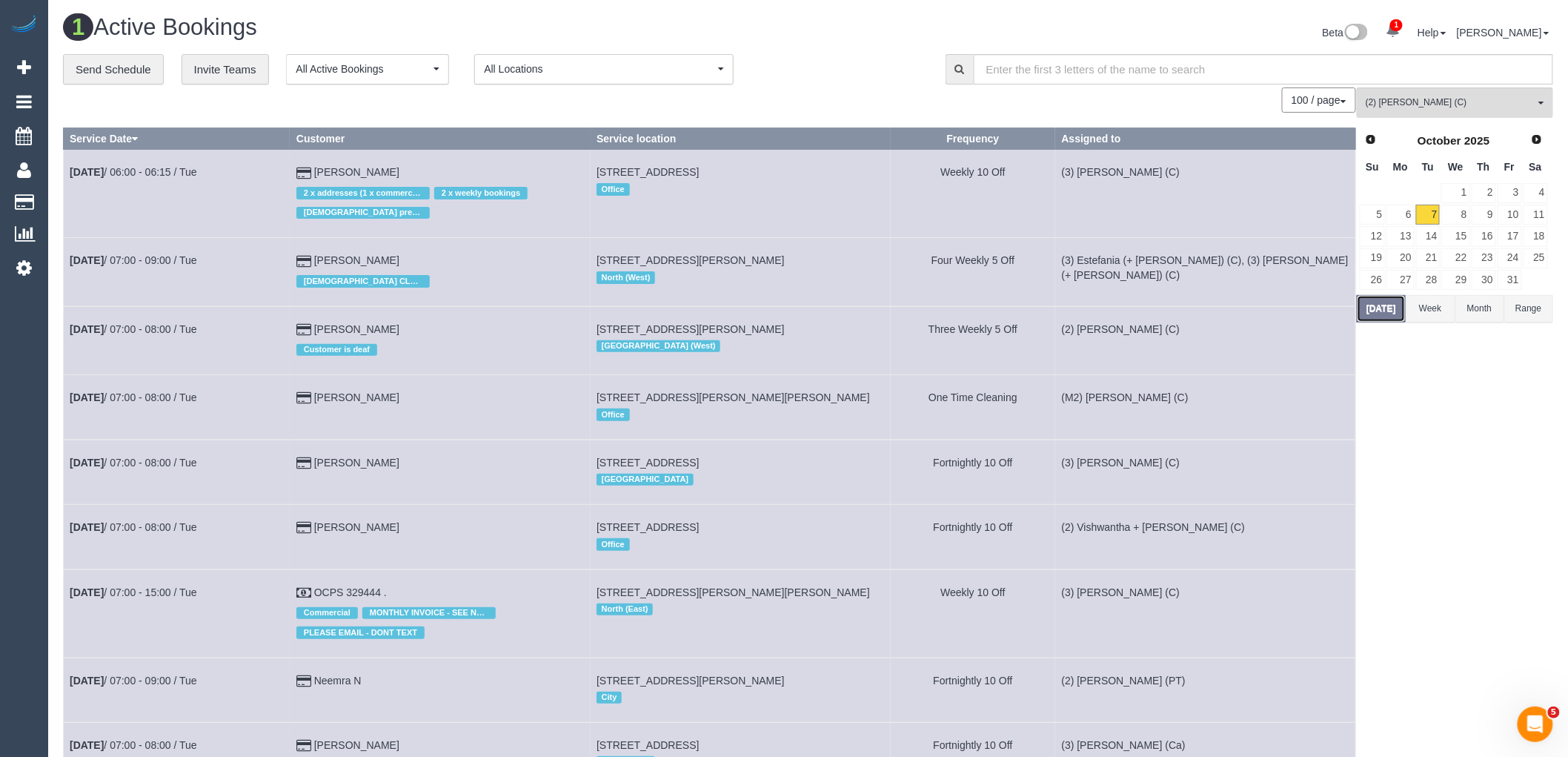
click at [1389, 312] on button "Today" at bounding box center [1382, 308] width 49 height 27
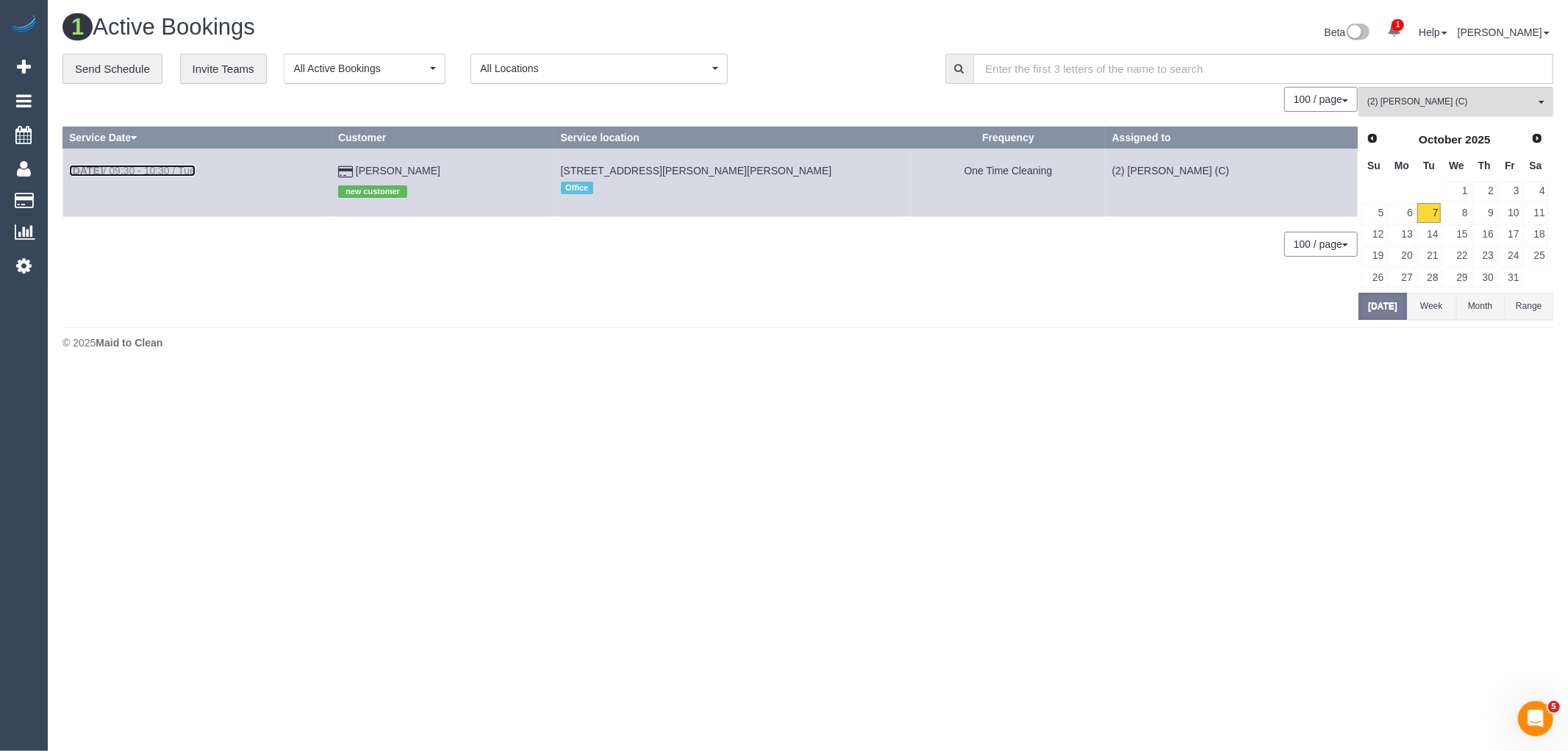
click at [115, 169] on link "Oct 7th / 09:30 - 10:30 / Tue" at bounding box center [132, 170] width 127 height 12
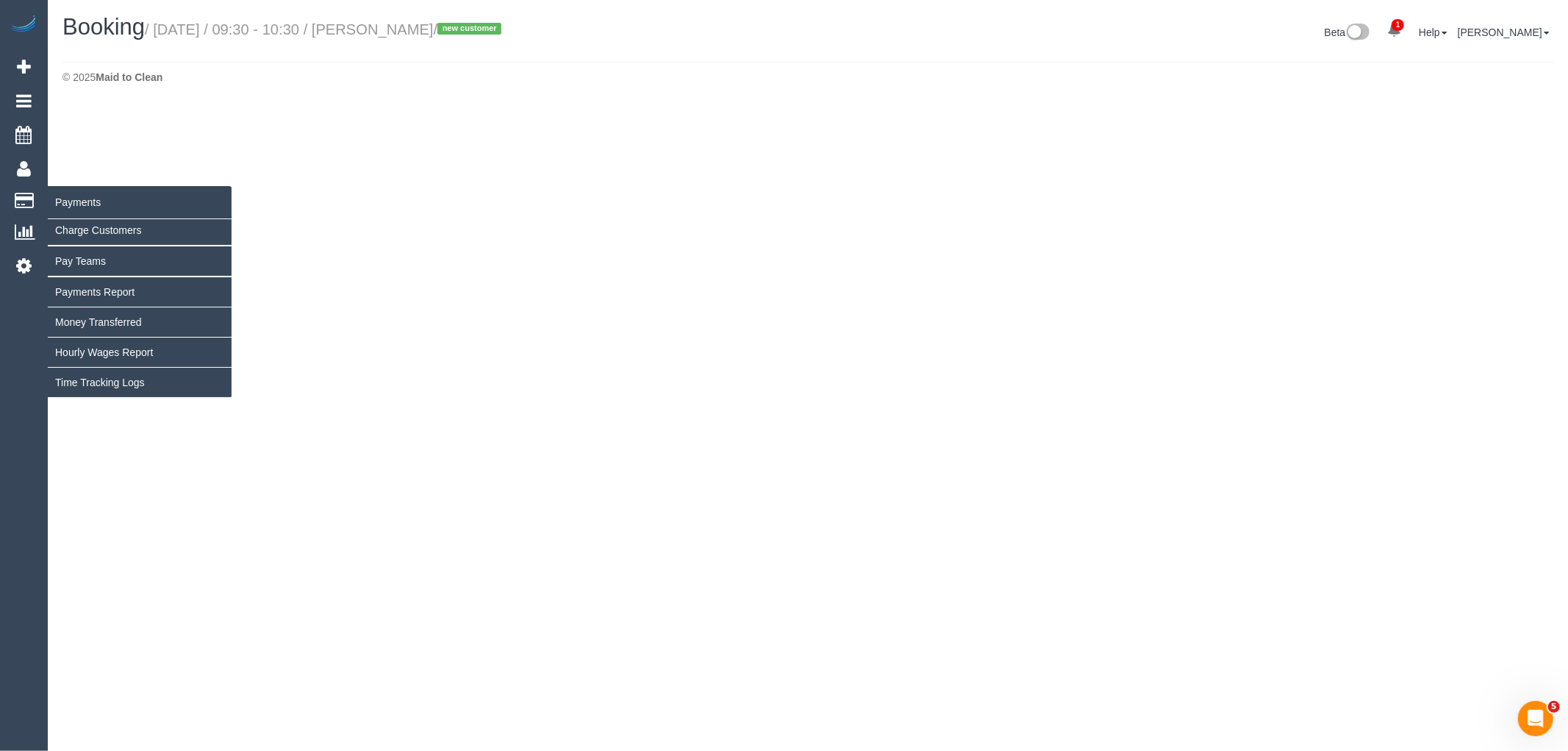
select select "VIC"
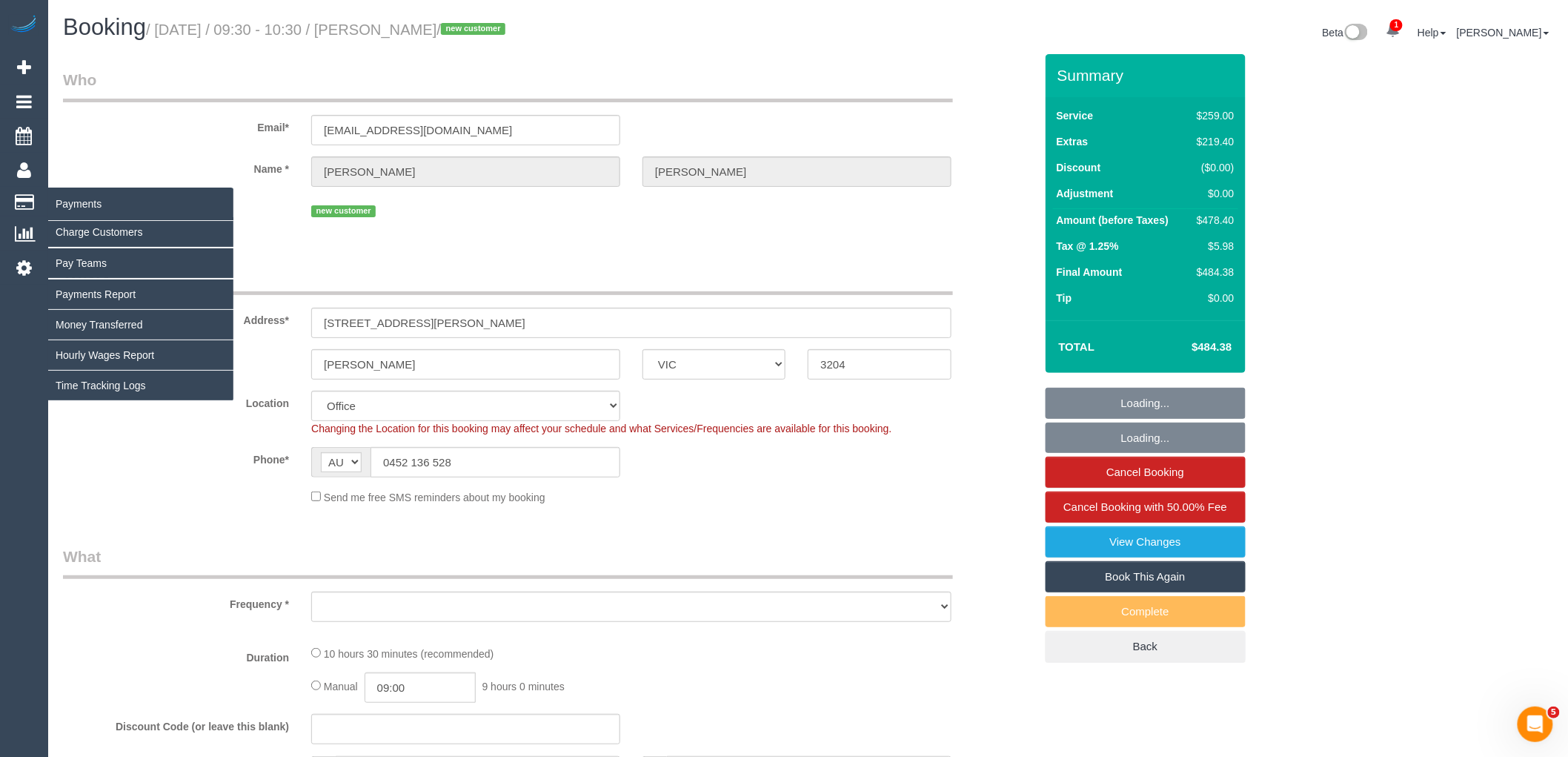
select select "object:4530"
select select "string:stripe-pm_1SAOAQ2GScqysDRVVjnoUcvT"
select select "number:28"
select select "number:14"
select select "number:19"
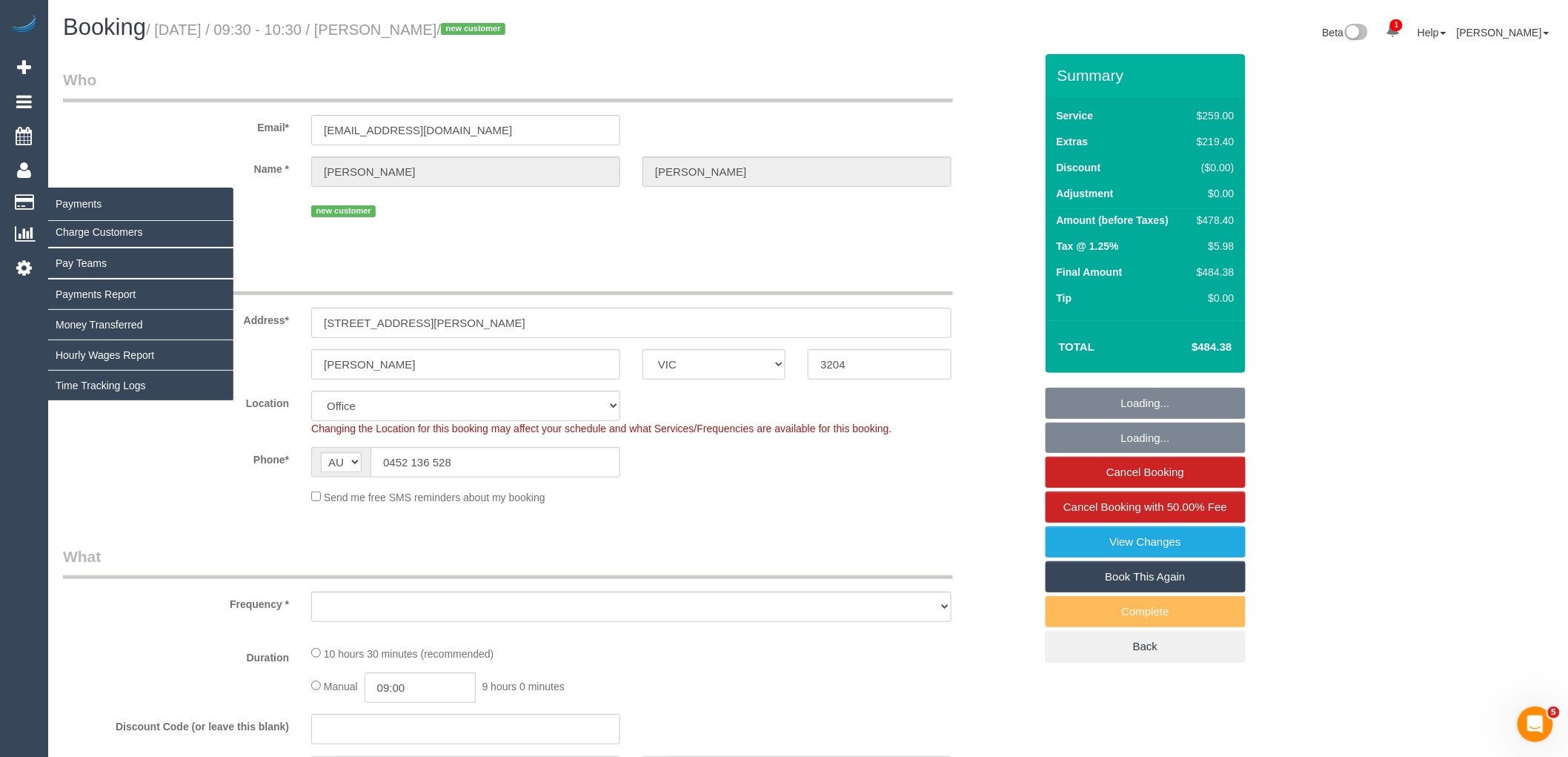
select select "number:25"
select select "number:13"
select select "object:4783"
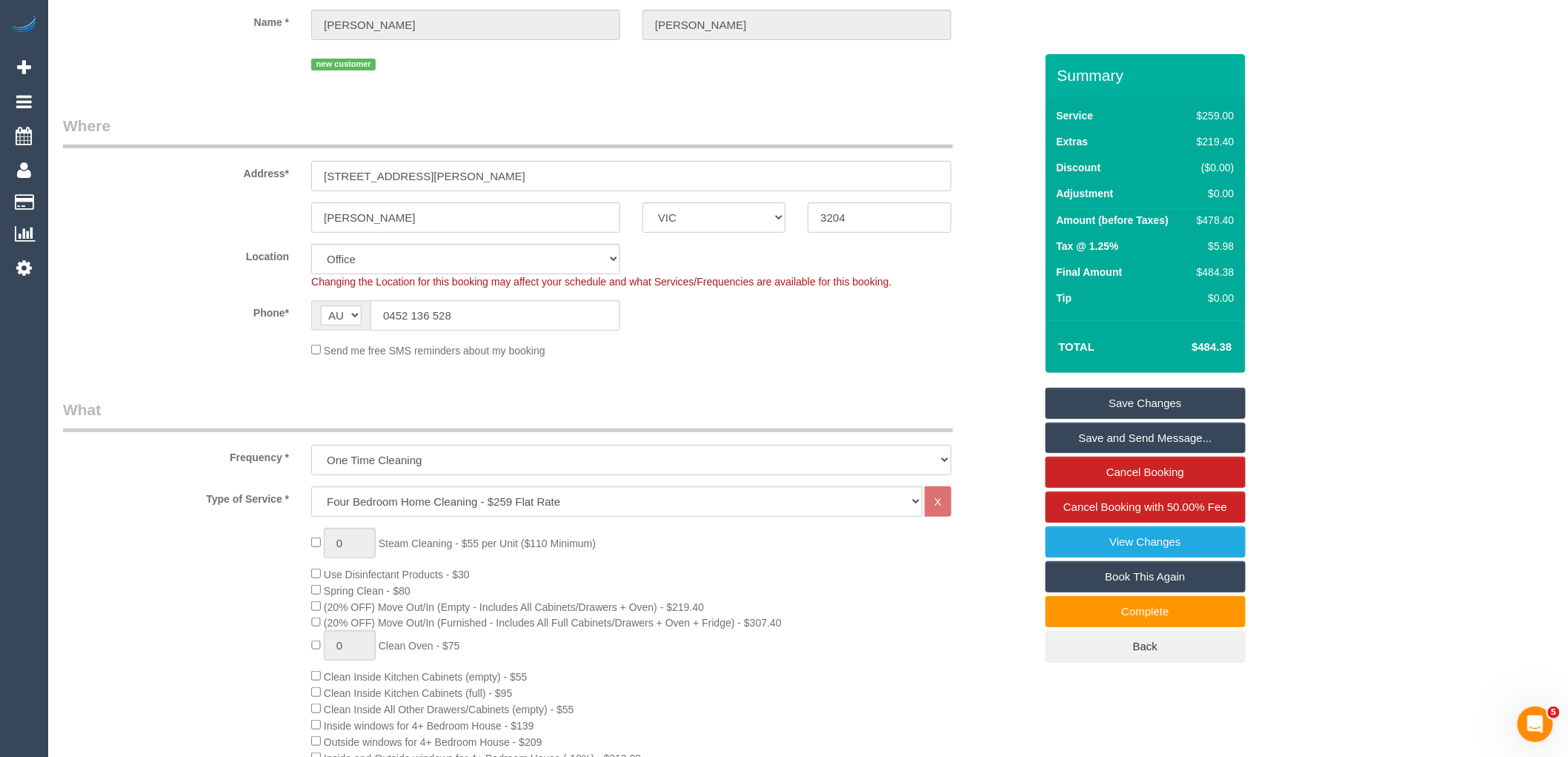
scroll to position [165, 0]
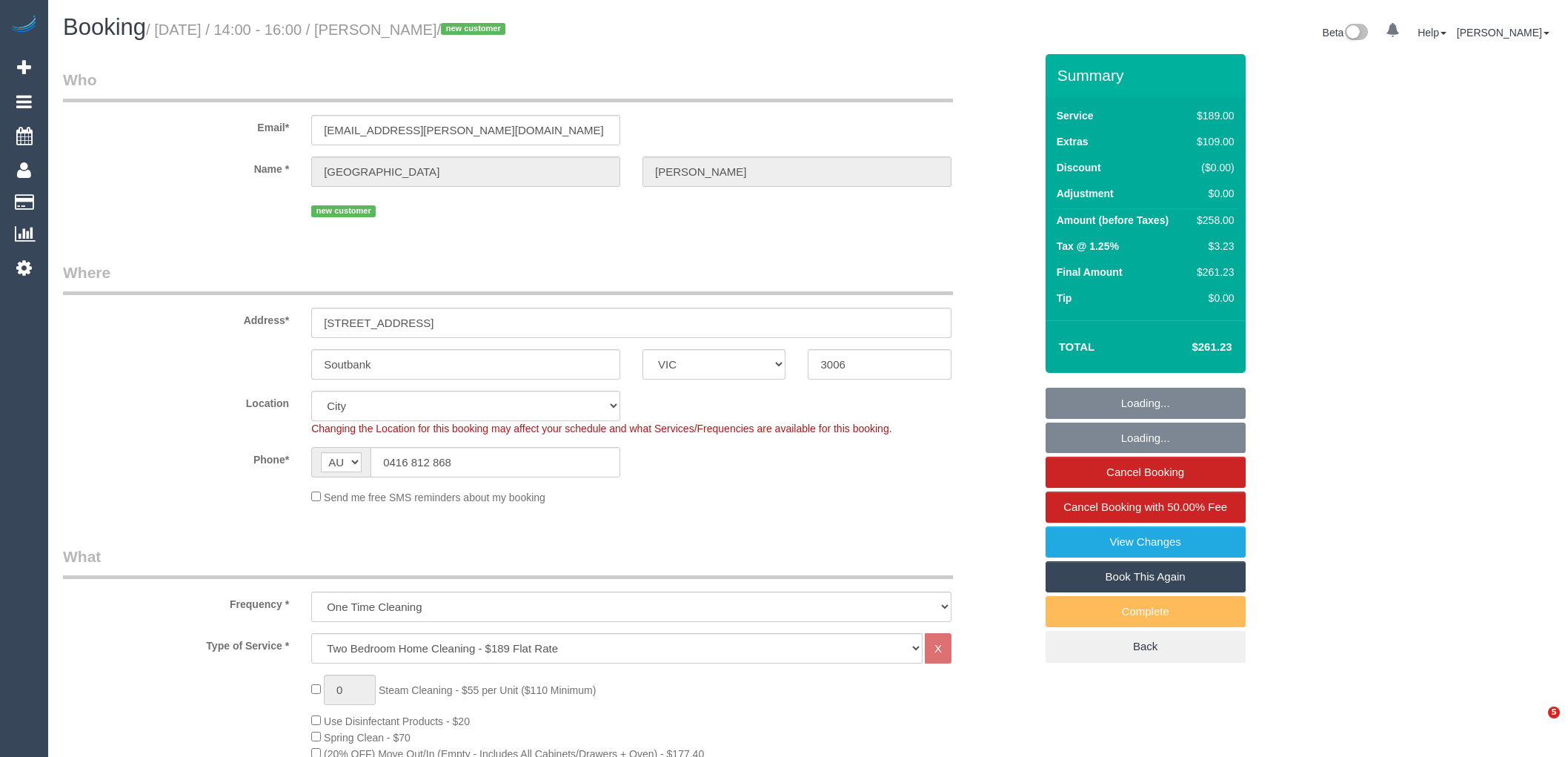
select select "VIC"
select select "string:stripe-pm_1RViQD2GScqysDRVDO1Kjd4U"
select select "number:28"
select select "number:15"
select select "number:18"
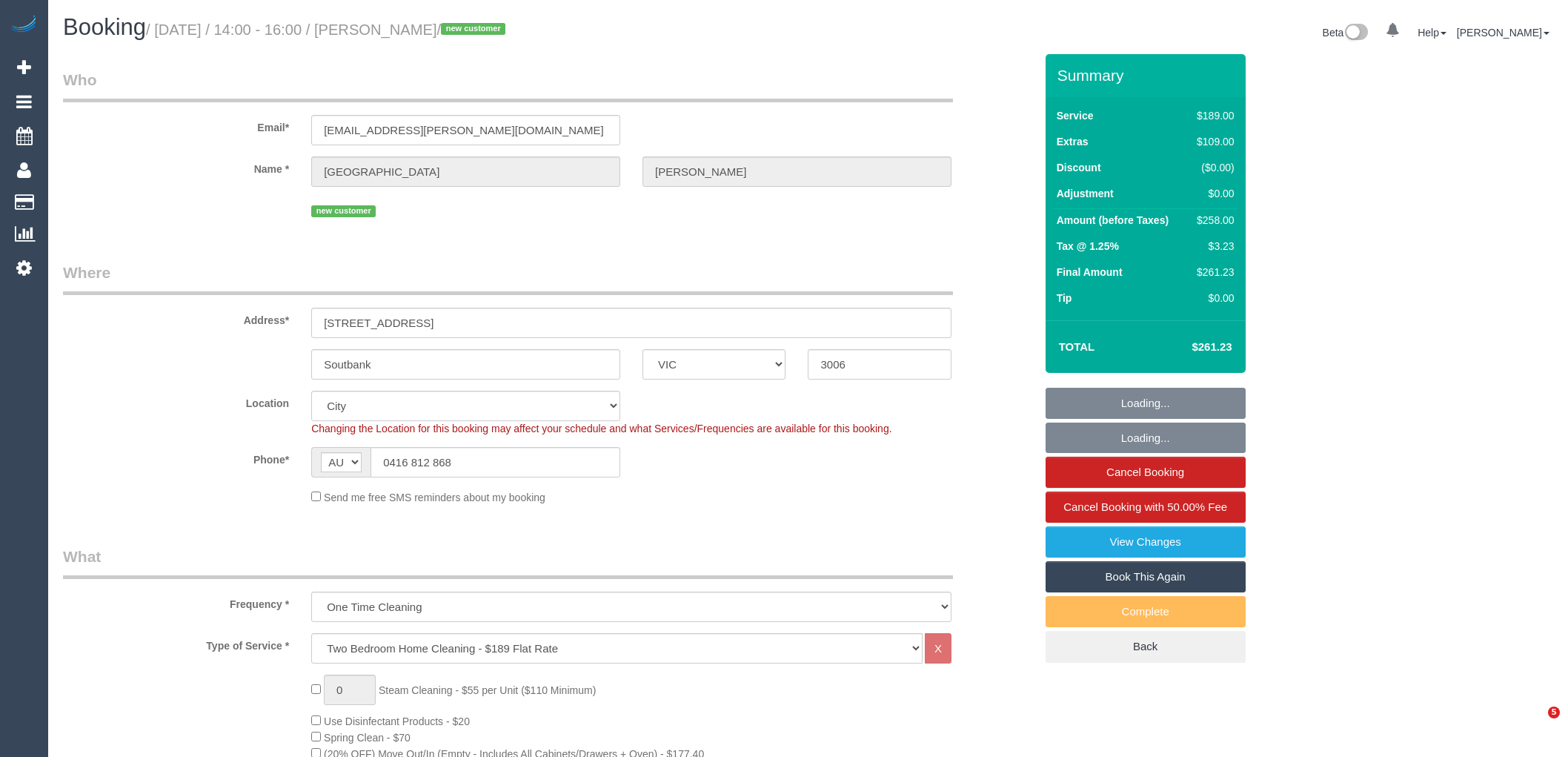
select select "number:22"
select select "number:26"
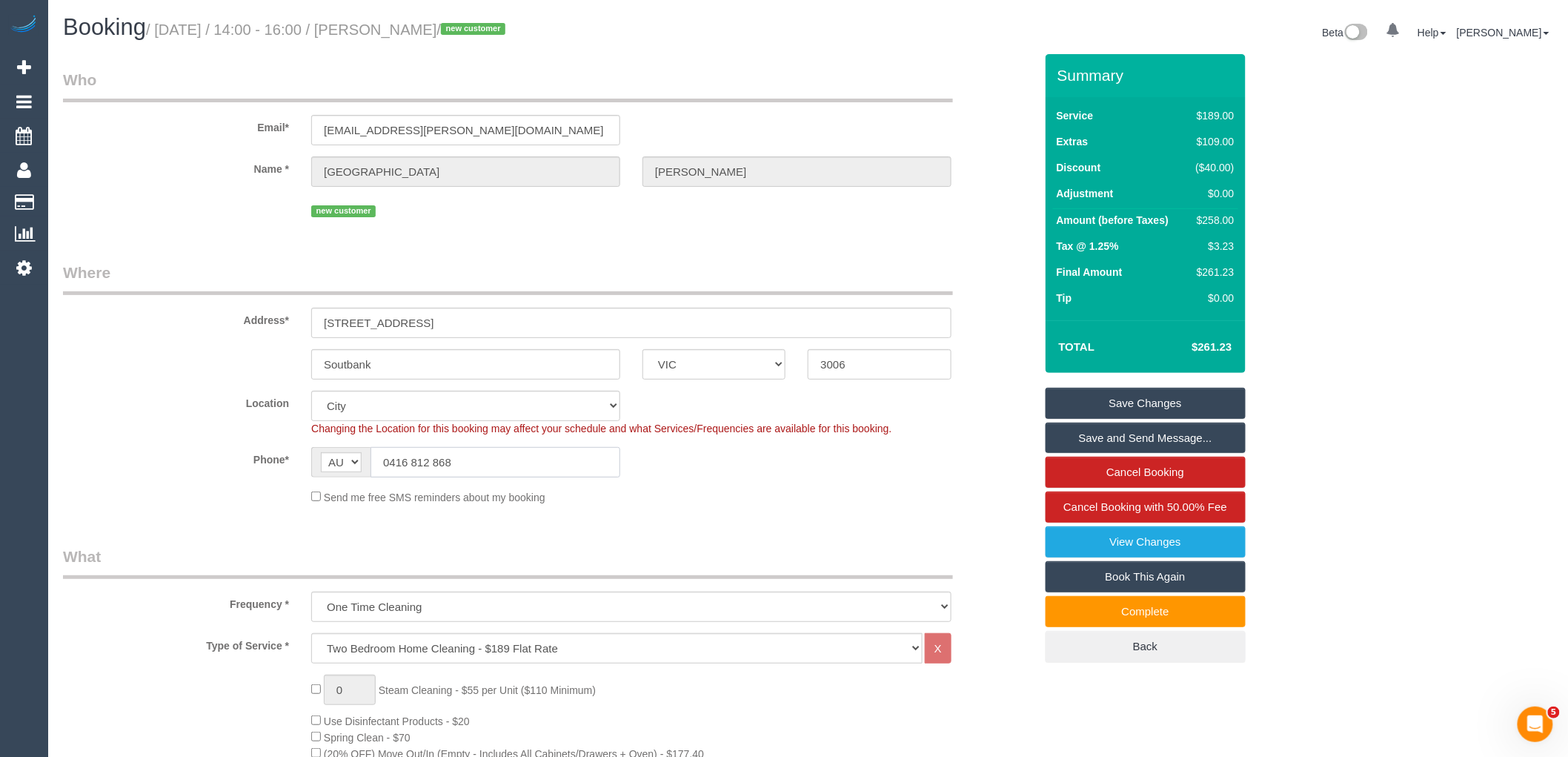
drag, startPoint x: 284, startPoint y: 455, endPoint x: 203, endPoint y: 455, distance: 81.0
click at [265, 455] on div "Phone* AF AL DZ AD AO AI AQ AG AR AM AW AU AT AZ BS BH BD BB BY BE BZ BJ BM BT …" at bounding box center [549, 462] width 994 height 31
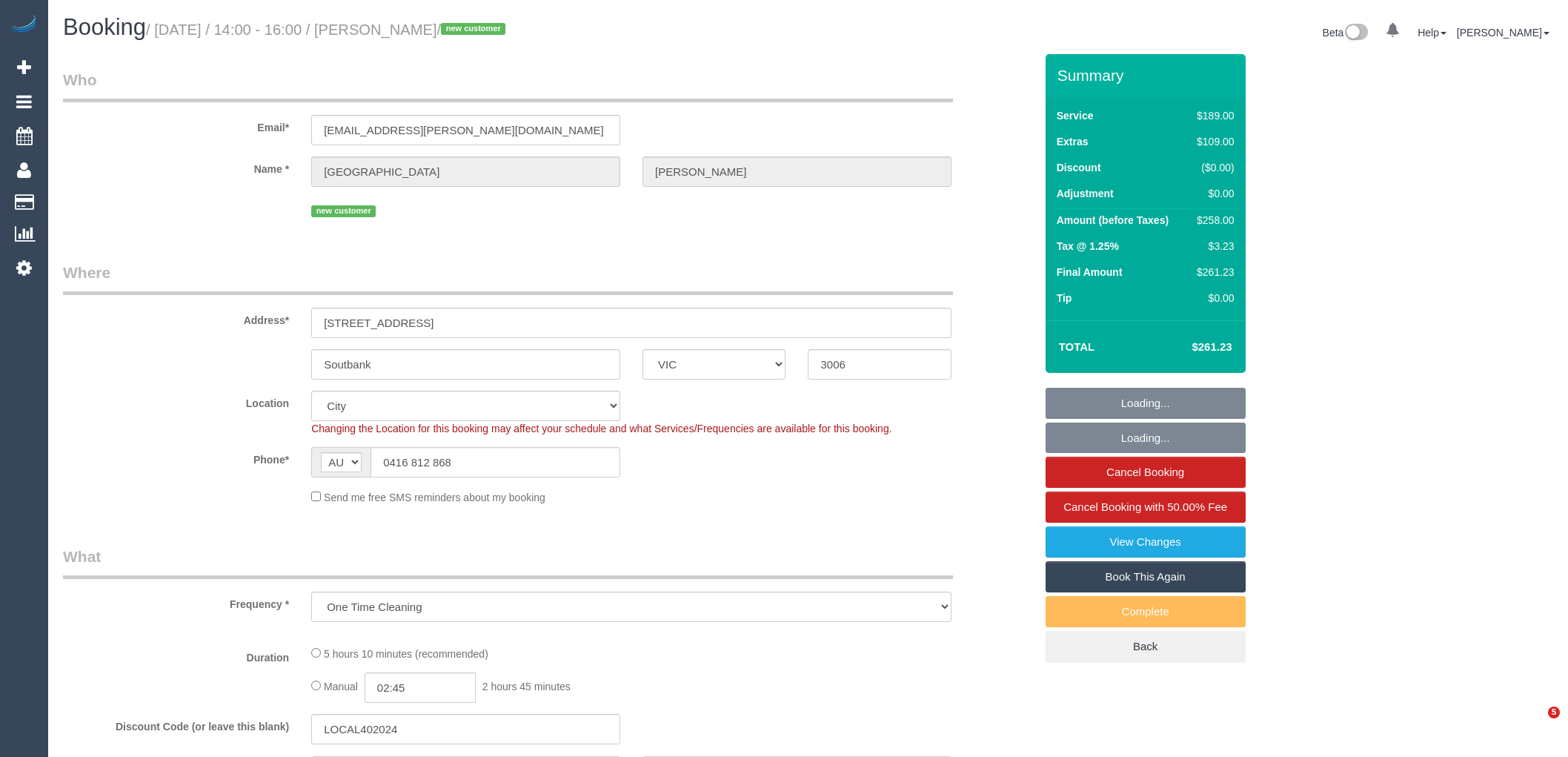
select select "VIC"
select select "string:stripe-pm_1RViQD2GScqysDRVDO1Kjd4U"
select select "number:28"
select select "number:15"
select select "number:18"
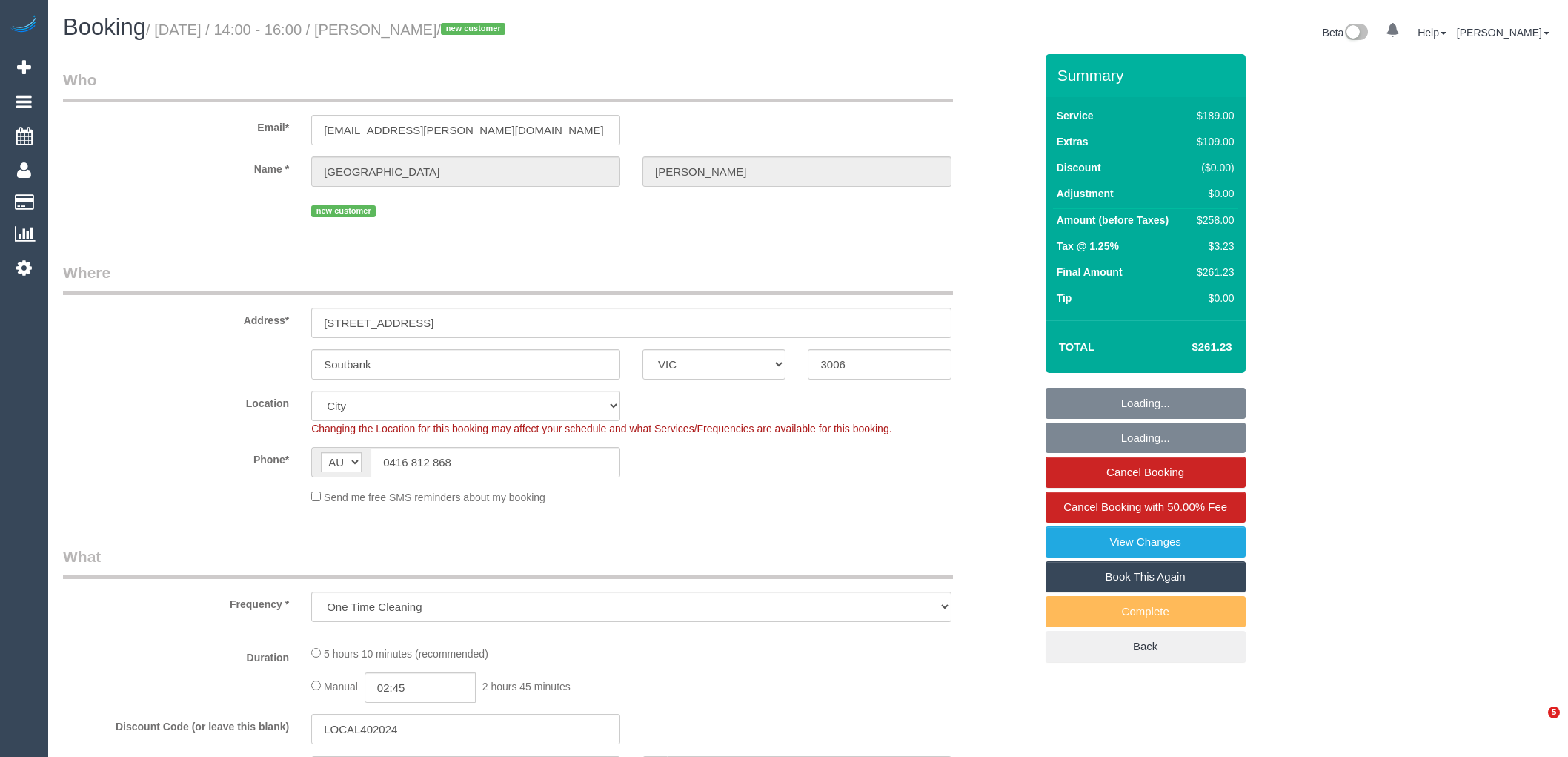
select select "number:22"
select select "number:26"
select select "object:4527"
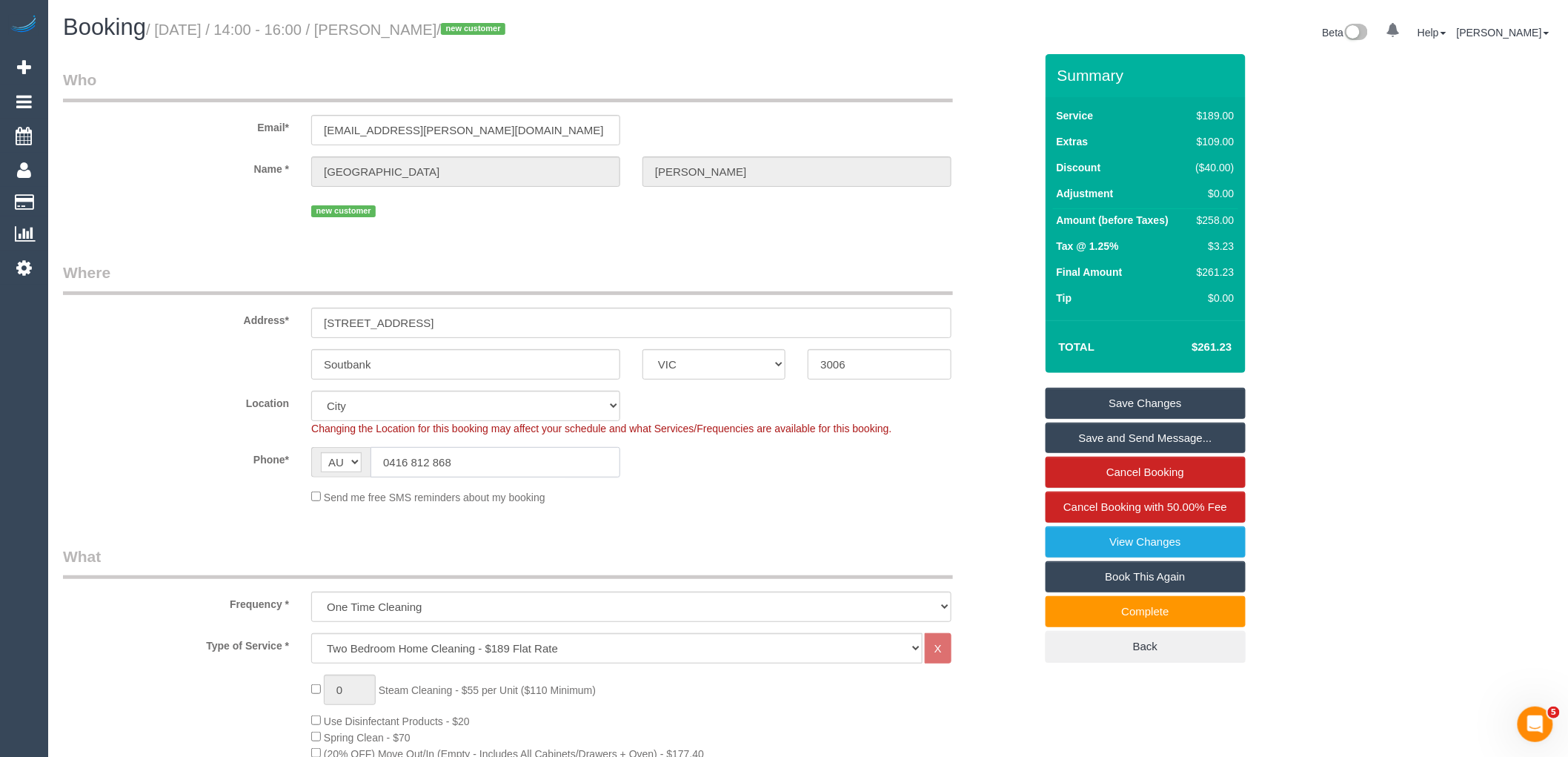
drag, startPoint x: 483, startPoint y: 461, endPoint x: 324, endPoint y: 536, distance: 175.8
click at [309, 465] on div "AF AL DZ AD AO AI AQ AG AR AM AW AU AT AZ BS BH BD BB BY BE BZ BJ BM BT BO BA B…" at bounding box center [465, 462] width 331 height 31
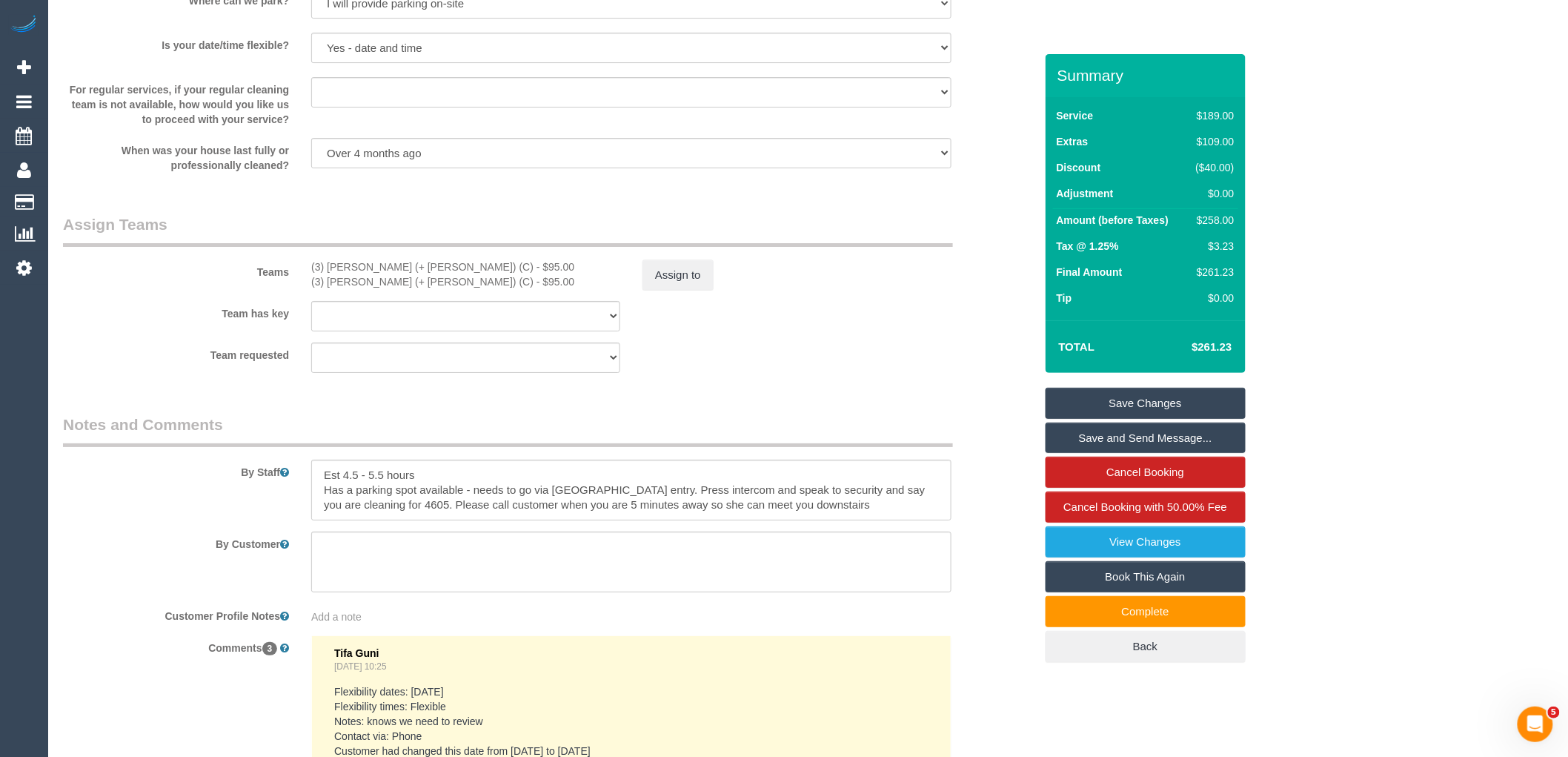
scroll to position [2168, 0]
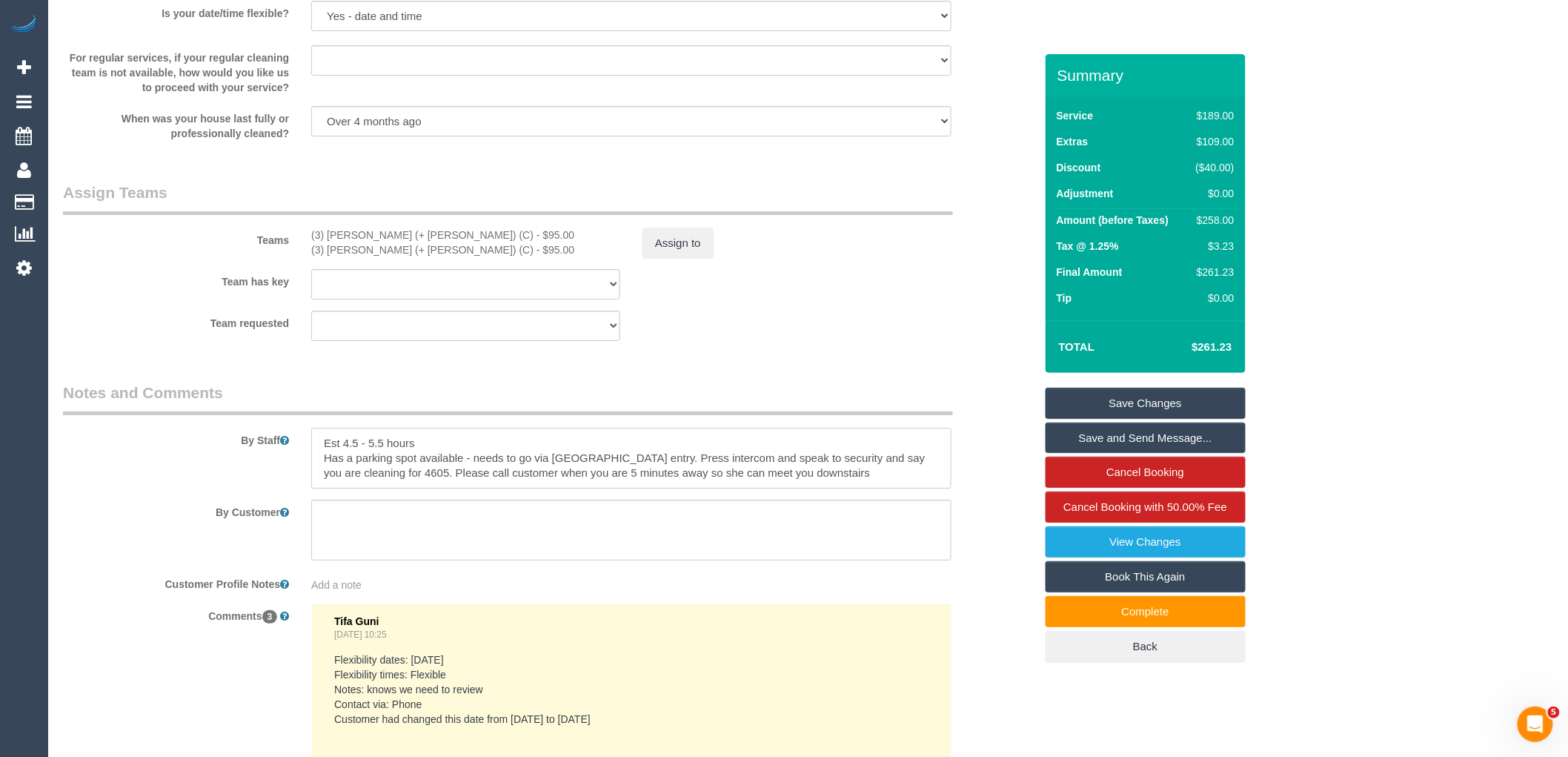
drag, startPoint x: 847, startPoint y: 491, endPoint x: 321, endPoint y: 478, distance: 526.2
click at [321, 478] on textarea at bounding box center [631, 458] width 640 height 61
drag, startPoint x: 885, startPoint y: 472, endPoint x: 890, endPoint y: 447, distance: 25.5
click at [885, 472] on textarea at bounding box center [631, 458] width 640 height 61
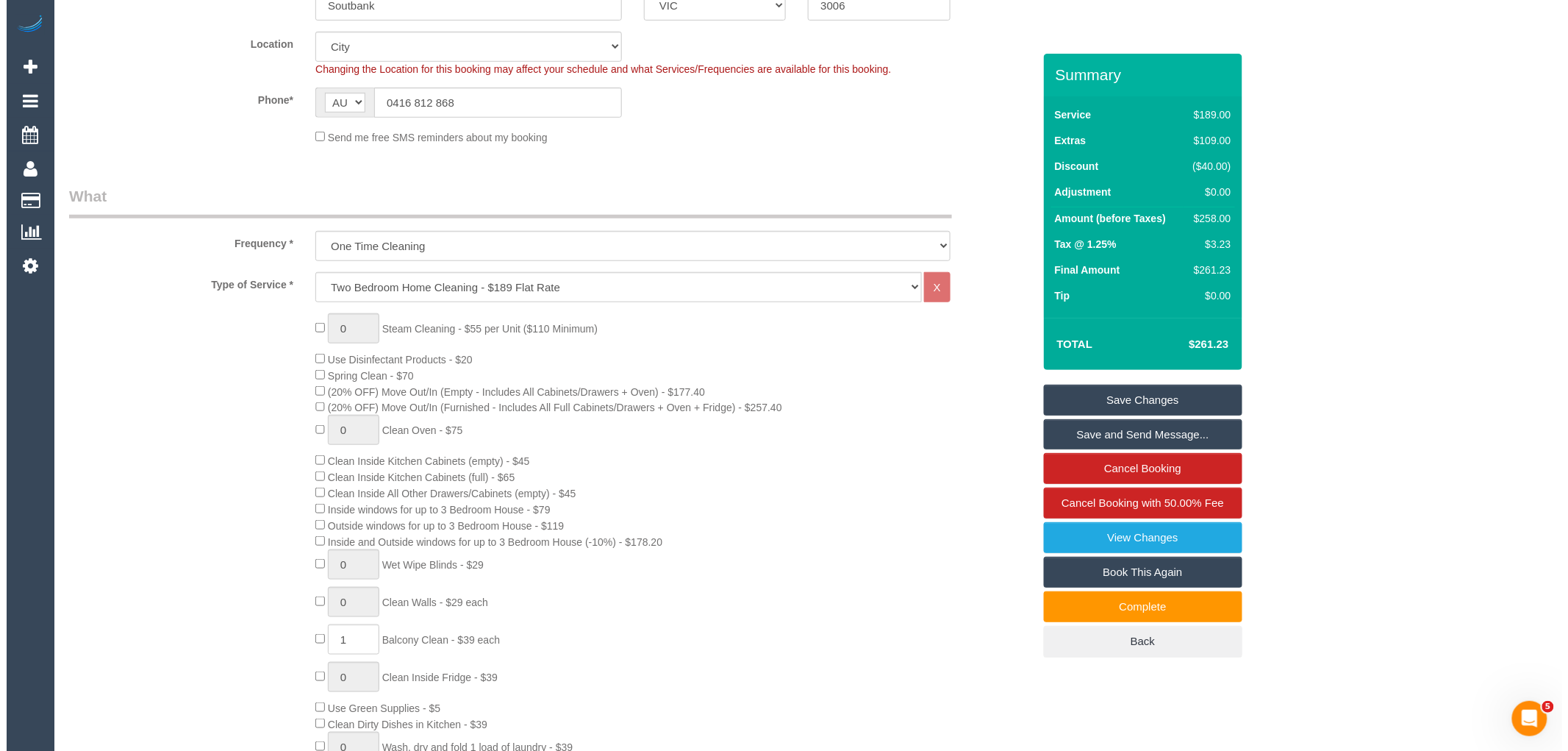
scroll to position [0, 0]
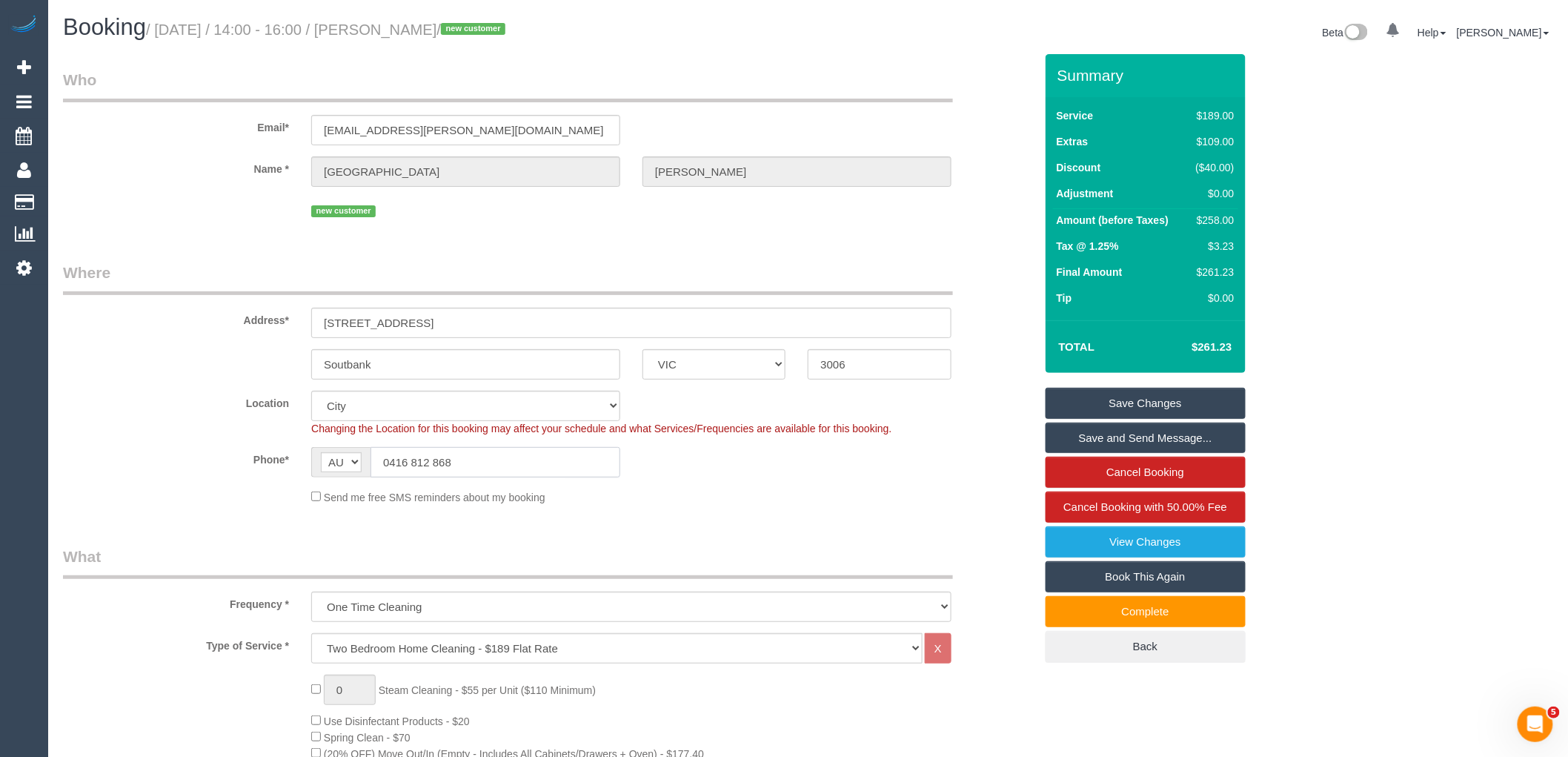
drag, startPoint x: 454, startPoint y: 461, endPoint x: 329, endPoint y: 456, distance: 125.1
click at [329, 456] on div "AF AL DZ AD AO AI AQ AG AR AM AW AU AT AZ BS BH BD BB BY BE BZ BJ BM BT BO BA B…" at bounding box center [465, 462] width 309 height 31
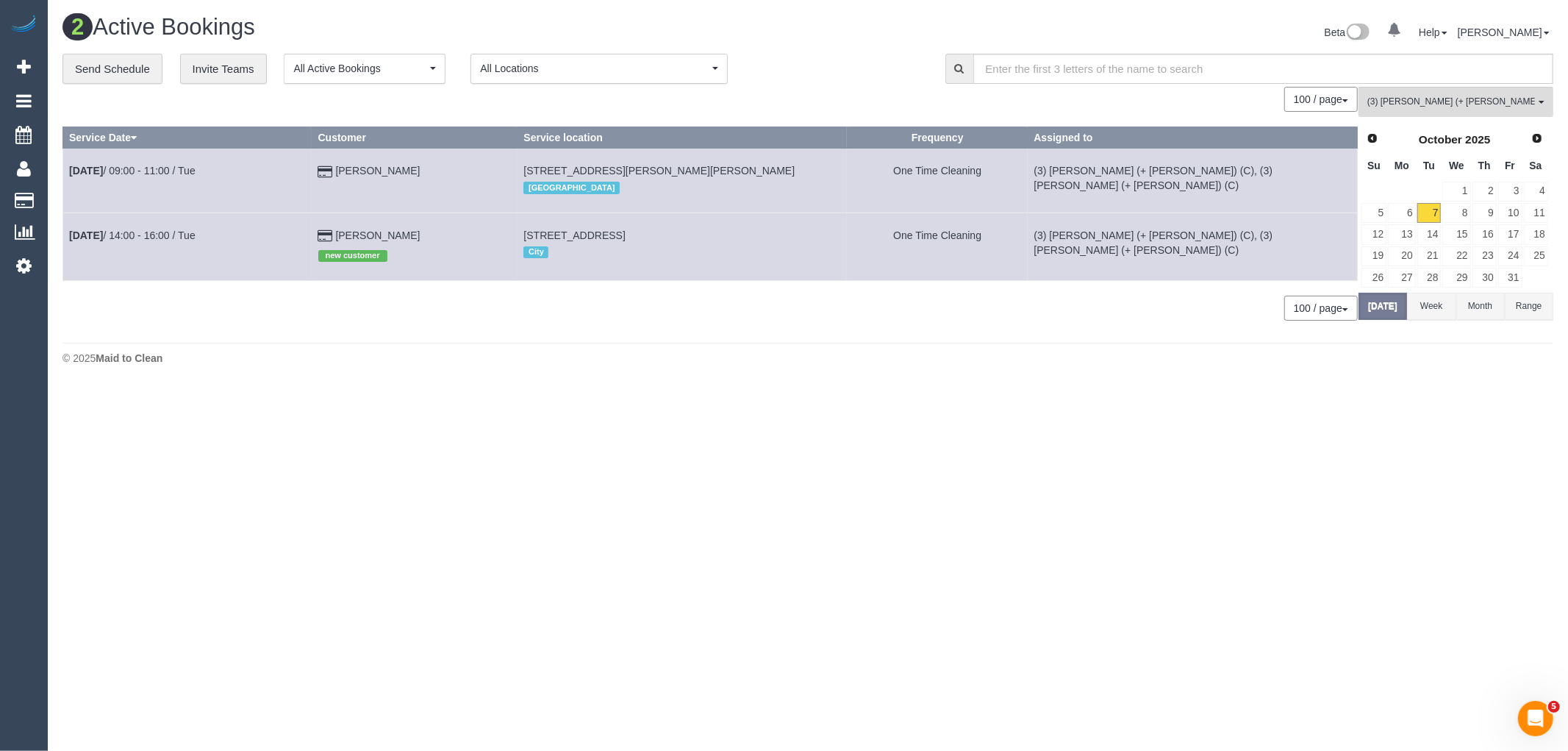
drag, startPoint x: 770, startPoint y: 236, endPoint x: 564, endPoint y: 233, distance: 206.0
click at [564, 233] on td "Unit 4605/7 Riverside Quay, Soutbank, VIC 3006 City" at bounding box center [683, 246] width 330 height 68
copy span "7 Riverside Quay, Soutbank, VIC 3006"
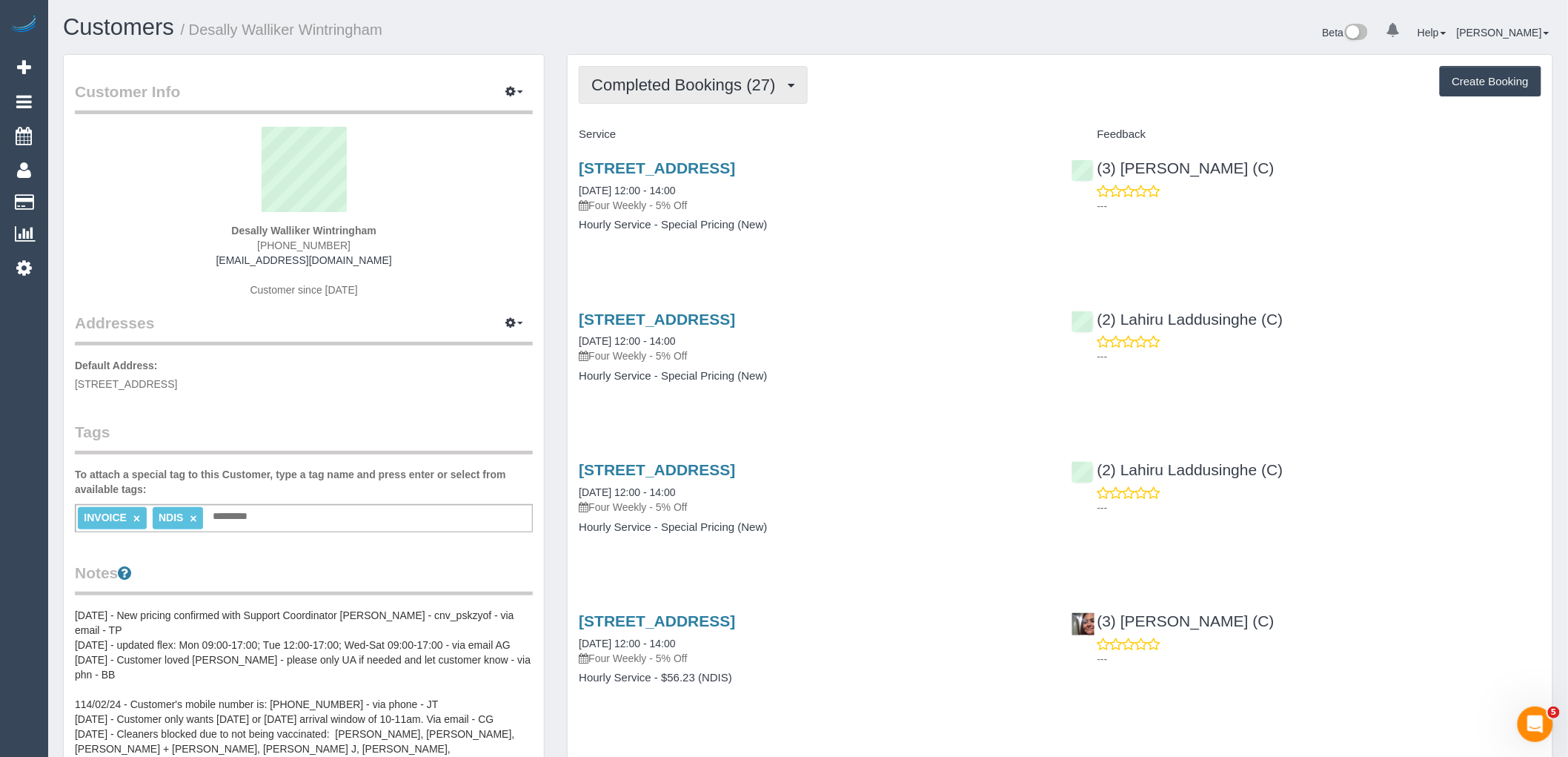
click at [704, 76] on span "Completed Bookings (27)" at bounding box center [687, 85] width 191 height 19
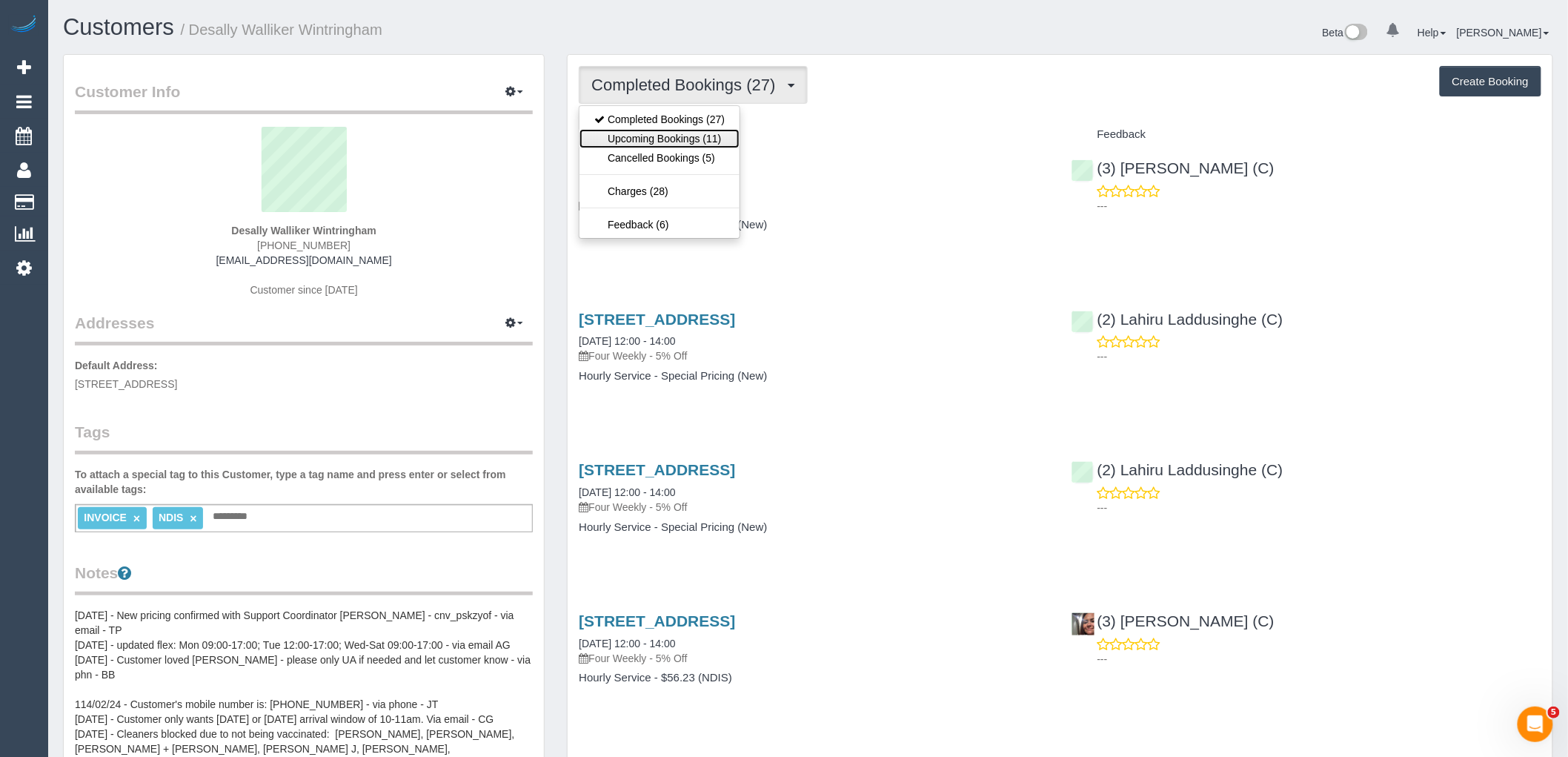
click at [715, 139] on link "Upcoming Bookings (11)" at bounding box center [660, 139] width 160 height 20
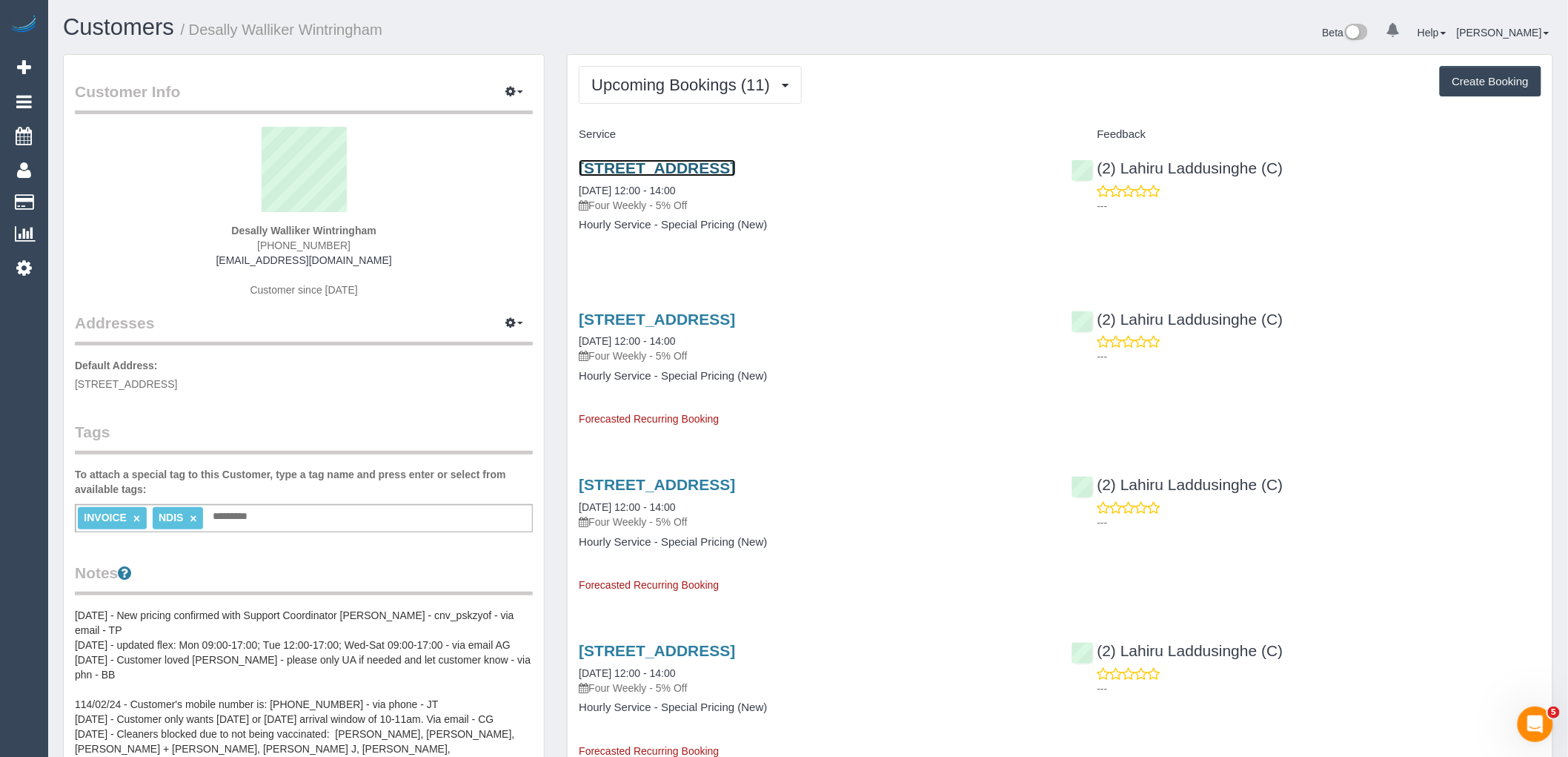
click at [735, 168] on link "[STREET_ADDRESS]" at bounding box center [657, 168] width 157 height 17
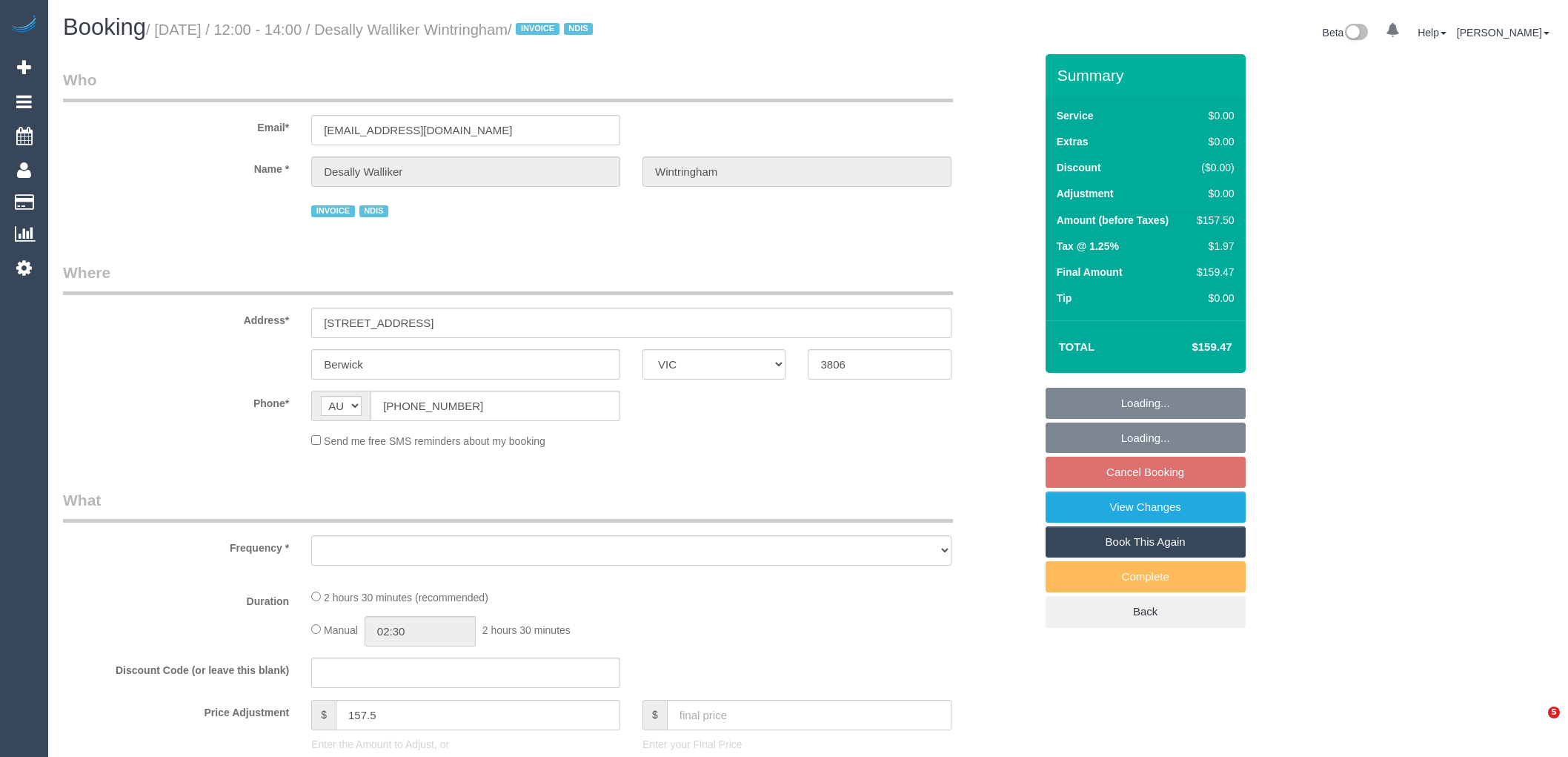
select select "VIC"
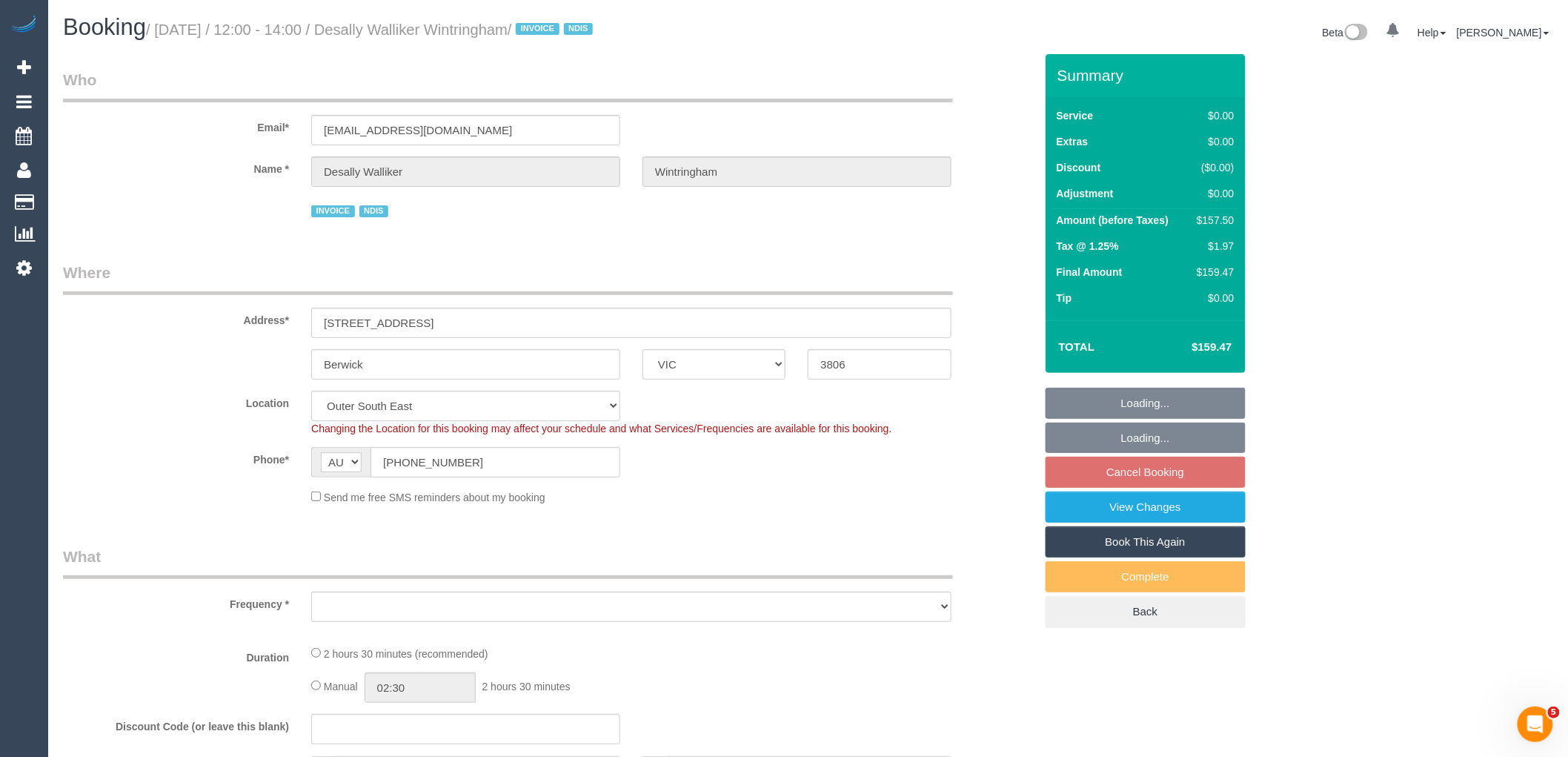
select select "object:673"
select select "number:27"
select select "number:14"
select select "number:19"
select select "number:24"
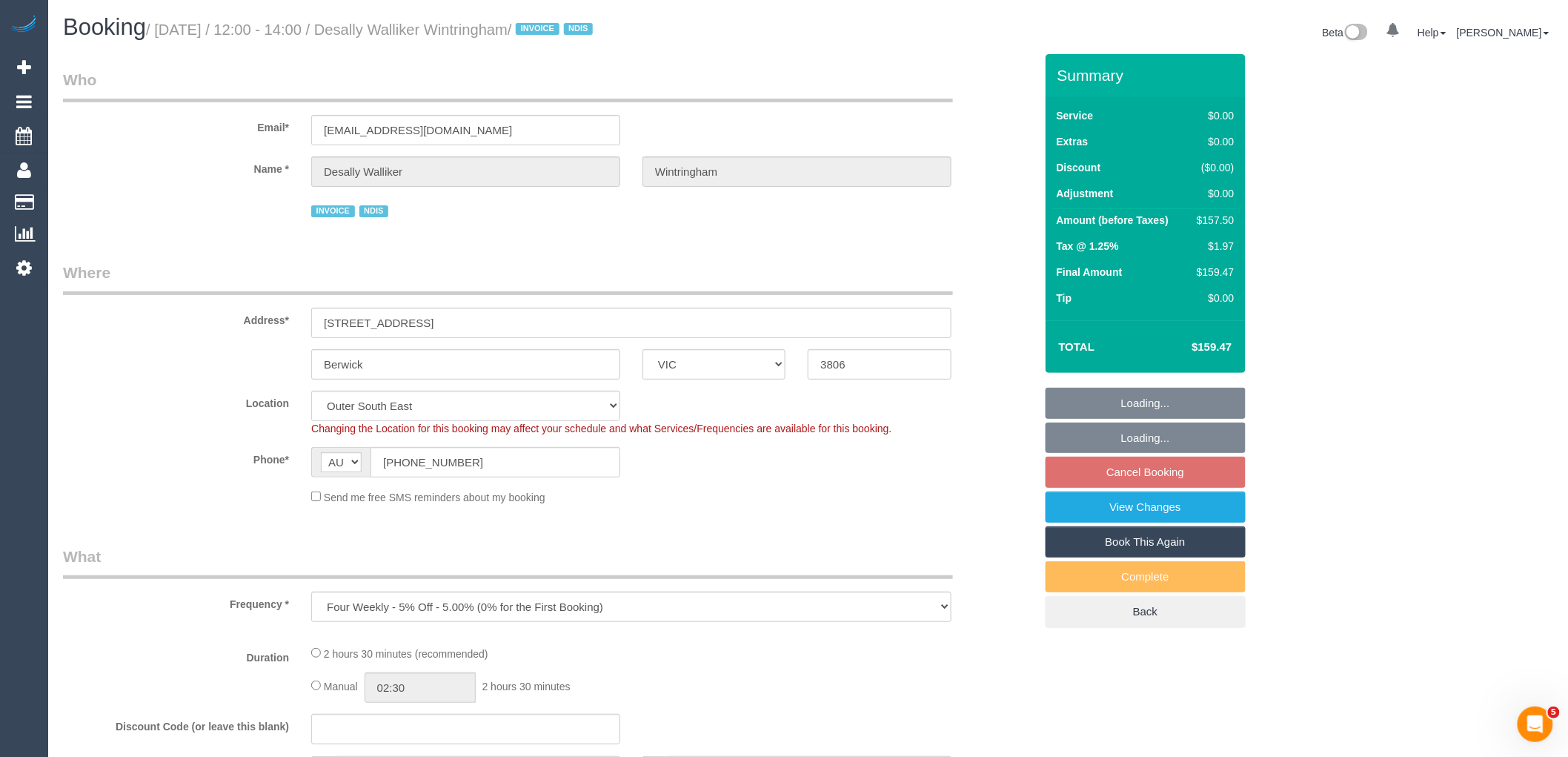
select select "object:797"
select select "150"
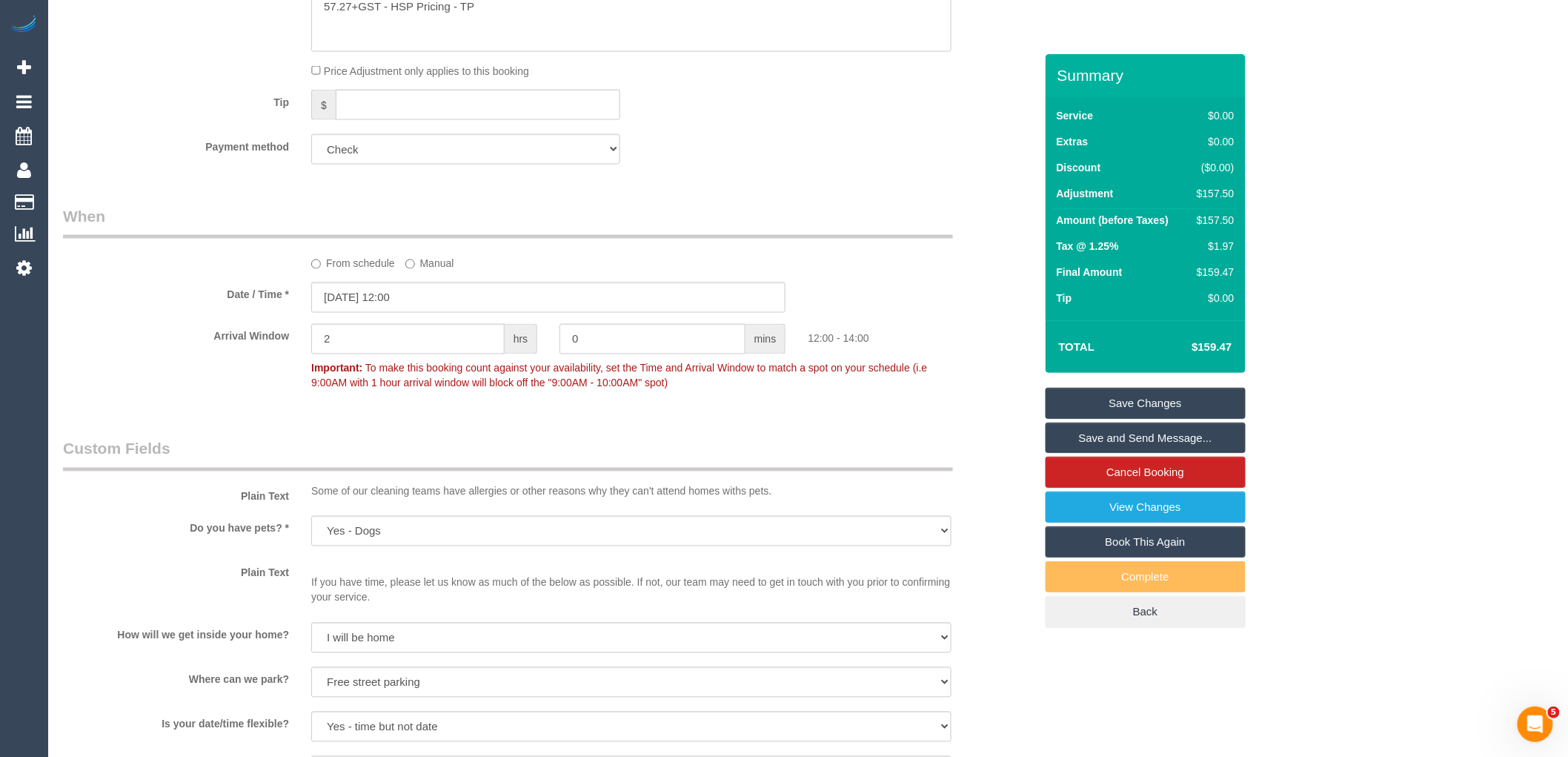
scroll to position [1070, 0]
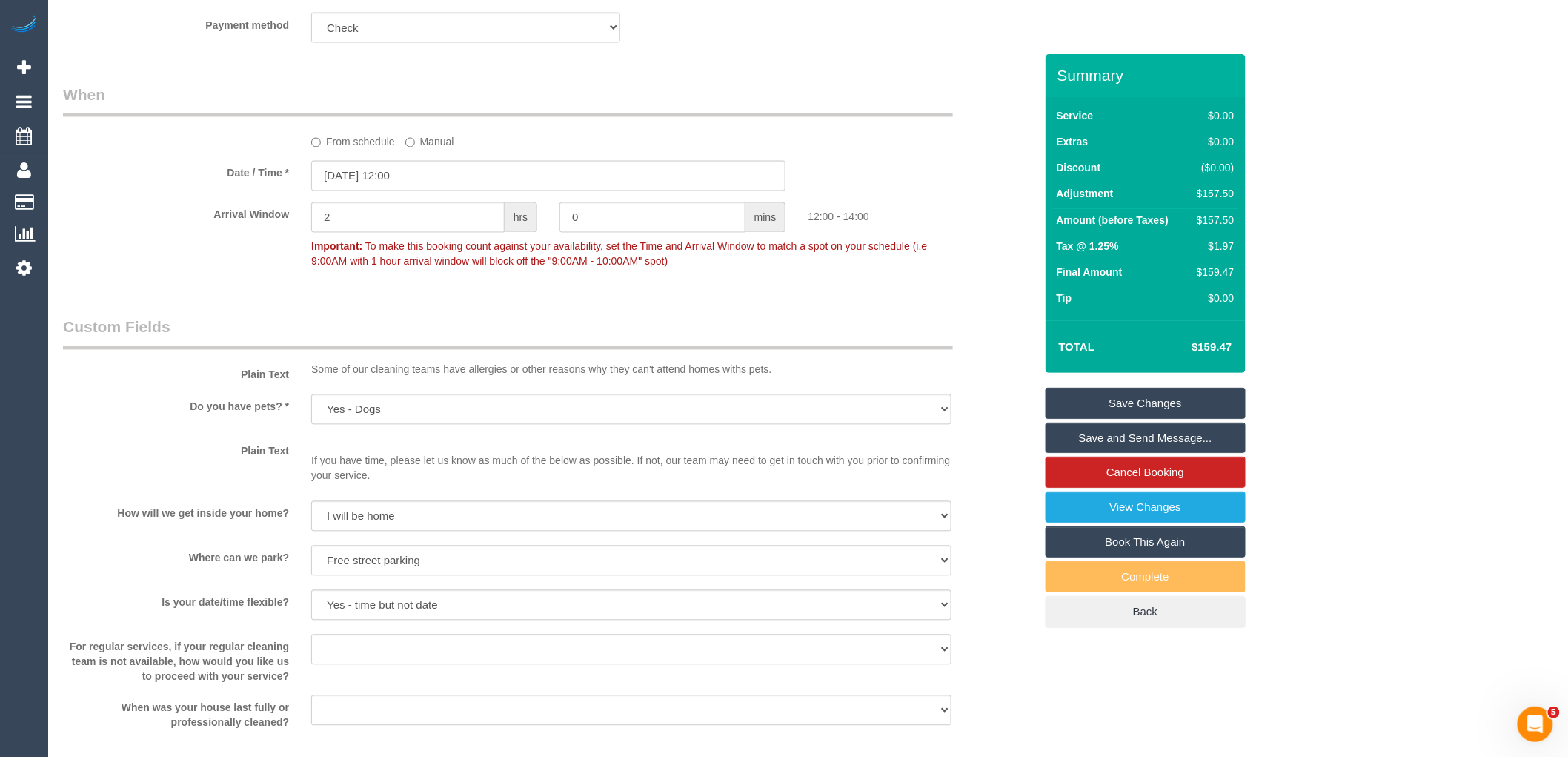
click at [350, 143] on label "From schedule" at bounding box center [353, 140] width 84 height 20
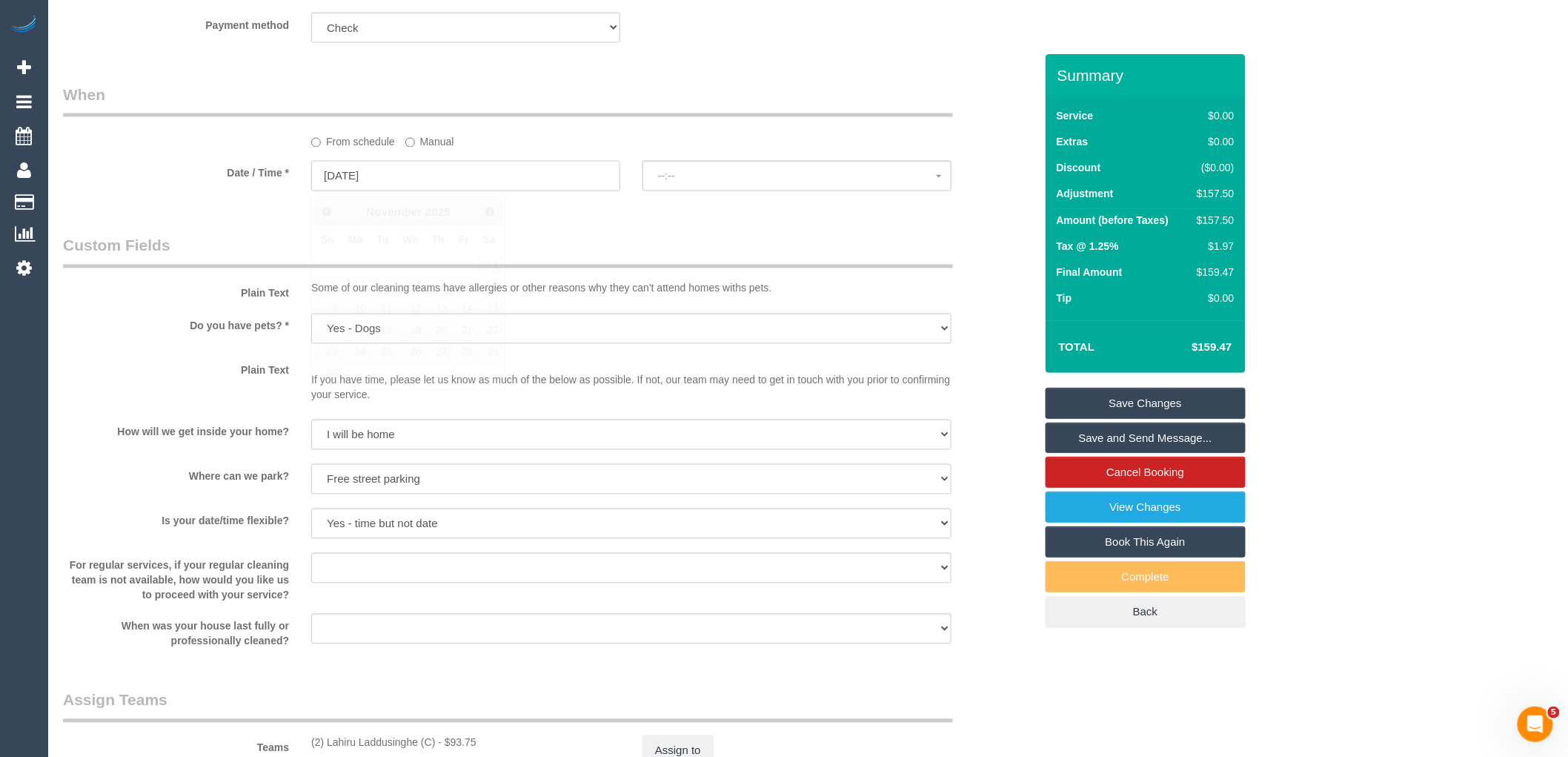
click at [434, 186] on input "[DATE]" at bounding box center [465, 176] width 309 height 31
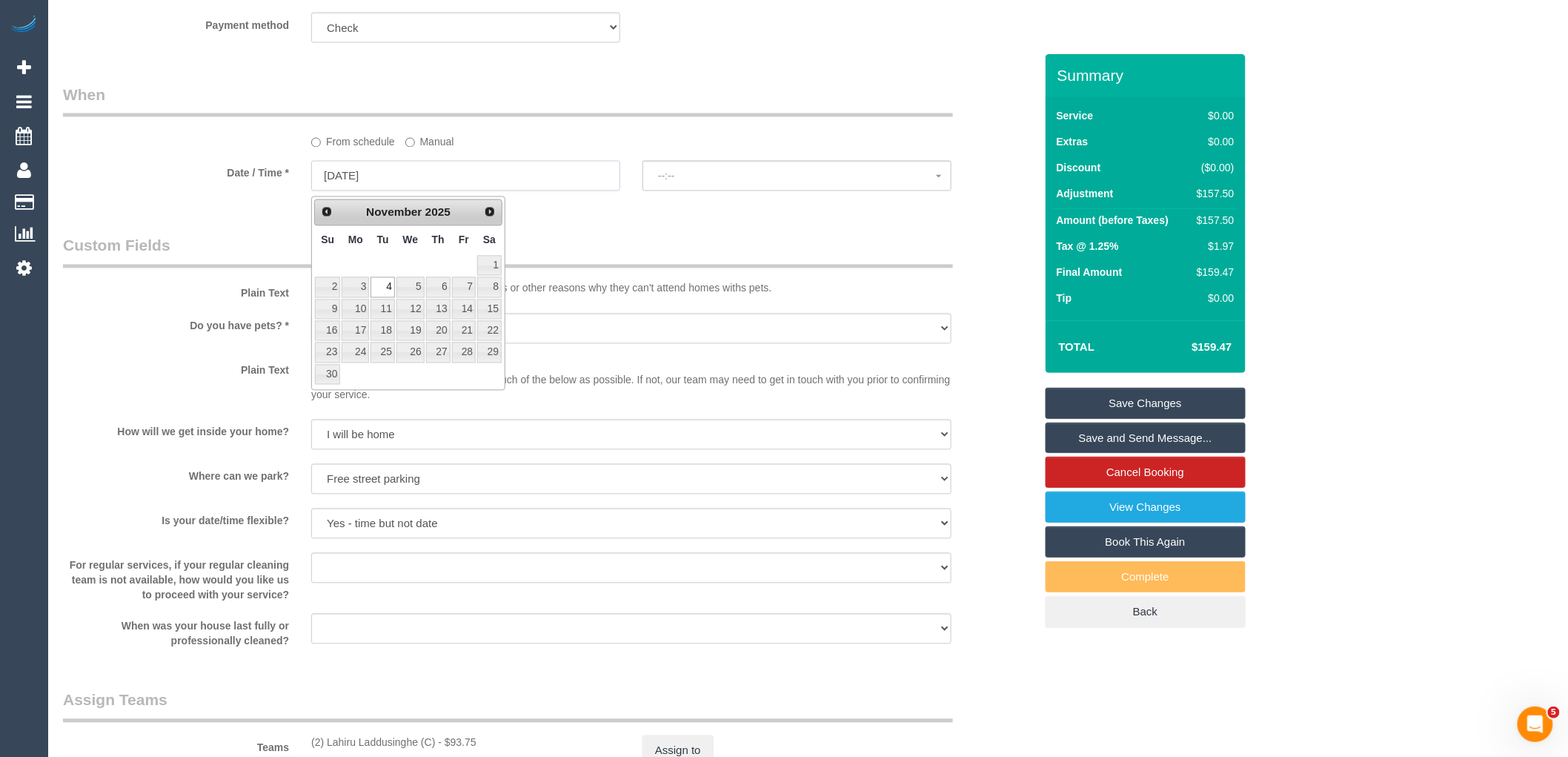
select select "spot22"
click at [327, 213] on span "Prev" at bounding box center [326, 211] width 12 height 12
click at [383, 309] on link "14" at bounding box center [382, 310] width 24 height 20
type input "14/10/2025"
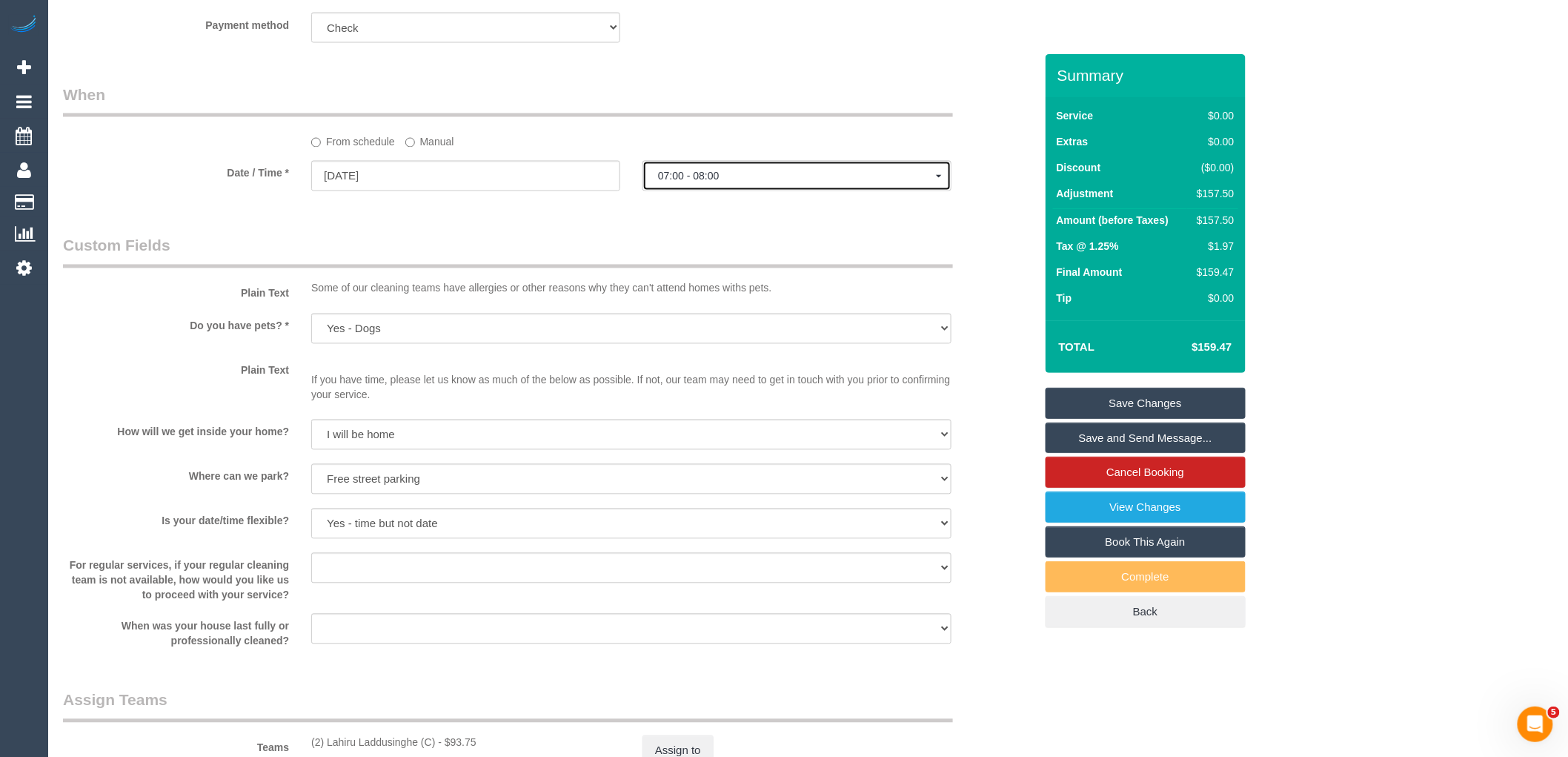
click at [703, 191] on button "07:00 - 08:00" at bounding box center [797, 176] width 309 height 31
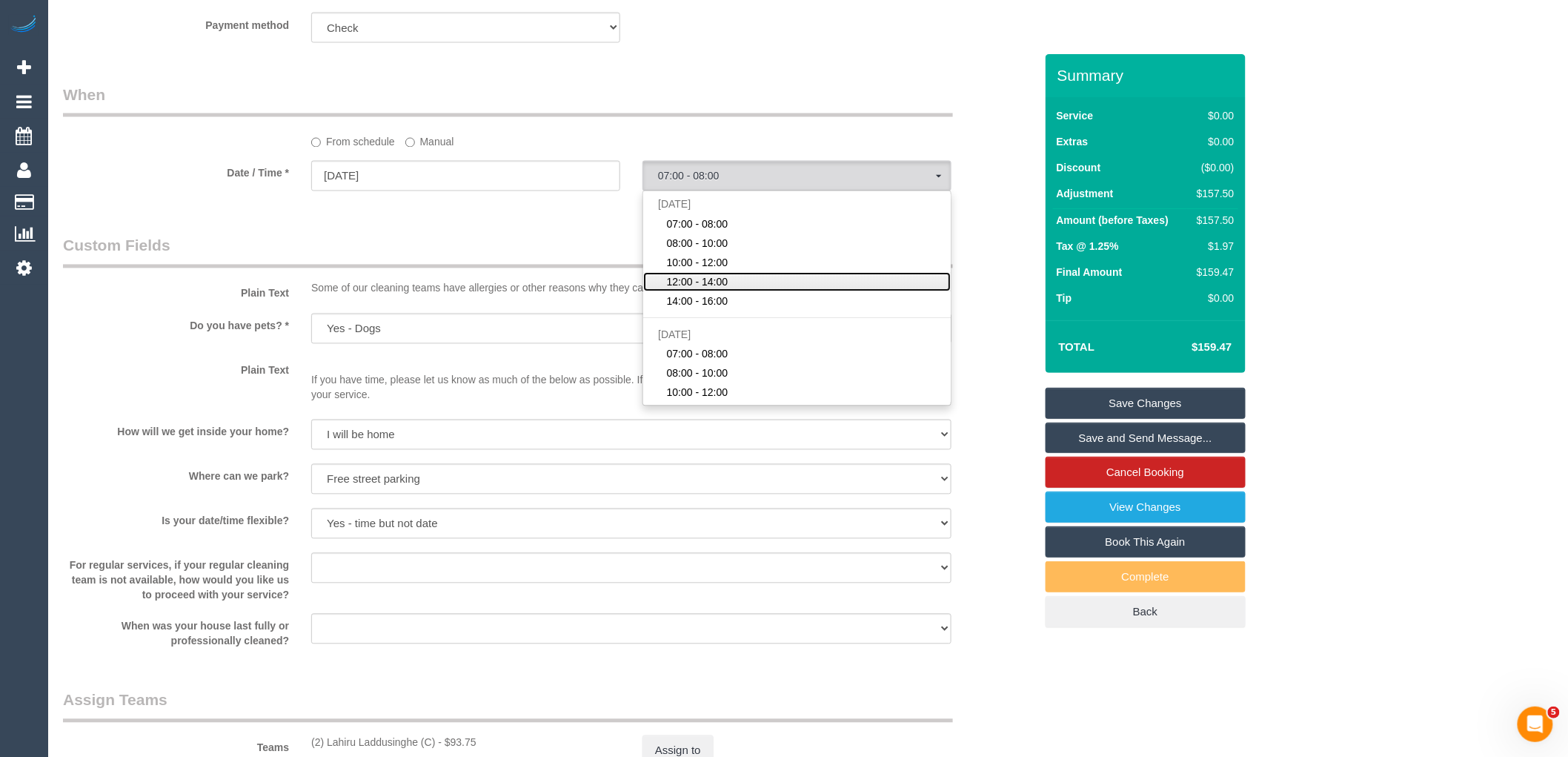
click at [698, 282] on span "12:00 - 14:00" at bounding box center [697, 282] width 61 height 15
select select "spot46"
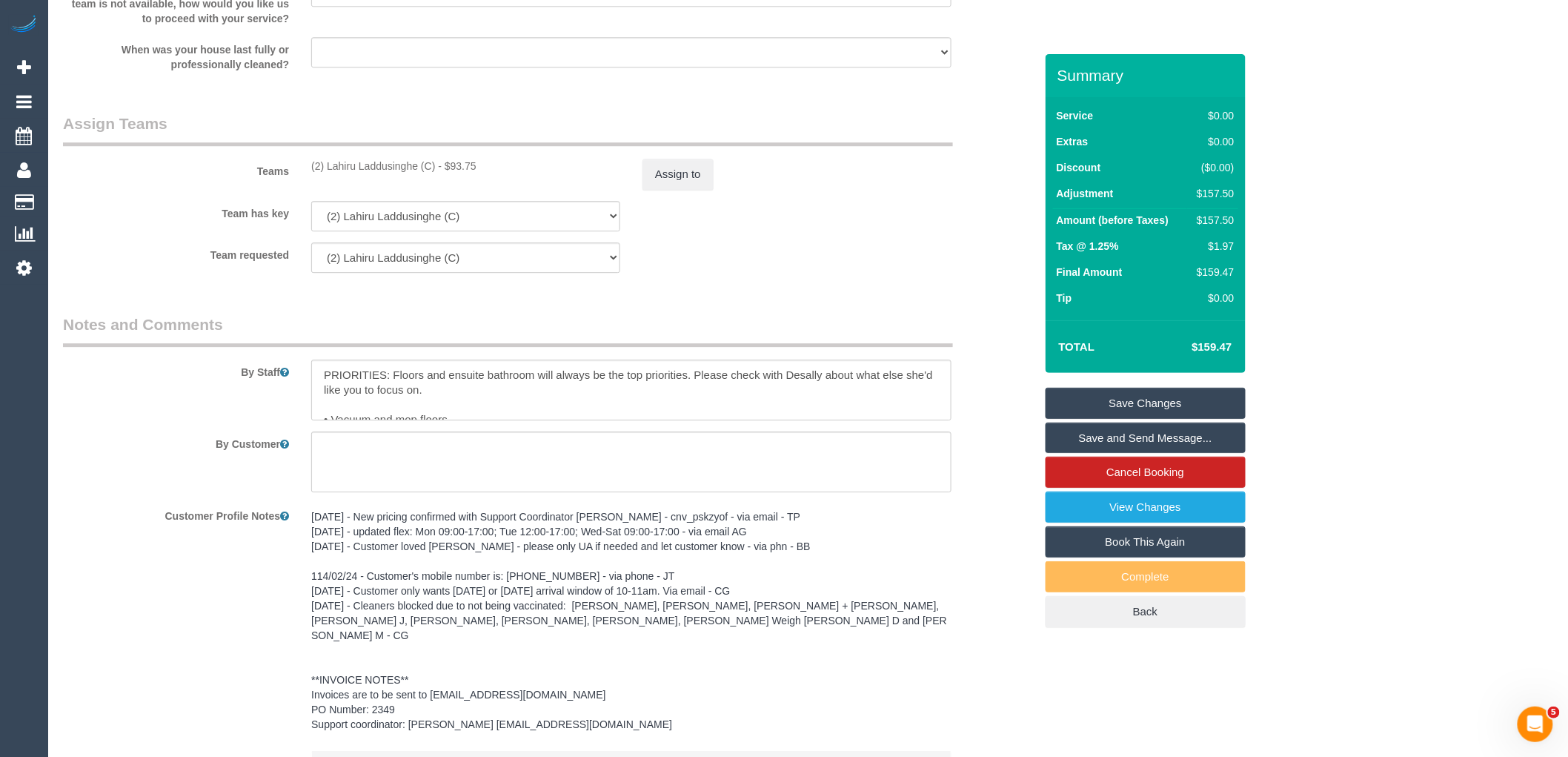
scroll to position [1806, 0]
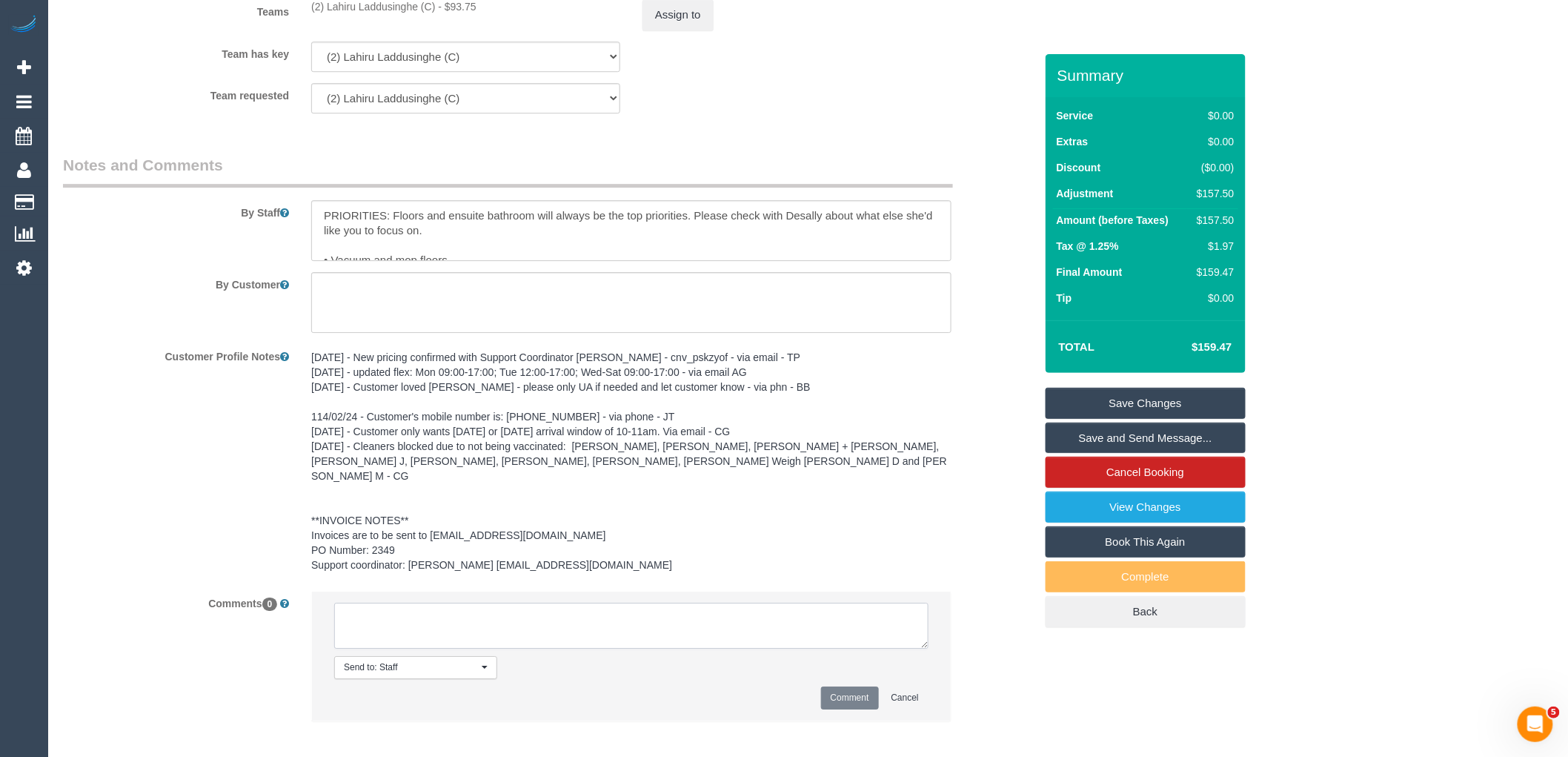
click at [433, 628] on textarea at bounding box center [632, 625] width 595 height 46
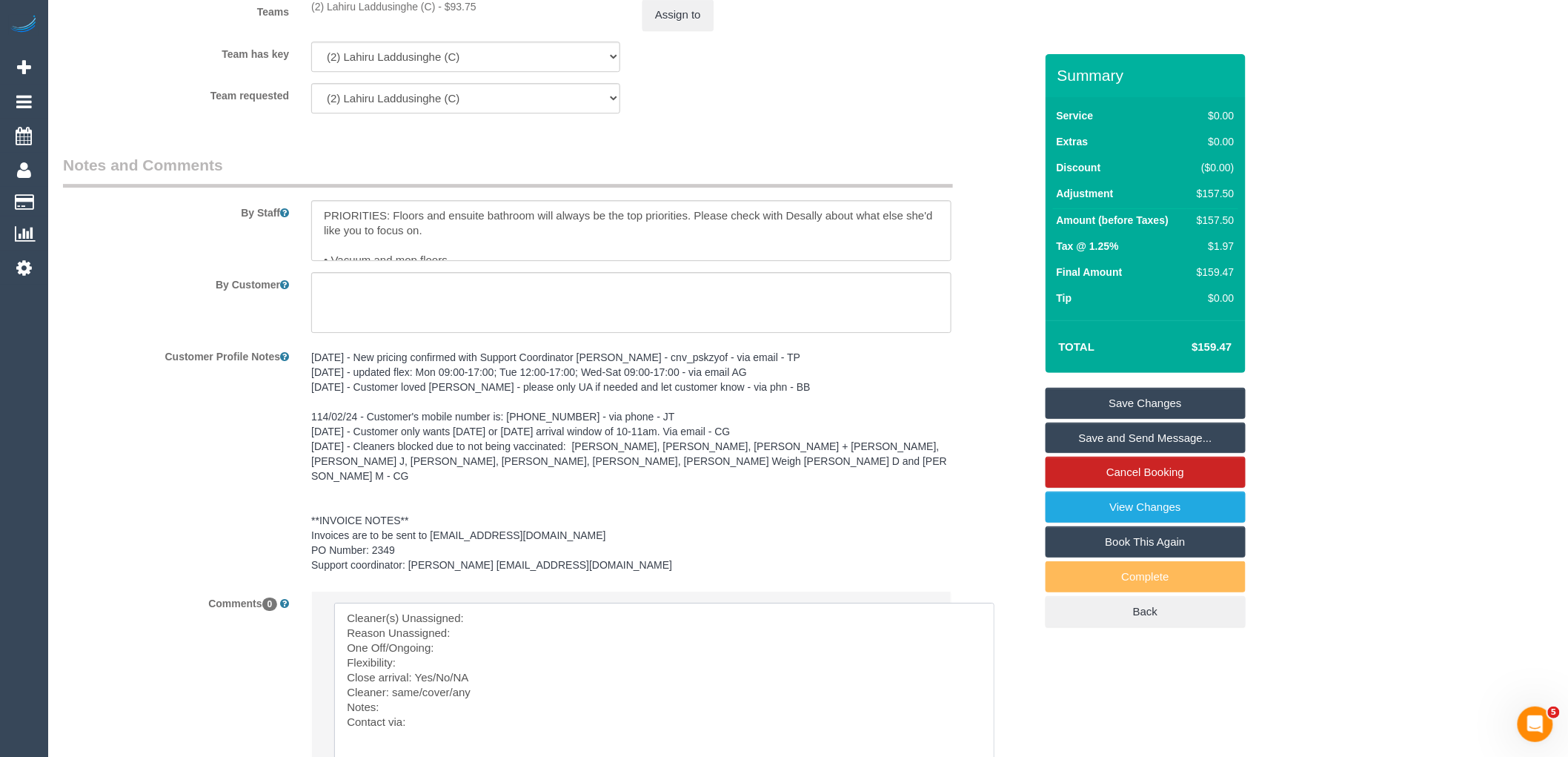
drag, startPoint x: 919, startPoint y: 634, endPoint x: 821, endPoint y: 656, distance: 100.4
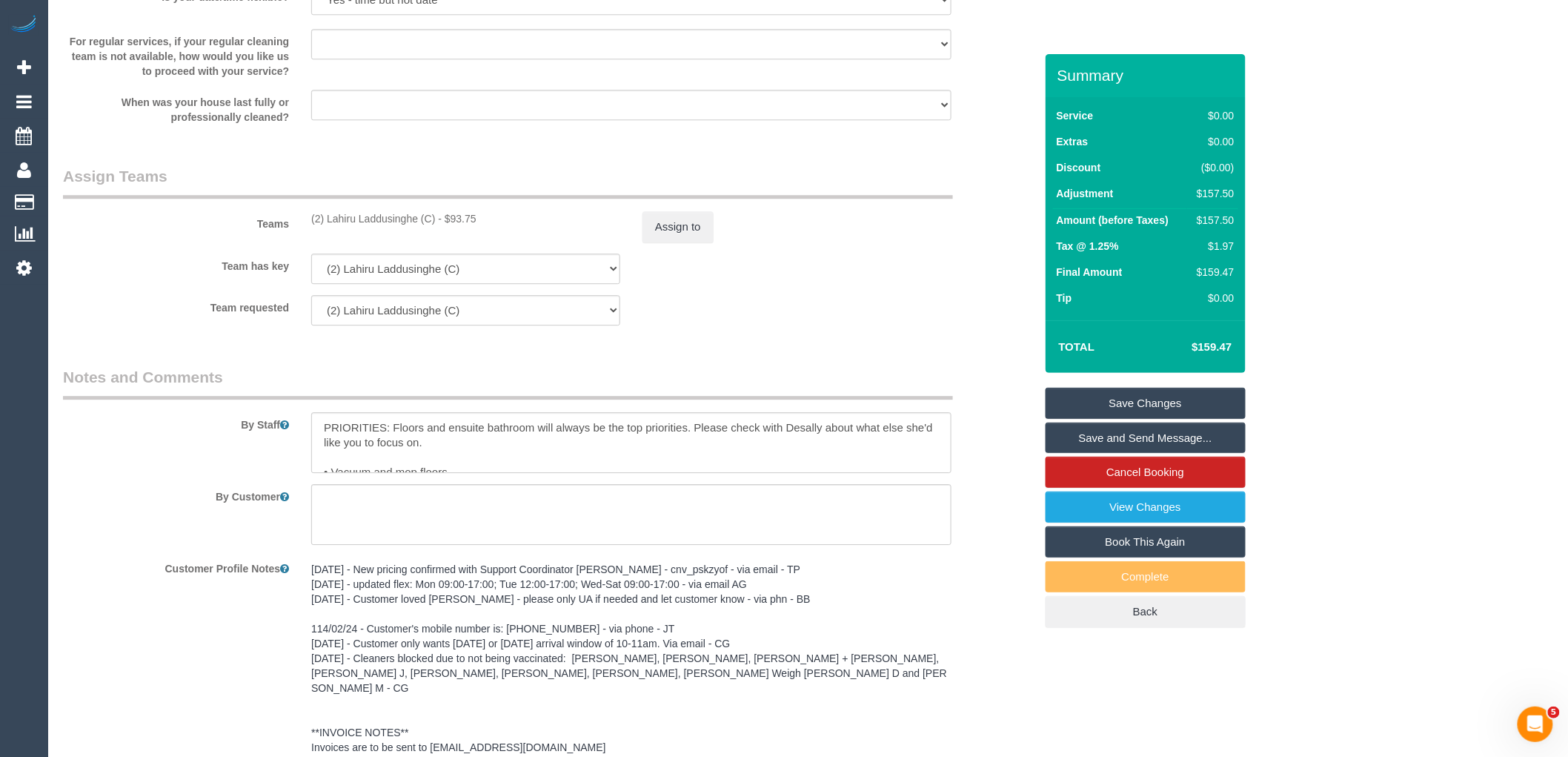
scroll to position [1477, 0]
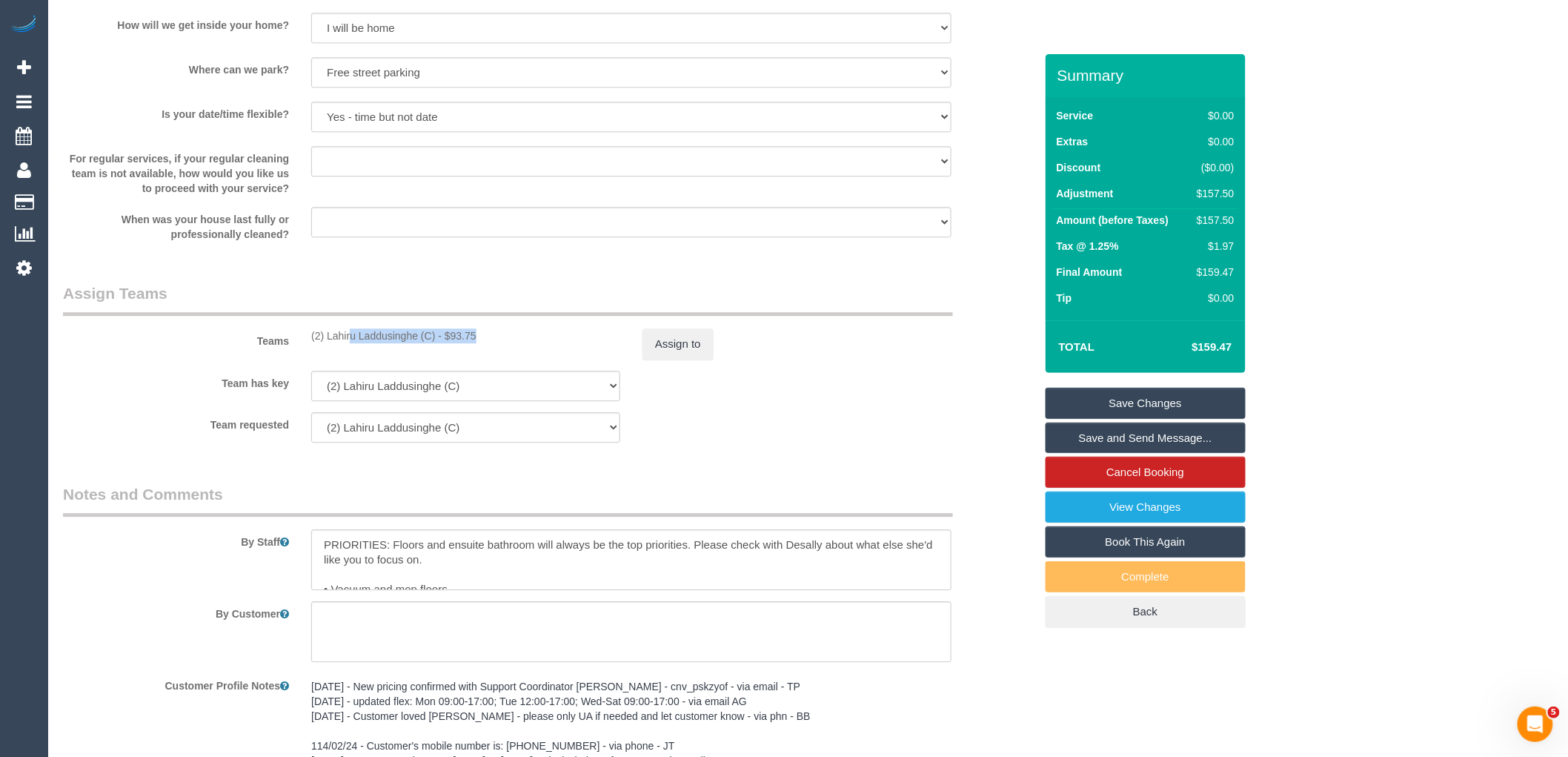
drag, startPoint x: 435, startPoint y: 339, endPoint x: 310, endPoint y: 346, distance: 125.2
click at [310, 343] on div "(2) Lahiru Laddusinghe (C) - $93.75" at bounding box center [465, 335] width 331 height 15
copy div "(2) Lahiru Laddusinghe (C)"
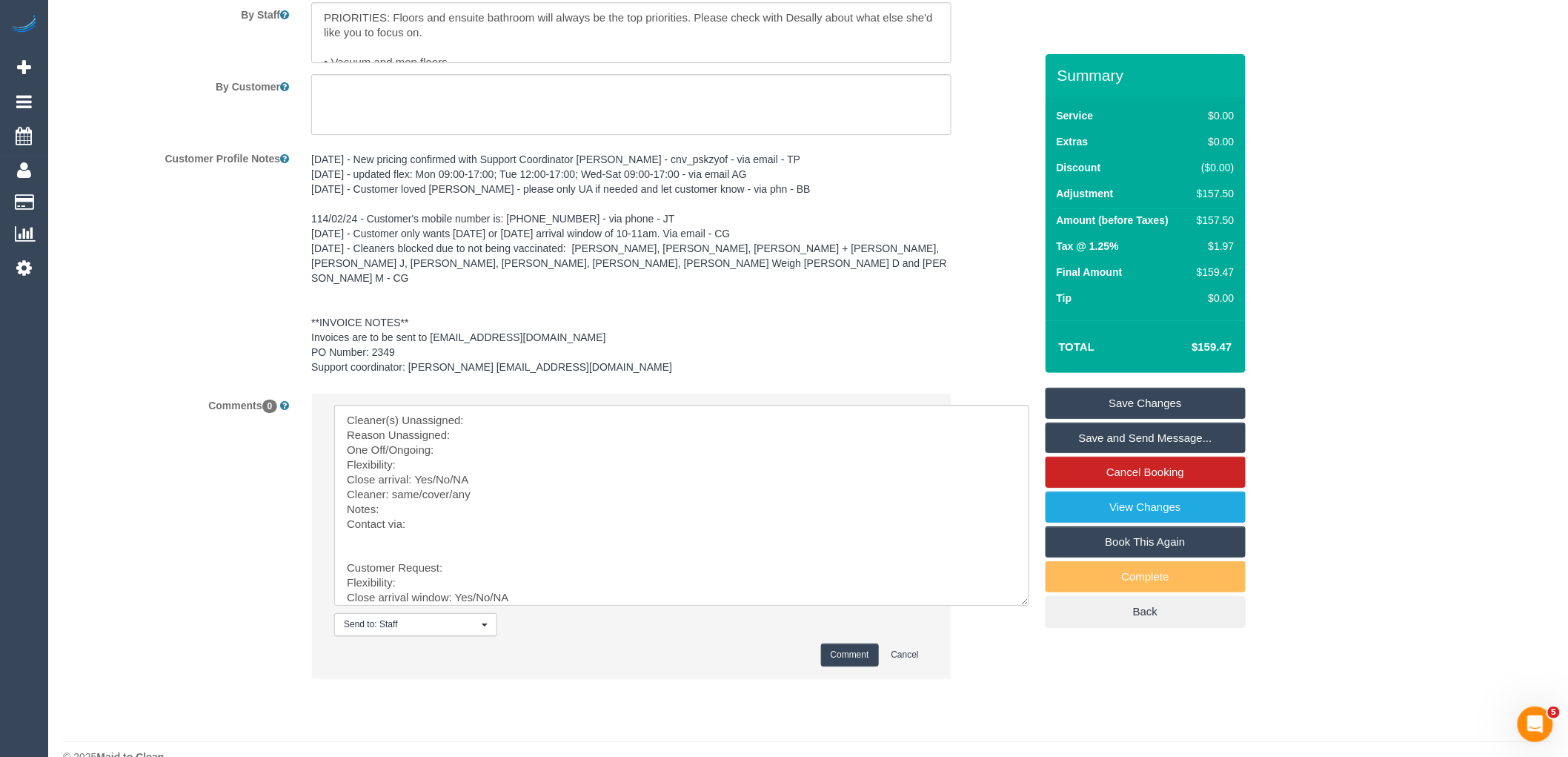
scroll to position [2022, 0]
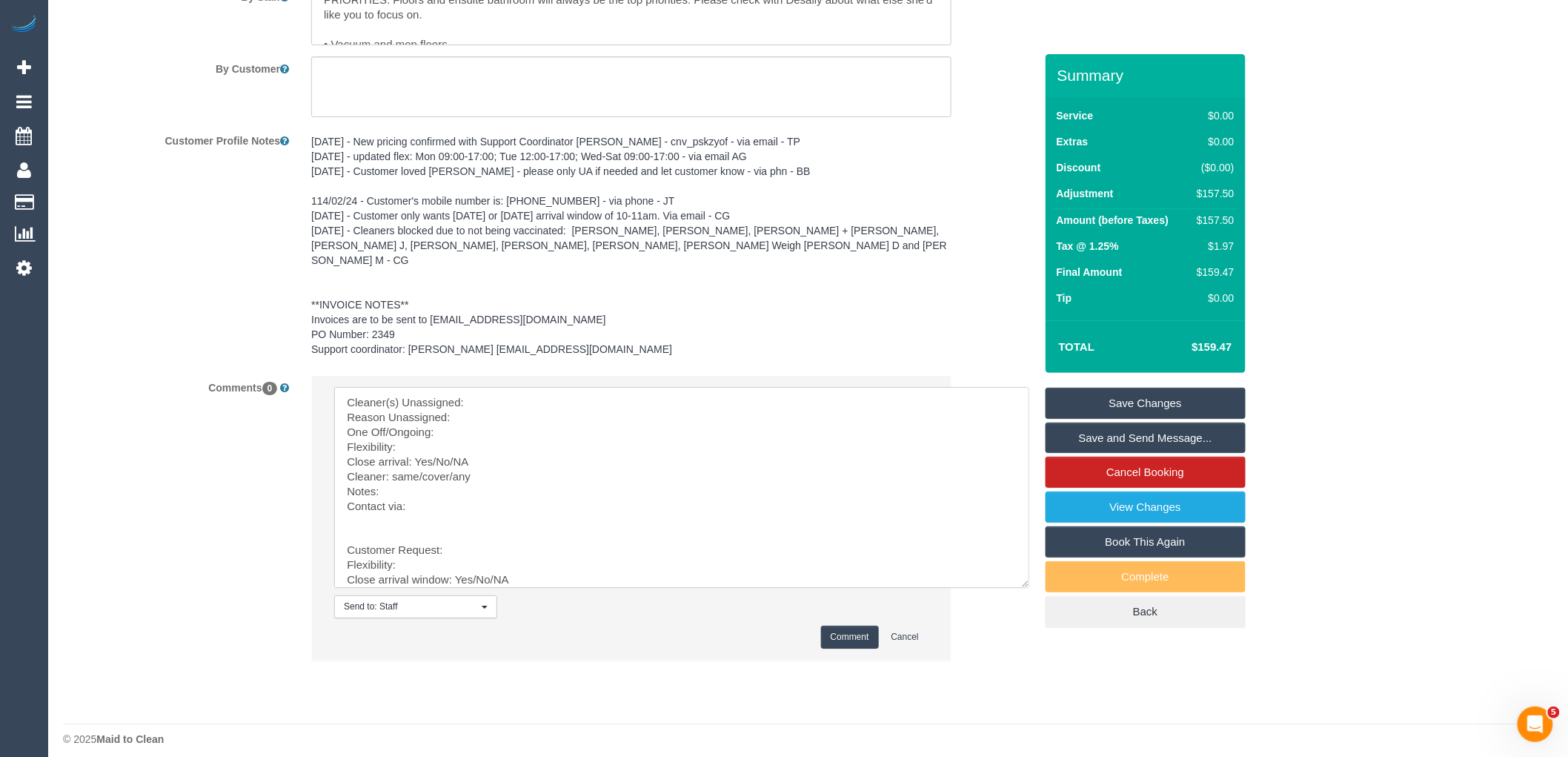
click at [516, 397] on textarea at bounding box center [682, 487] width 695 height 201
paste textarea "(2) Lahiru Laddusinghe (C)"
drag, startPoint x: 391, startPoint y: 508, endPoint x: 547, endPoint y: 755, distance: 292.1
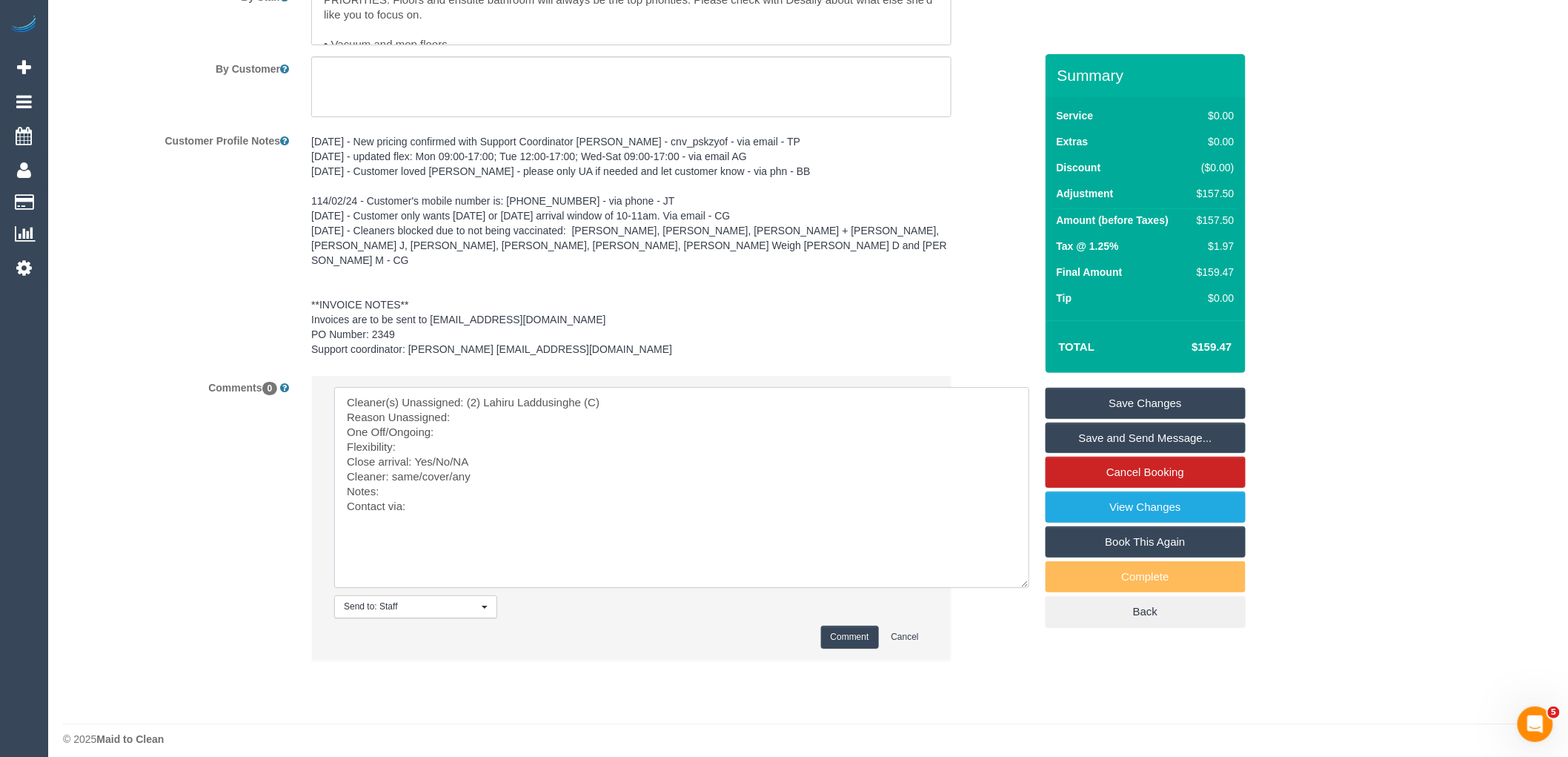
scroll to position [0, 0]
click at [501, 403] on textarea at bounding box center [682, 487] width 695 height 201
click at [465, 424] on textarea at bounding box center [682, 487] width 695 height 201
click at [411, 430] on textarea at bounding box center [682, 487] width 695 height 201
click at [401, 439] on textarea at bounding box center [682, 487] width 695 height 201
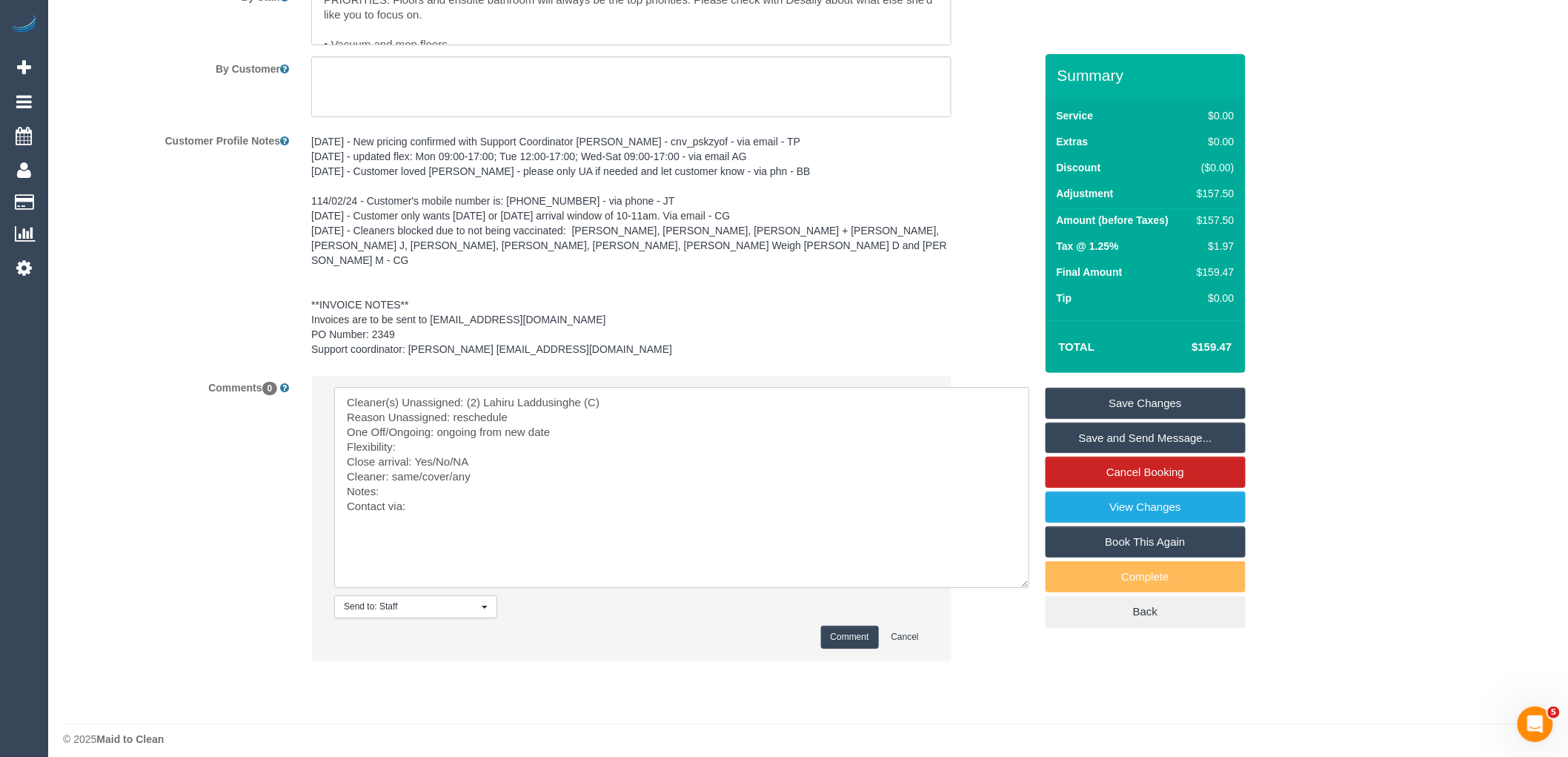
paste textarea "Tue 12-2pm"
click at [419, 430] on textarea at bounding box center [682, 487] width 695 height 201
drag, startPoint x: 504, startPoint y: 456, endPoint x: 433, endPoint y: 447, distance: 71.6
click at [433, 447] on textarea at bounding box center [682, 487] width 695 height 201
drag, startPoint x: 454, startPoint y: 465, endPoint x: 393, endPoint y: 464, distance: 61.0
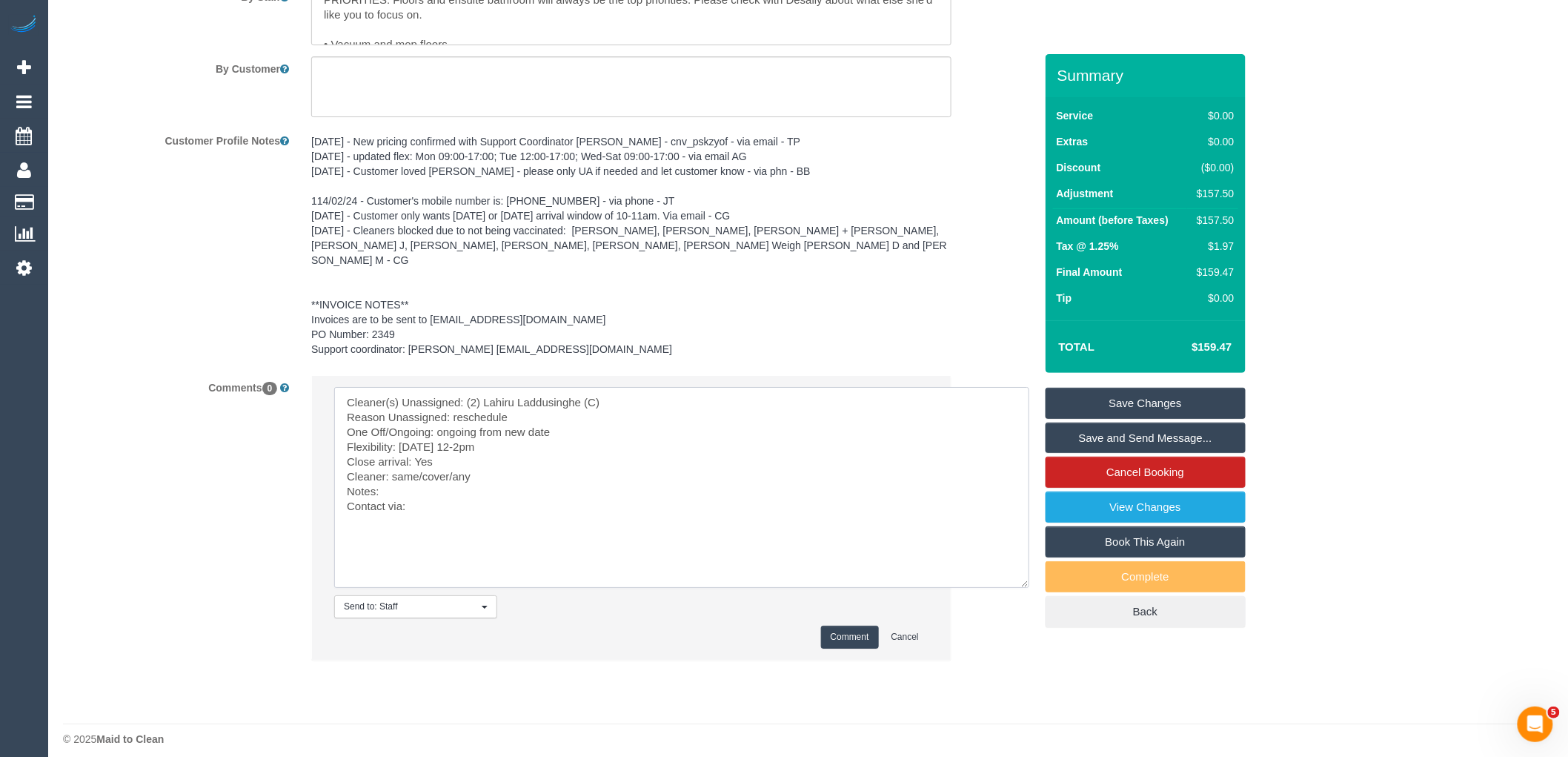
click at [393, 464] on textarea at bounding box center [682, 487] width 695 height 201
click at [397, 480] on textarea at bounding box center [682, 487] width 695 height 201
click at [428, 499] on textarea at bounding box center [682, 487] width 695 height 201
click at [479, 480] on textarea at bounding box center [682, 487] width 695 height 201
paste textarea "cnv_1fivrcuw"
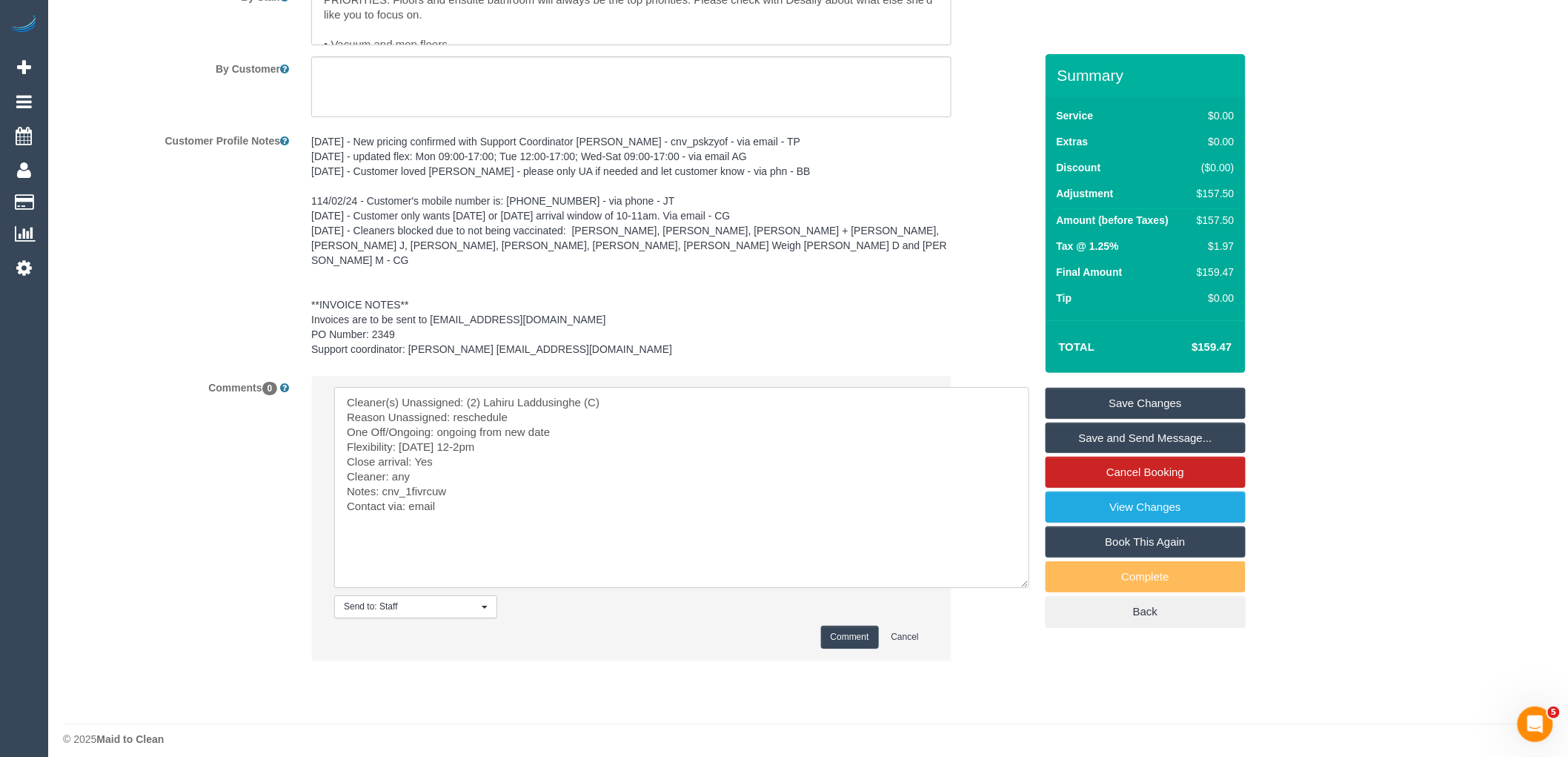
type textarea "Cleaner(s) Unassigned: (2) Lahiru Laddusinghe (C) Reason Unassigned: reschedule…"
click at [850, 625] on button "Comment" at bounding box center [850, 636] width 58 height 23
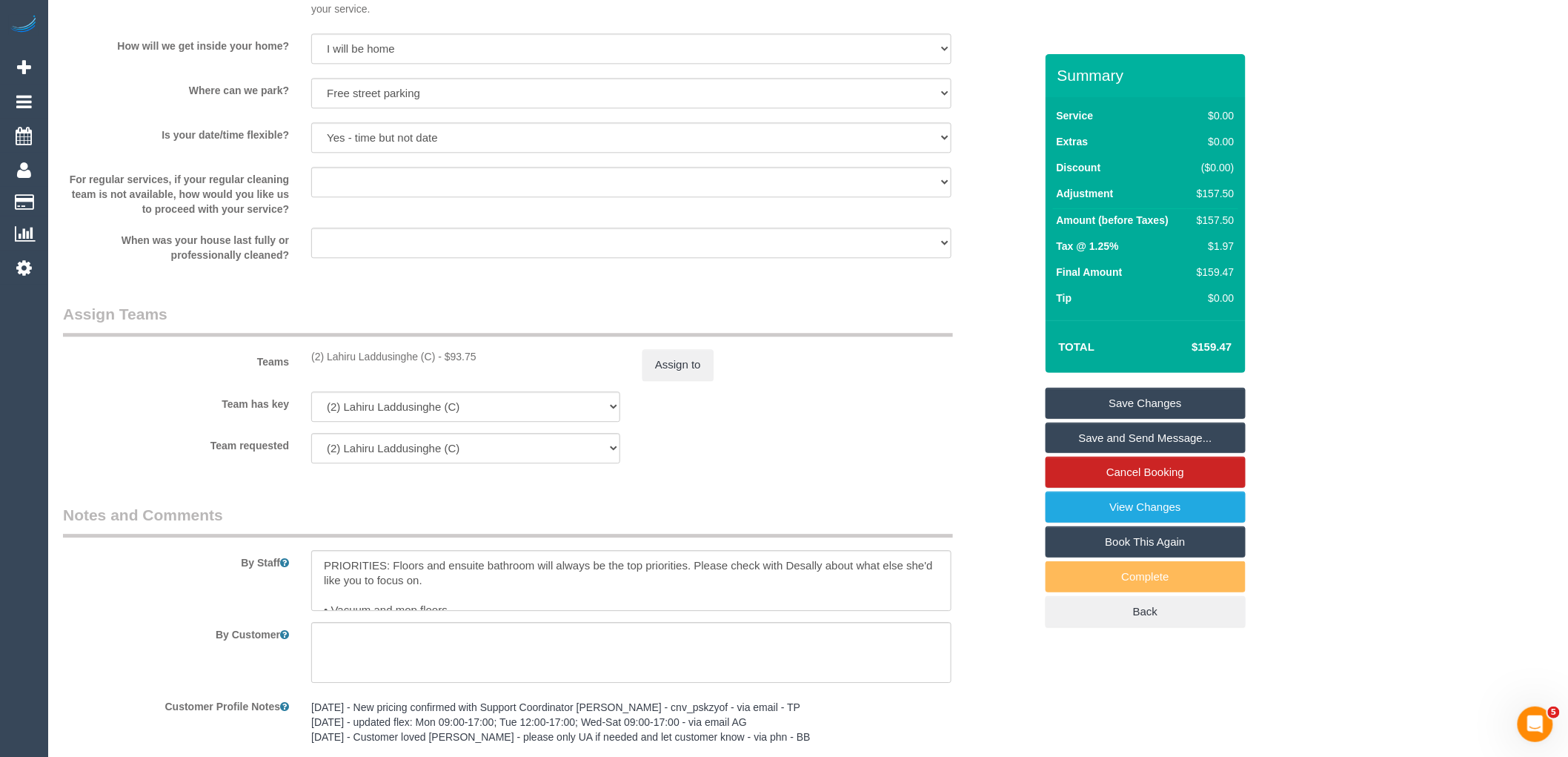
scroll to position [1446, 0]
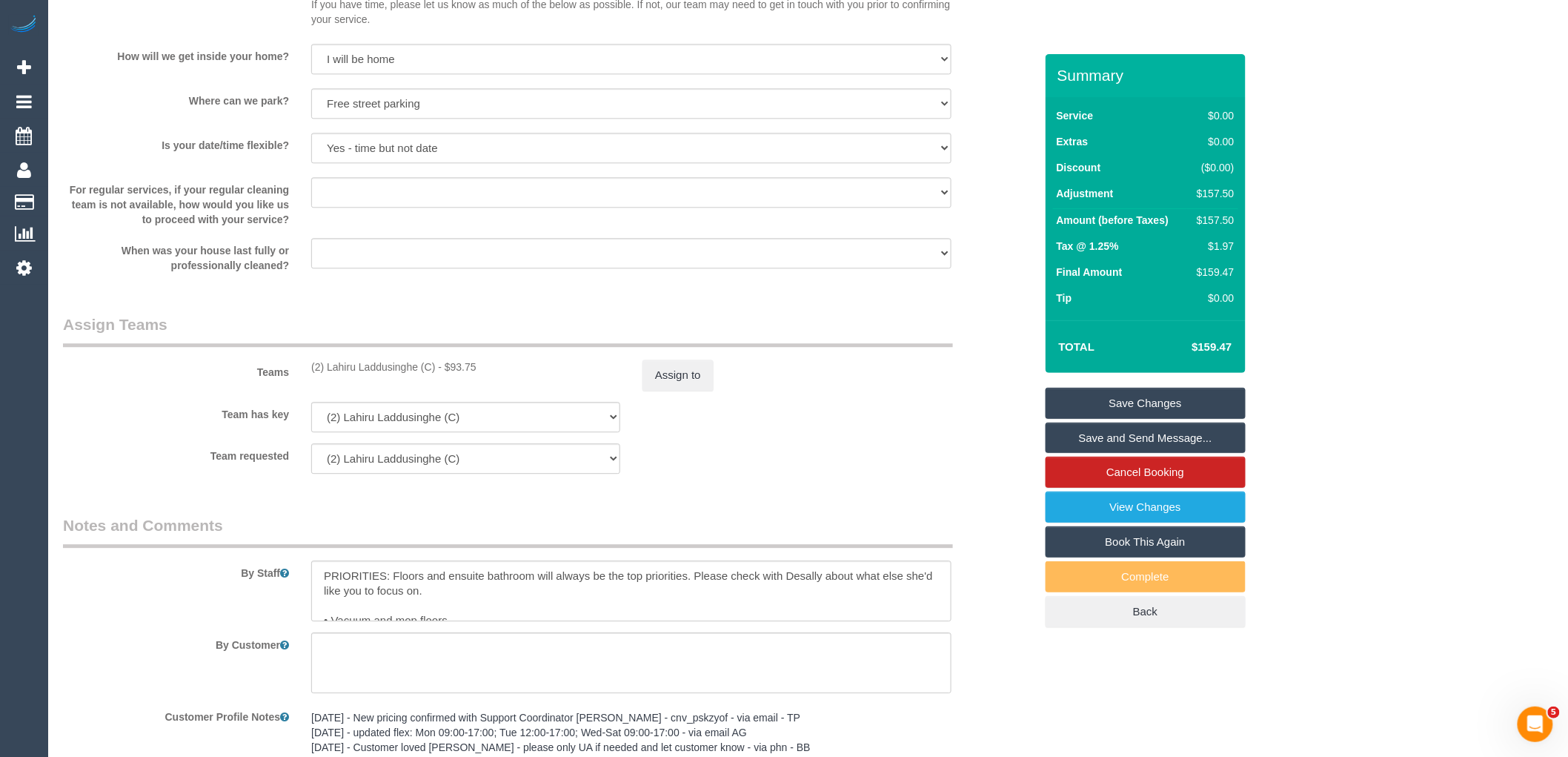
click at [670, 404] on div "Team has key (2) Lahiru Laddusinghe (C) (0) Office (1) Helen Trickett (FT) (2) …" at bounding box center [549, 417] width 994 height 31
click at [683, 375] on button "Assign to" at bounding box center [678, 375] width 71 height 31
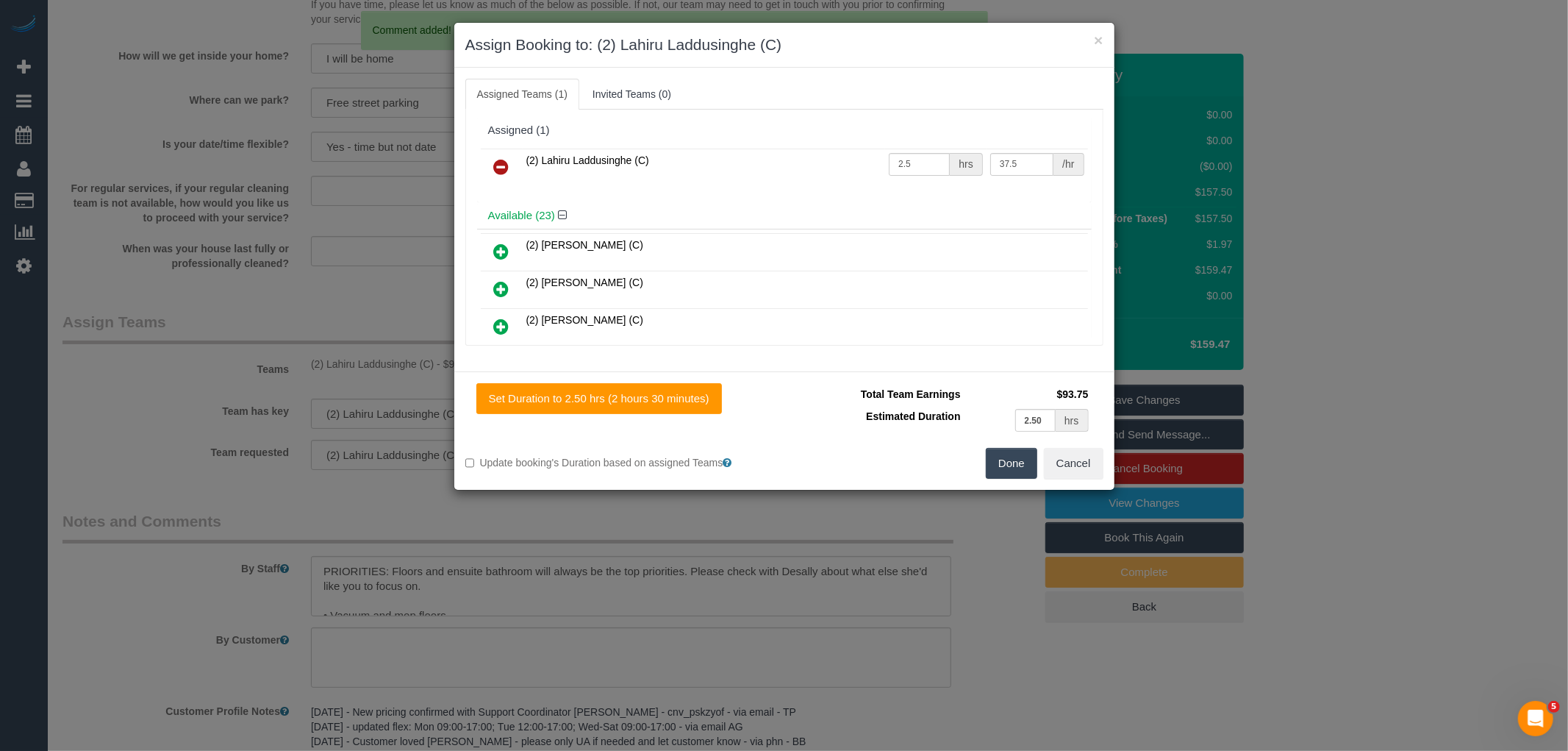
click at [497, 158] on icon at bounding box center [502, 166] width 16 height 18
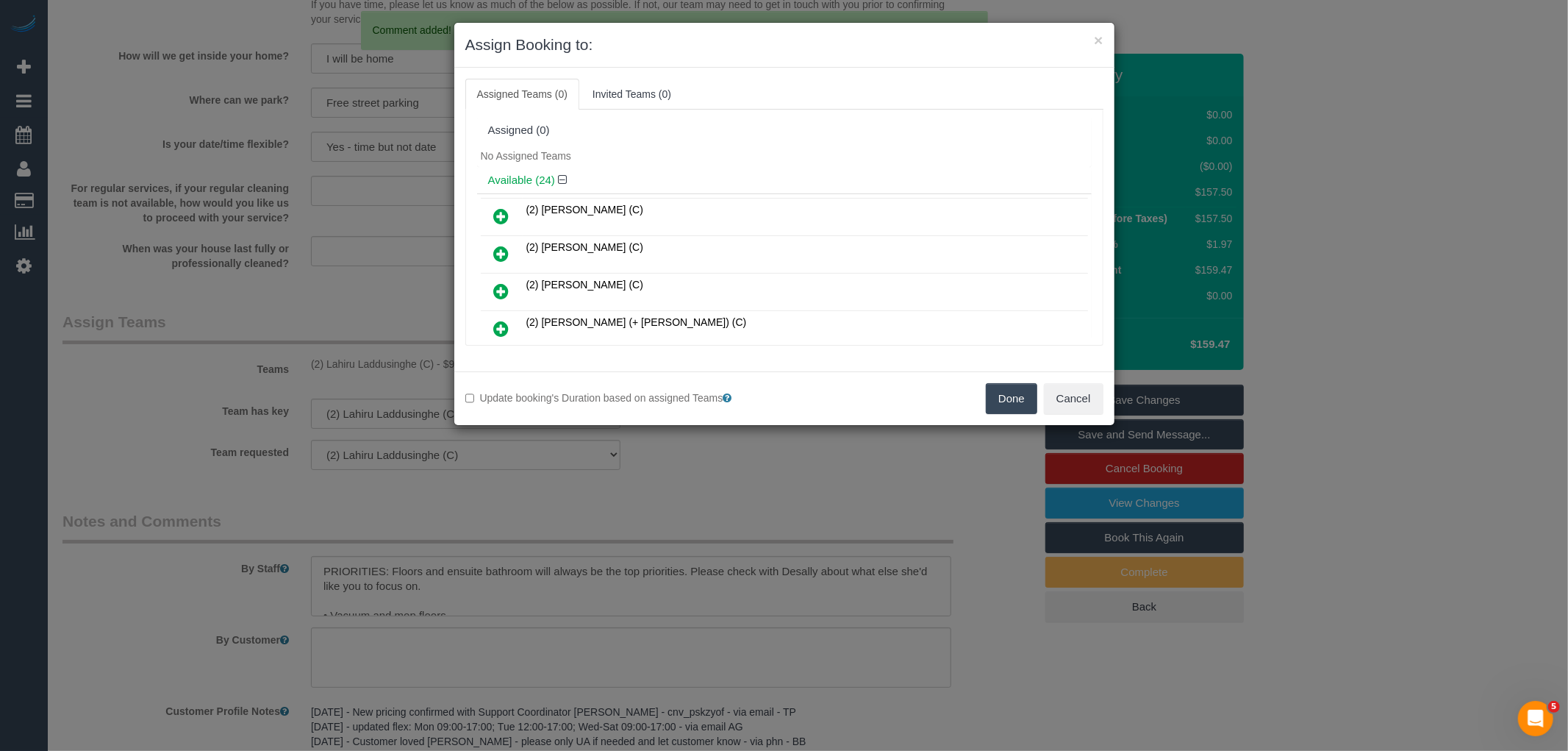
click at [1010, 392] on button "Done" at bounding box center [1011, 399] width 51 height 31
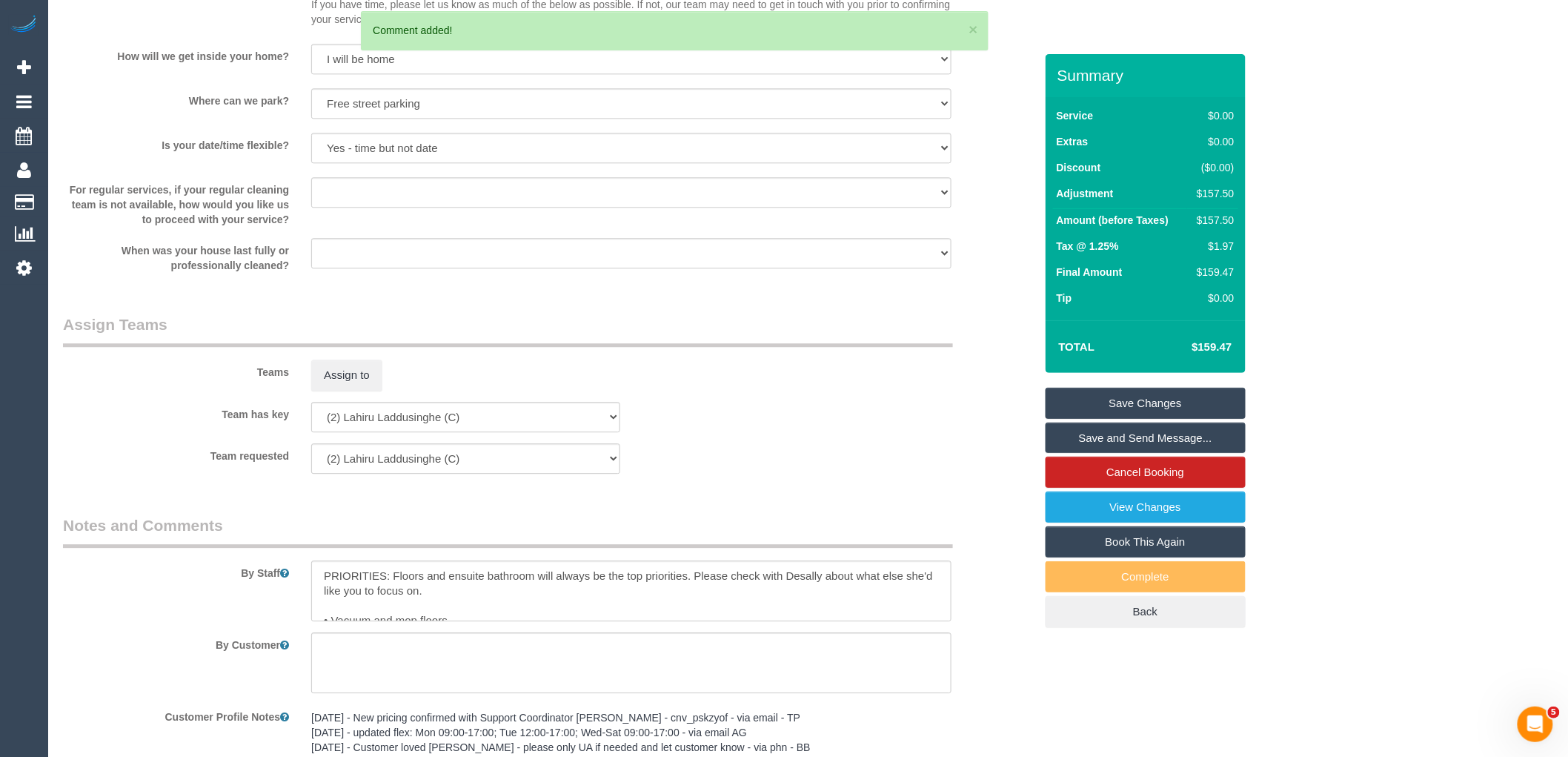
click at [1136, 400] on link "Save Changes" at bounding box center [1145, 404] width 200 height 31
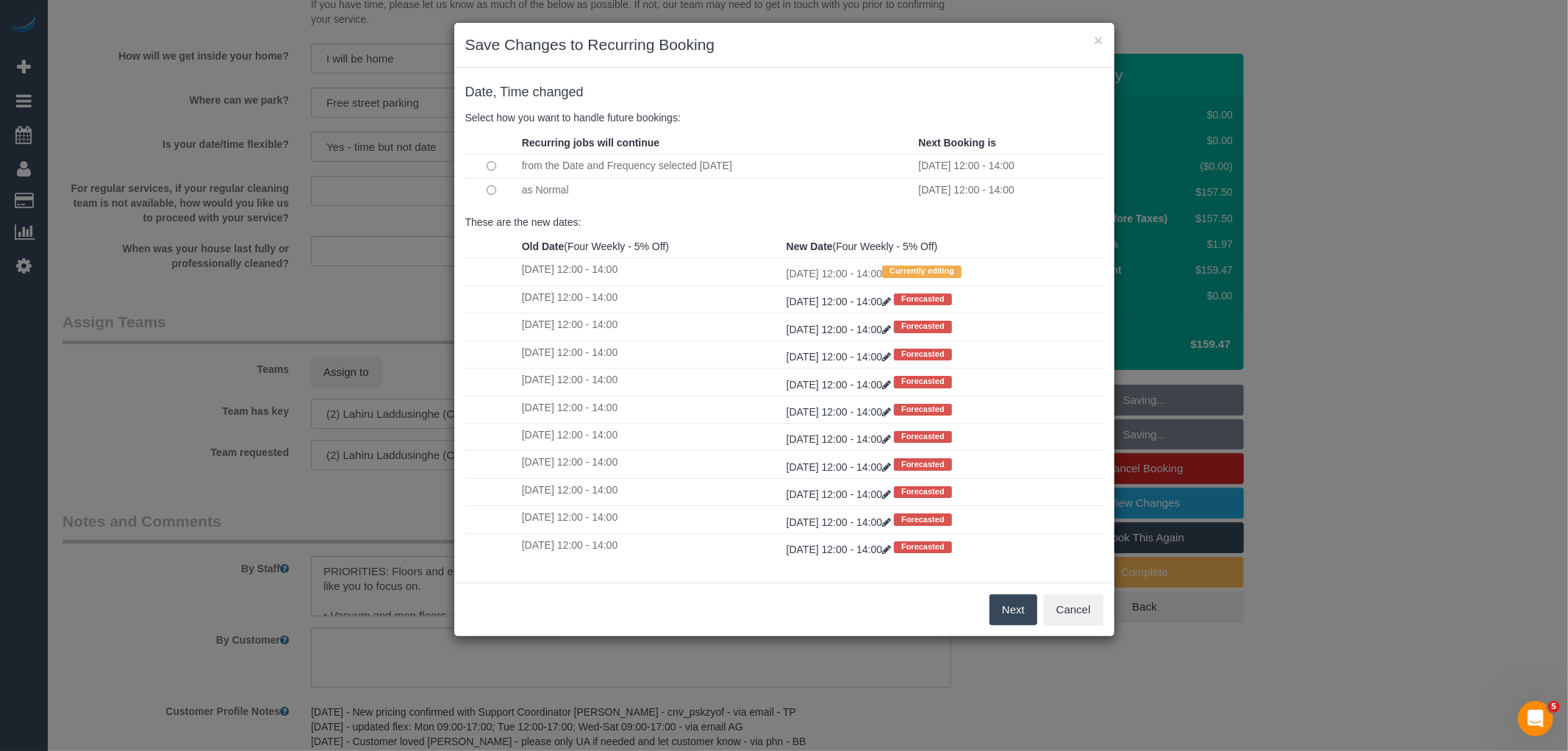
drag, startPoint x: 1017, startPoint y: 607, endPoint x: 1001, endPoint y: 546, distance: 63.1
click at [1017, 607] on button "Next" at bounding box center [1013, 610] width 47 height 31
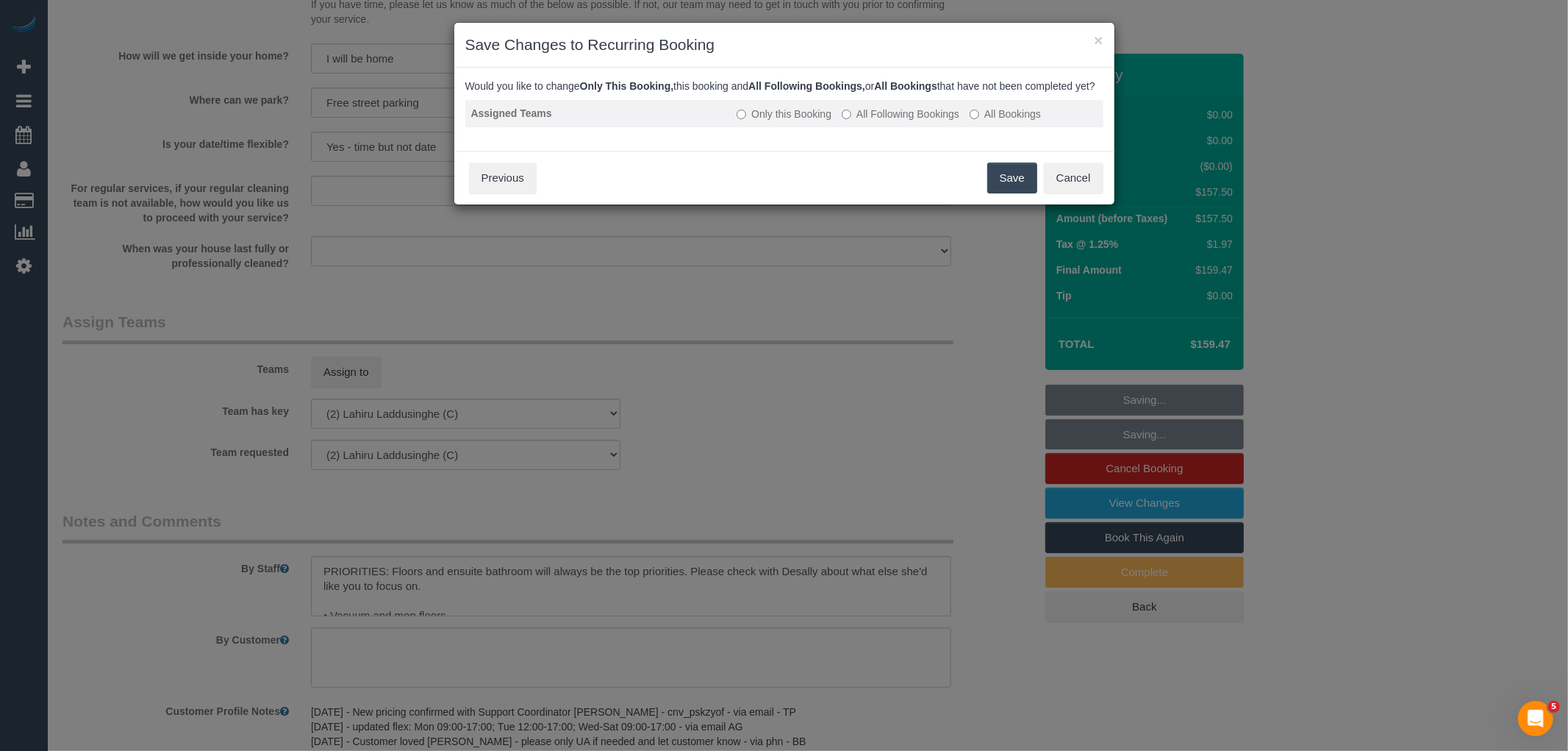
click at [894, 120] on label "All Following Bookings" at bounding box center [900, 114] width 117 height 15
click at [927, 121] on label "All Following Bookings" at bounding box center [900, 114] width 117 height 15
click at [1028, 194] on button "Save" at bounding box center [1012, 178] width 50 height 31
